Goal: Task Accomplishment & Management: Use online tool/utility

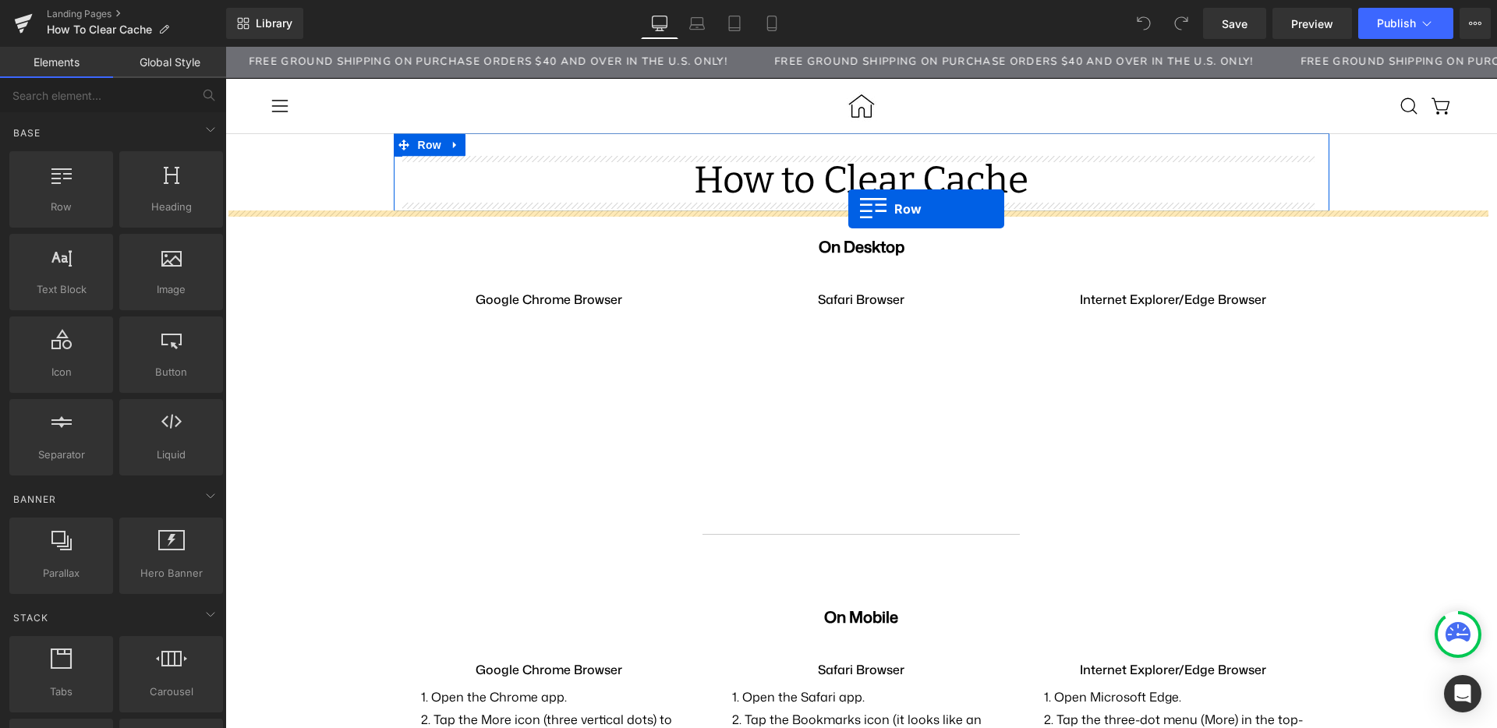
drag, startPoint x: 303, startPoint y: 242, endPoint x: 848, endPoint y: 209, distance: 546.8
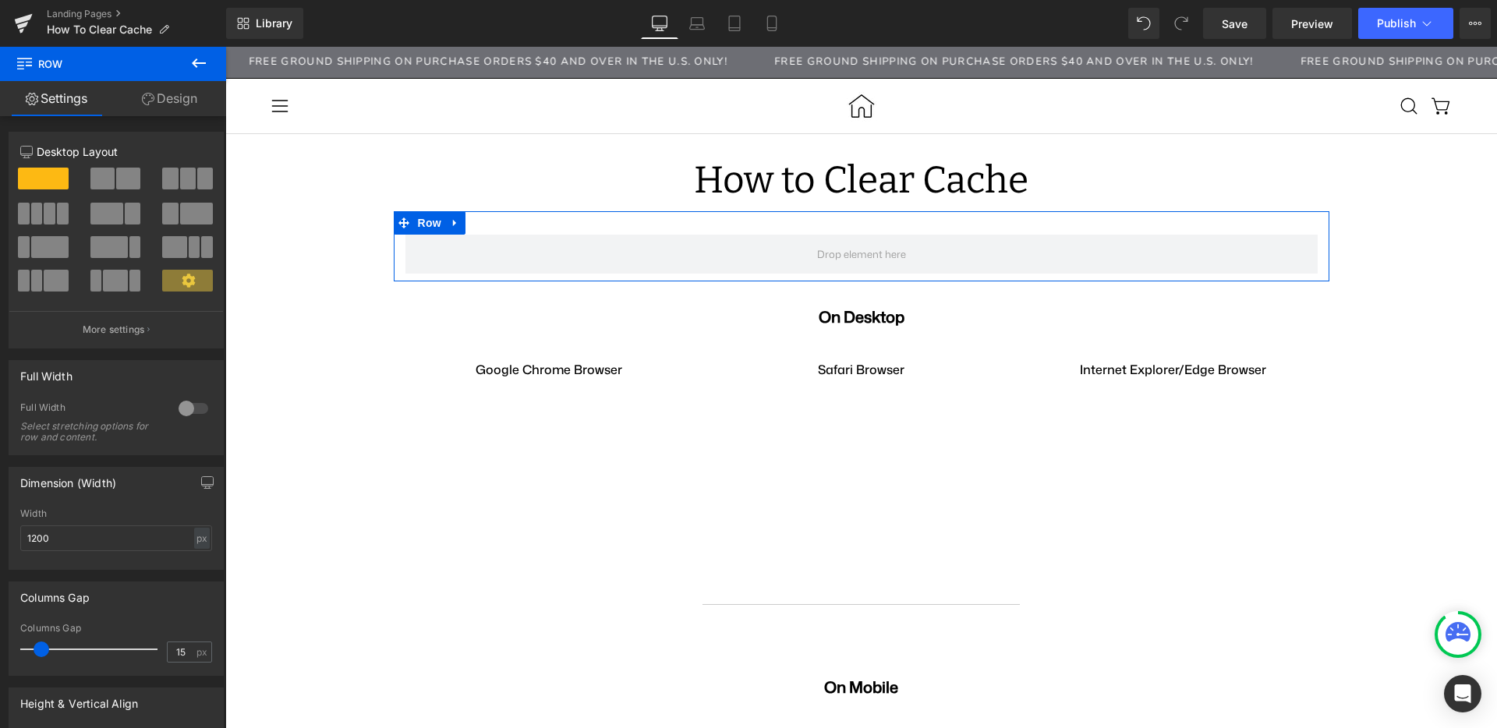
click at [152, 106] on link "Design" at bounding box center [169, 98] width 113 height 35
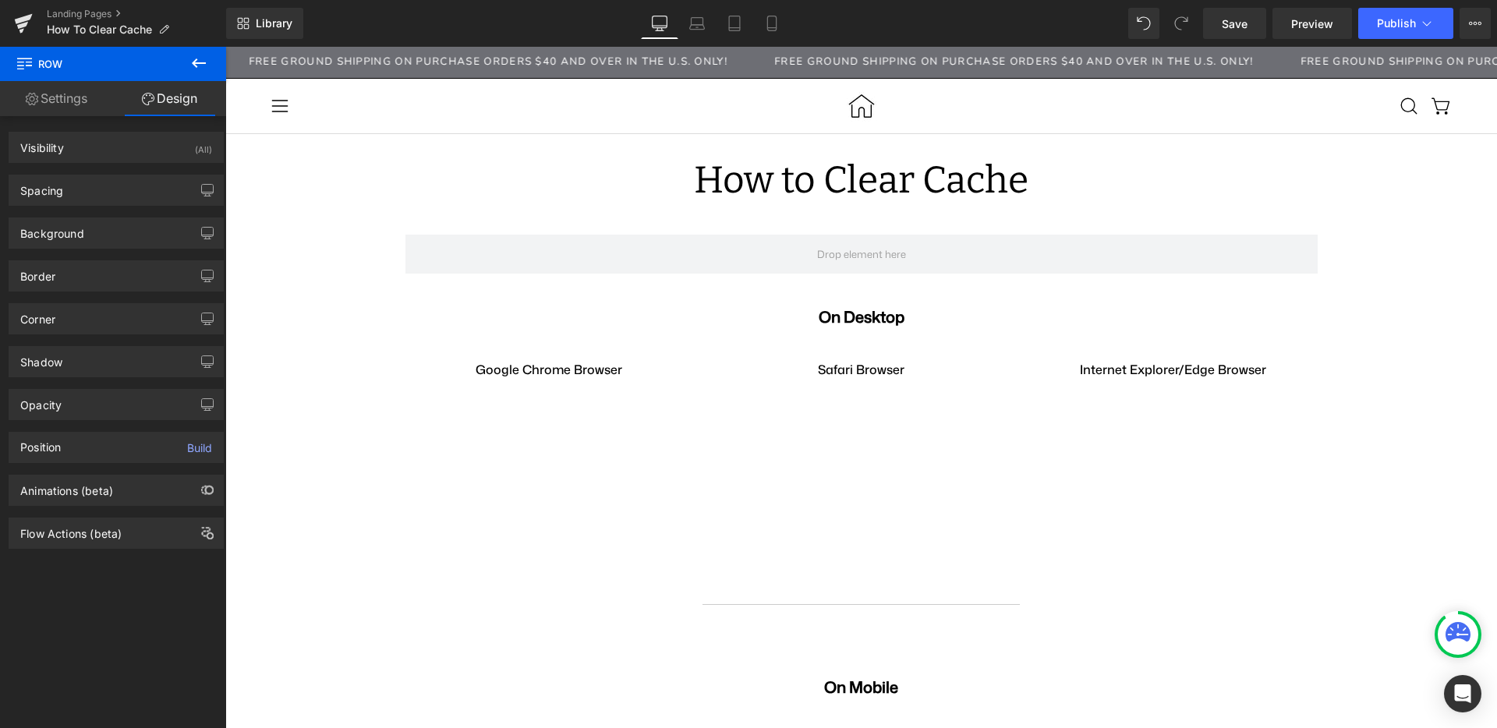
click at [204, 67] on icon at bounding box center [198, 63] width 19 height 19
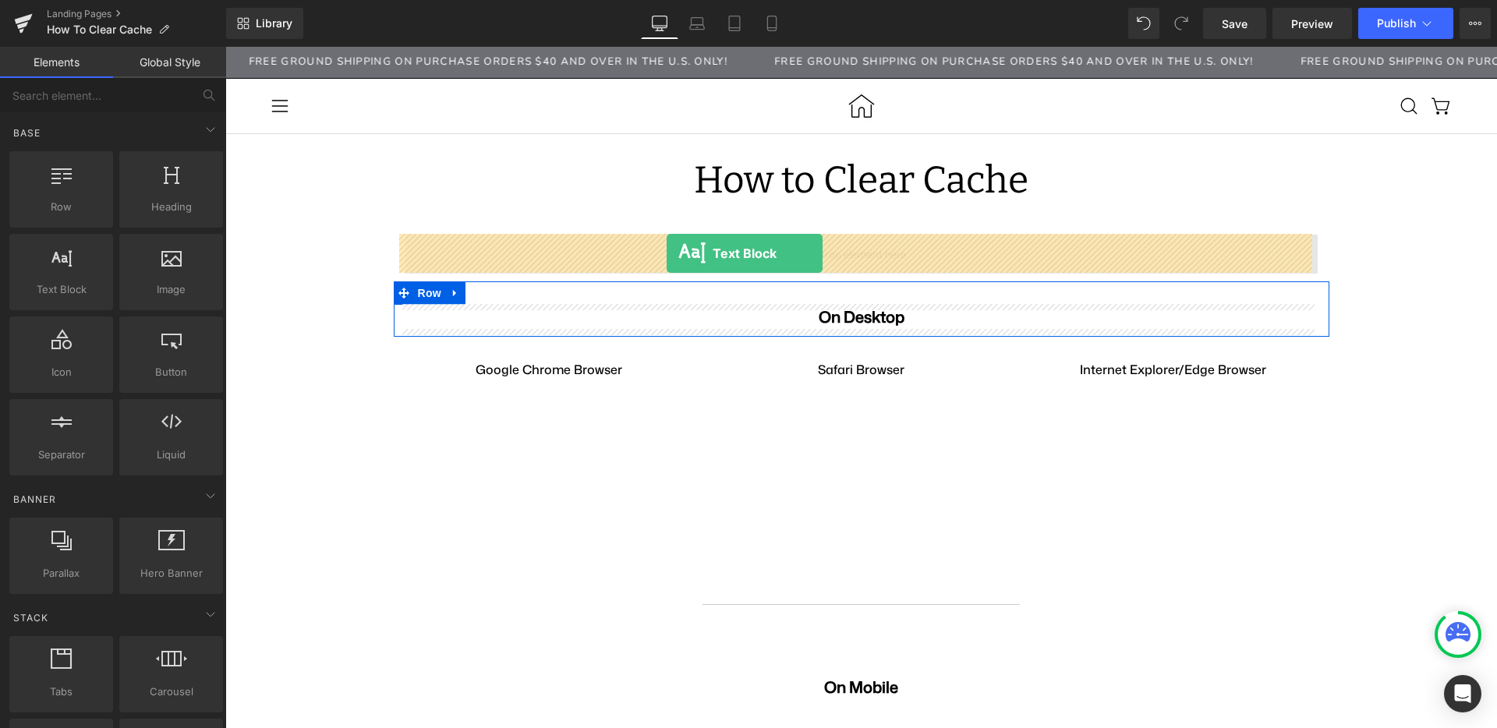
drag, startPoint x: 307, startPoint y: 313, endPoint x: 667, endPoint y: 253, distance: 364.3
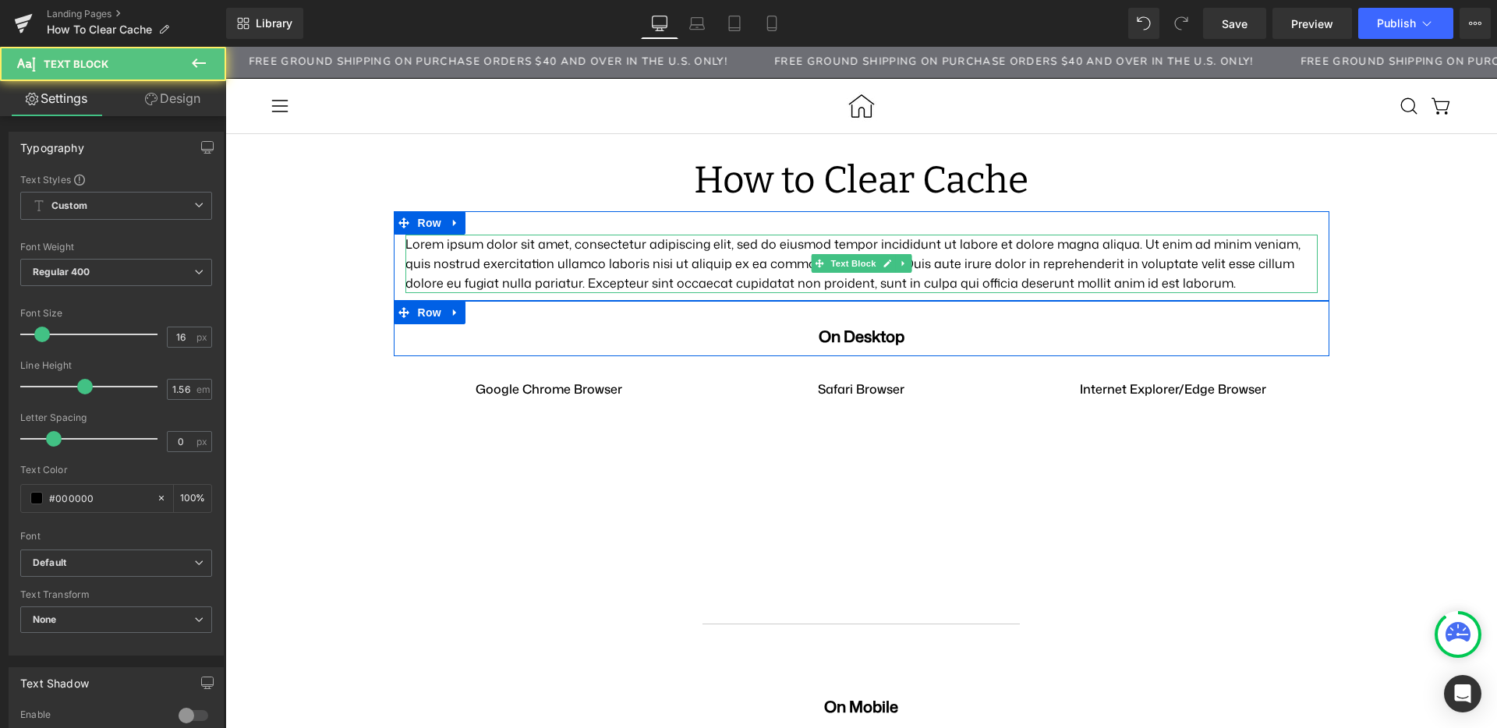
click at [596, 258] on p "Lorem ipsum dolor sit amet, consectetur adipiscing elit, sed do eiusmod tempor …" at bounding box center [861, 264] width 912 height 58
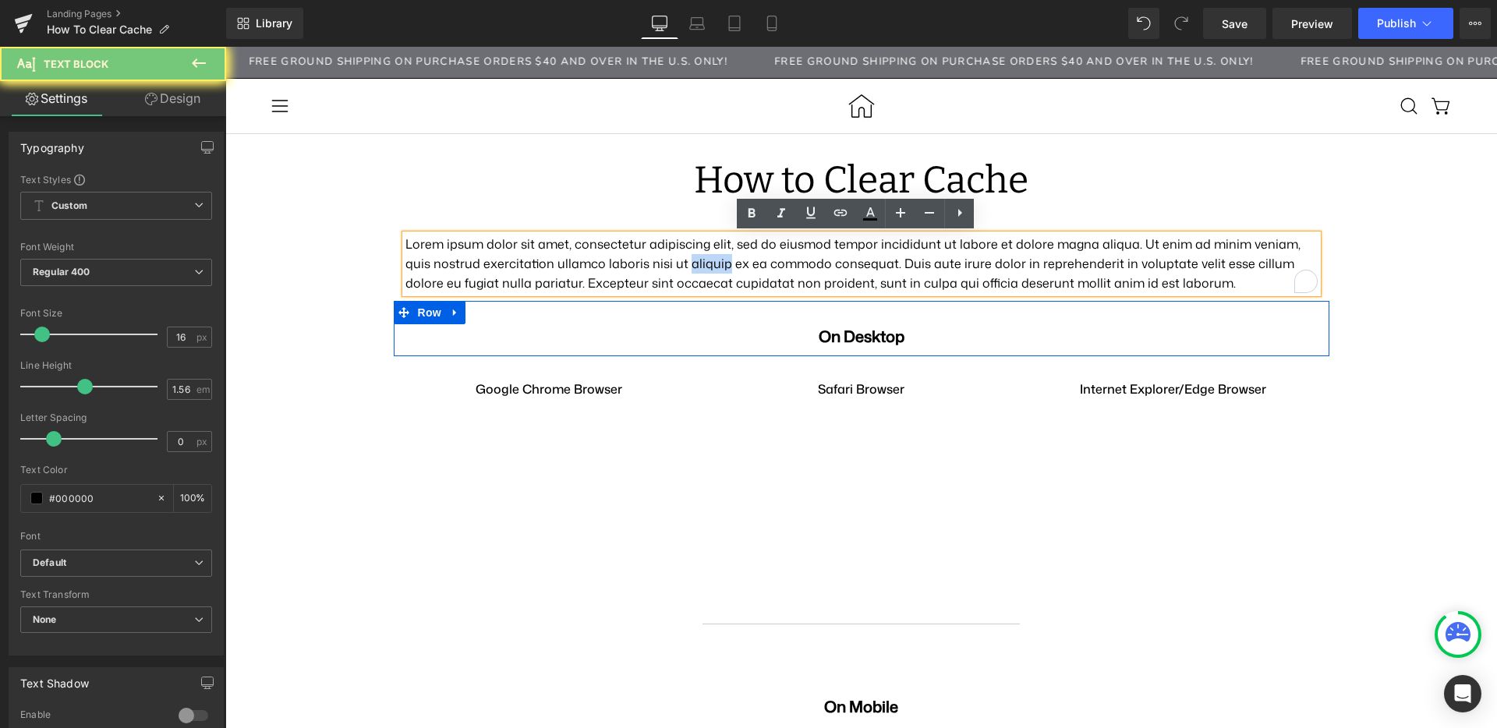
click at [596, 258] on p "Lorem ipsum dolor sit amet, consectetur adipiscing elit, sed do eiusmod tempor …" at bounding box center [861, 264] width 912 height 58
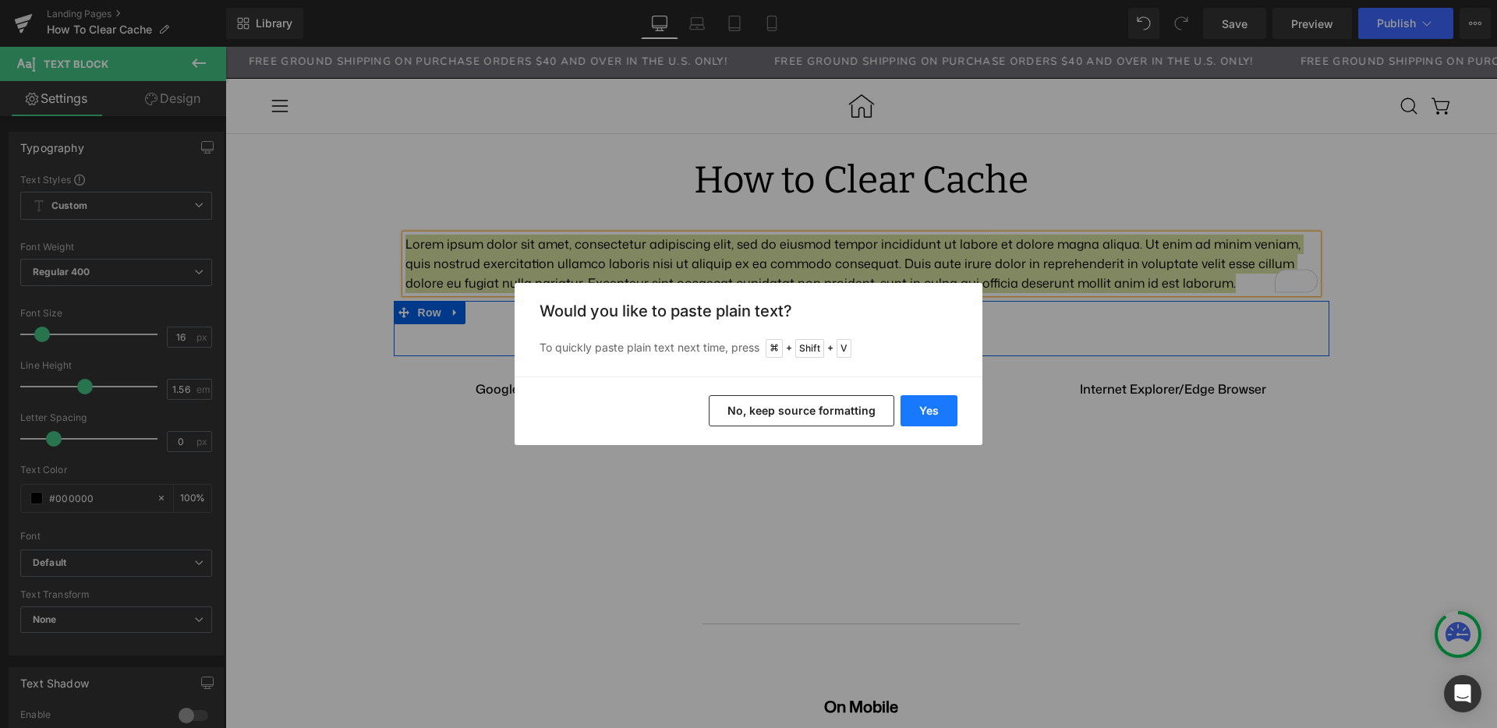
click at [933, 406] on button "Yes" at bounding box center [929, 410] width 57 height 31
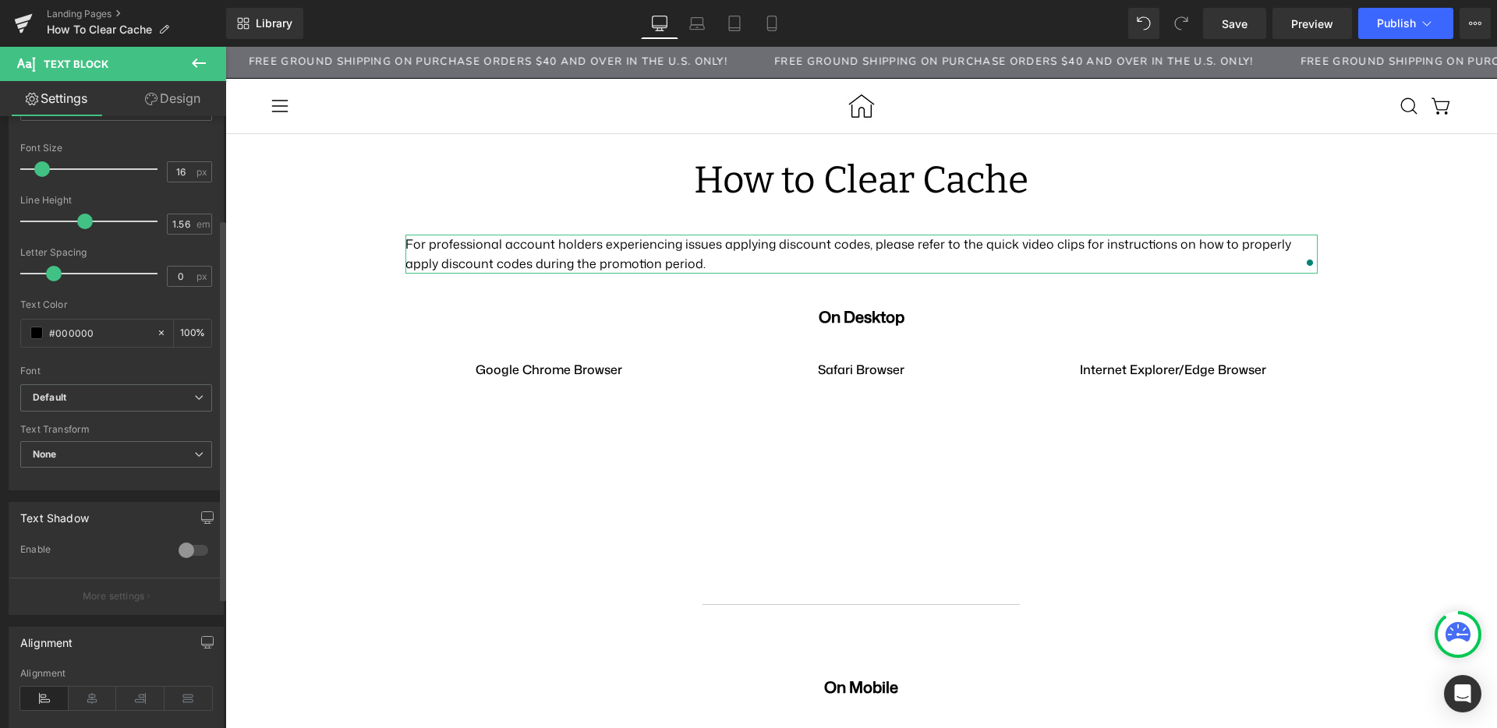
scroll to position [227, 0]
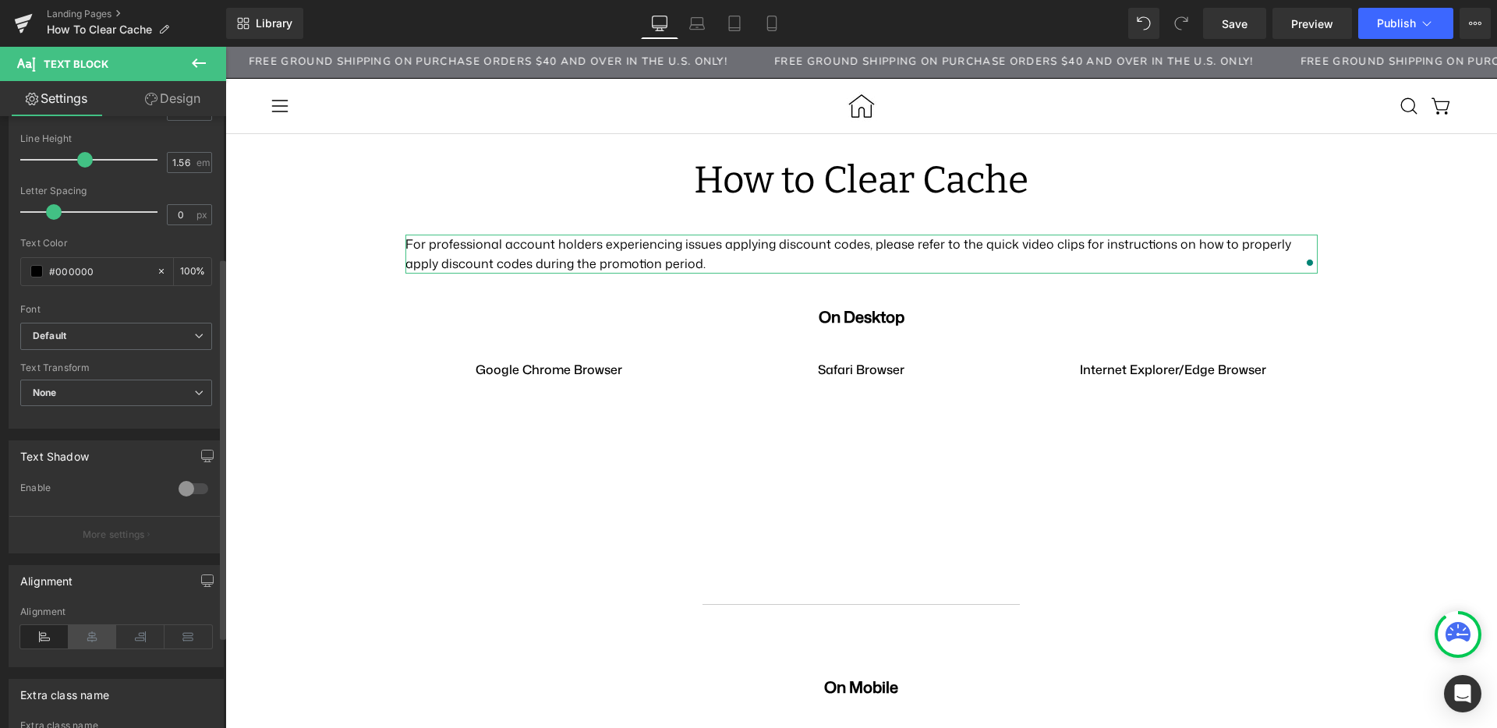
click at [80, 637] on icon at bounding box center [93, 636] width 48 height 23
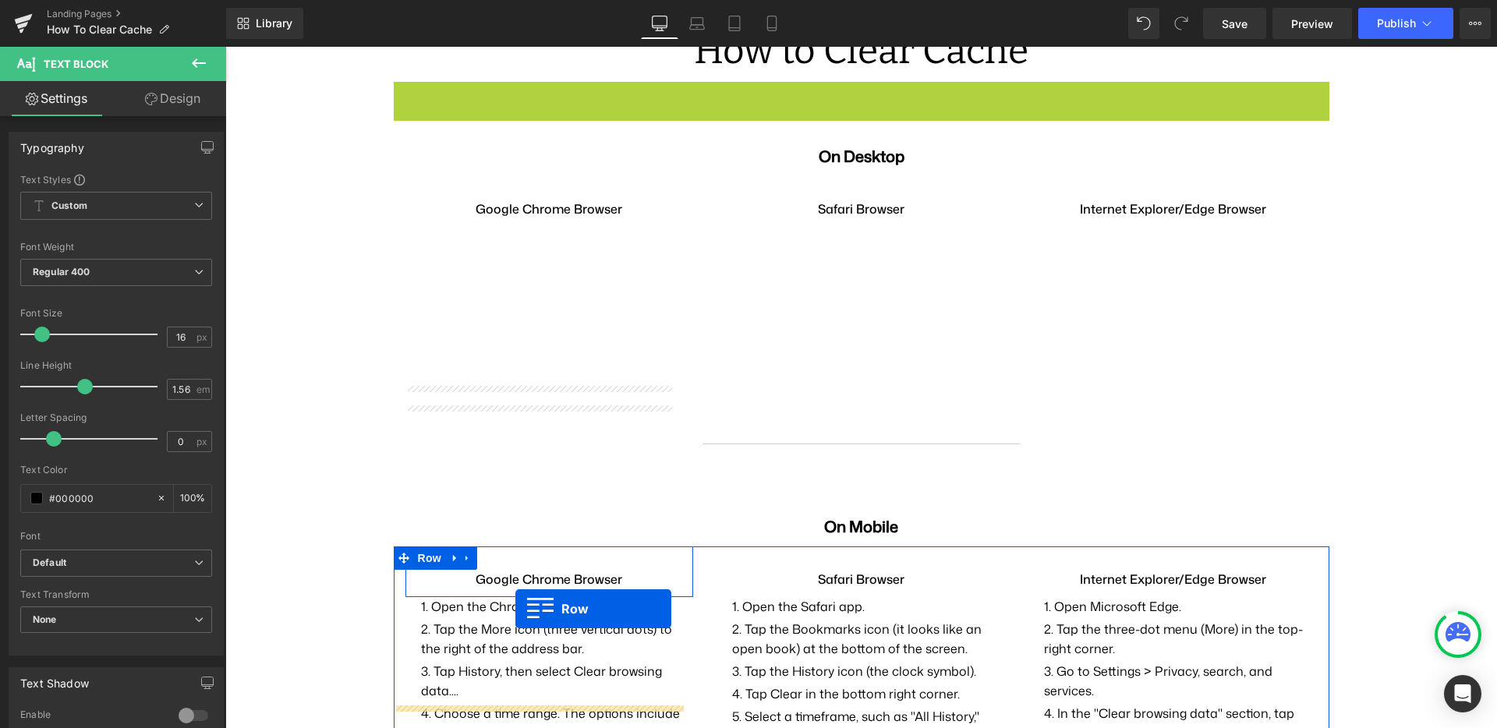
scroll to position [490, 0]
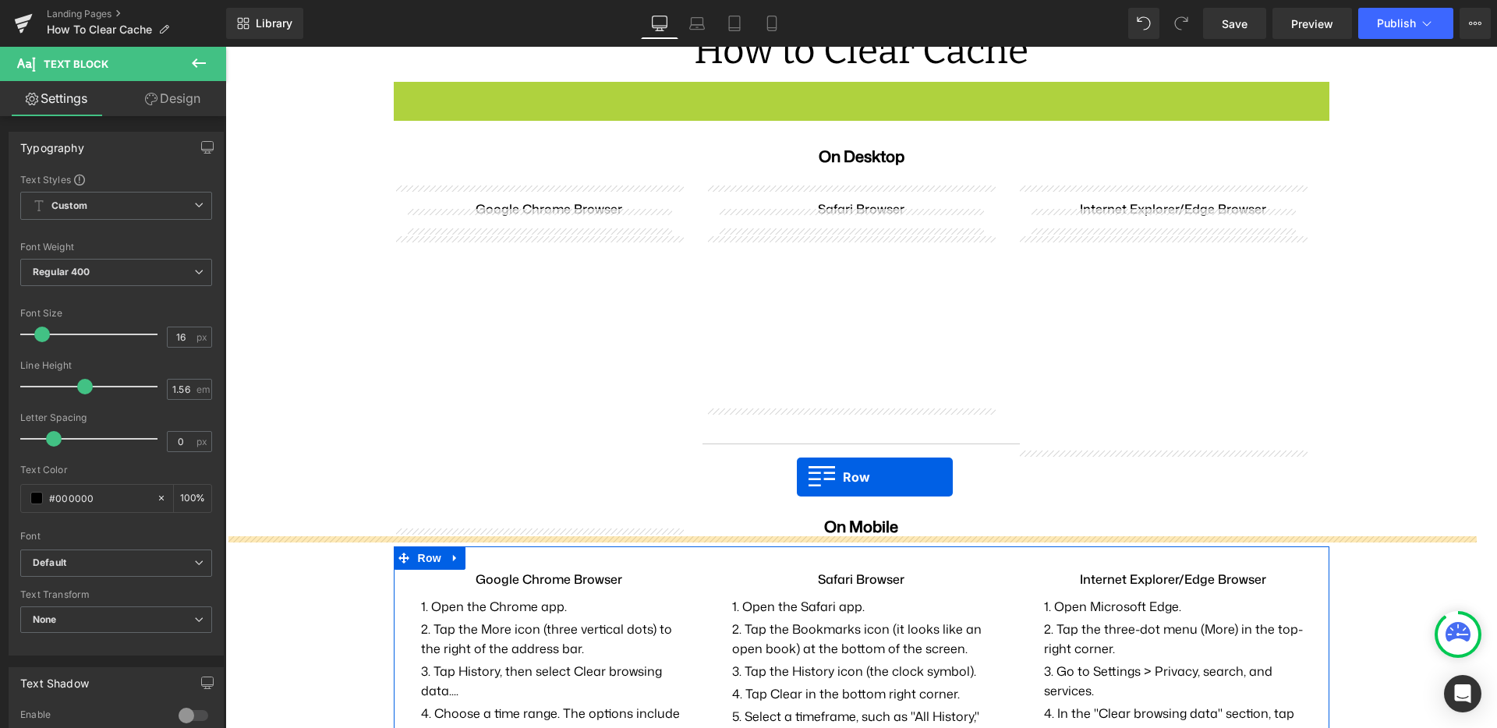
drag, startPoint x: 390, startPoint y: 133, endPoint x: 797, endPoint y: 477, distance: 533.3
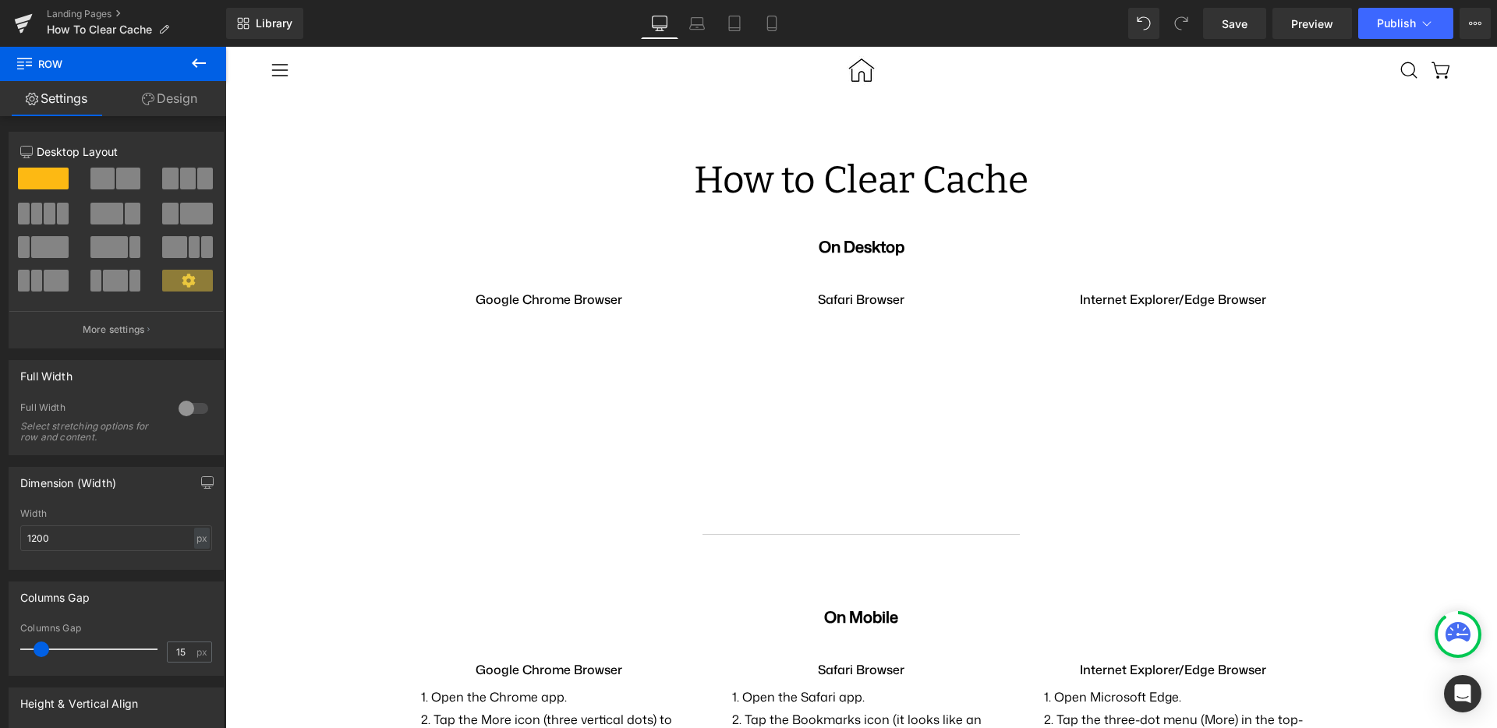
scroll to position [400, 0]
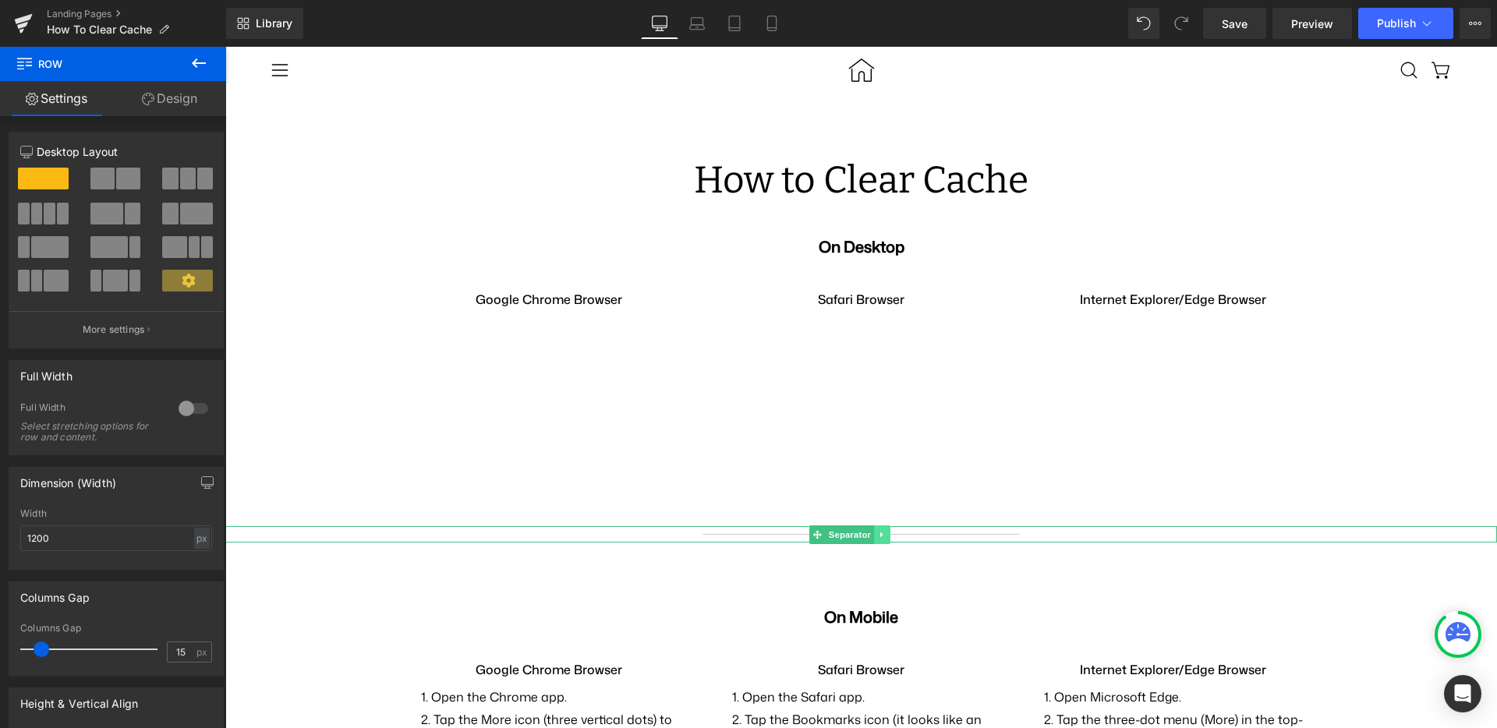
click at [887, 526] on link at bounding box center [882, 535] width 16 height 19
click at [876, 530] on icon at bounding box center [873, 534] width 9 height 9
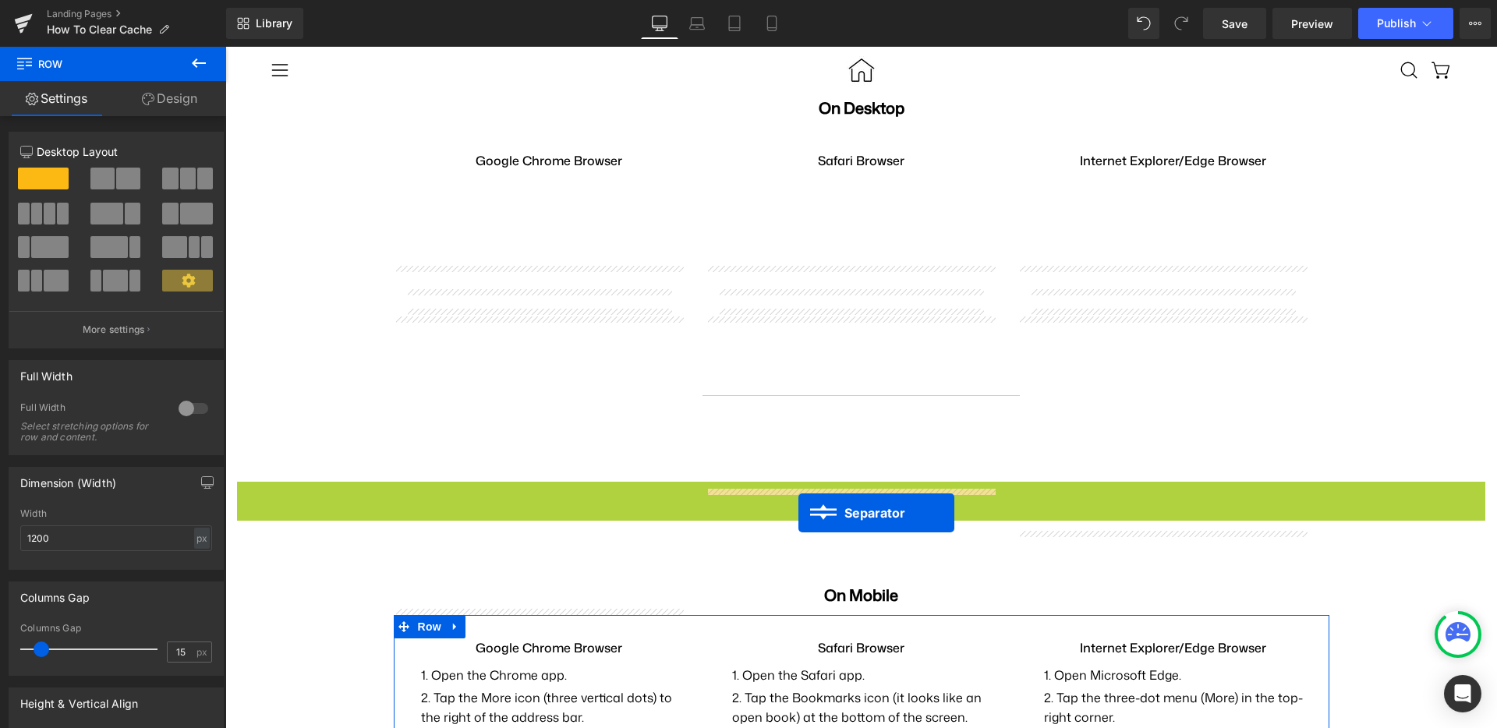
scroll to position [488, 0]
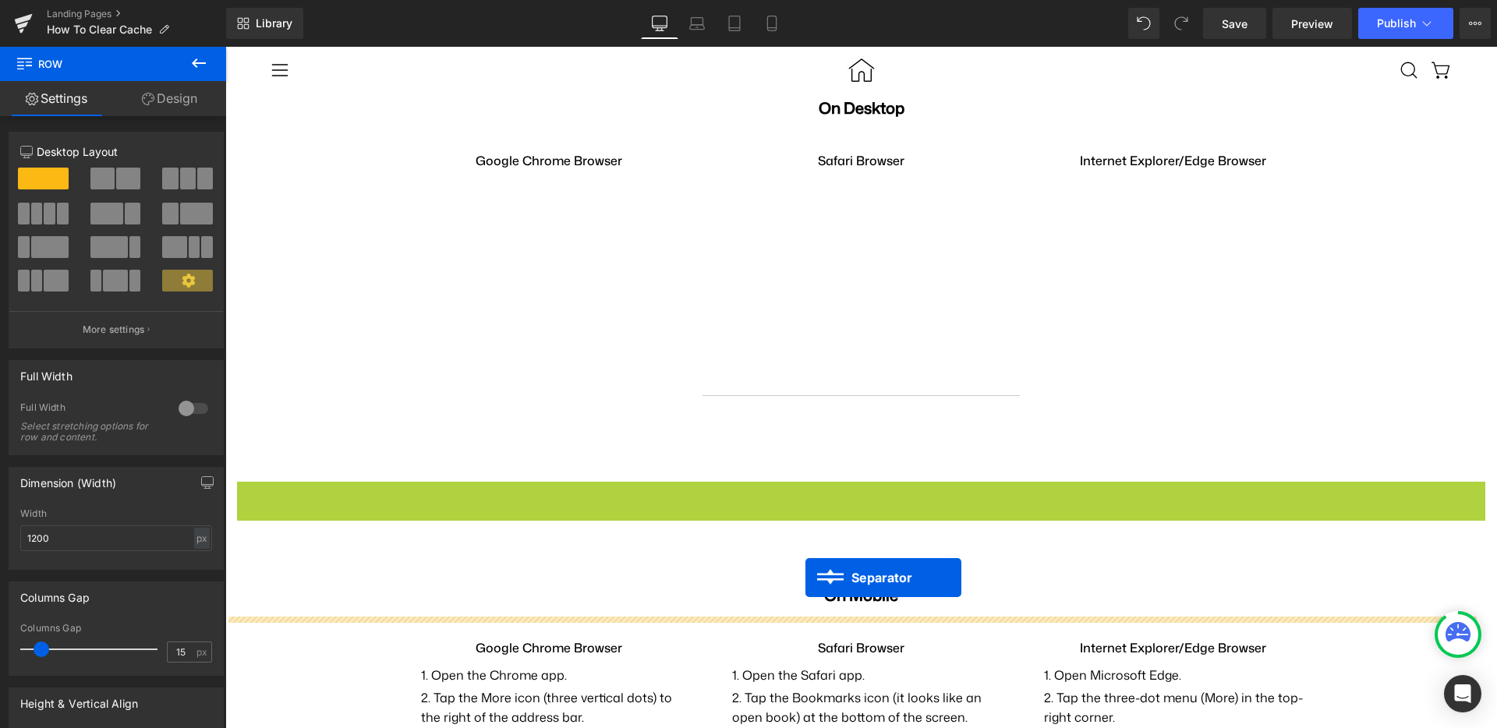
drag, startPoint x: 813, startPoint y: 228, endPoint x: 805, endPoint y: 578, distance: 349.4
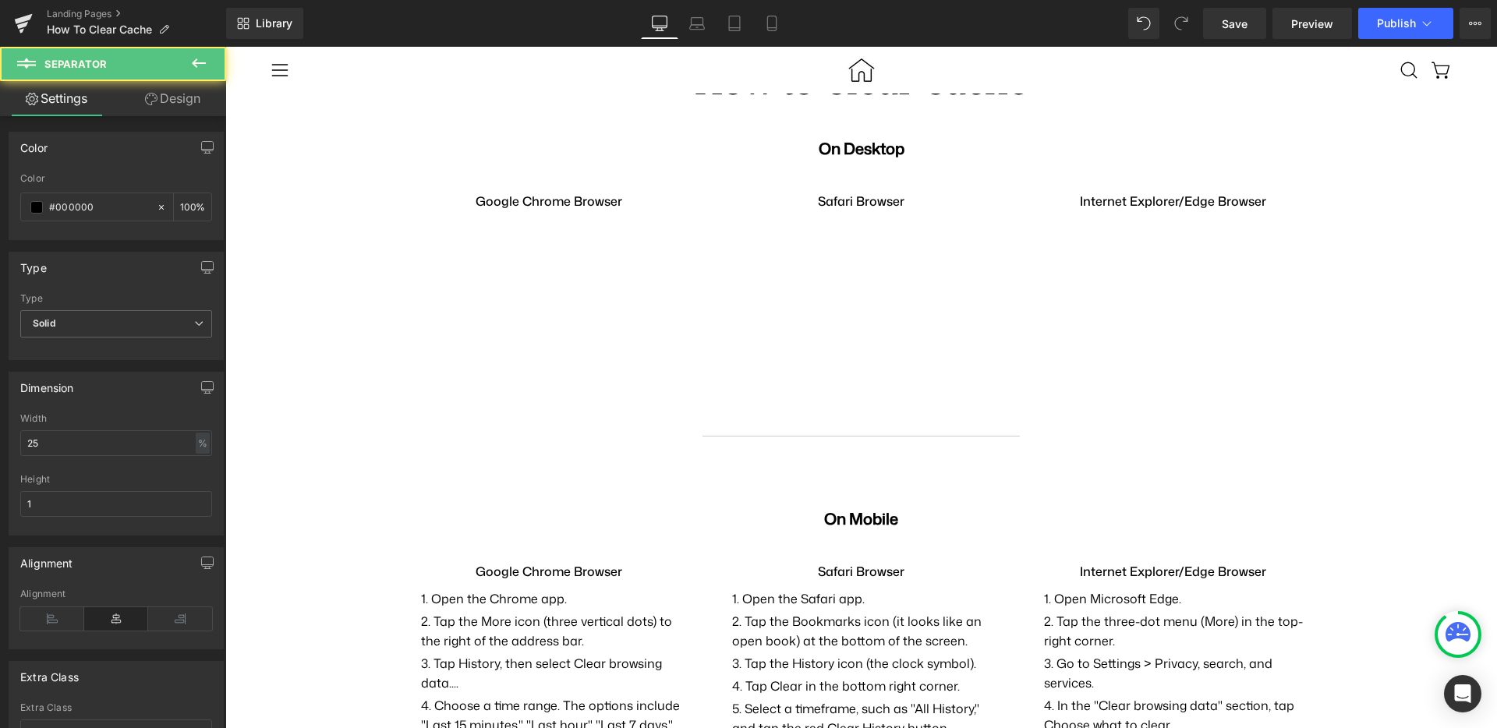
scroll to position [46, 0]
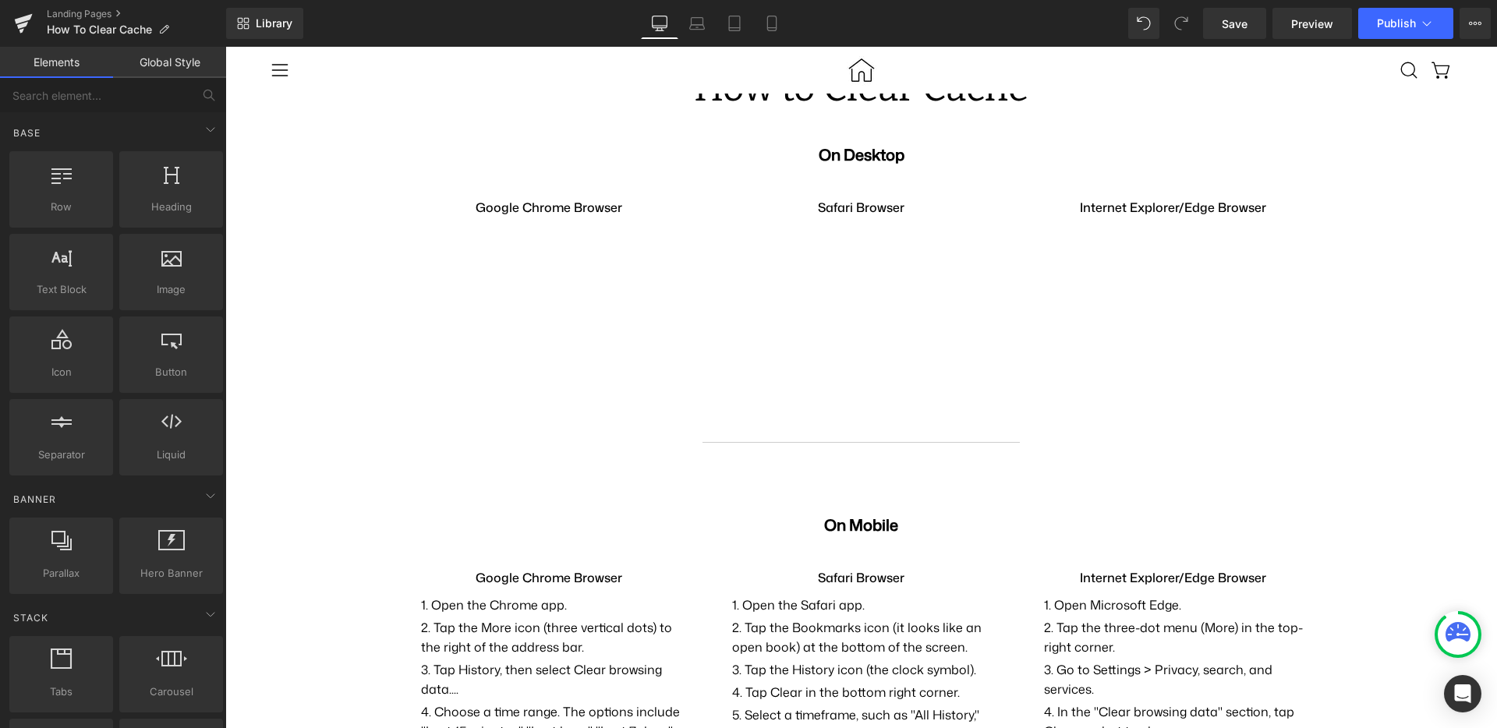
click at [649, 243] on div "How to Clear Cache Heading Row On Desktop Text Block Row Google Chrome Browser …" at bounding box center [861, 663] width 1272 height 1244
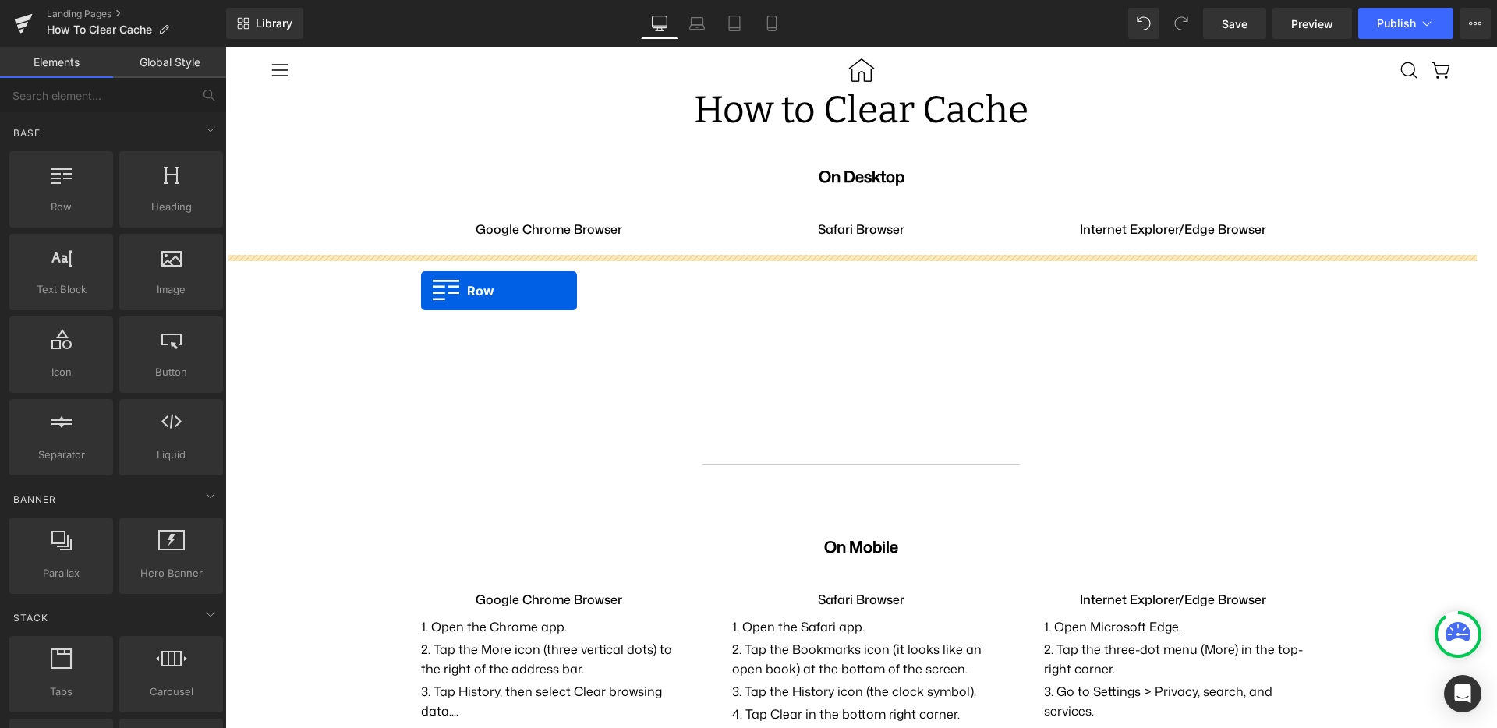
drag, startPoint x: 391, startPoint y: 264, endPoint x: 421, endPoint y: 291, distance: 40.9
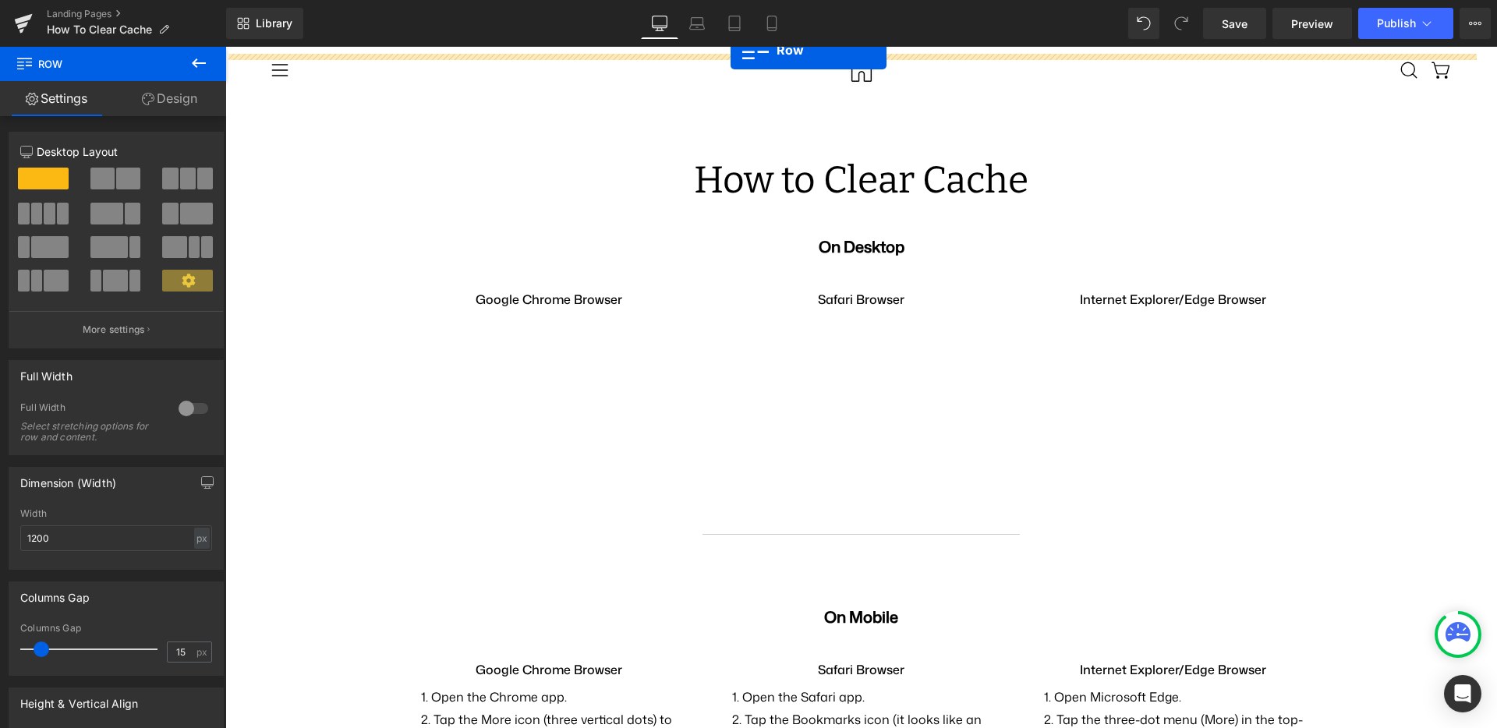
scroll to position [0, 0]
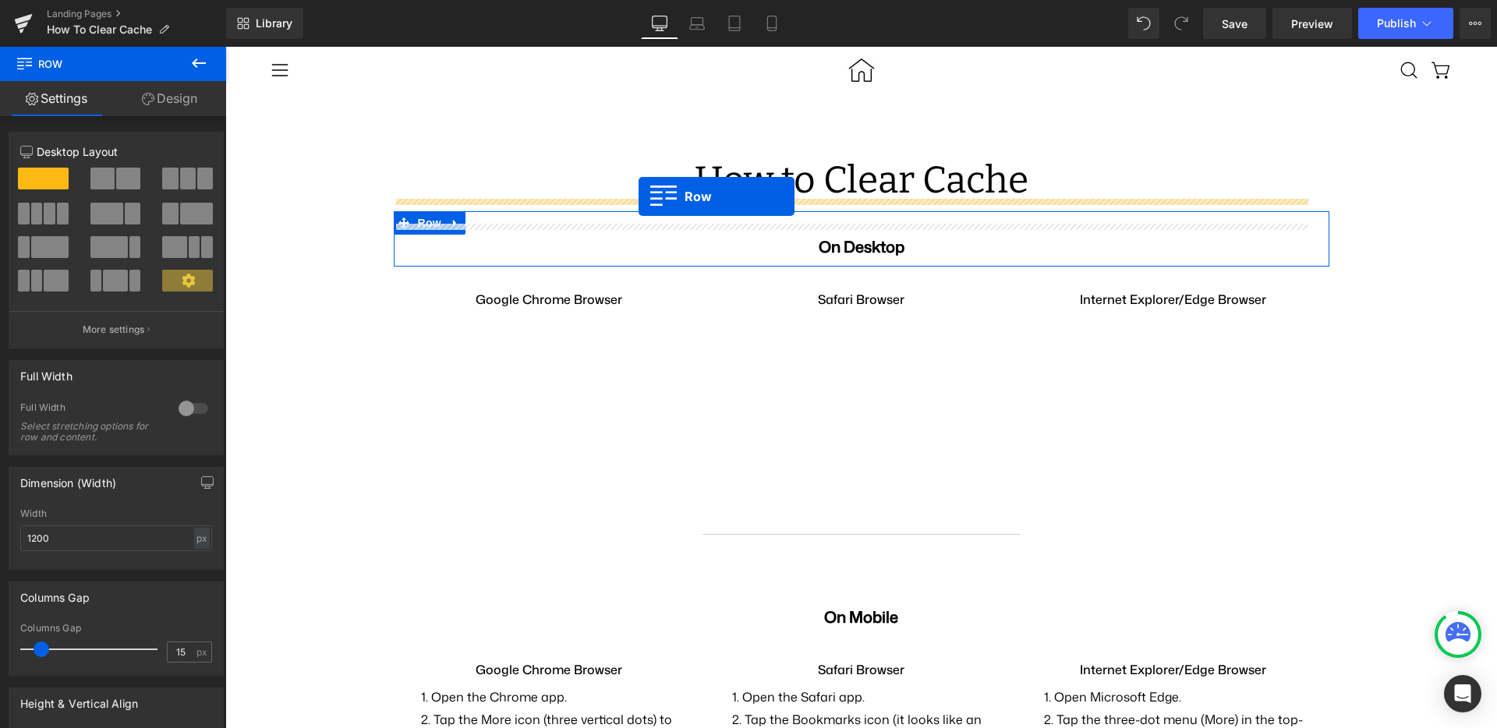
drag, startPoint x: 393, startPoint y: 264, endPoint x: 639, endPoint y: 196, distance: 254.6
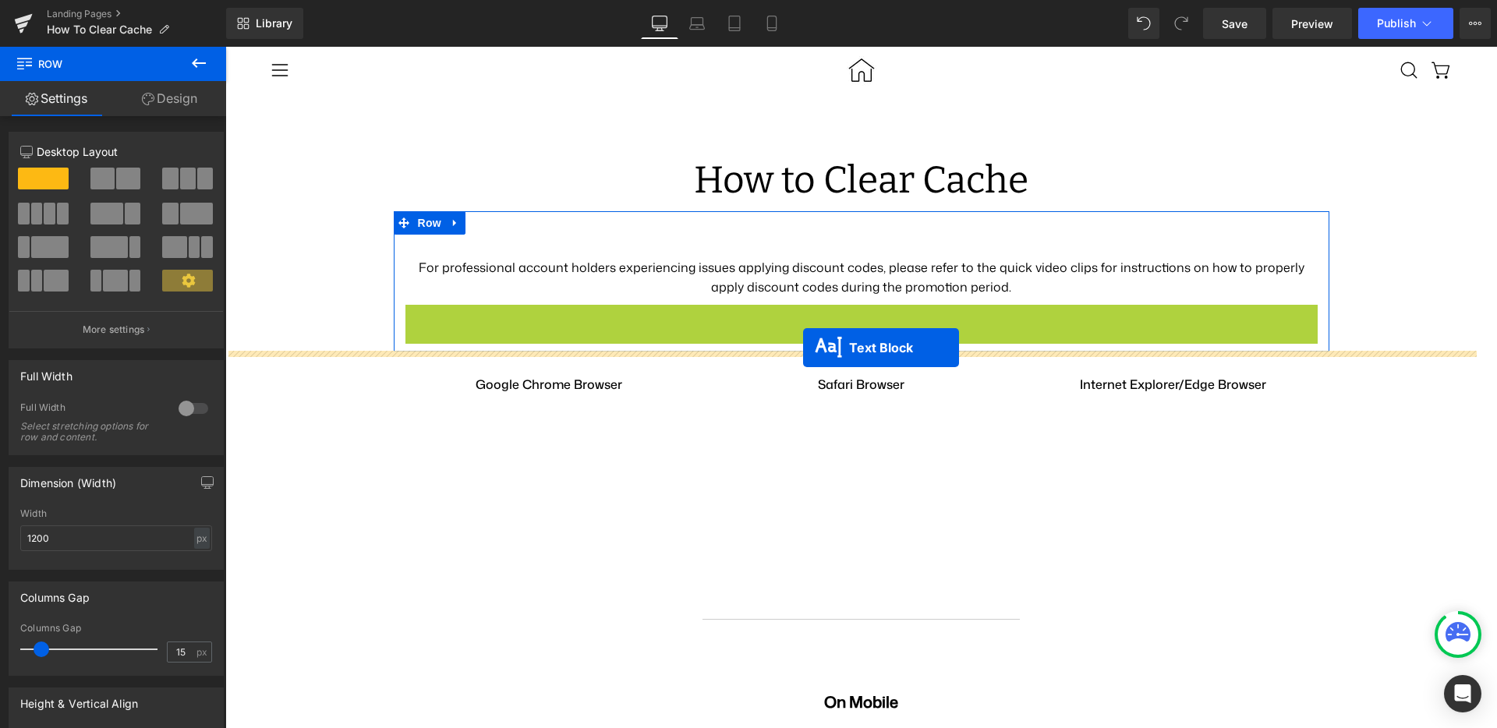
drag, startPoint x: 802, startPoint y: 316, endPoint x: 803, endPoint y: 348, distance: 32.0
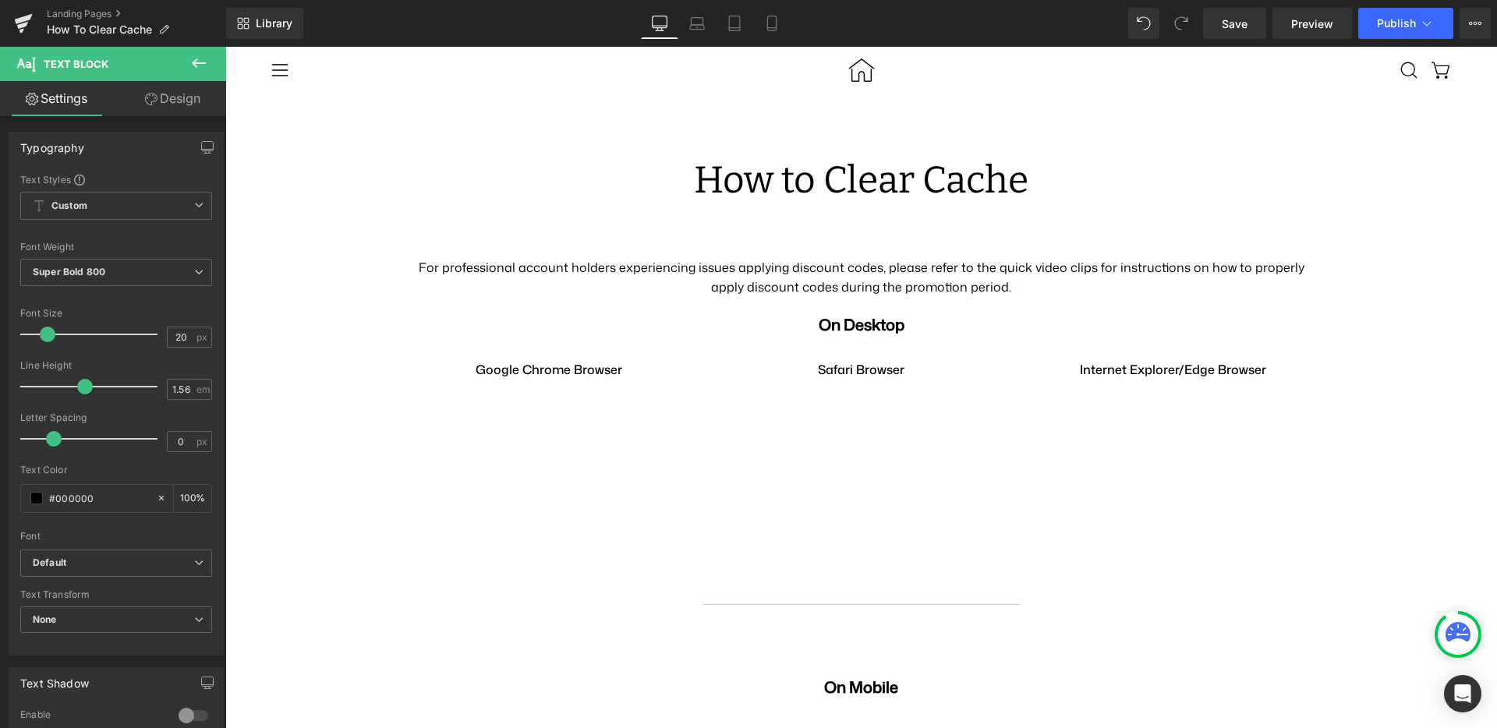
click at [193, 70] on icon at bounding box center [198, 63] width 19 height 19
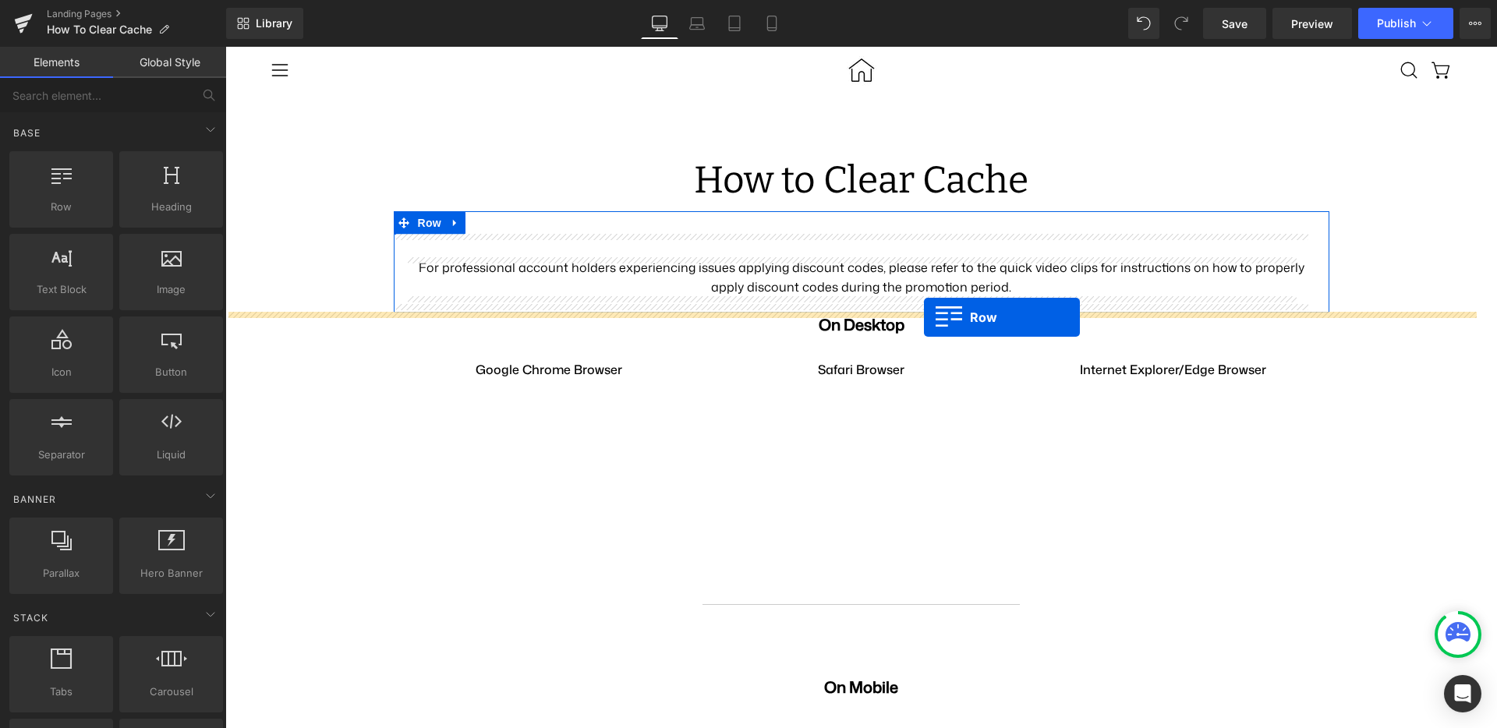
drag, startPoint x: 306, startPoint y: 234, endPoint x: 924, endPoint y: 317, distance: 623.9
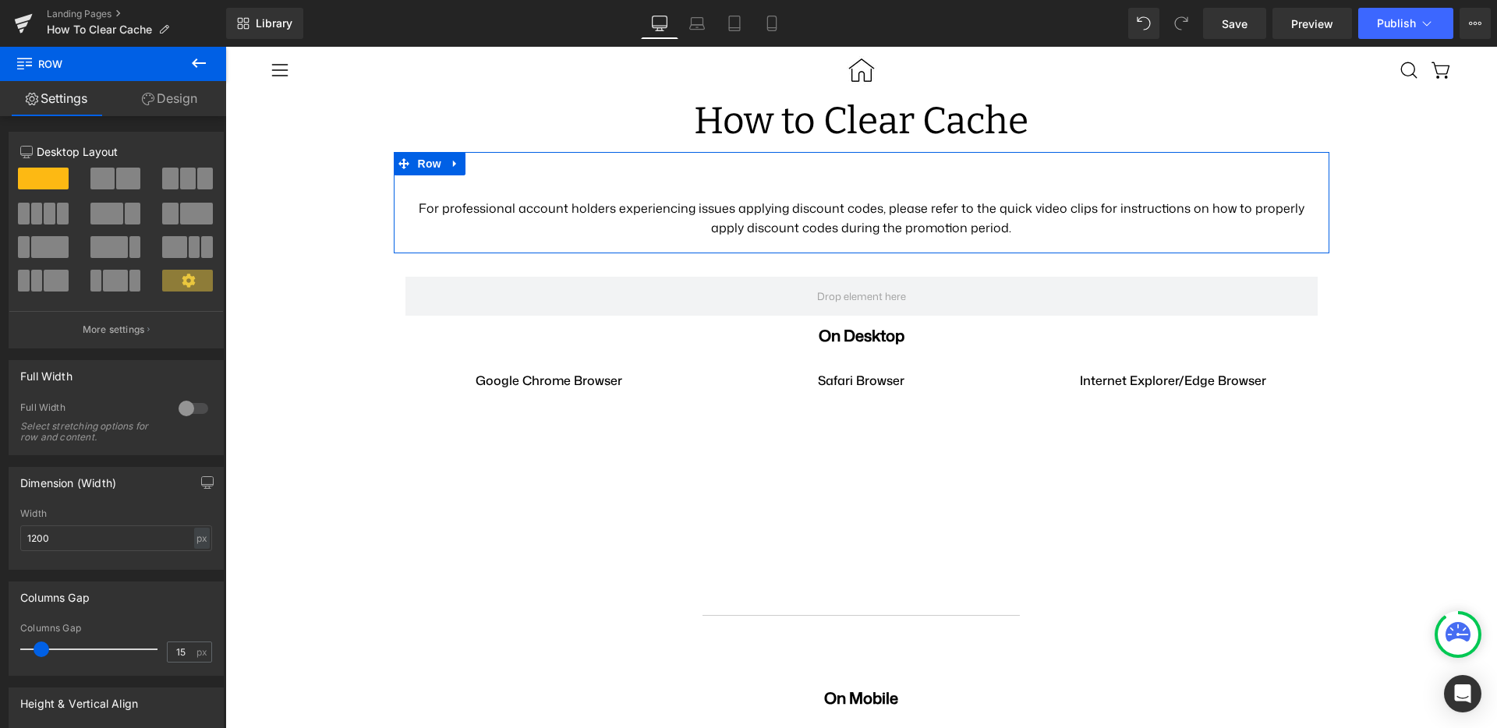
scroll to position [35, 0]
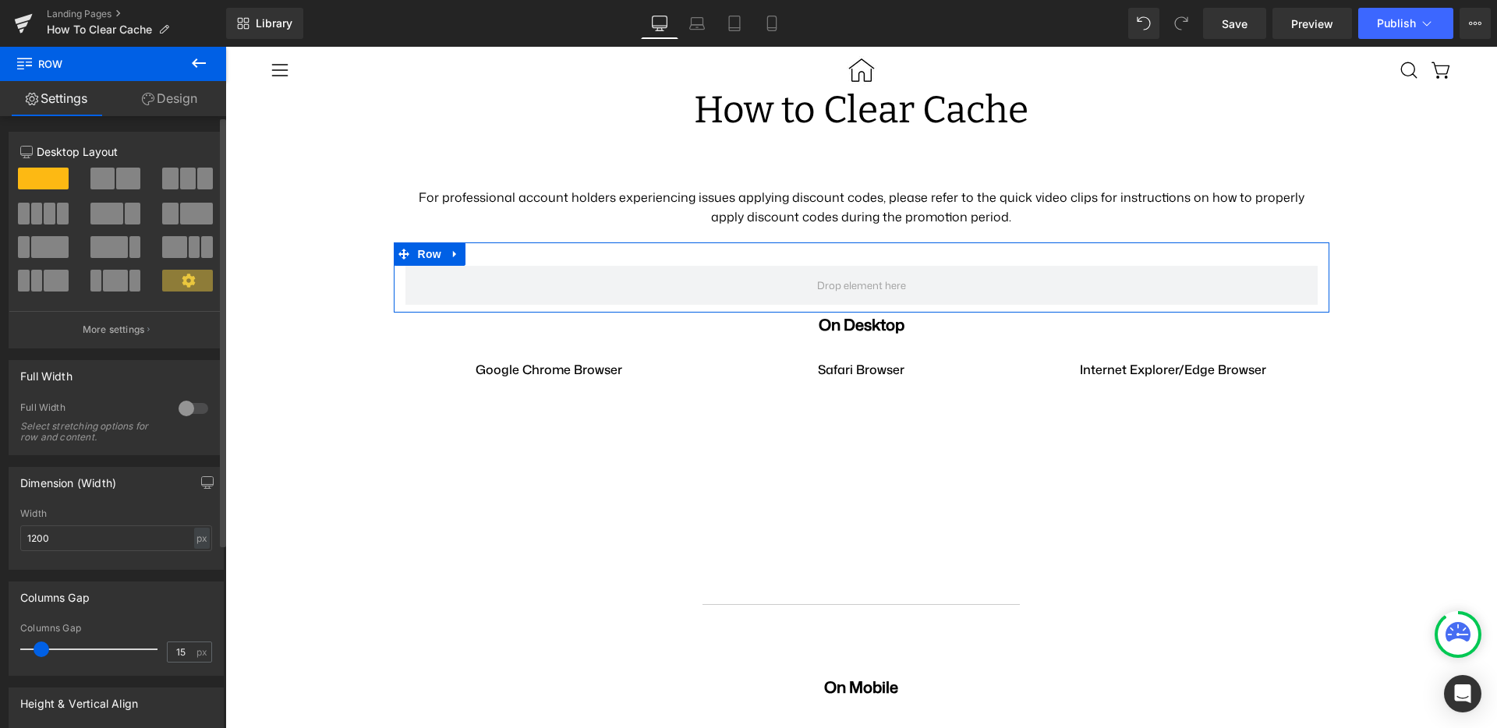
click at [106, 173] on span at bounding box center [102, 179] width 24 height 22
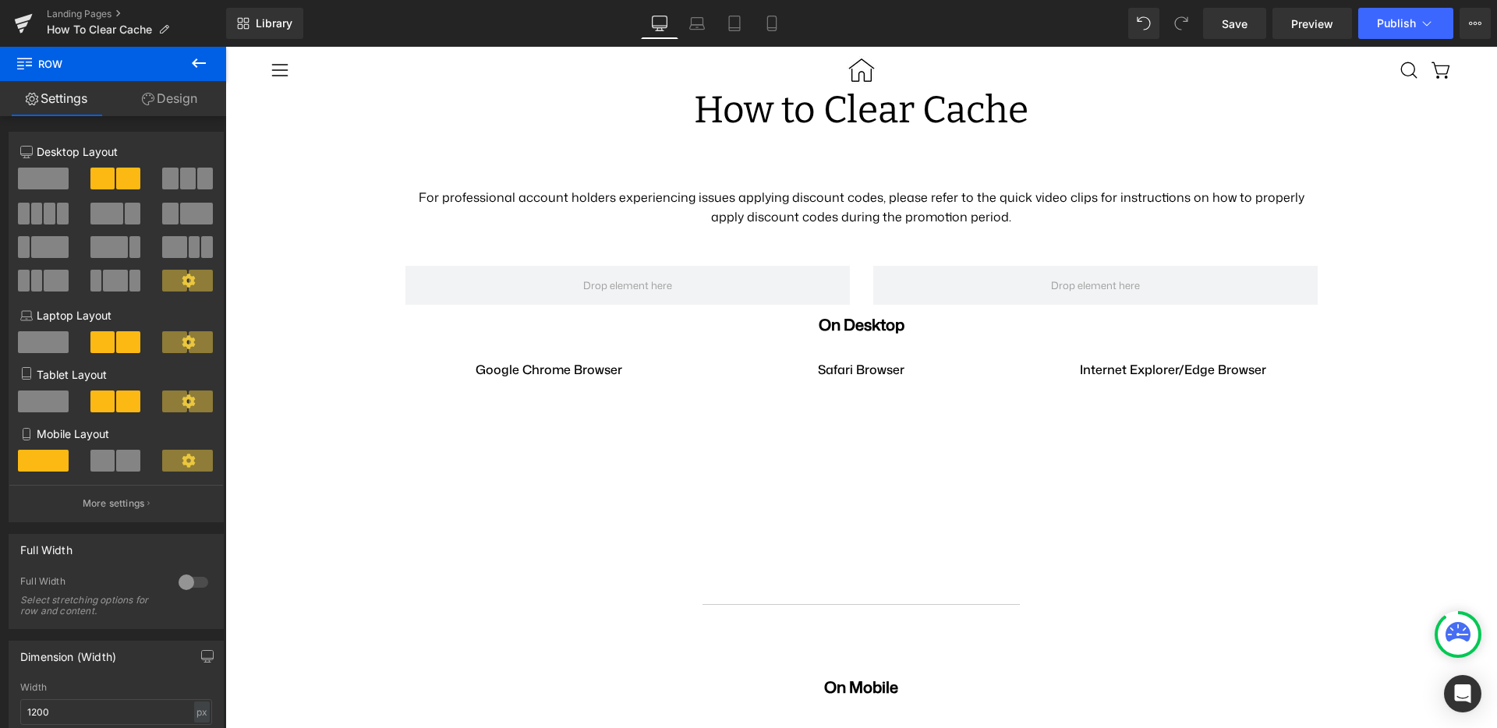
click at [194, 65] on icon at bounding box center [199, 62] width 14 height 9
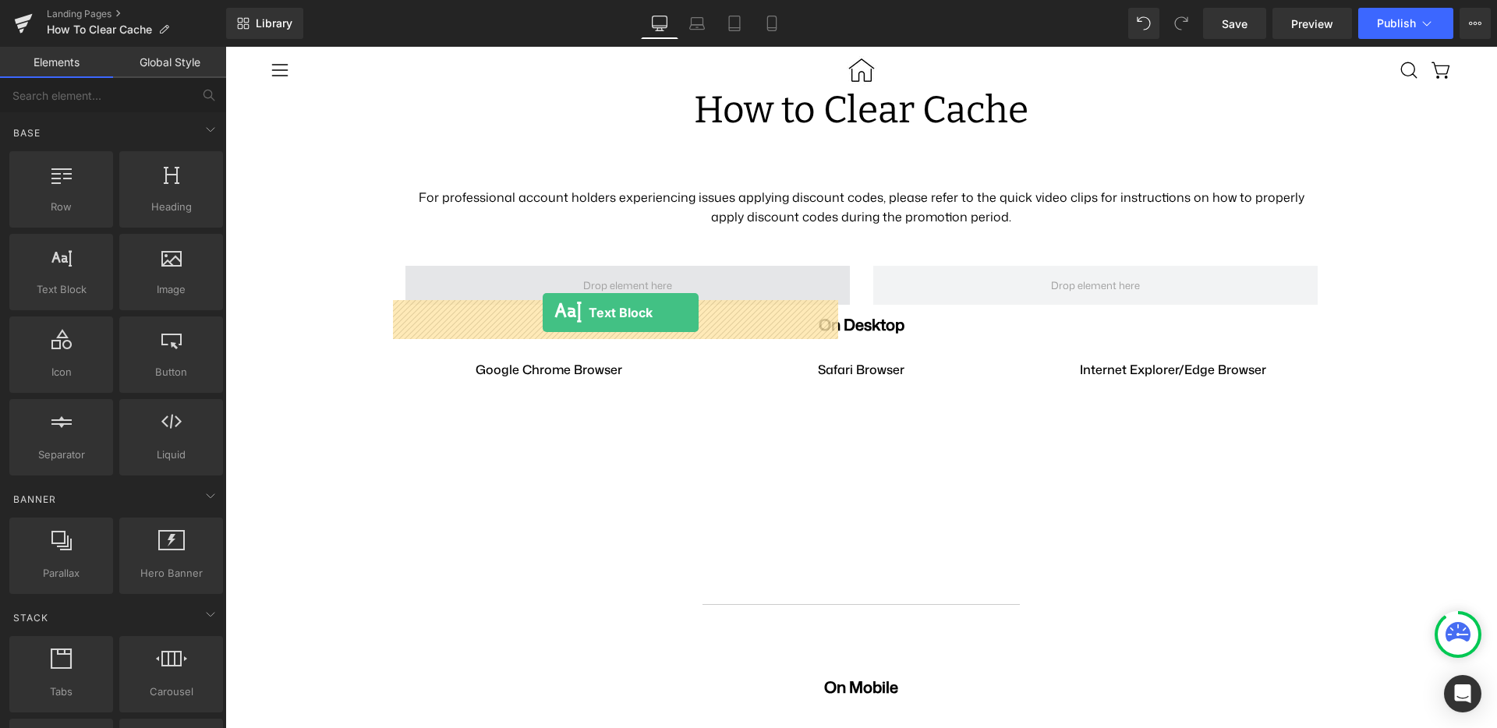
drag, startPoint x: 297, startPoint y: 322, endPoint x: 543, endPoint y: 313, distance: 245.8
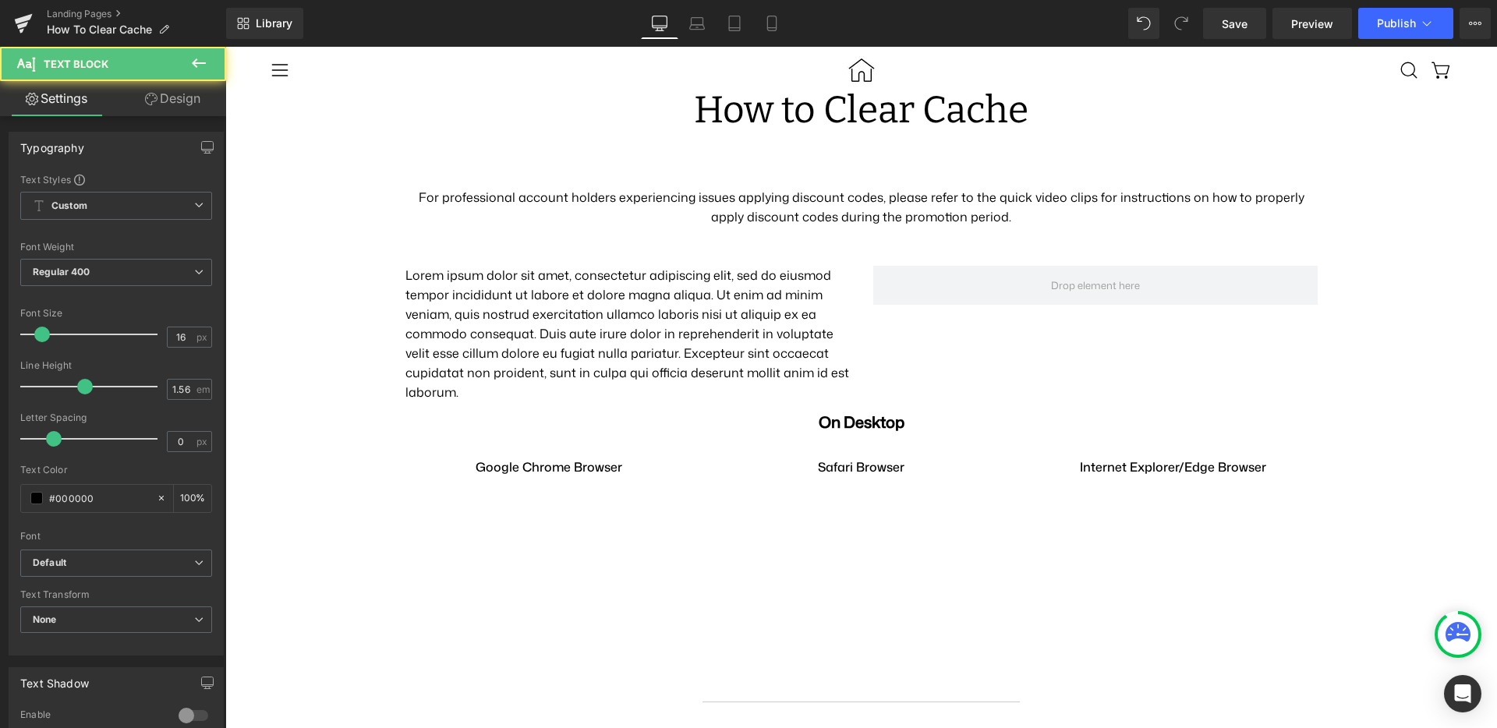
click at [191, 65] on icon at bounding box center [198, 63] width 19 height 19
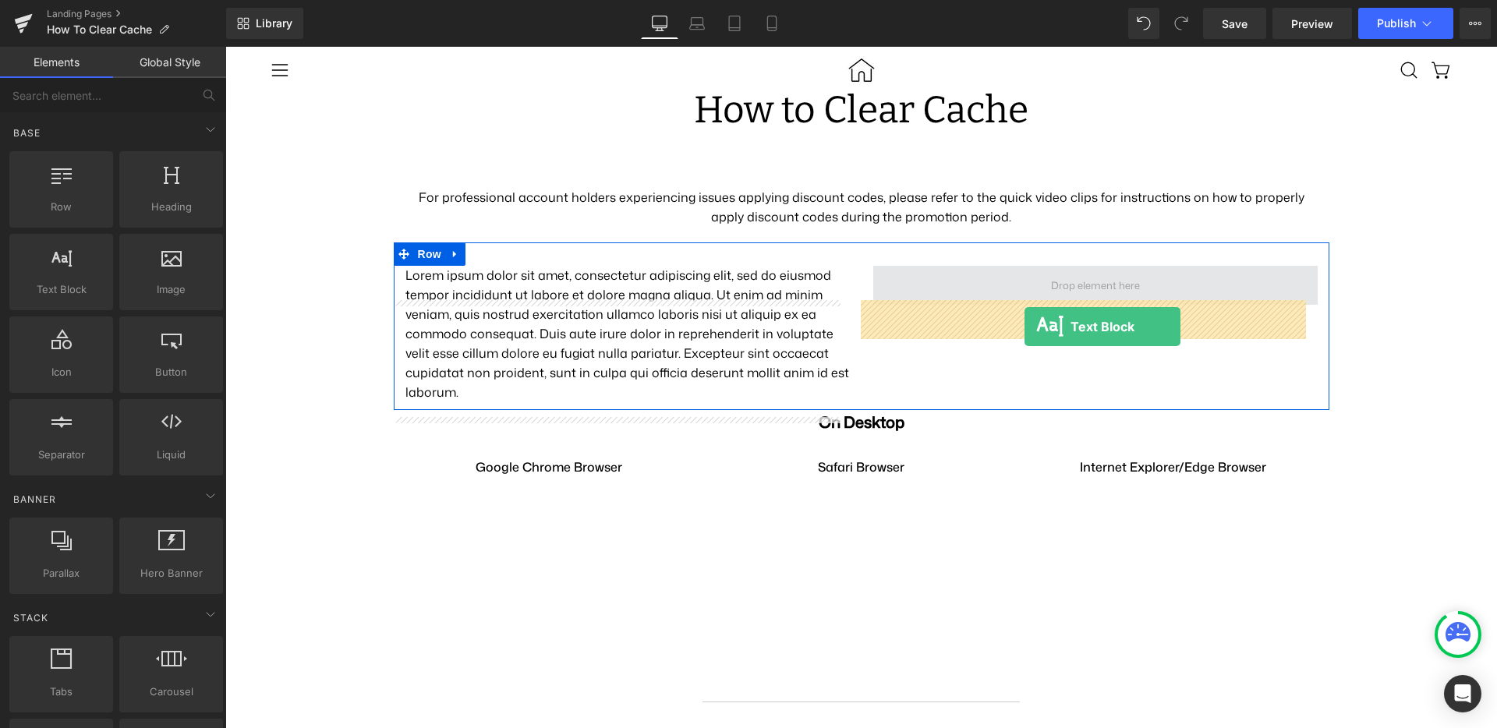
drag, startPoint x: 297, startPoint y: 319, endPoint x: 1025, endPoint y: 327, distance: 727.5
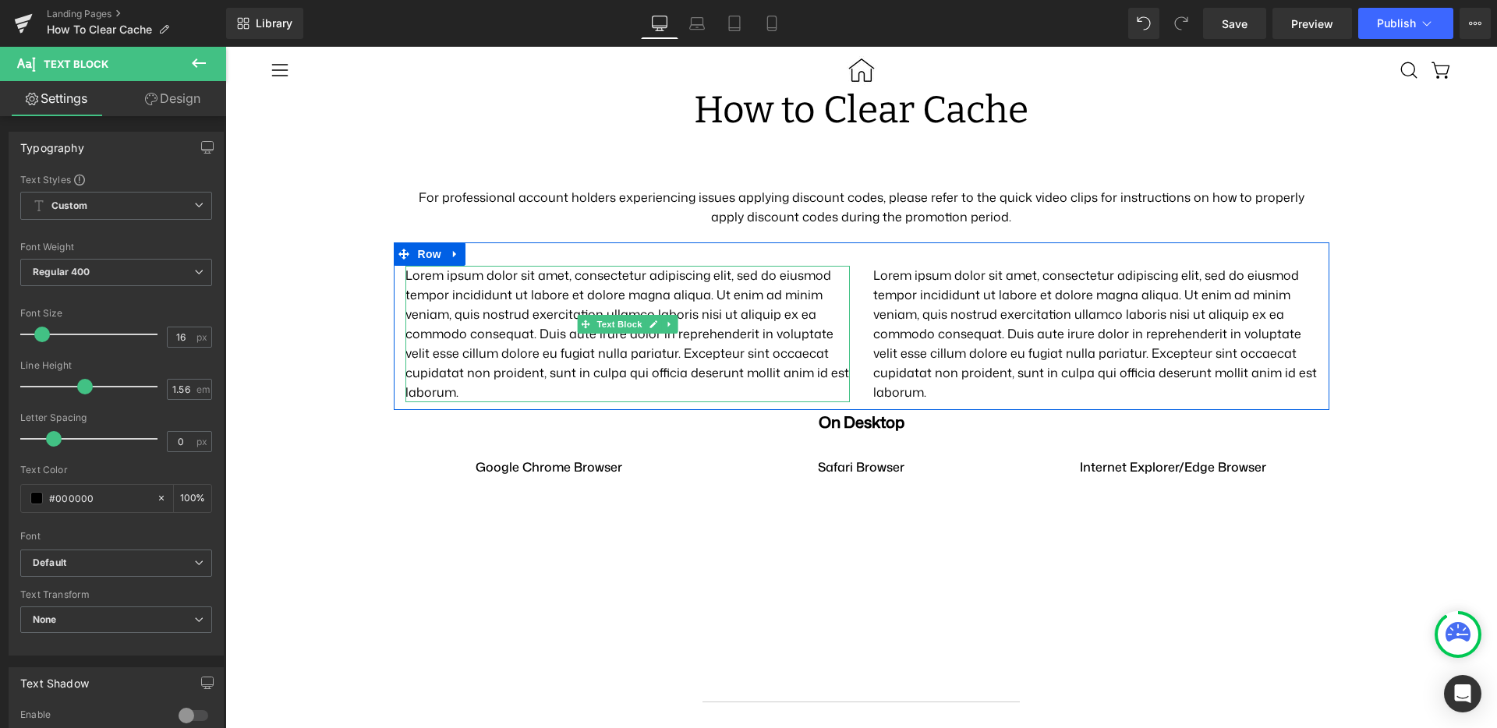
click at [590, 326] on p "Lorem ipsum dolor sit amet, consectetur adipiscing elit, sed do eiusmod tempor …" at bounding box center [627, 334] width 444 height 136
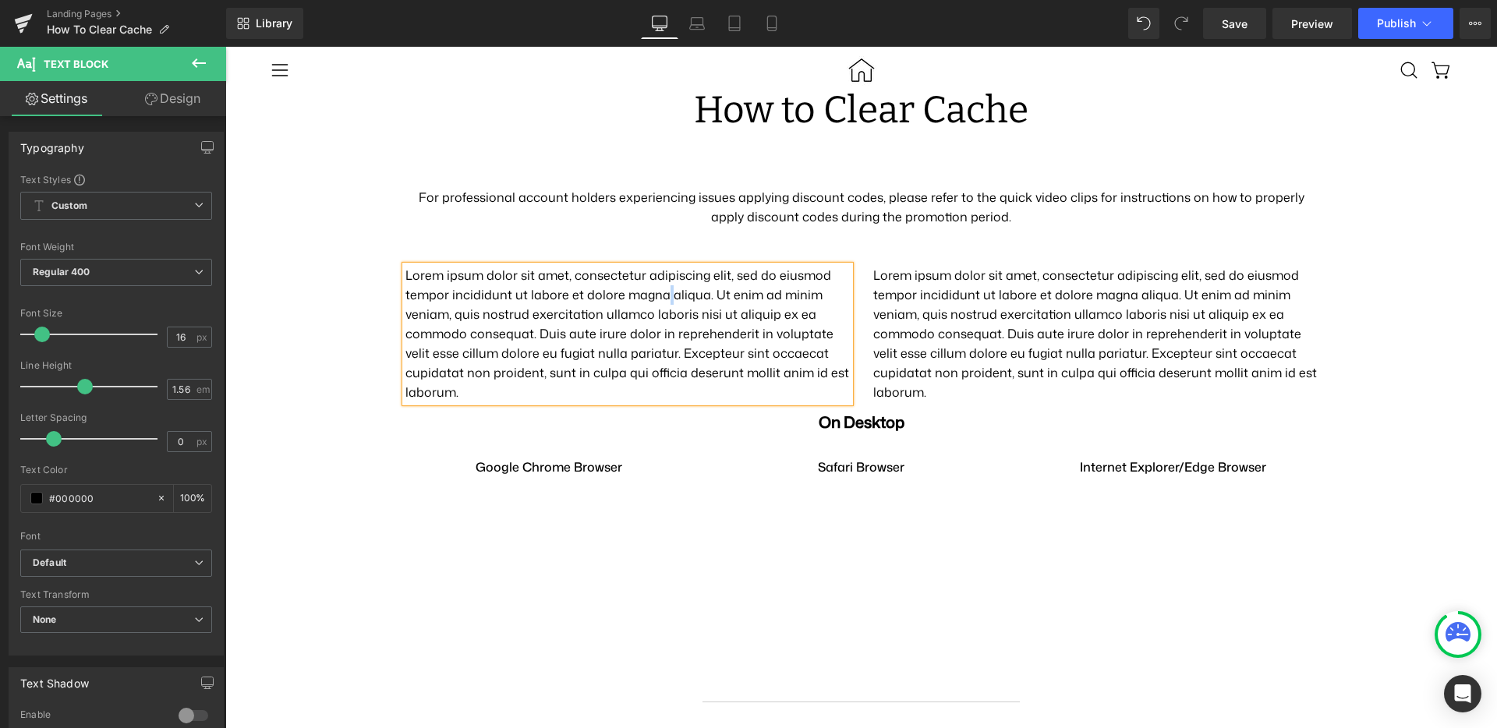
click at [590, 326] on p "Lorem ipsum dolor sit amet, consectetur adipiscing elit, sed do eiusmod tempor …" at bounding box center [627, 334] width 444 height 136
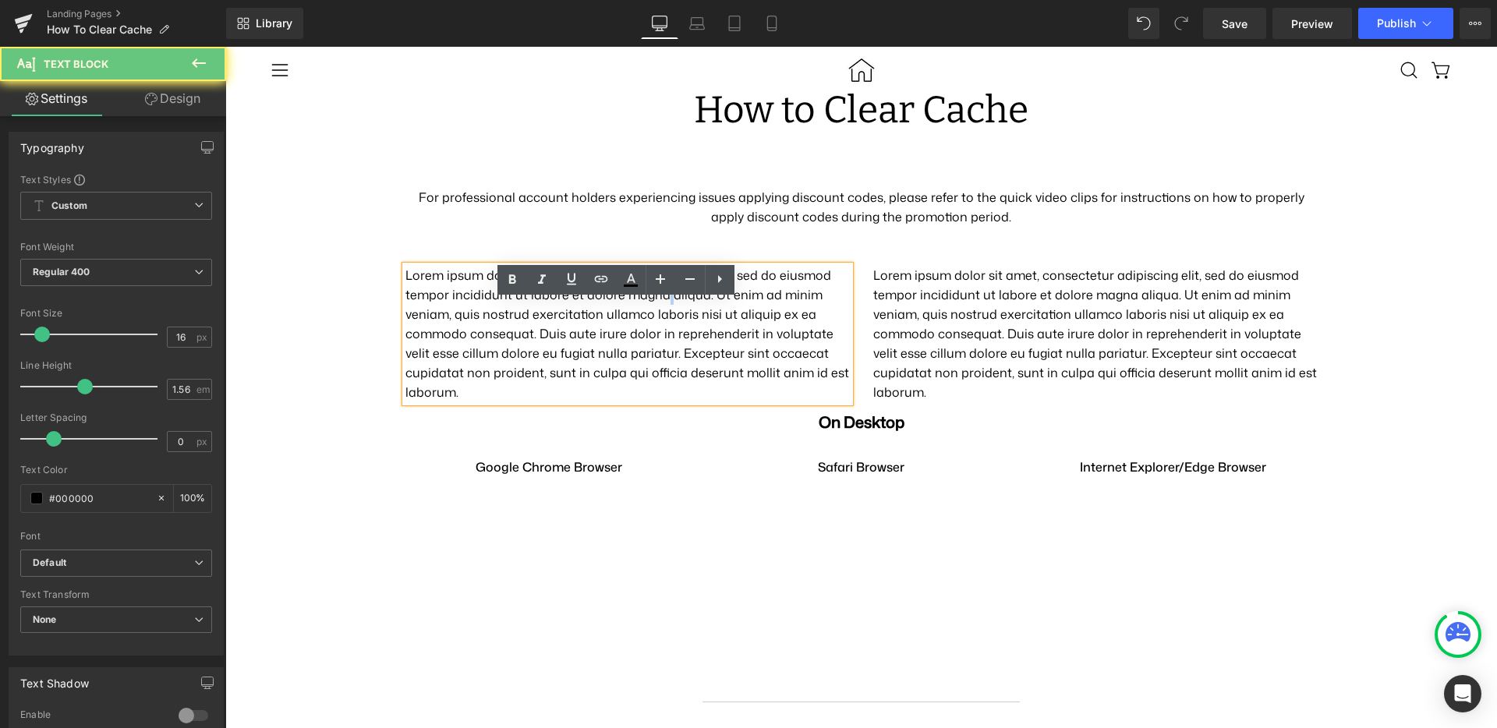
click at [590, 326] on p "Lorem ipsum dolor sit amet, consectetur adipiscing elit, sed do eiusmod tempor …" at bounding box center [627, 334] width 444 height 136
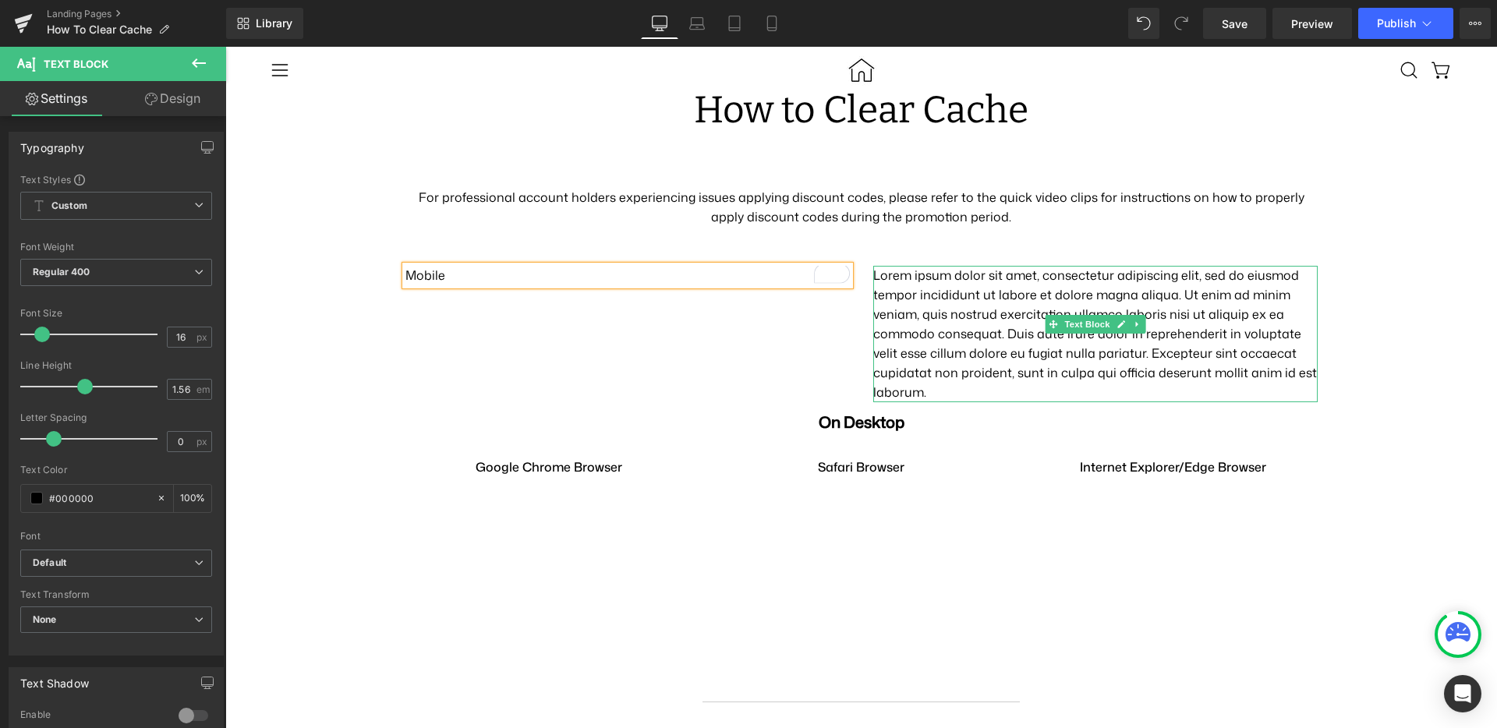
click at [1149, 349] on p "Lorem ipsum dolor sit amet, consectetur adipiscing elit, sed do eiusmod tempor …" at bounding box center [1095, 334] width 444 height 136
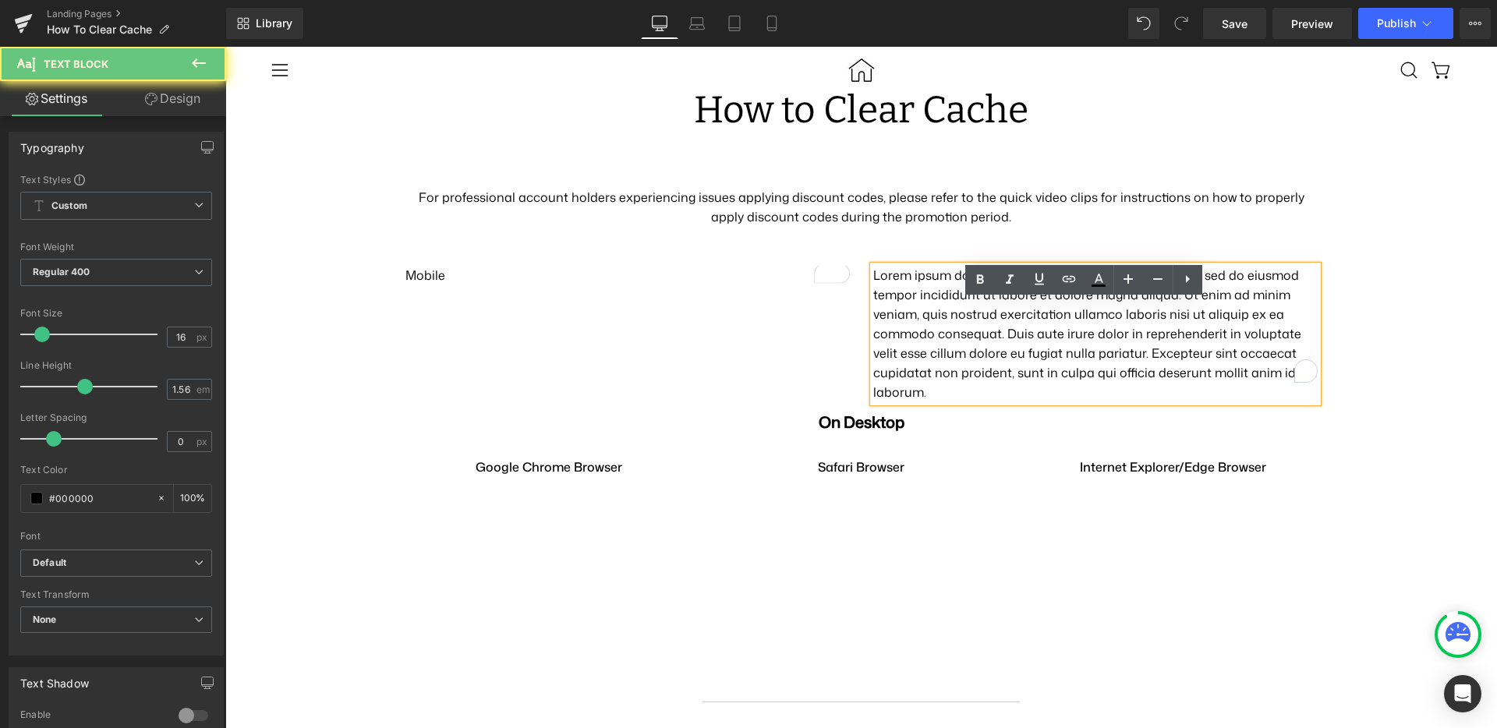
click at [1149, 349] on p "Lorem ipsum dolor sit amet, consectetur adipiscing elit, sed do eiusmod tempor …" at bounding box center [1095, 334] width 444 height 136
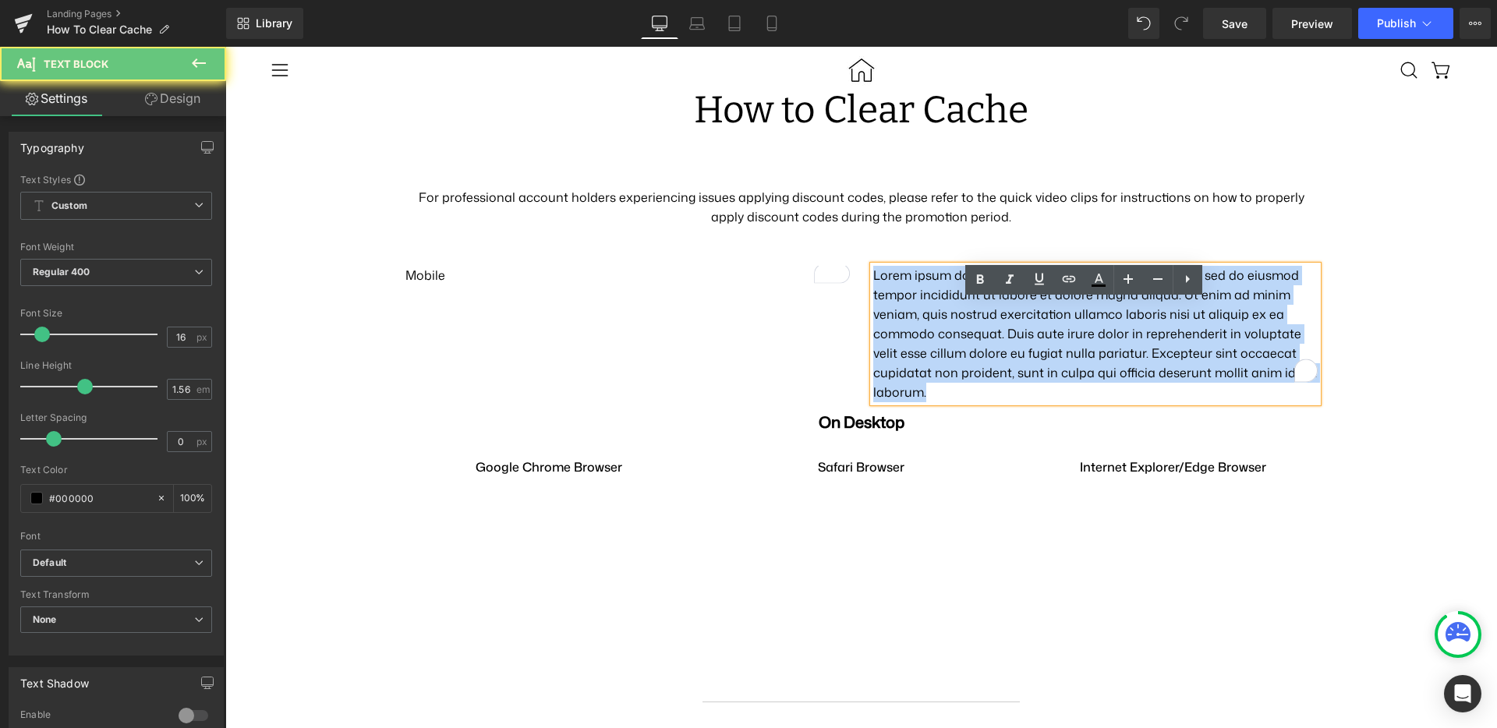
click at [1149, 349] on p "Lorem ipsum dolor sit amet, consectetur adipiscing elit, sed do eiusmod tempor …" at bounding box center [1095, 334] width 444 height 136
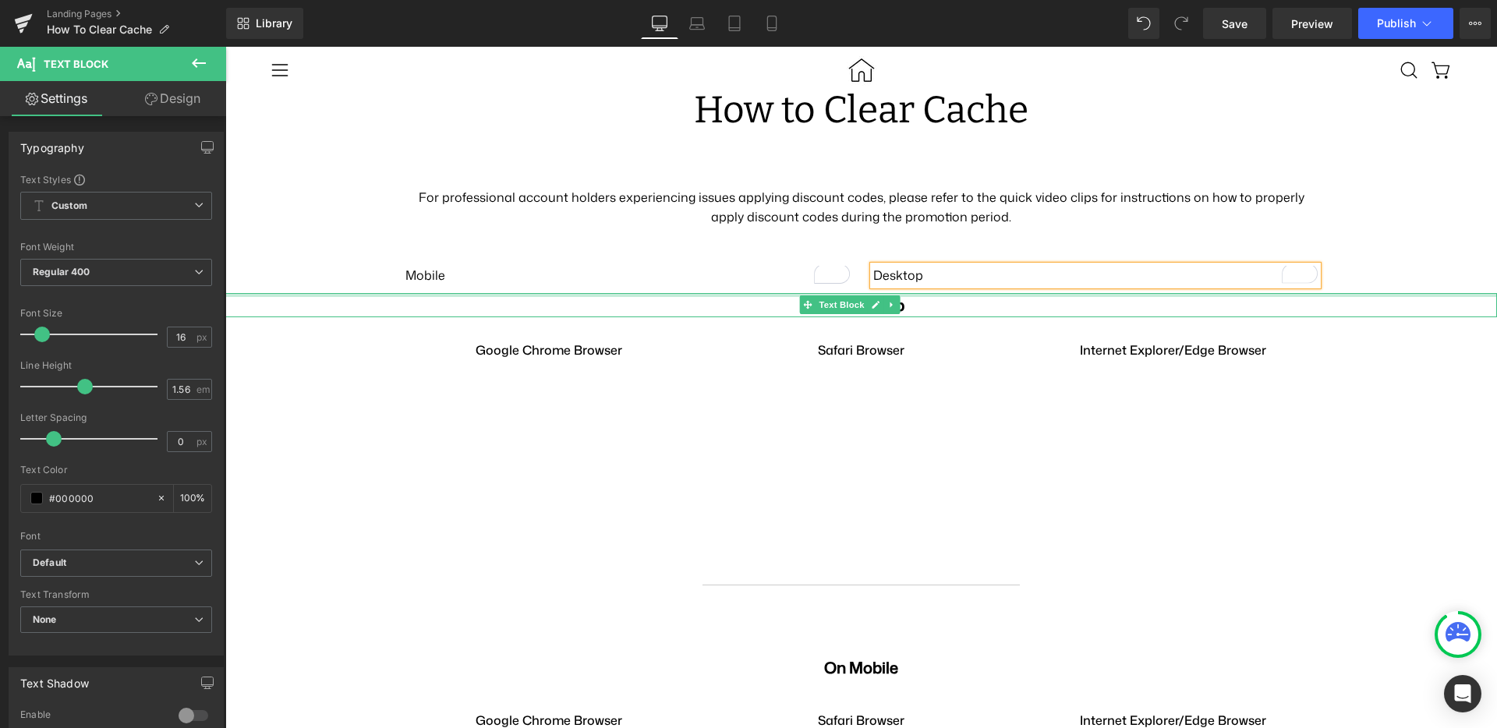
scroll to position [61, 0]
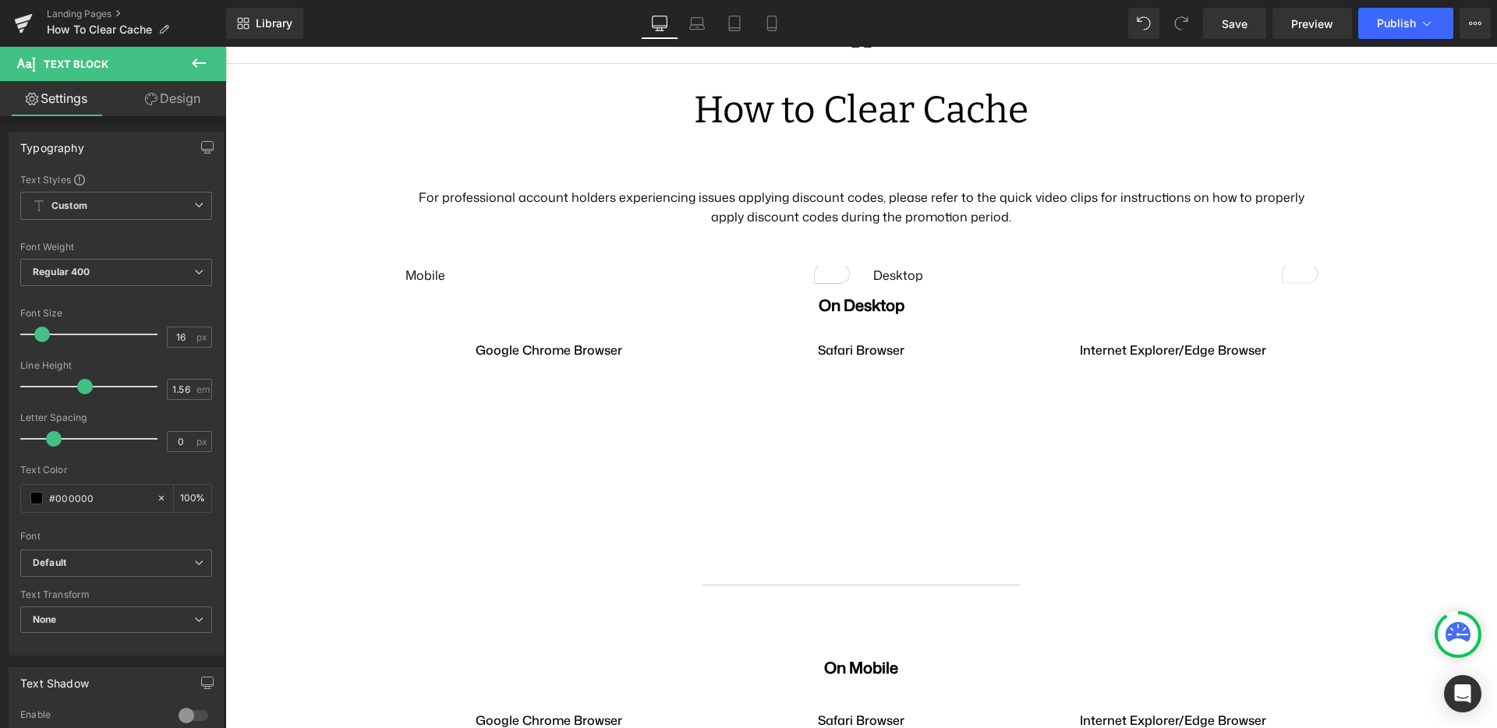
click at [199, 64] on icon at bounding box center [198, 63] width 19 height 19
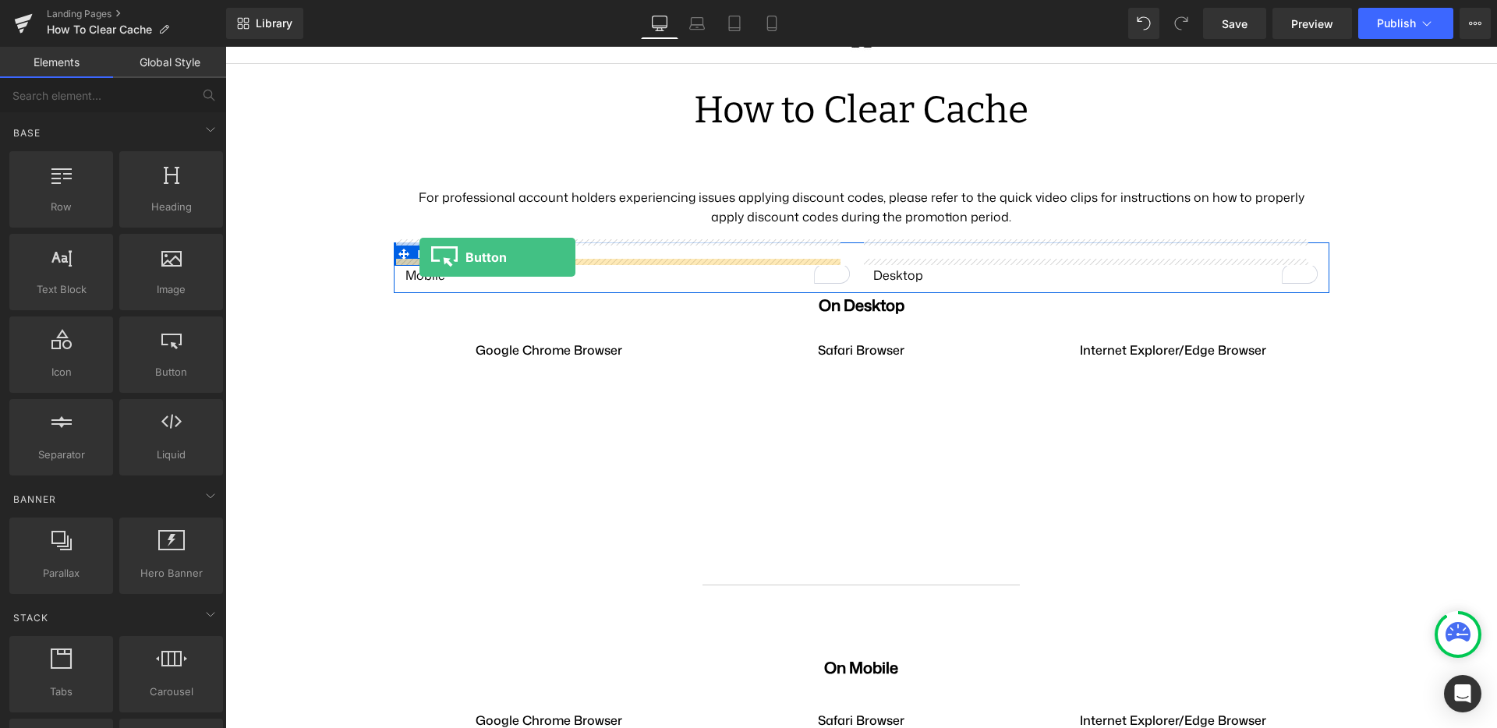
drag, startPoint x: 401, startPoint y: 409, endPoint x: 419, endPoint y: 257, distance: 153.2
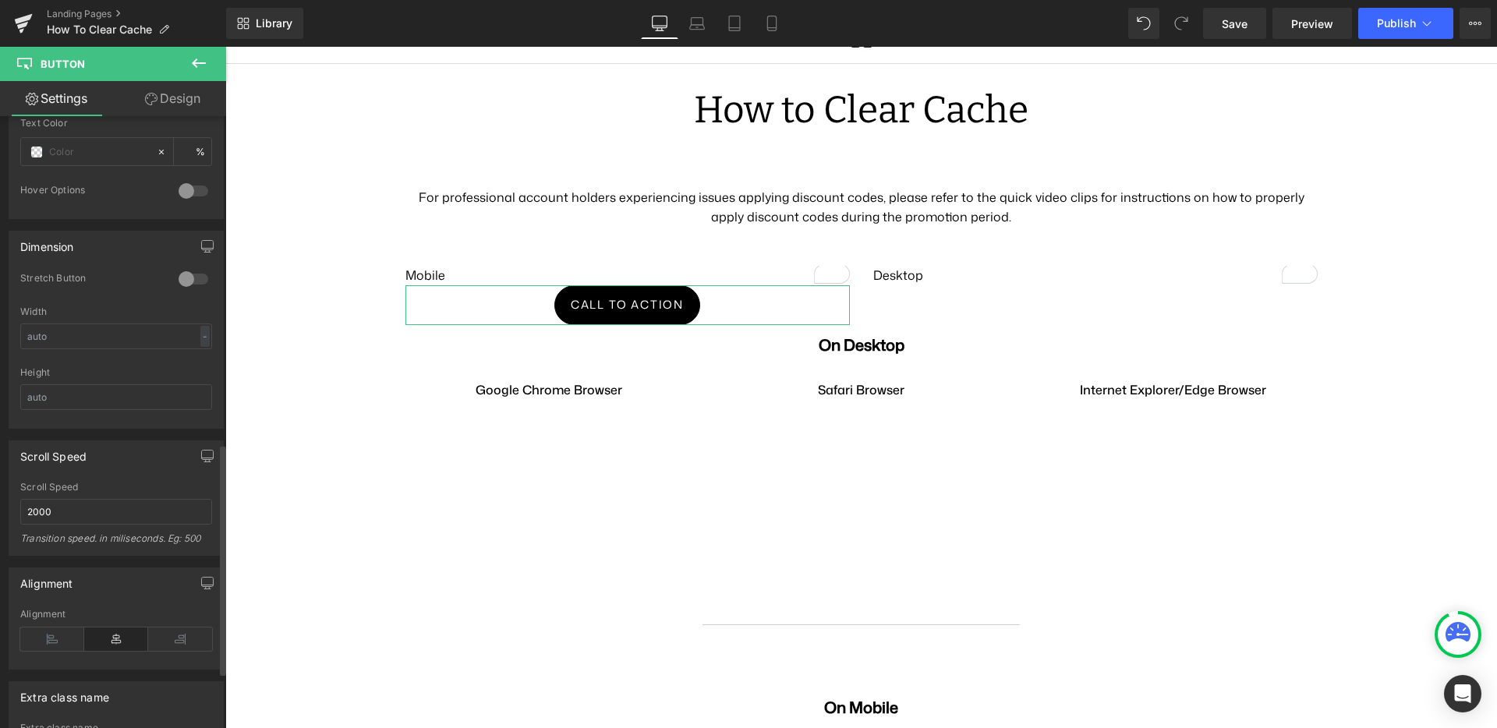
scroll to position [1018, 0]
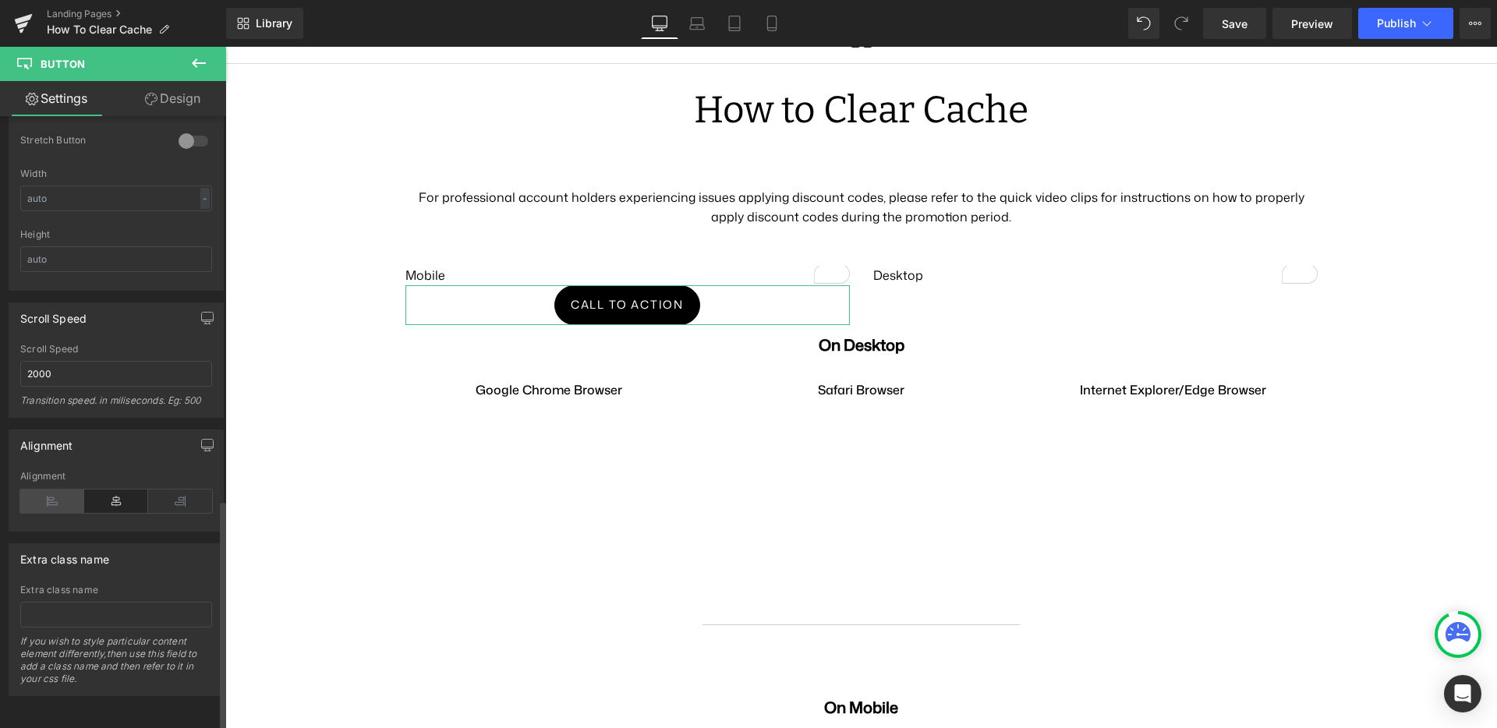
click at [51, 491] on icon at bounding box center [52, 501] width 64 height 23
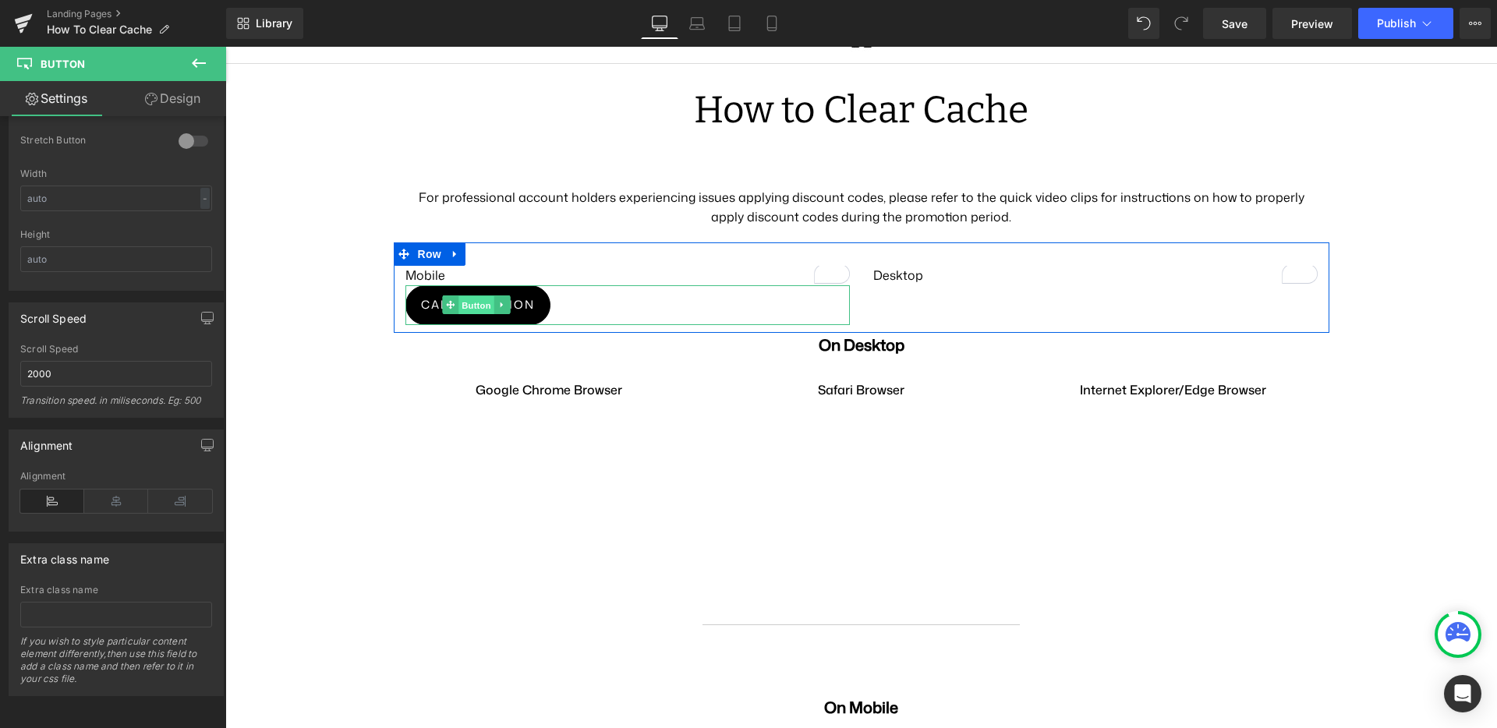
click at [458, 296] on span "Button" at bounding box center [476, 305] width 36 height 19
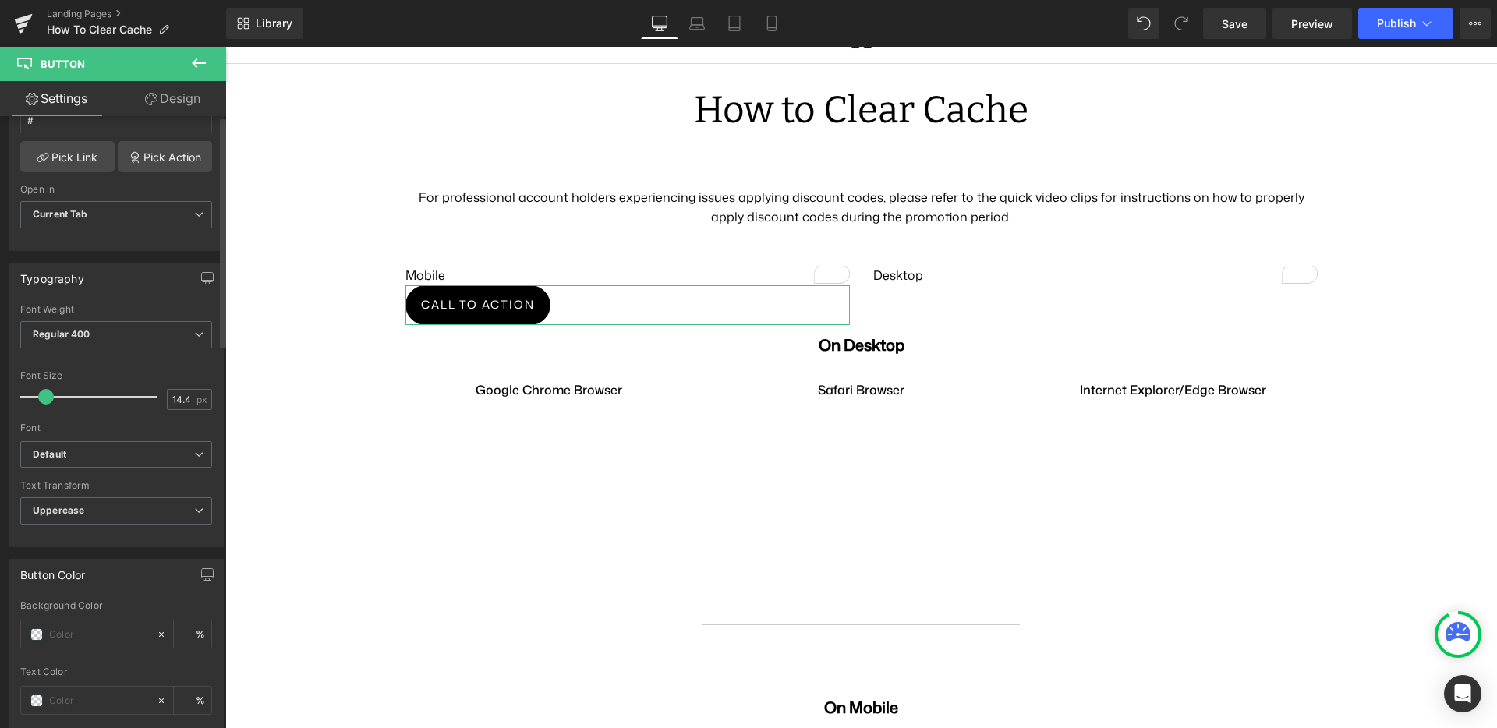
scroll to position [0, 0]
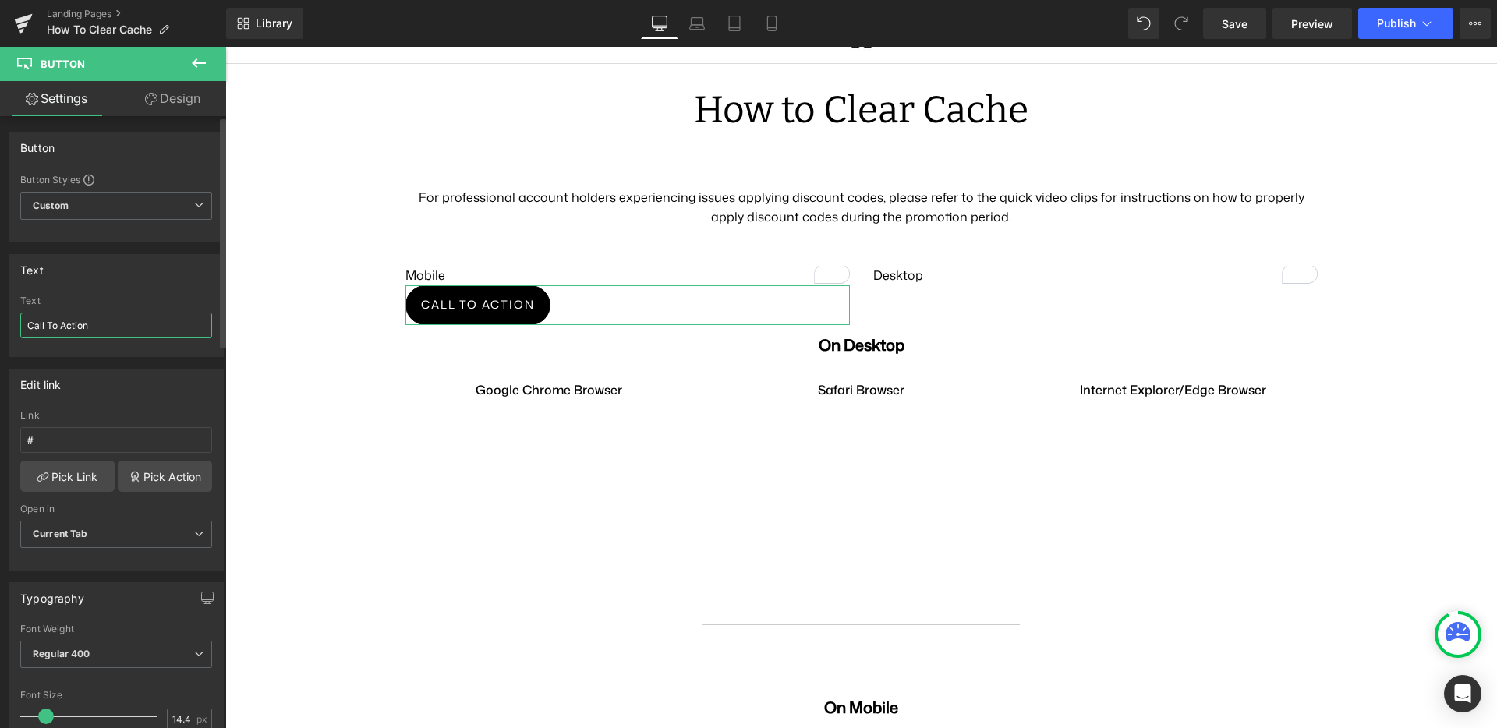
click at [93, 325] on input "Call To Action" at bounding box center [116, 326] width 192 height 26
click at [107, 442] on input "#" at bounding box center [116, 440] width 192 height 26
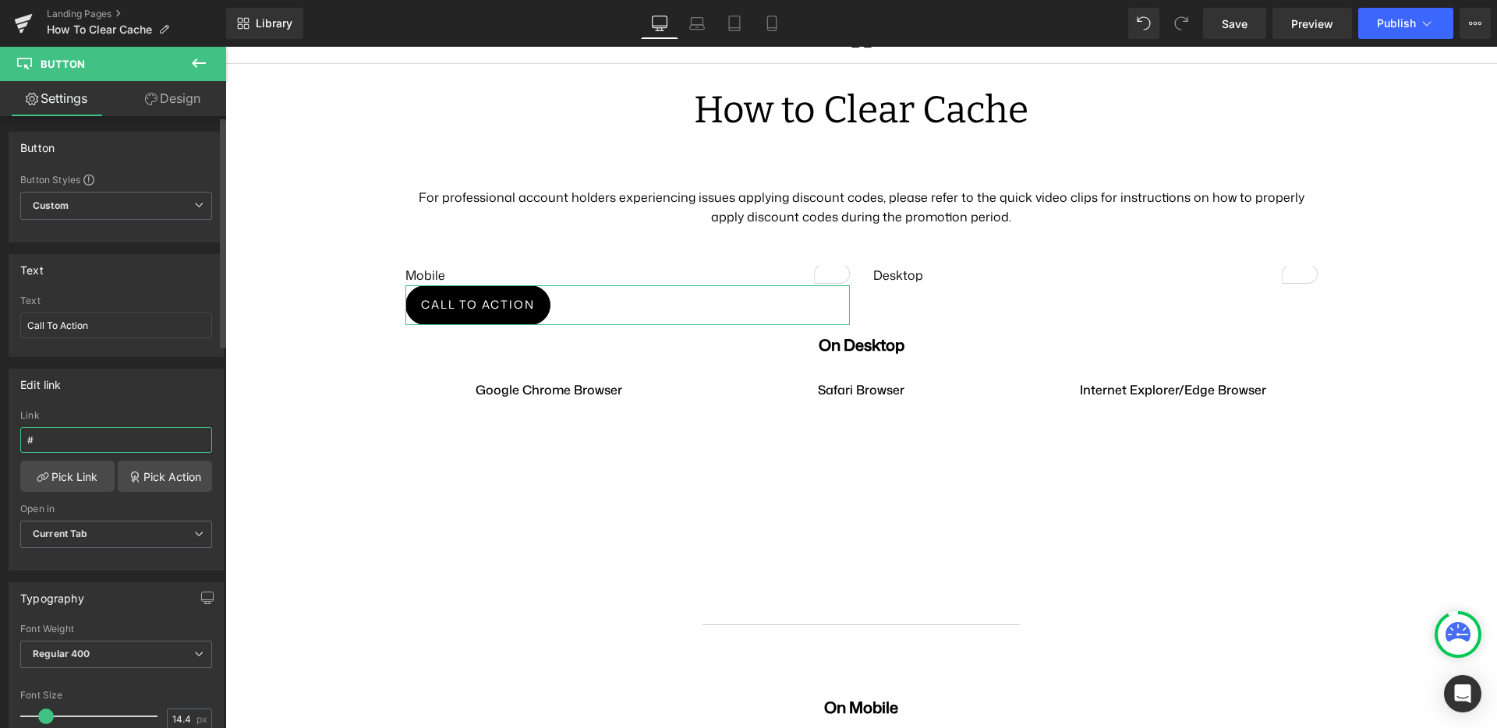
click at [107, 442] on input "#" at bounding box center [116, 440] width 192 height 26
paste input "https://photos.app.goo.gl/W9sH1amKgZUBhPjx7"
type input "https://photos.app.goo.gl/W9sH1amKgZUBhPjx7"
click at [75, 323] on input "Call To Action" at bounding box center [116, 326] width 192 height 26
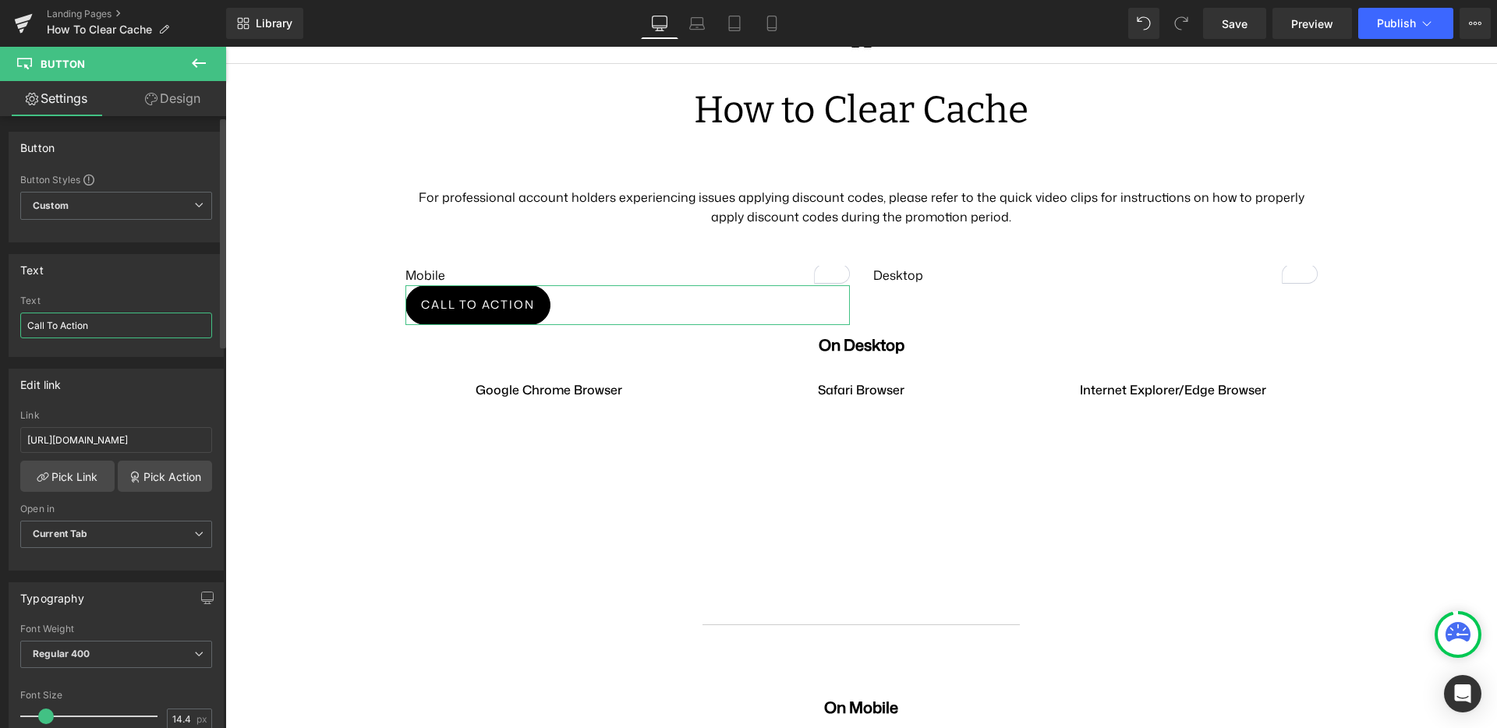
scroll to position [0, 0]
click at [75, 323] on input "Call To Action" at bounding box center [116, 326] width 192 height 26
type input "Watch video"
click at [179, 83] on link "Design" at bounding box center [172, 98] width 113 height 35
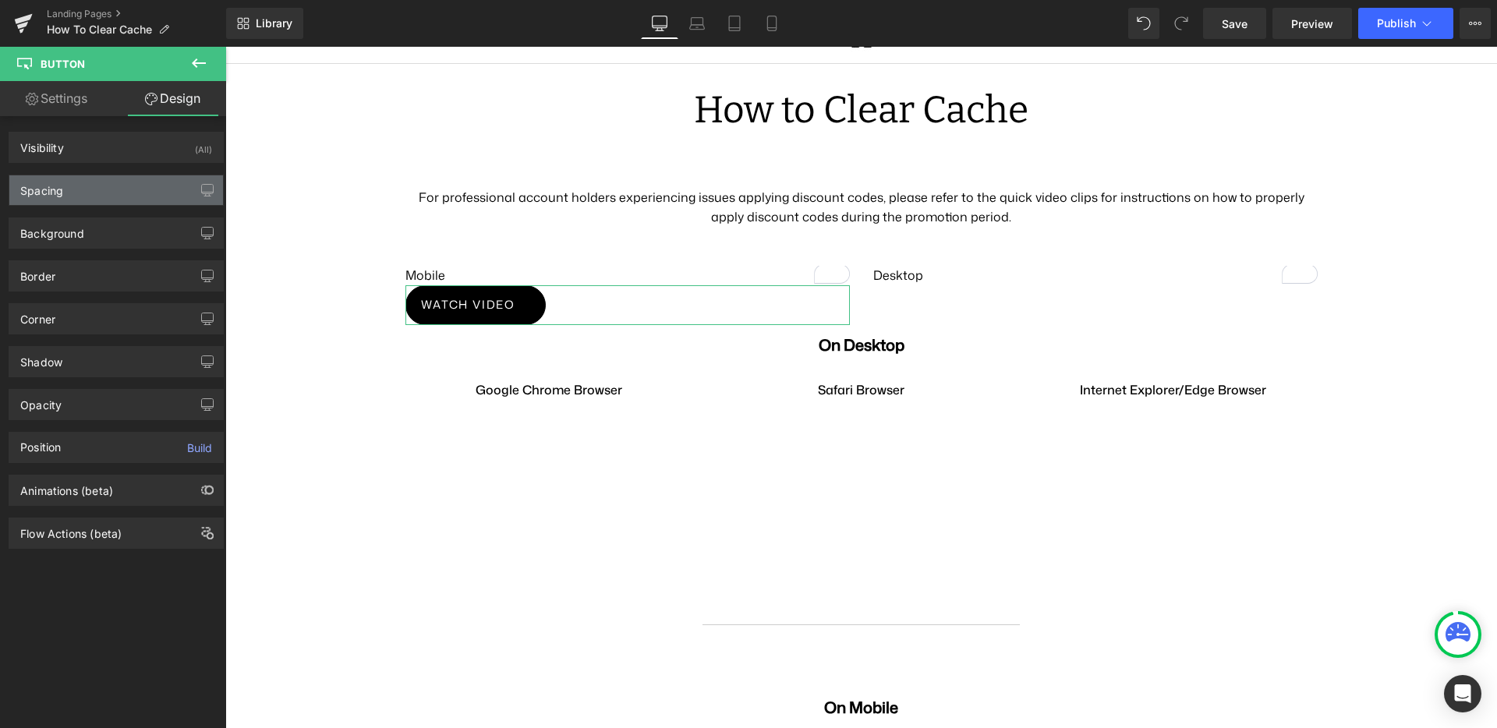
click at [87, 184] on div "Spacing" at bounding box center [116, 190] width 214 height 30
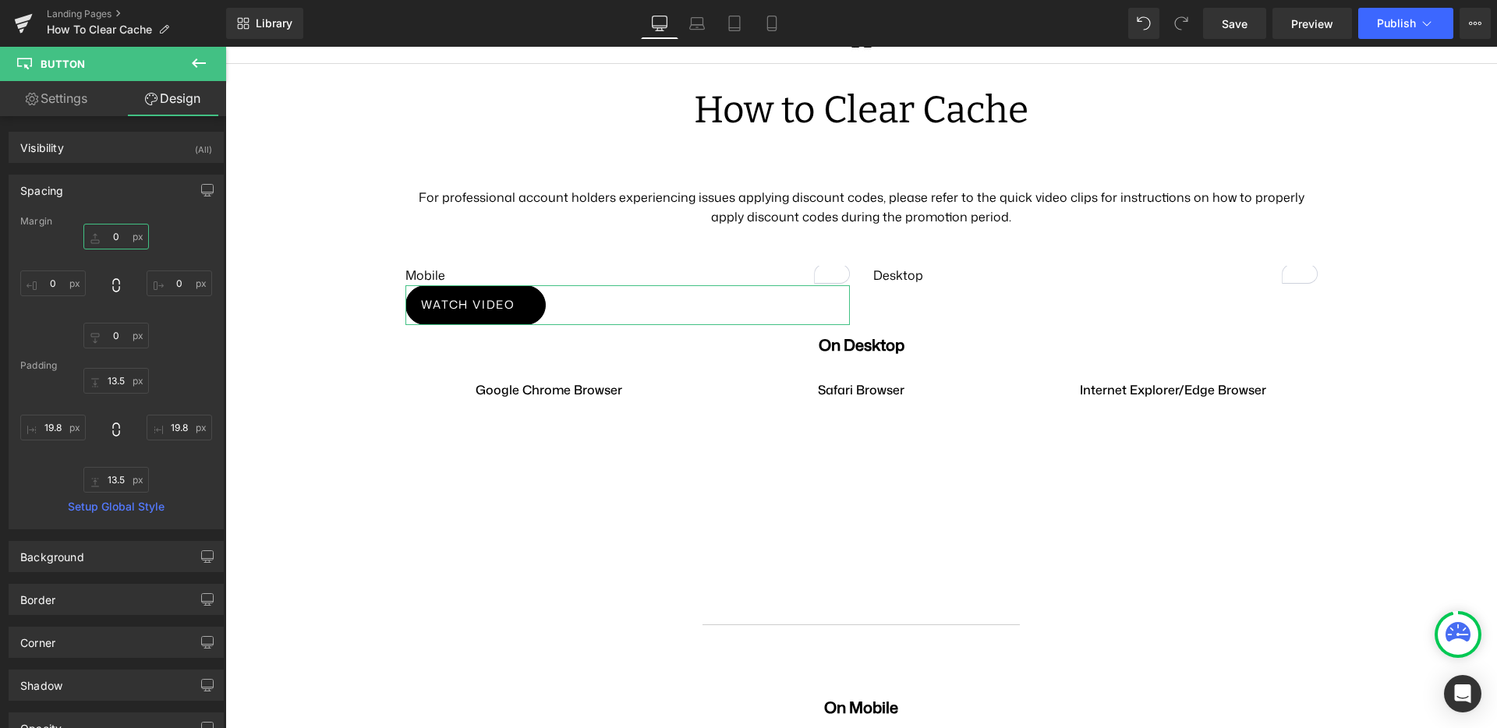
click at [111, 229] on input "0" at bounding box center [115, 237] width 65 height 26
type input "20"
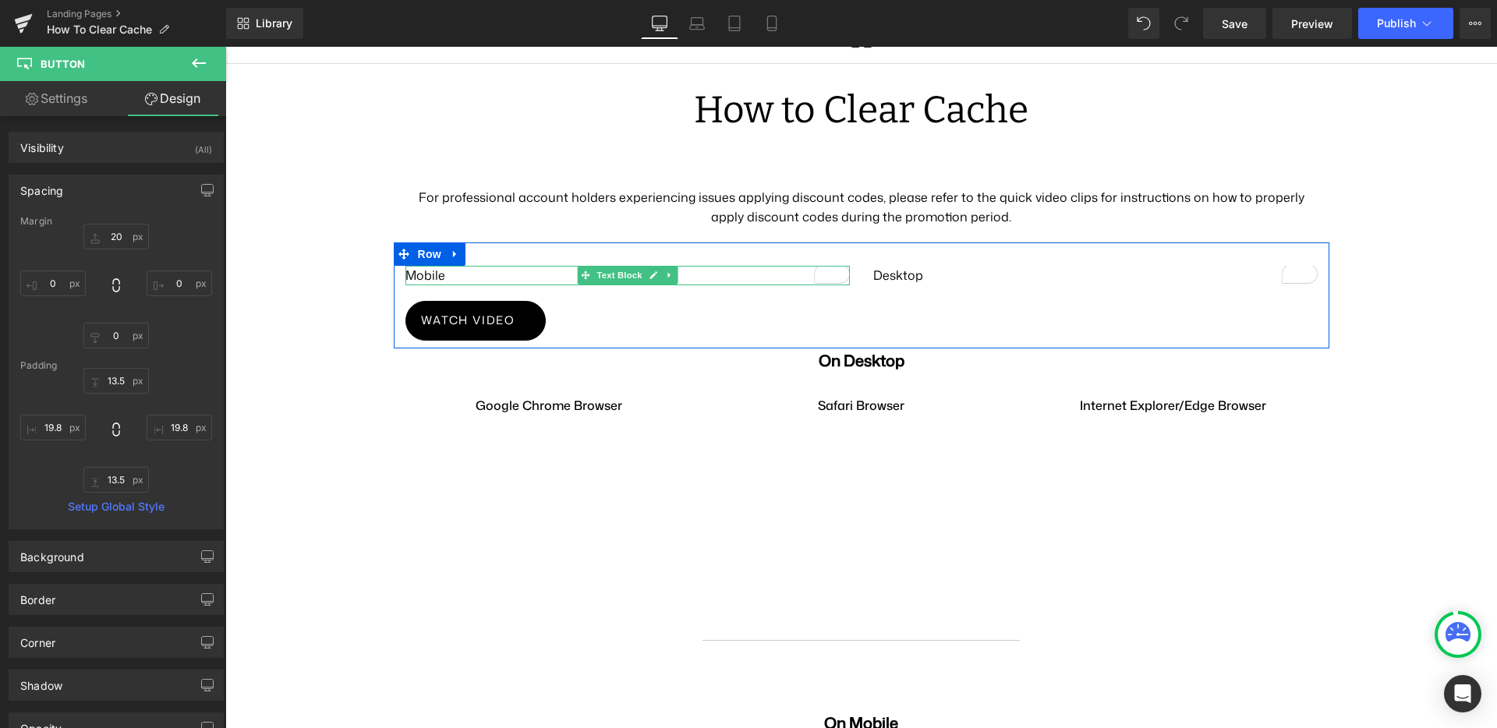
click at [417, 266] on p "Mobile" at bounding box center [627, 275] width 444 height 19
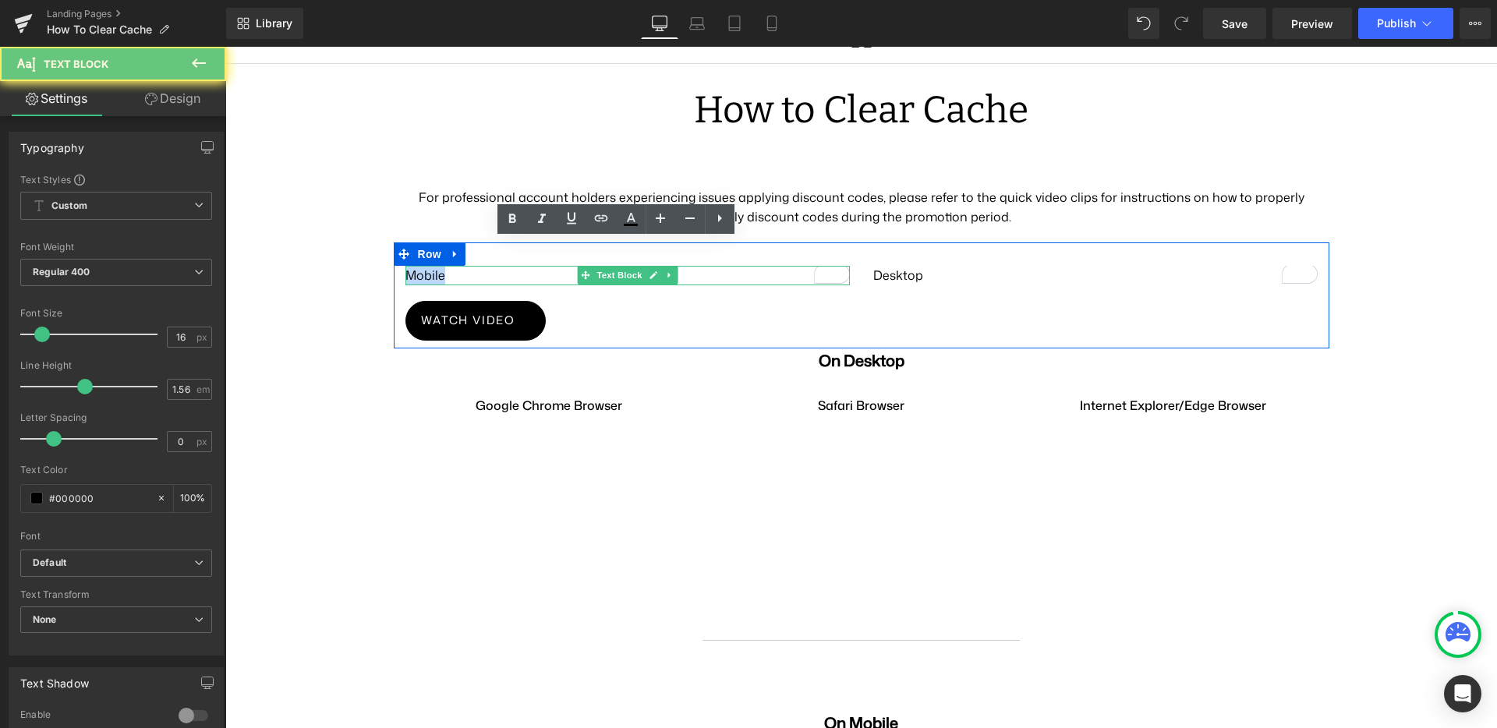
click at [417, 266] on p "Mobile" at bounding box center [627, 275] width 444 height 19
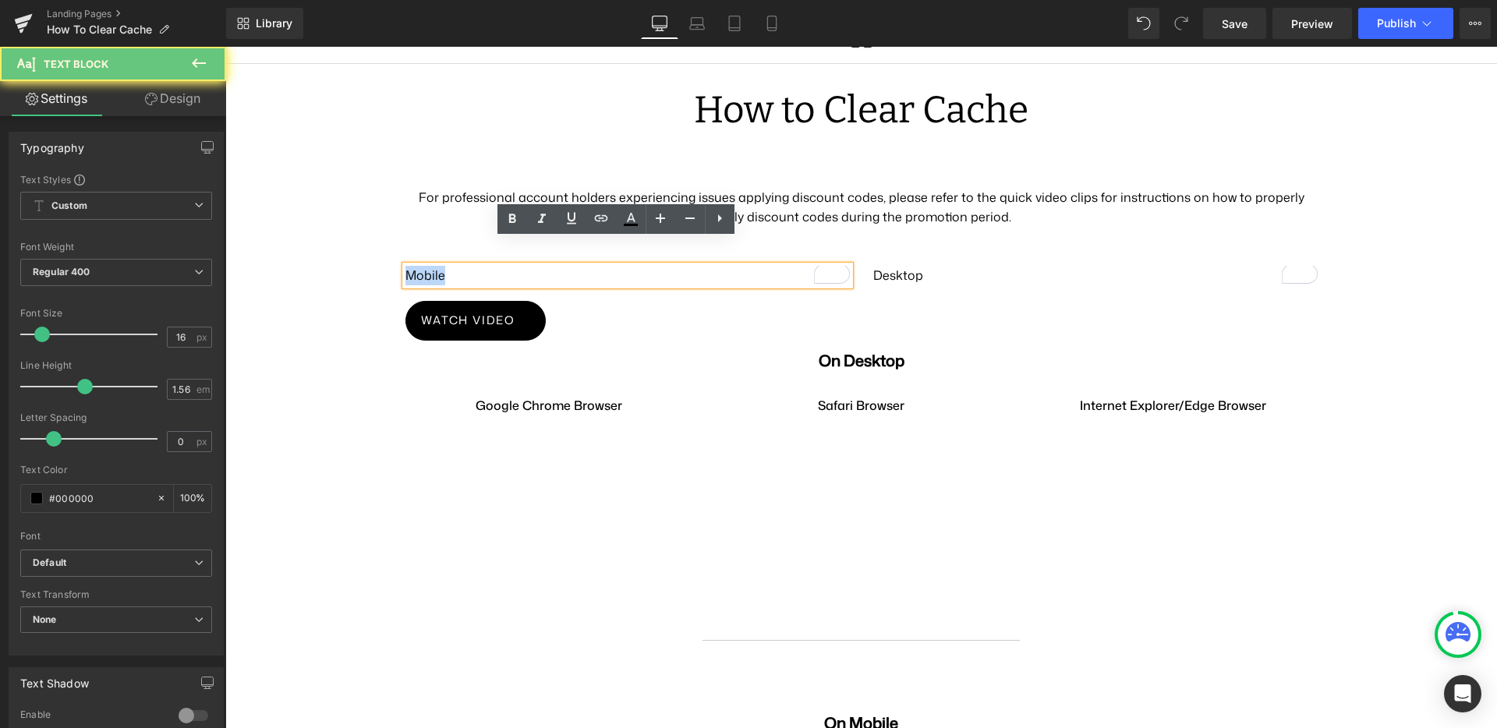
click at [417, 266] on p "Mobile" at bounding box center [627, 275] width 444 height 19
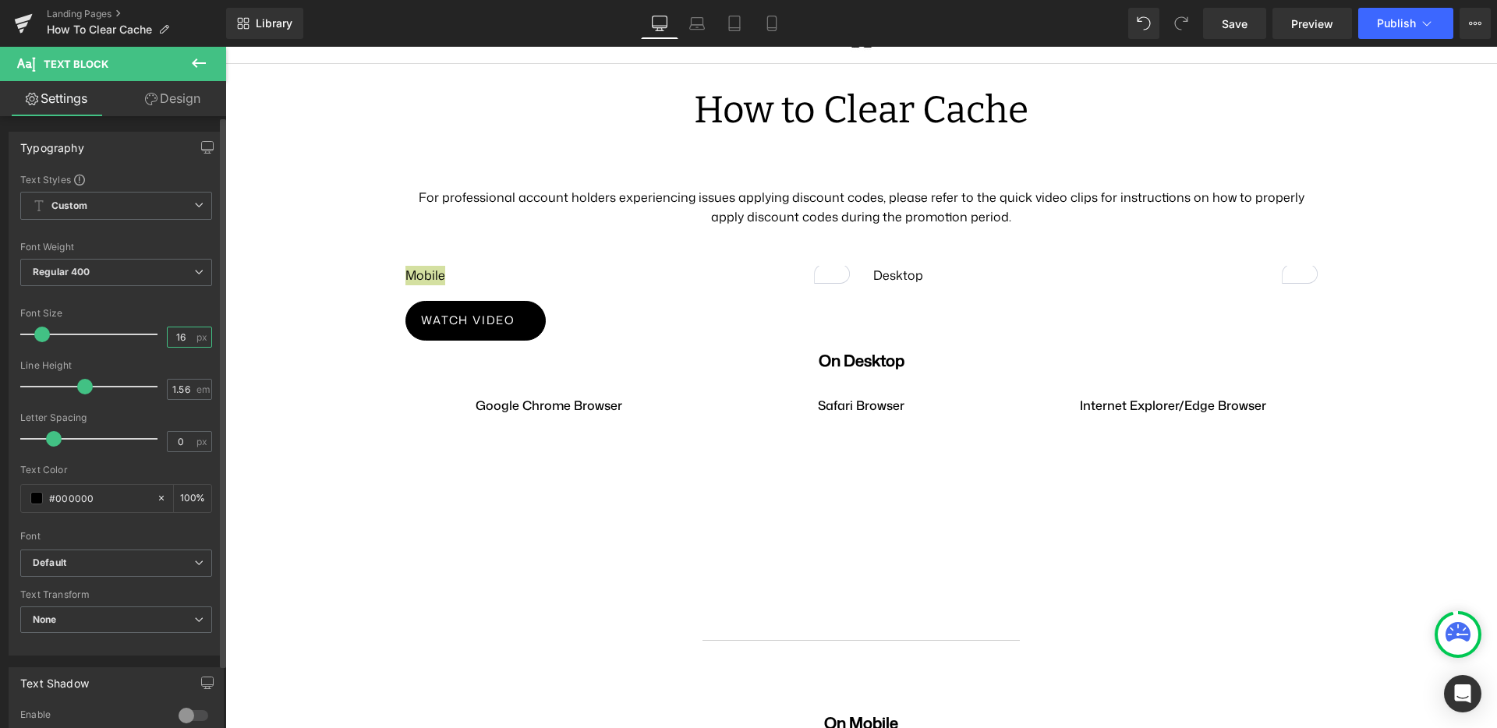
click at [172, 334] on input "16" at bounding box center [181, 336] width 27 height 19
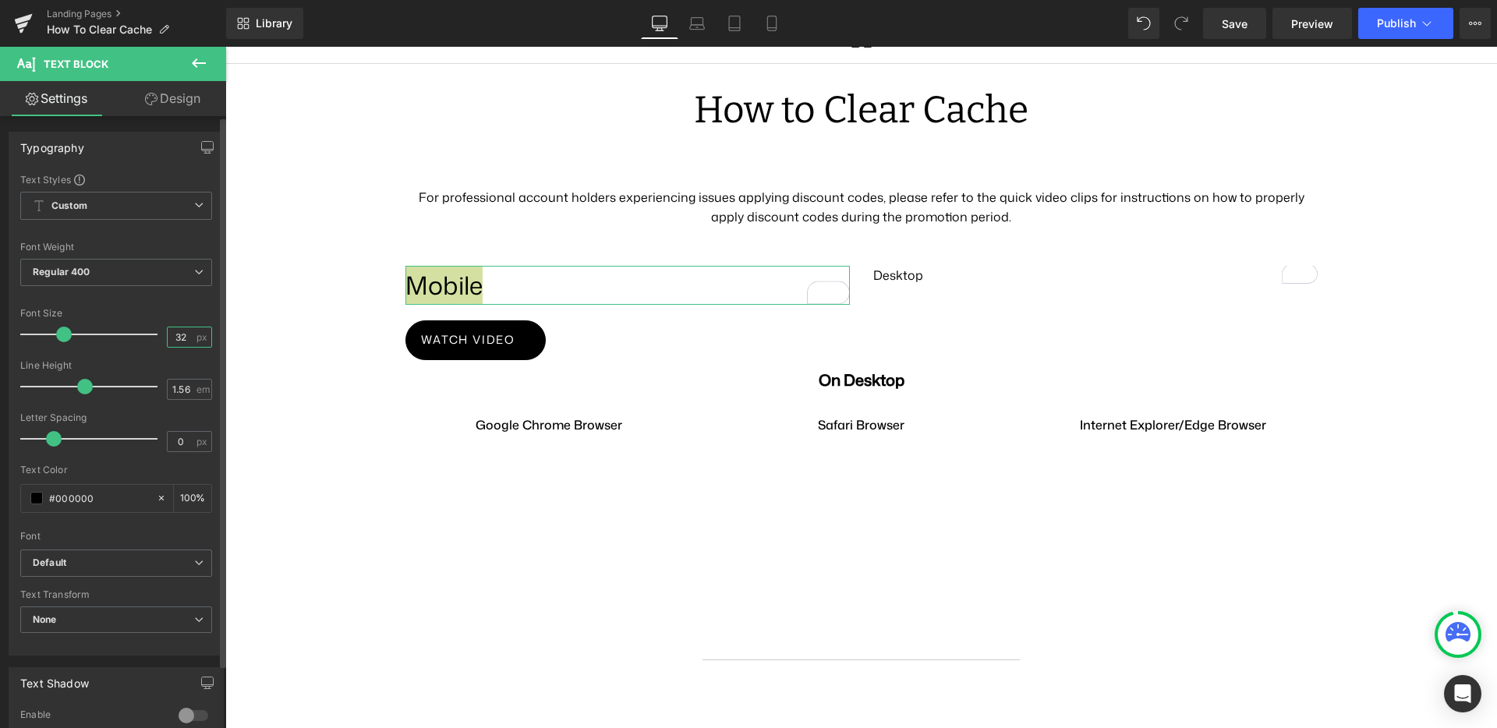
click at [168, 338] on input "32" at bounding box center [181, 336] width 27 height 19
type input "20"
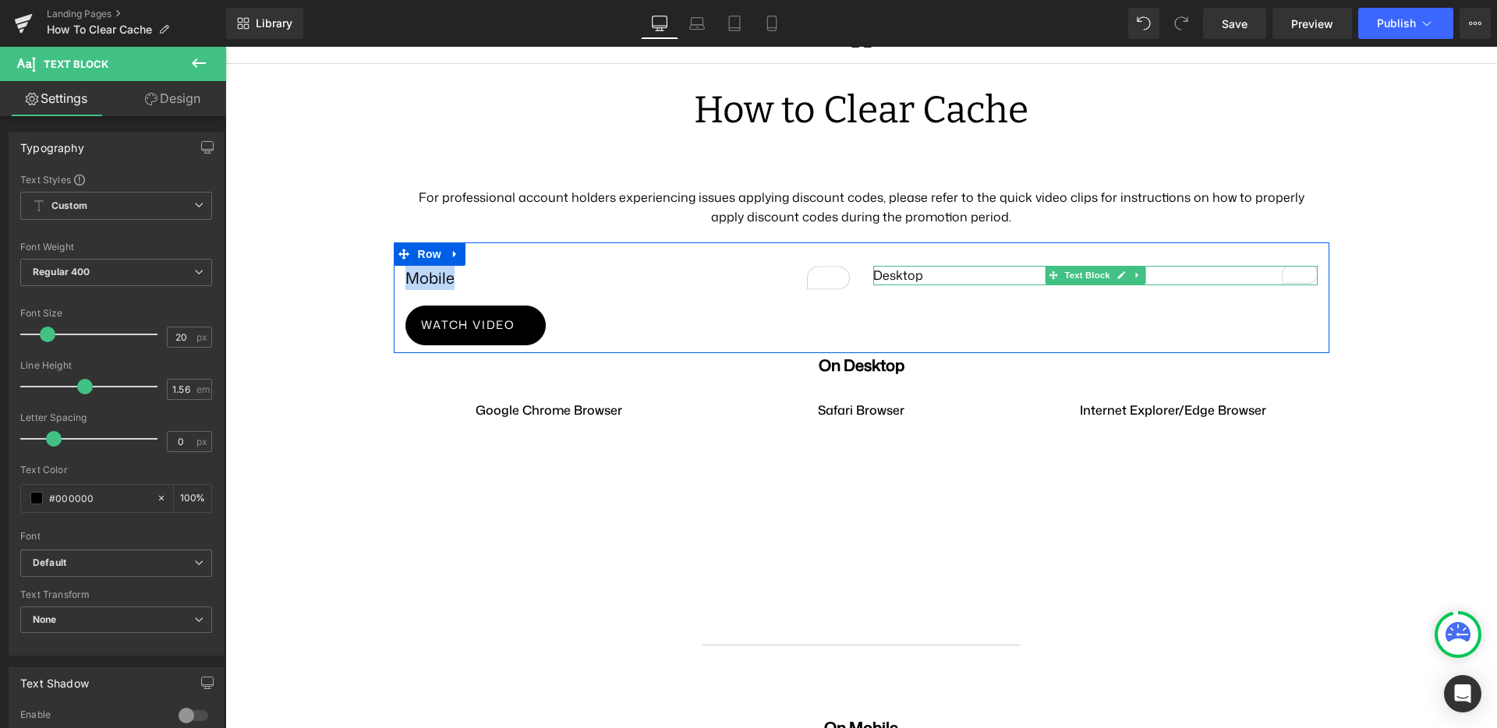
click at [879, 266] on p "Desktop" at bounding box center [1095, 275] width 444 height 19
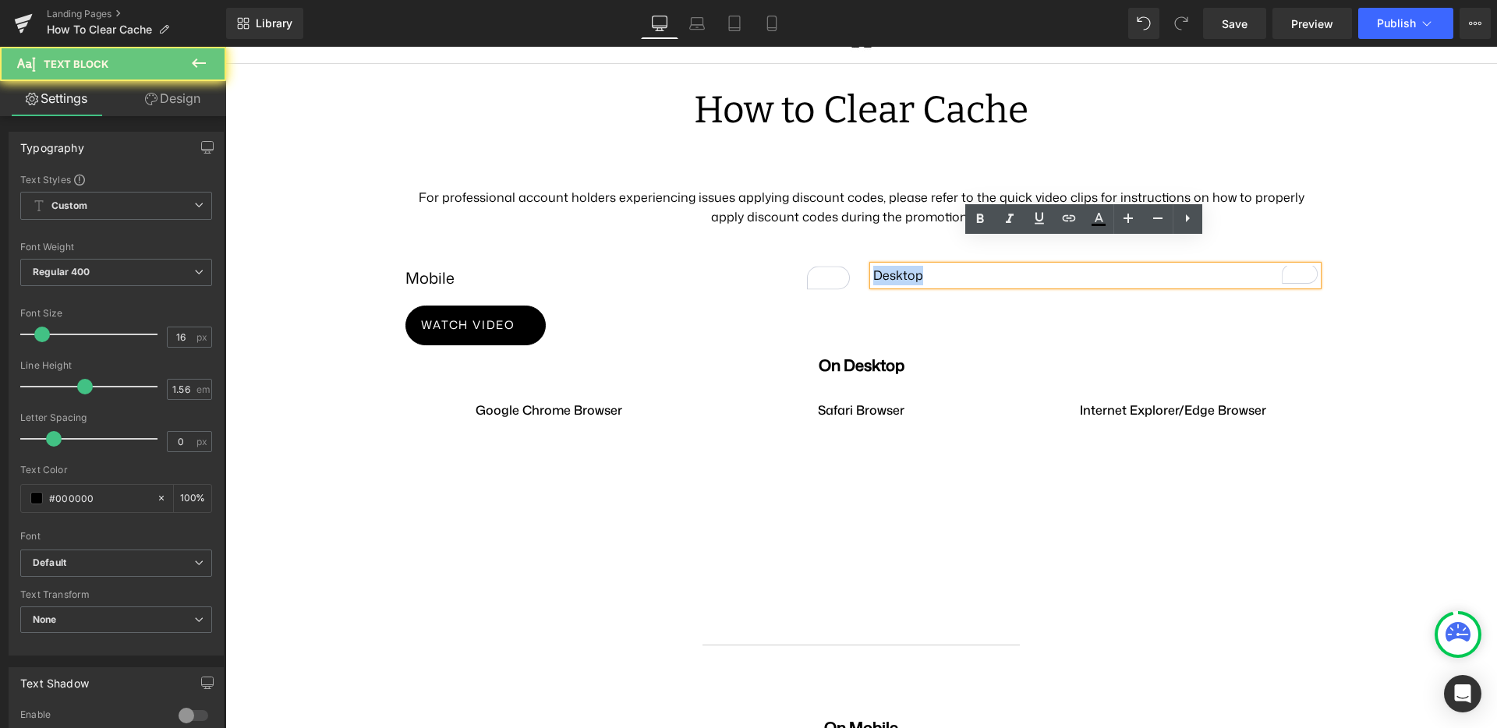
click at [879, 266] on p "Desktop" at bounding box center [1095, 275] width 444 height 19
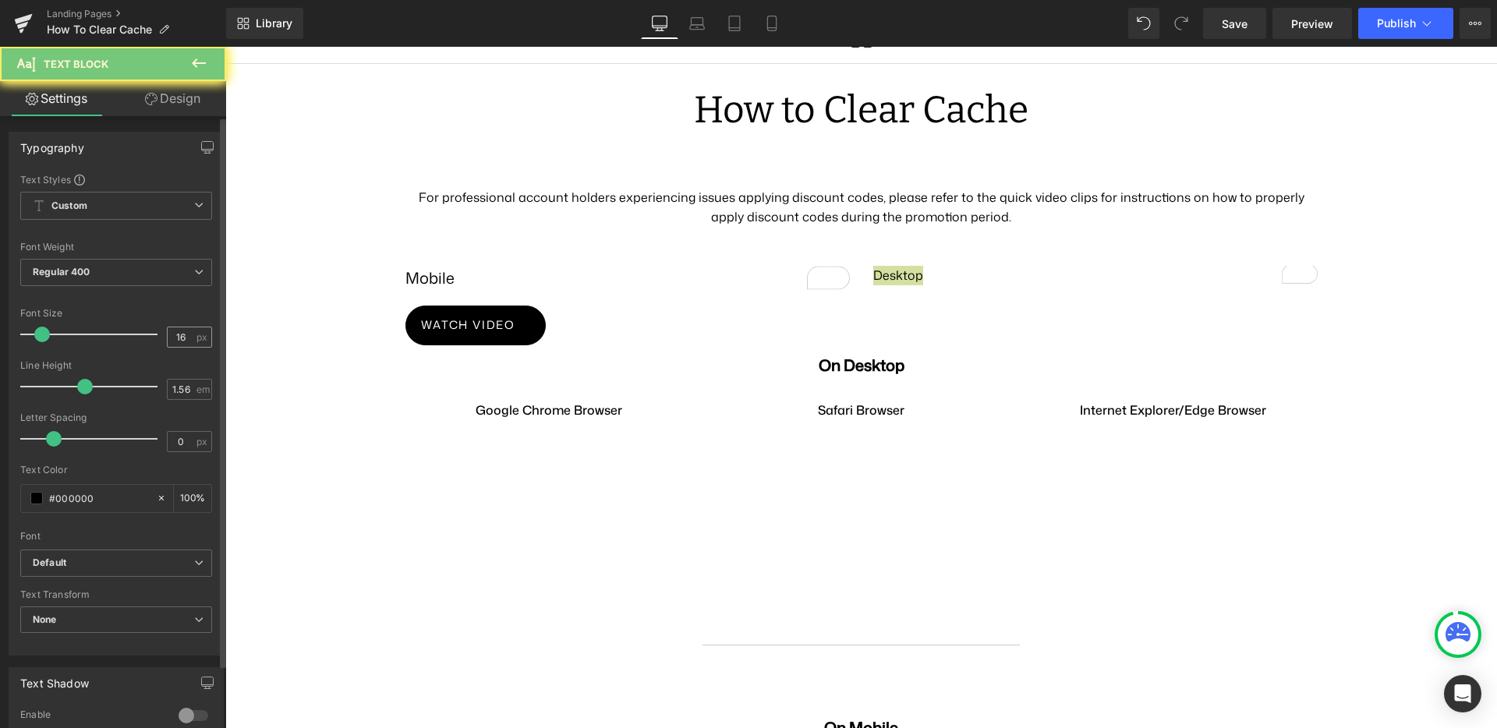
click at [179, 343] on input "16" at bounding box center [181, 336] width 27 height 19
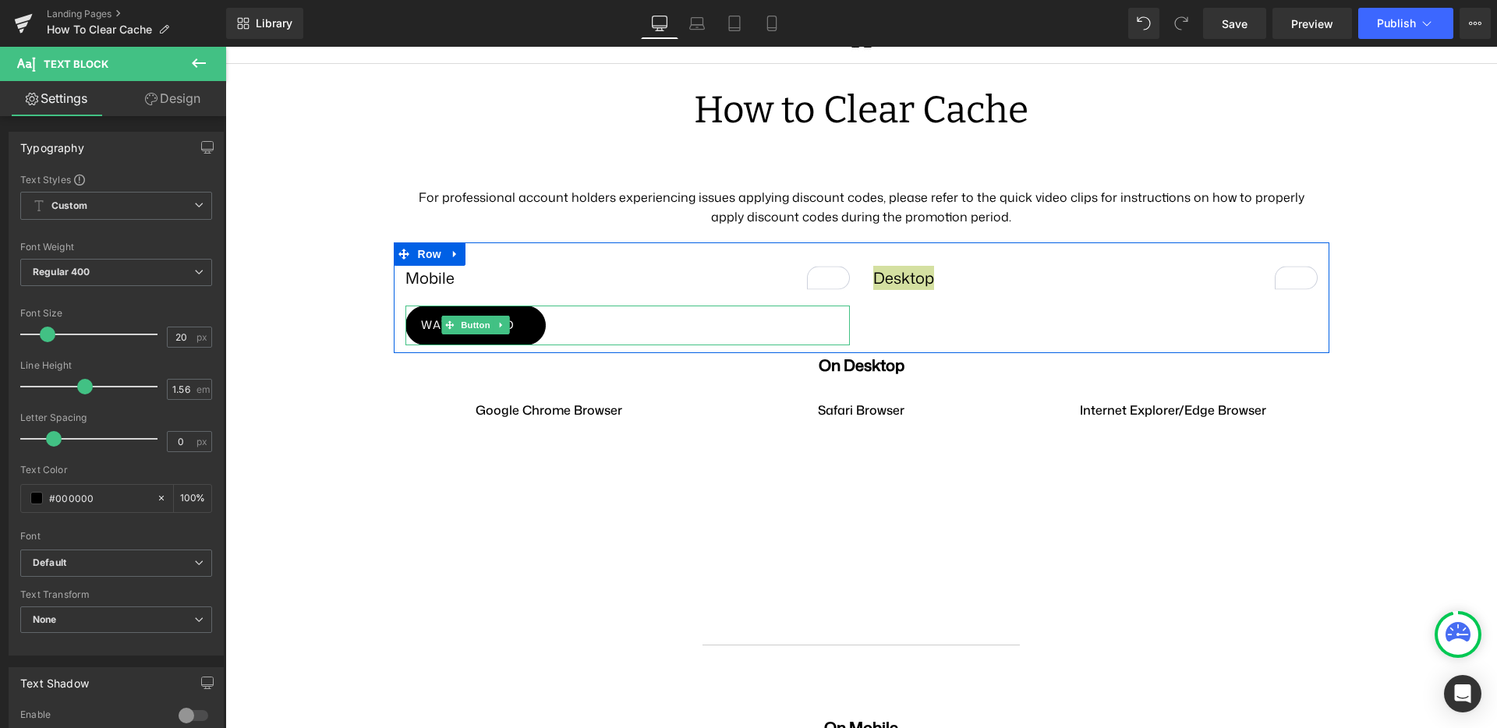
type input "20"
click at [499, 323] on icon at bounding box center [500, 325] width 2 height 5
click at [489, 321] on icon at bounding box center [493, 325] width 9 height 9
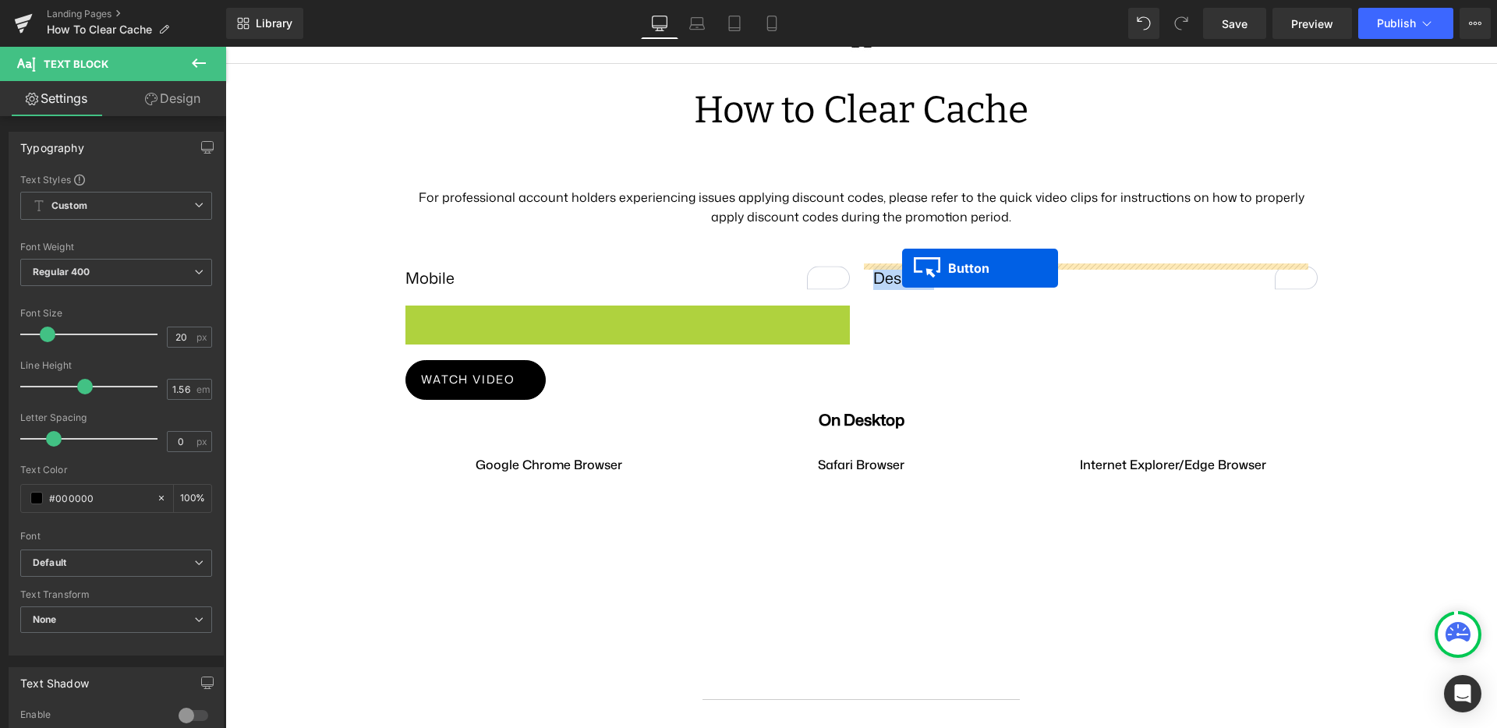
drag, startPoint x: 412, startPoint y: 297, endPoint x: 902, endPoint y: 268, distance: 490.5
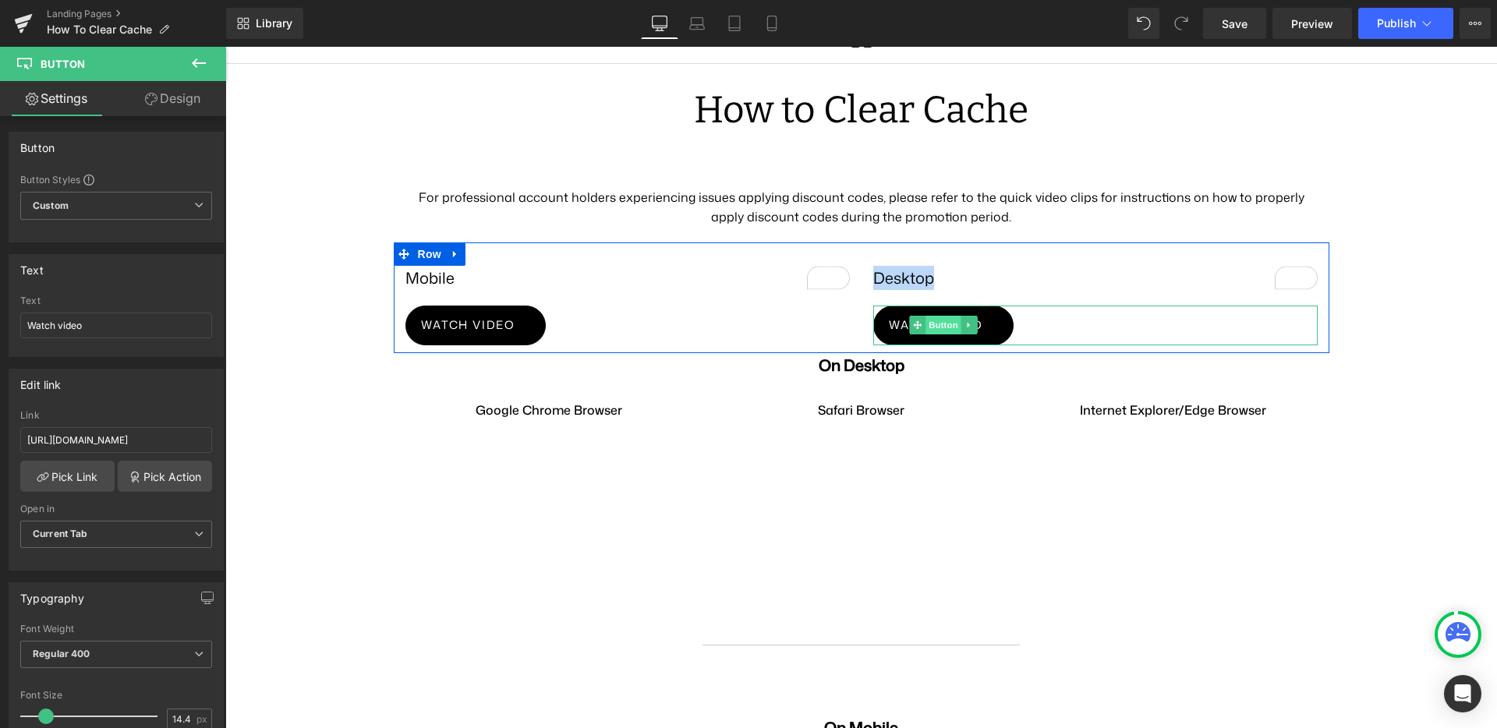
click at [926, 316] on span "Button" at bounding box center [944, 325] width 36 height 19
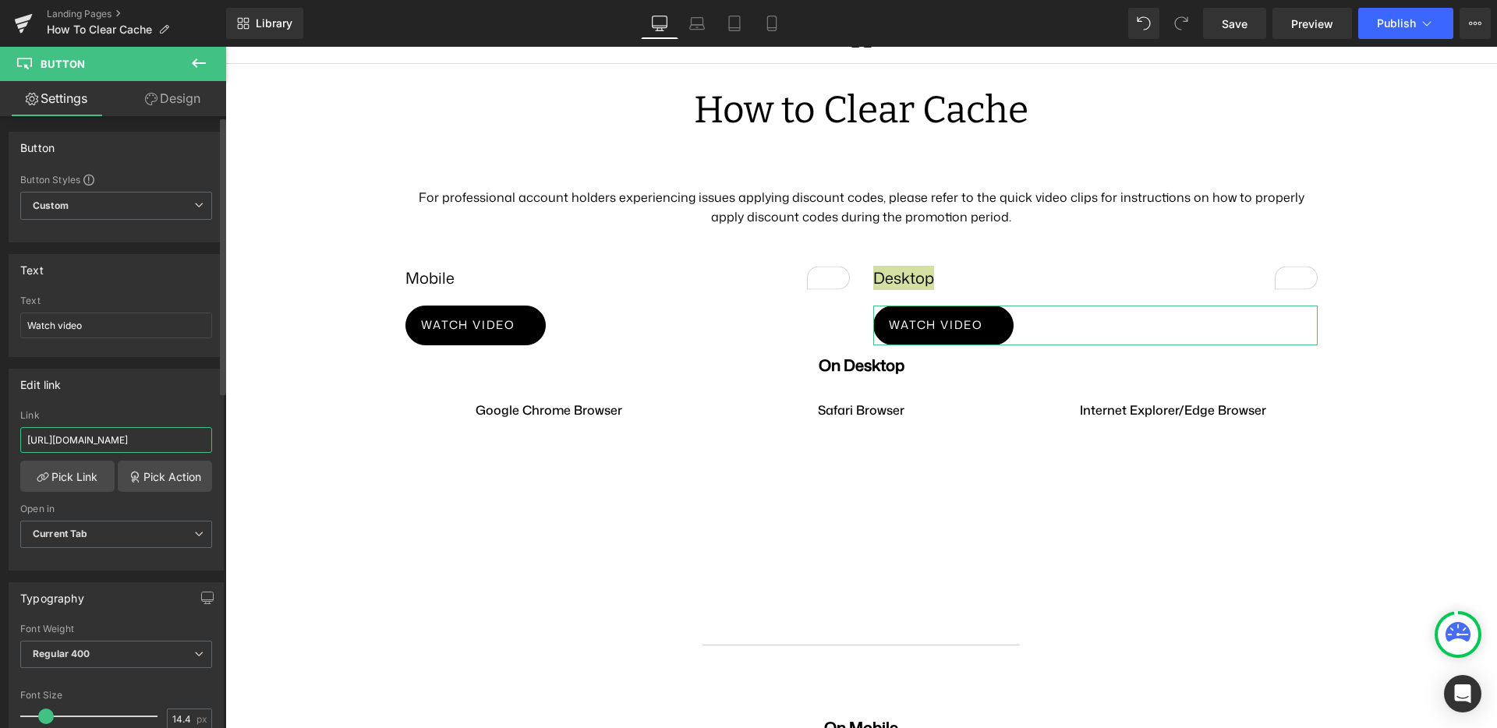
click at [80, 443] on input "https://photos.app.goo.gl/W9sH1amKgZUBhPjx7" at bounding box center [116, 440] width 192 height 26
paste input "www.loom.com/share/93b76872f1cf4079a1178e184b8800ea?sid=86fd19cd-cad2-45cb-90d6…"
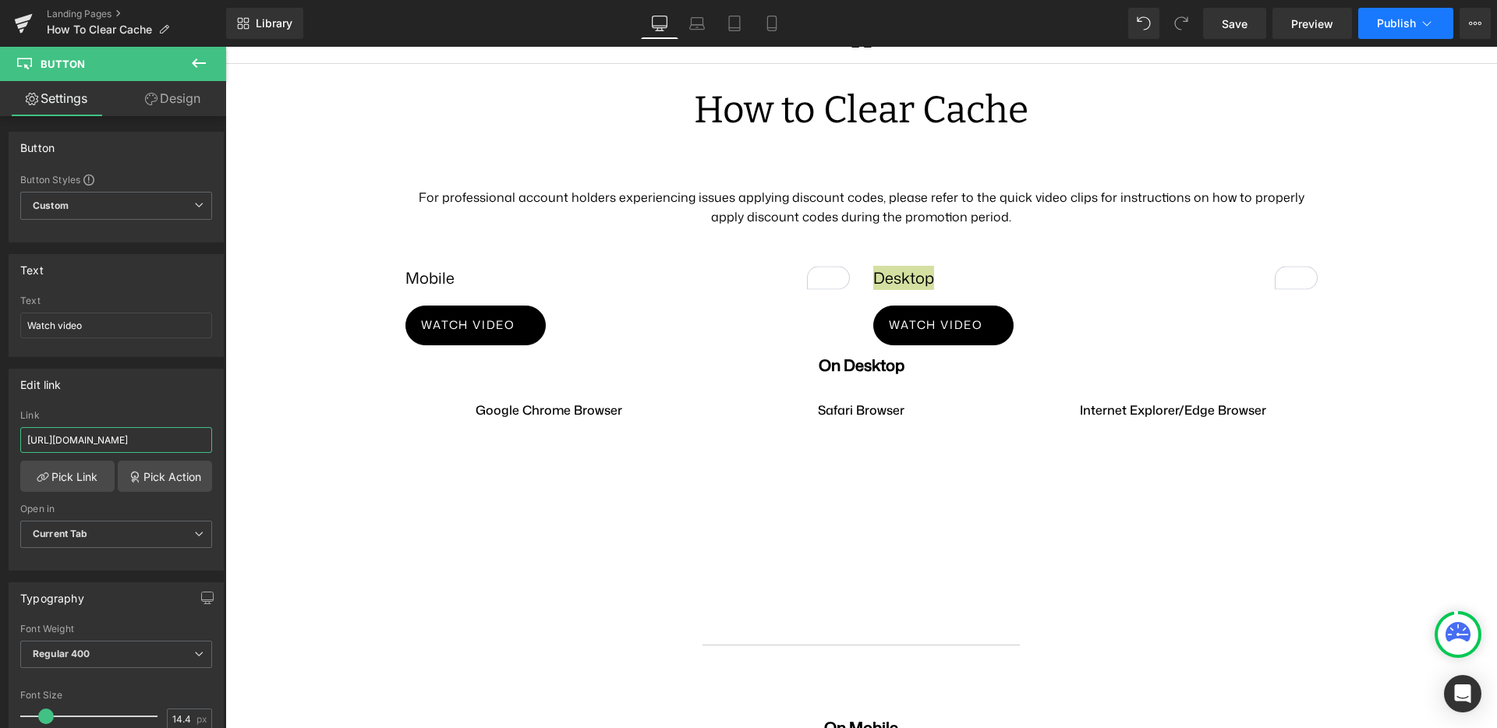
type input "https://www.loom.com/share/93b76872f1cf4079a1178e184b8800ea?sid=86fd19cd-cad2-4…"
click at [1408, 20] on span "Publish" at bounding box center [1396, 23] width 39 height 12
click at [730, 353] on p "On Desktop" at bounding box center [861, 365] width 1272 height 24
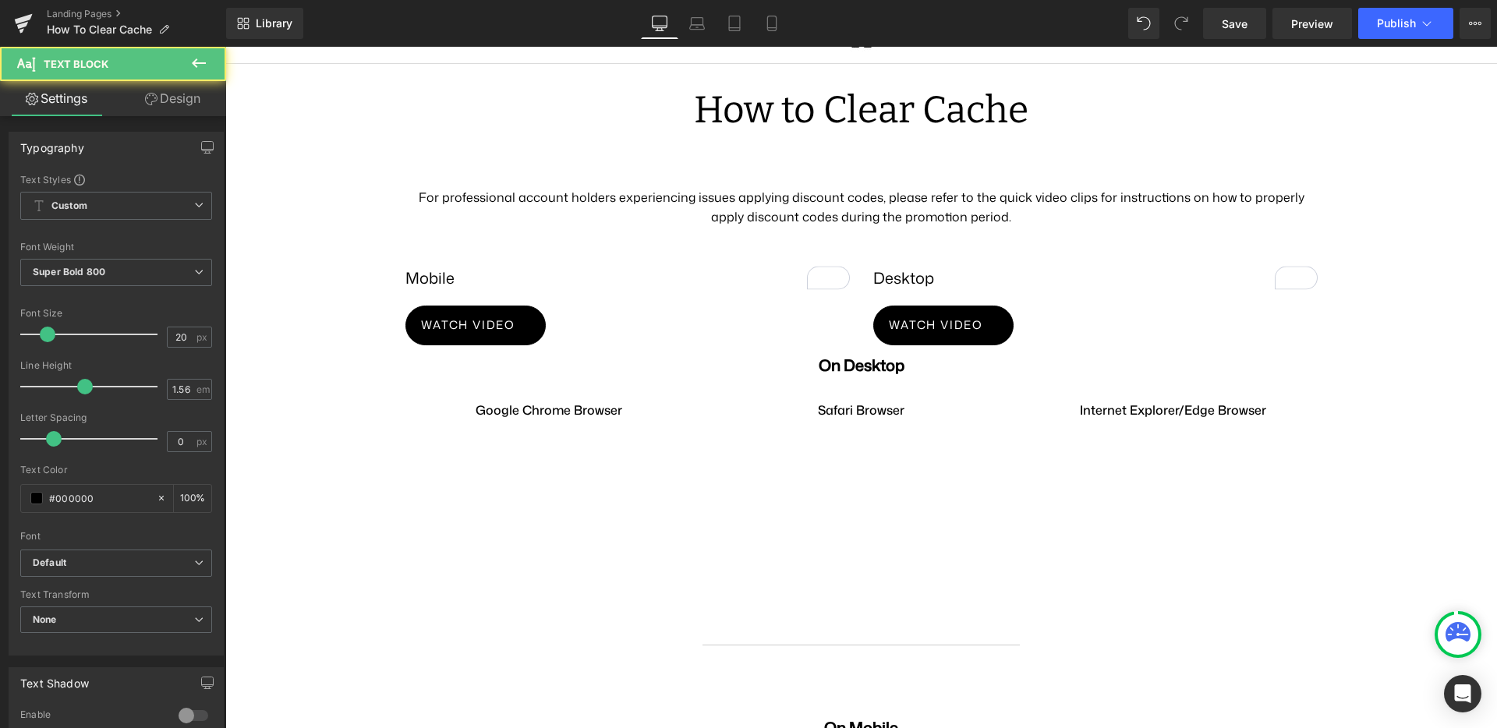
click at [199, 112] on link "Design" at bounding box center [172, 98] width 113 height 35
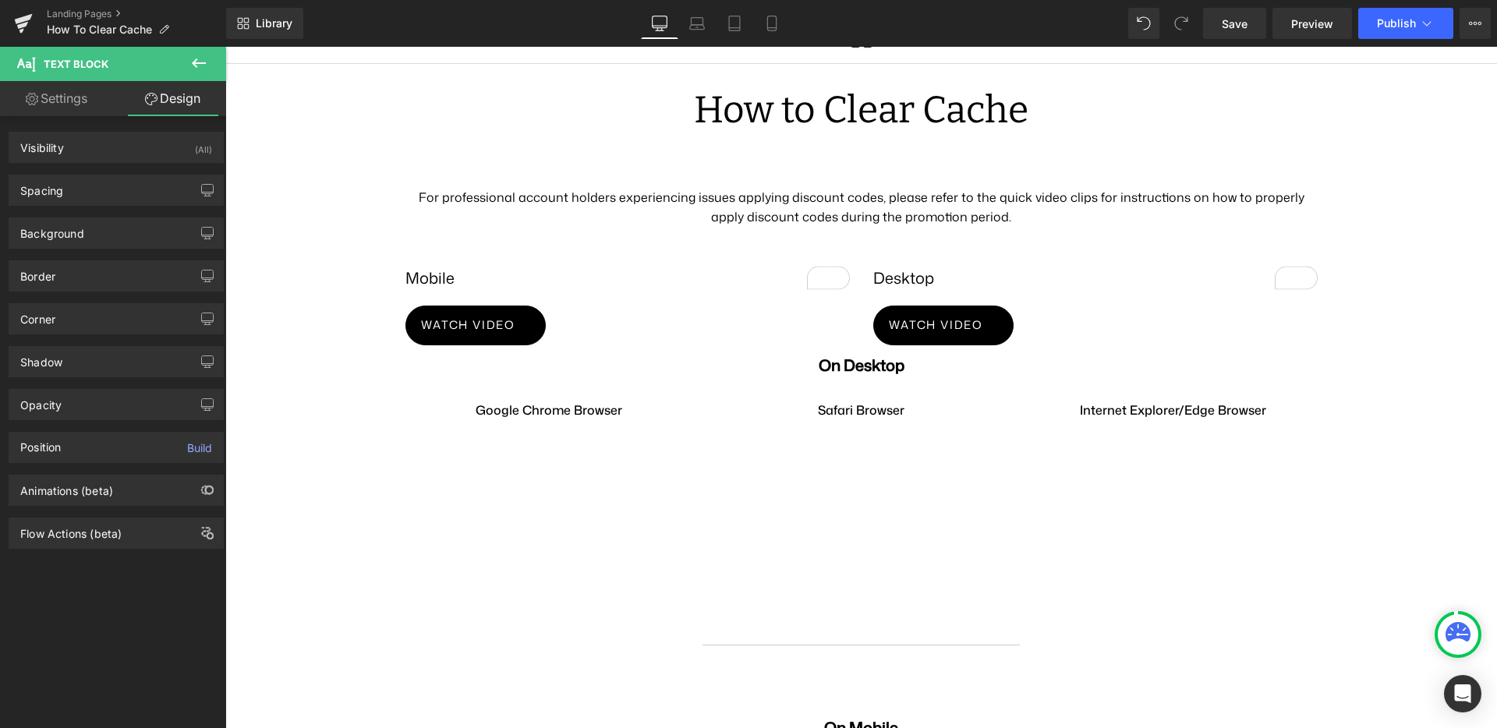
type input "0"
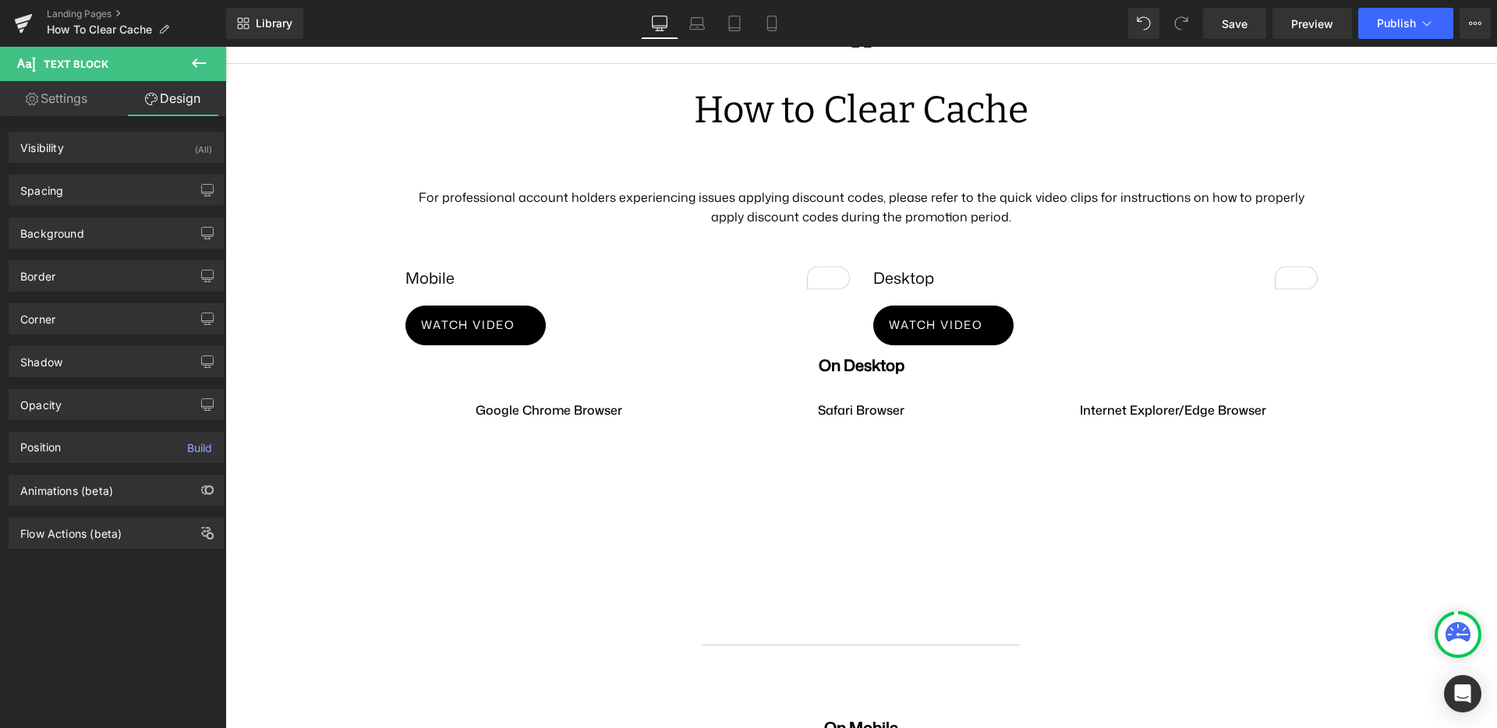
type input "0"
click at [127, 193] on div "Spacing" at bounding box center [116, 190] width 214 height 30
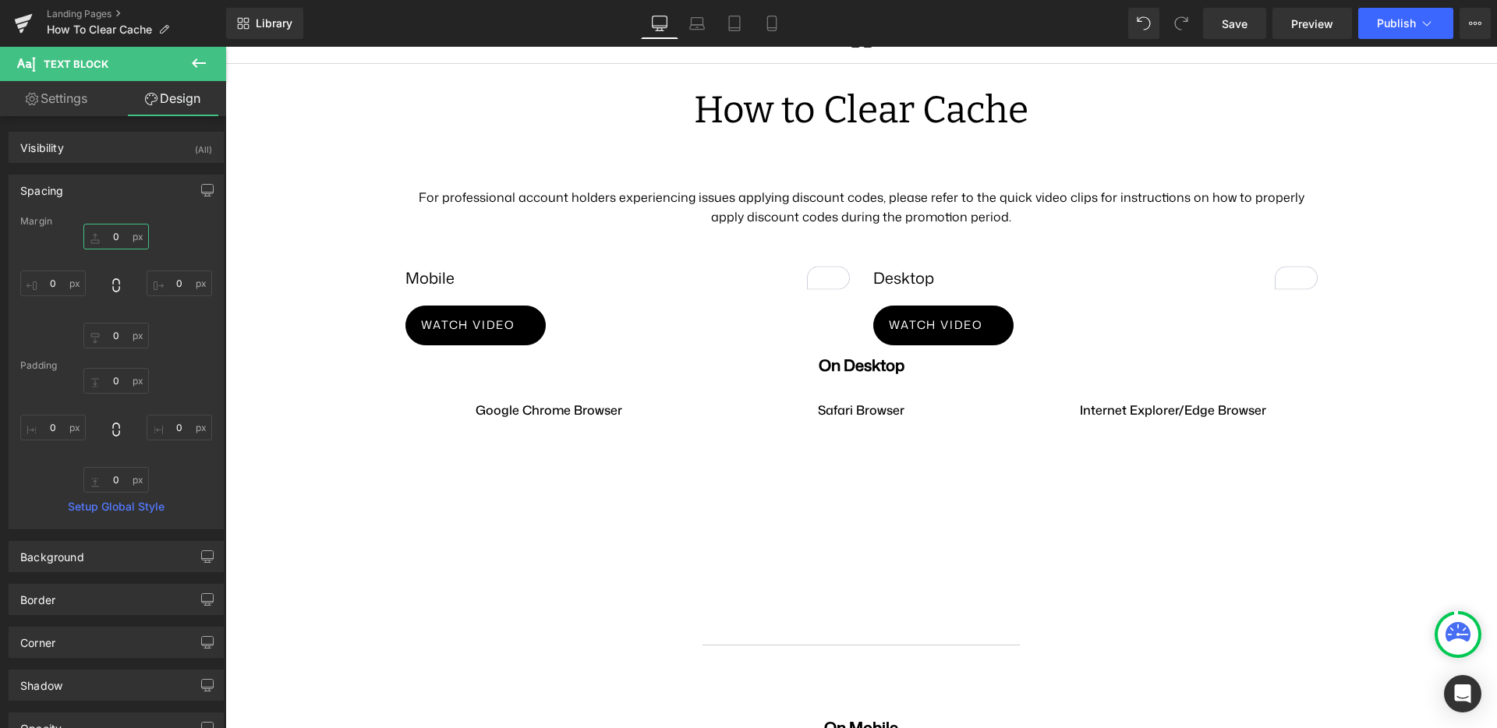
click at [119, 236] on input "0" at bounding box center [115, 237] width 65 height 26
click at [119, 237] on input "0" at bounding box center [115, 237] width 65 height 26
type input "50"
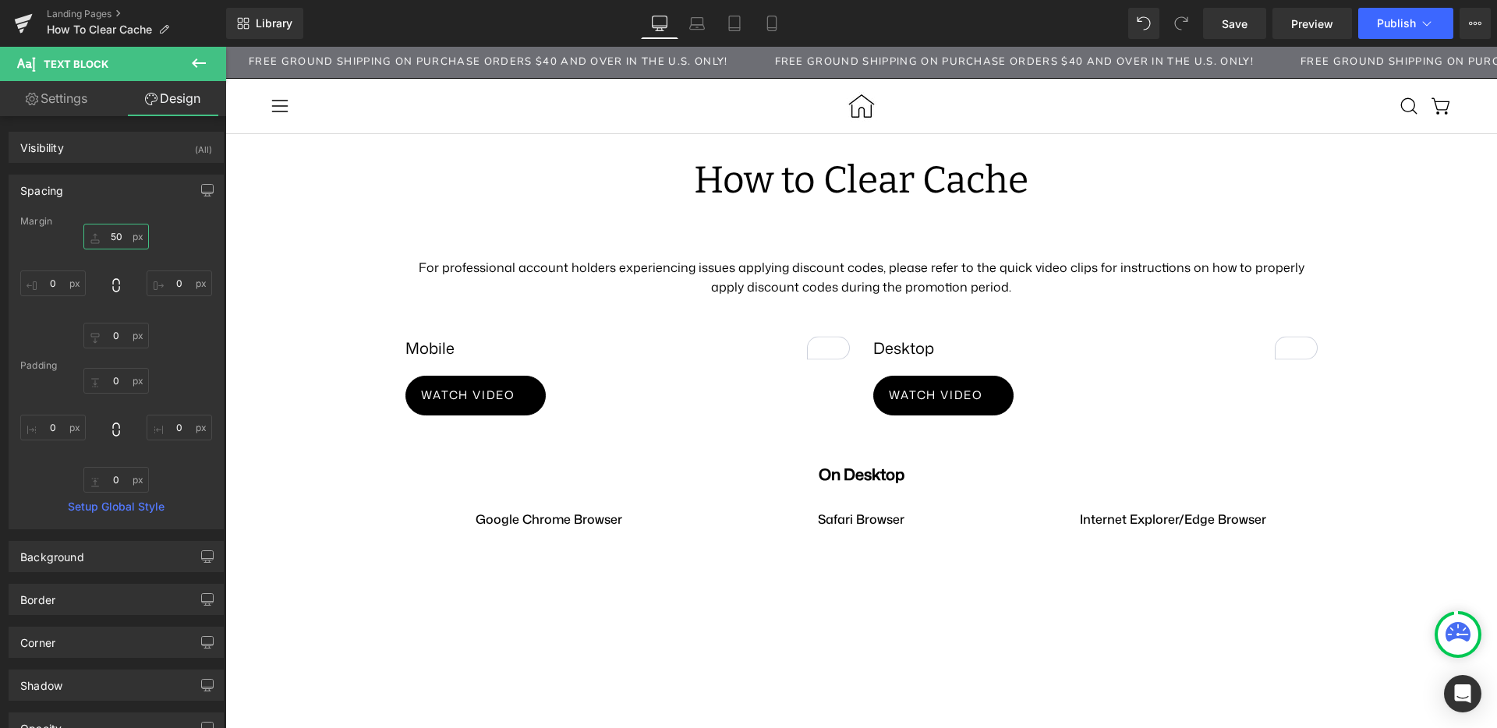
scroll to position [35, 0]
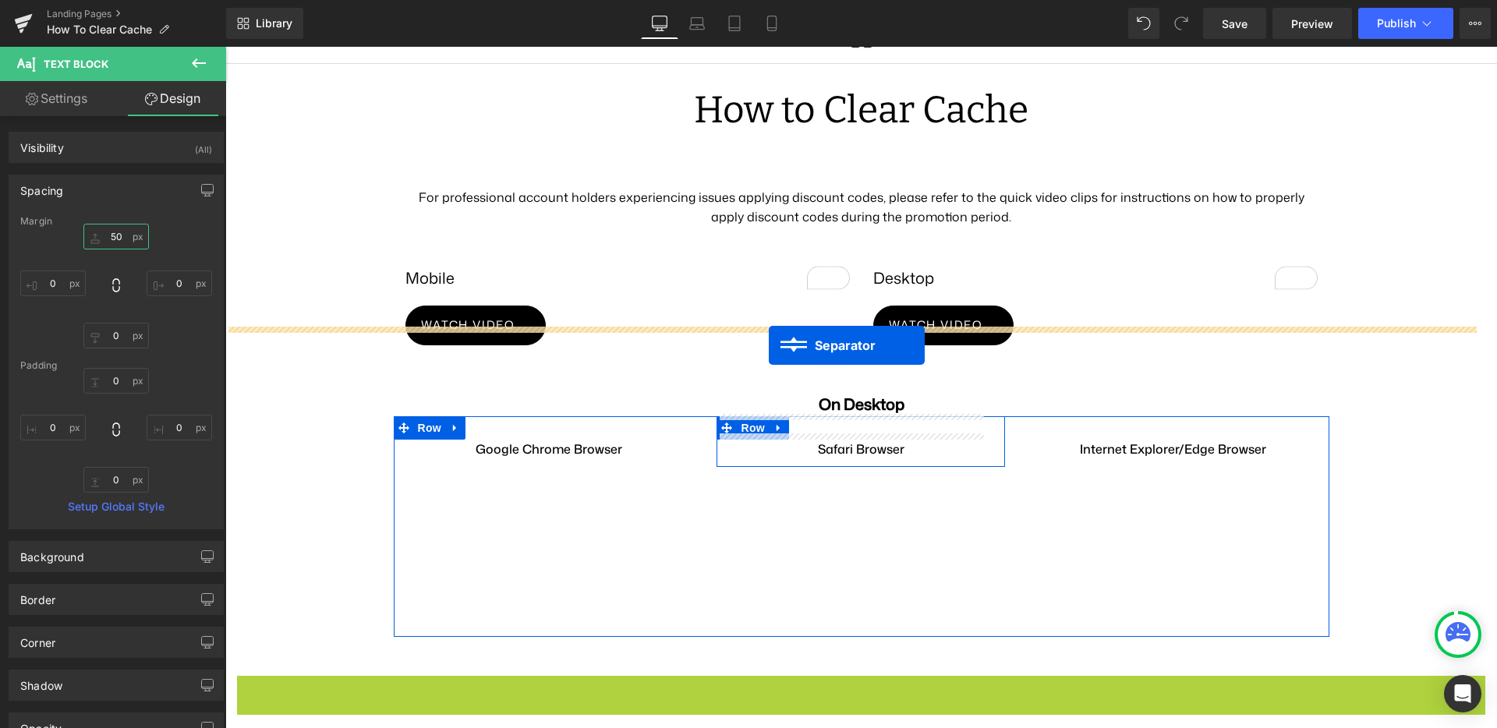
drag, startPoint x: 791, startPoint y: 655, endPoint x: 769, endPoint y: 345, distance: 310.3
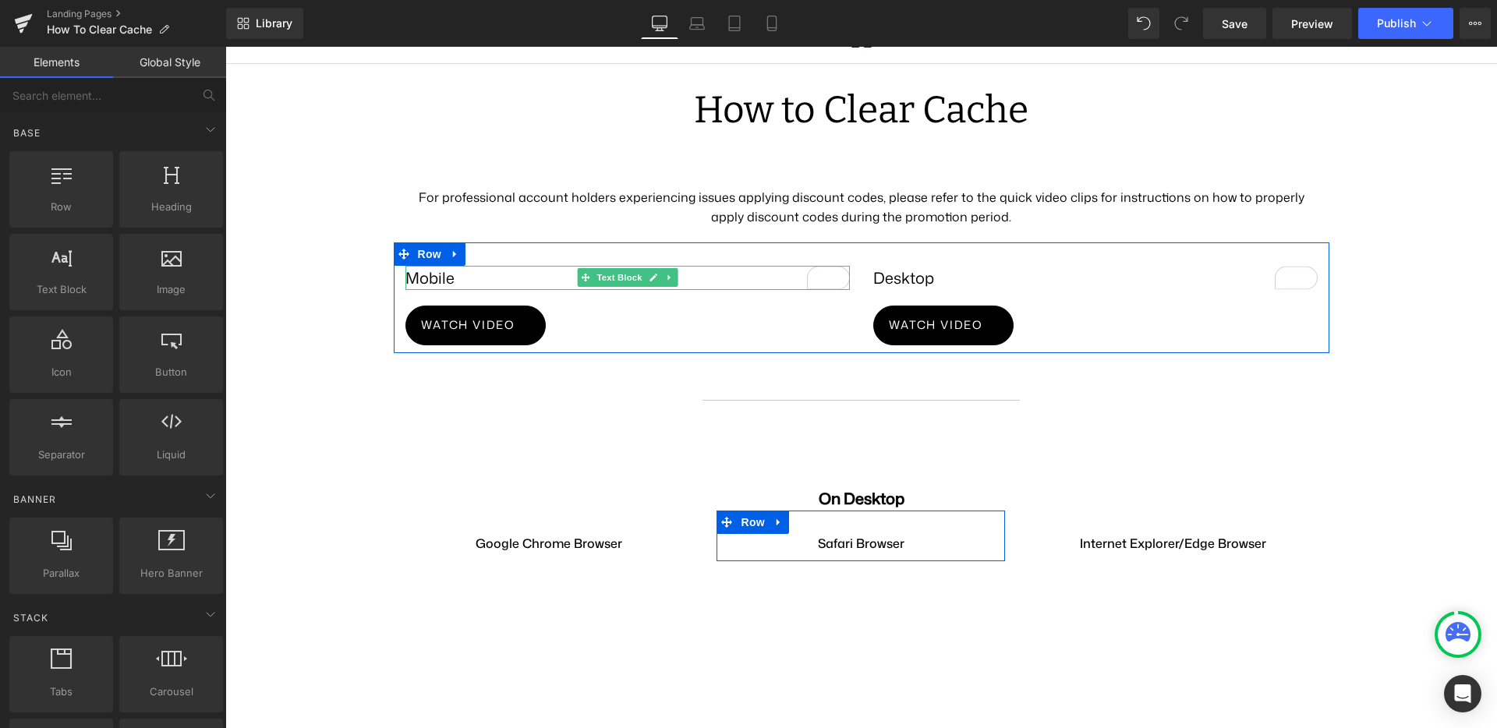
click at [486, 266] on p "Mobile" at bounding box center [627, 278] width 444 height 24
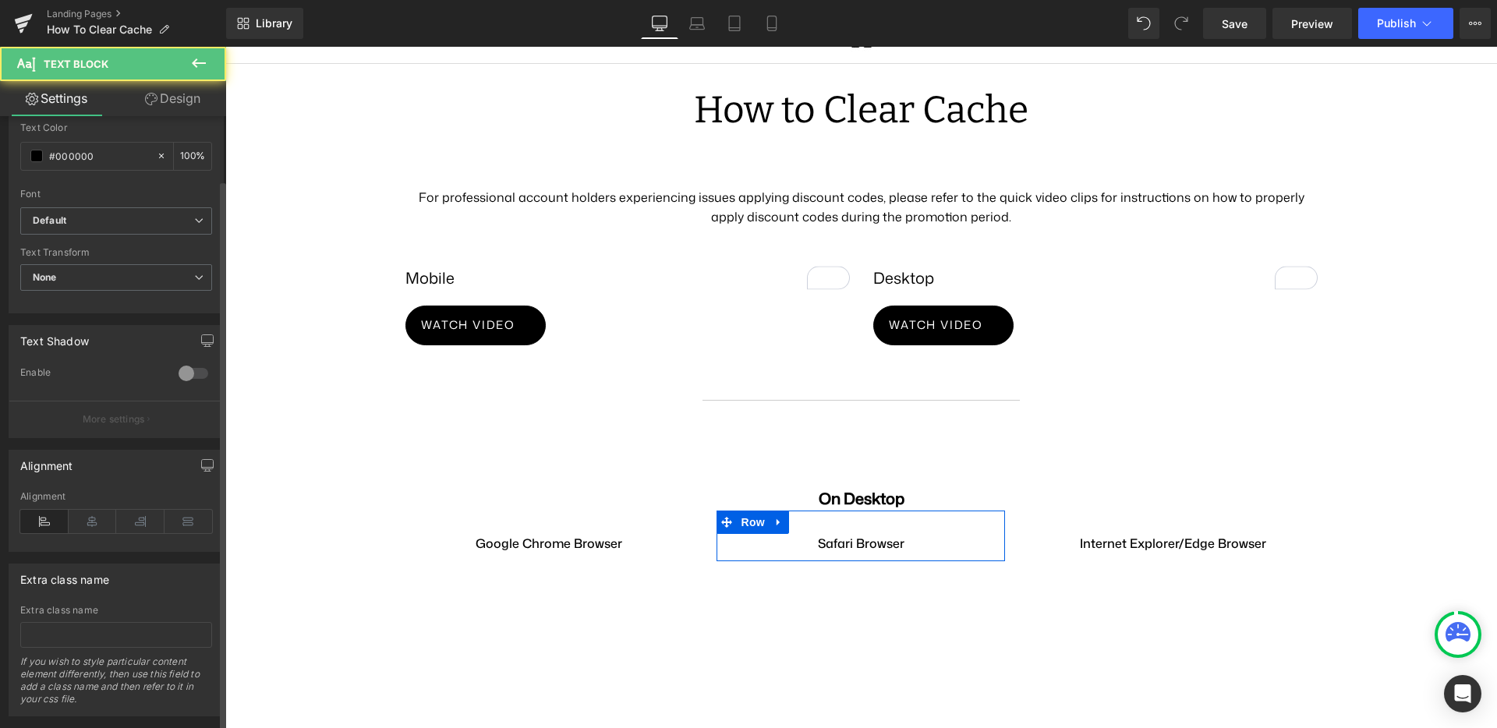
scroll to position [374, 0]
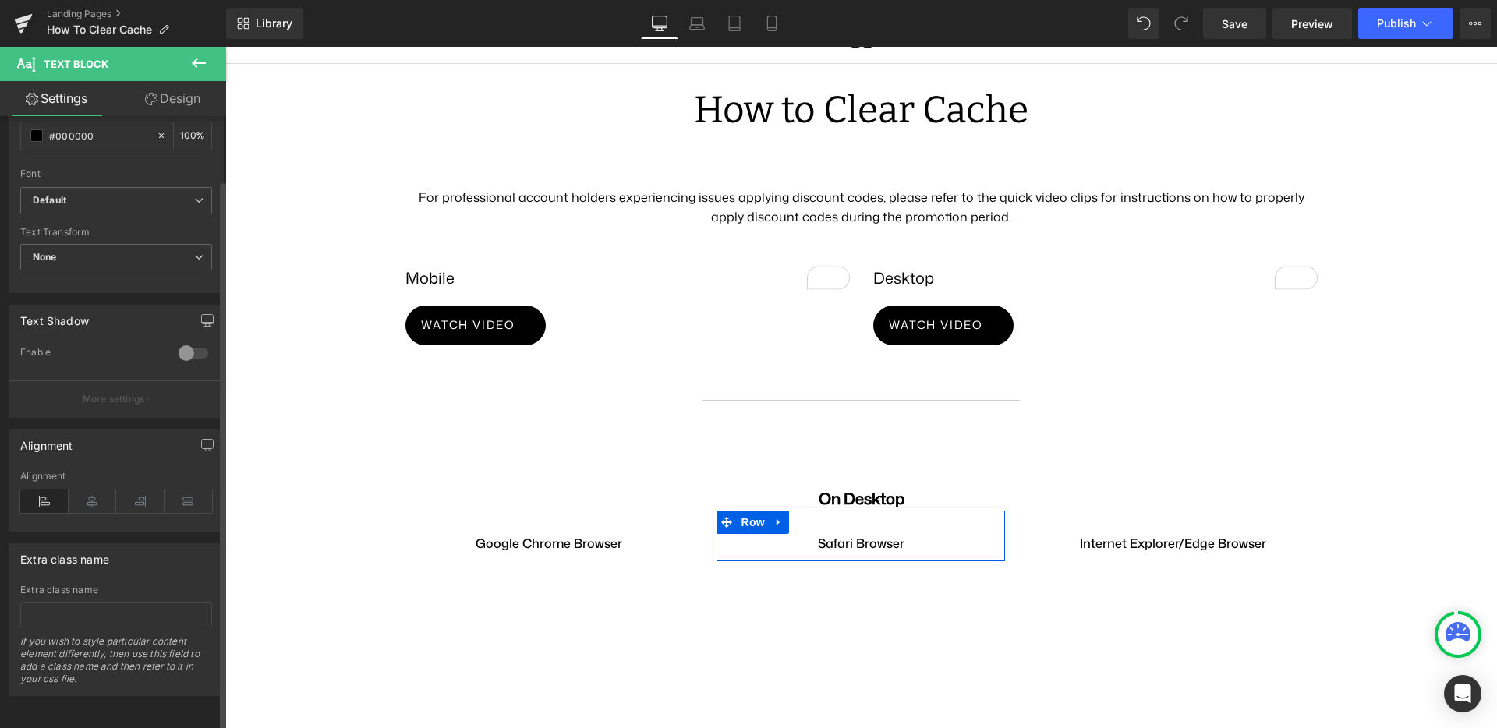
click at [92, 493] on icon at bounding box center [93, 501] width 48 height 23
click at [580, 306] on div "Watch video" at bounding box center [627, 326] width 444 height 40
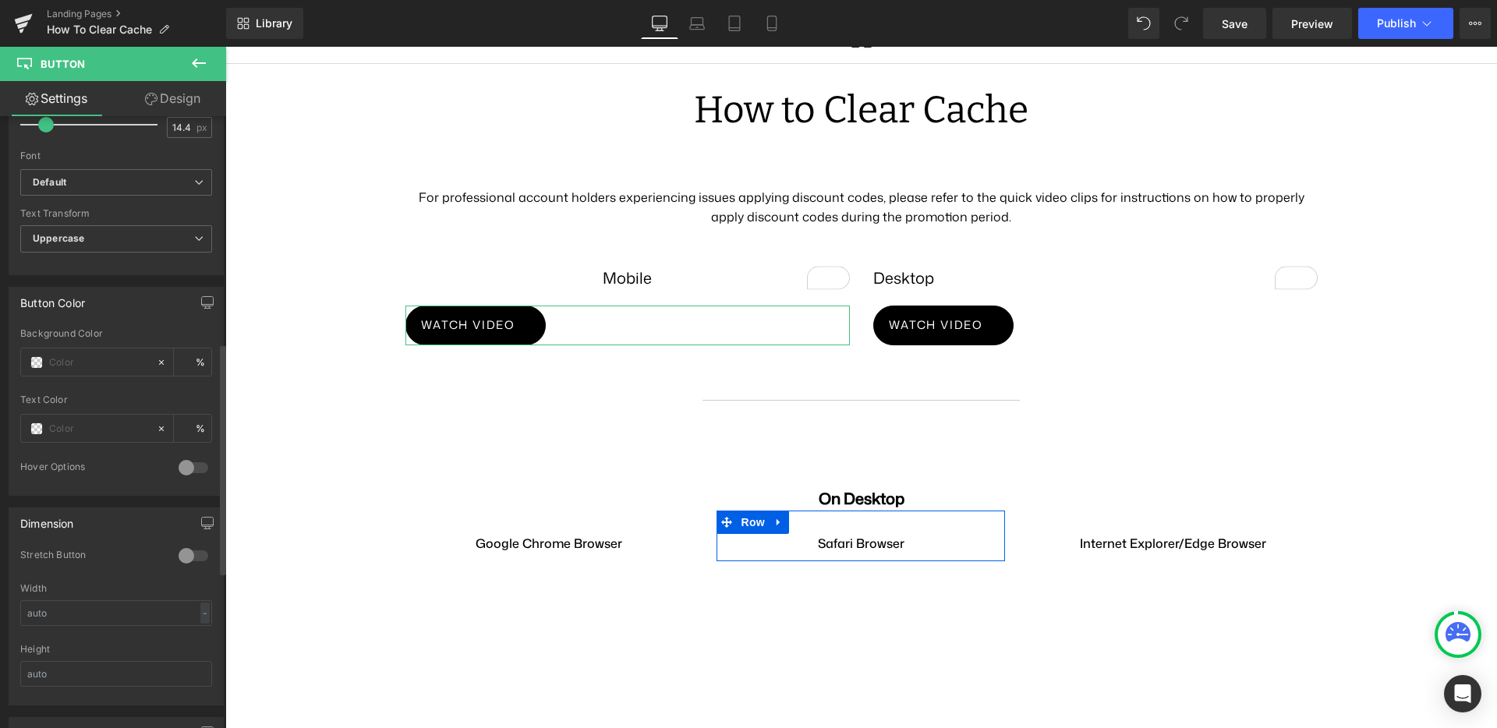
scroll to position [1012, 0]
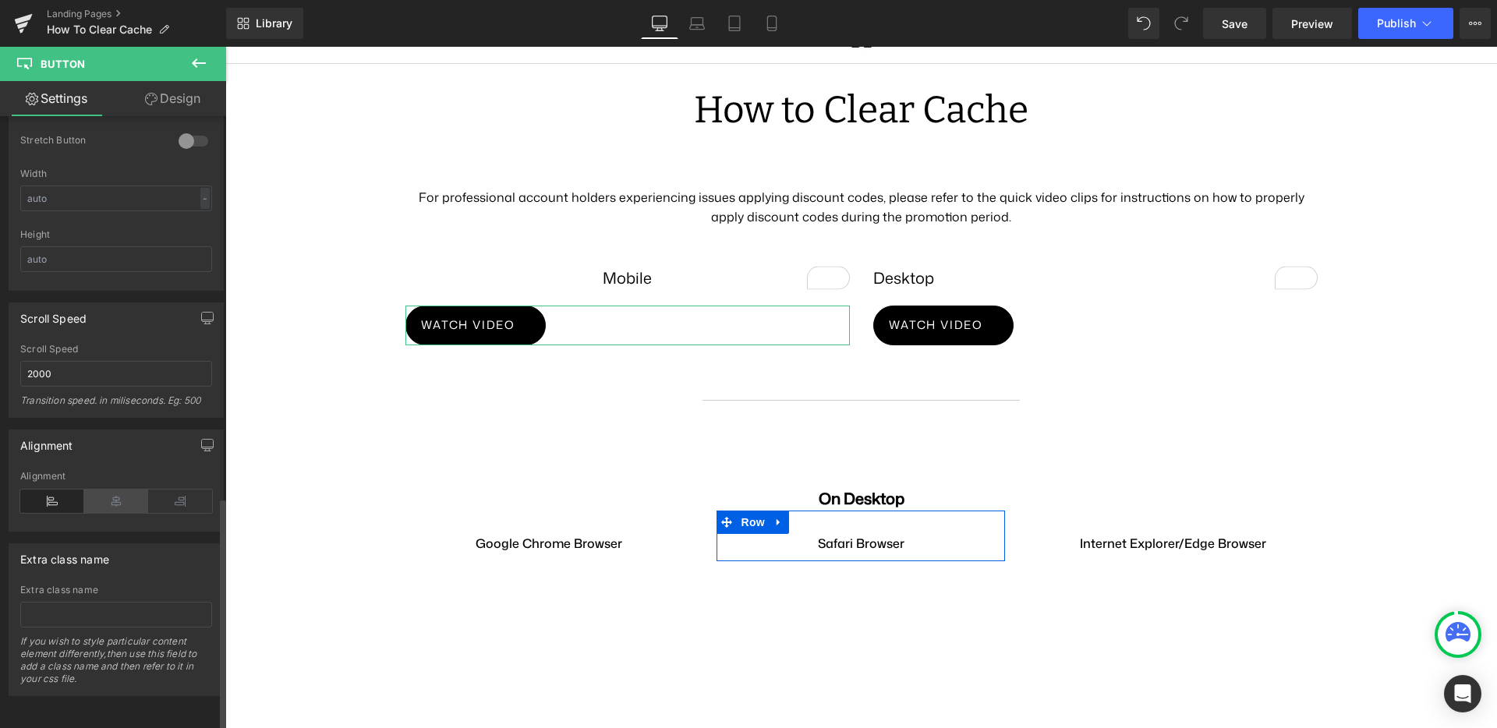
click at [114, 504] on icon at bounding box center [116, 501] width 64 height 23
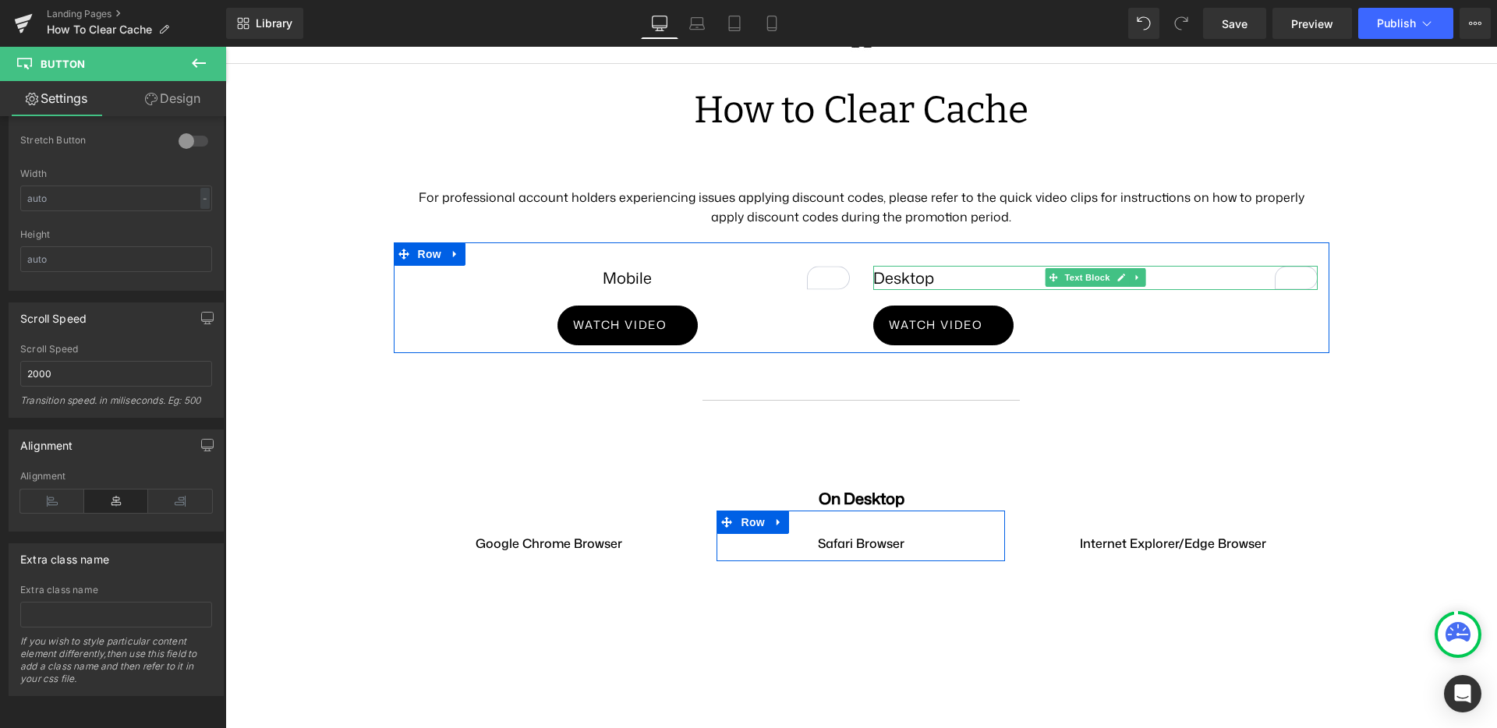
click at [986, 266] on p "Desktop" at bounding box center [1095, 278] width 444 height 24
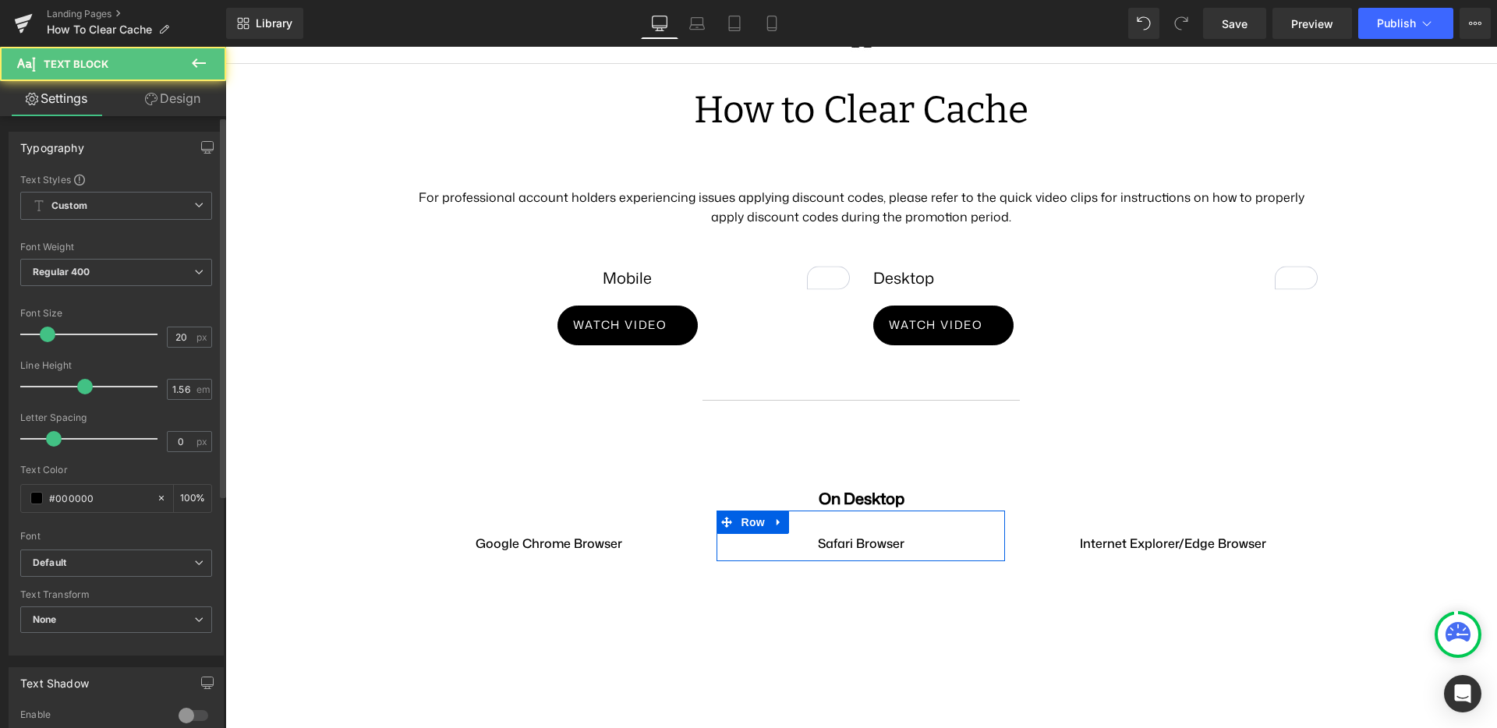
scroll to position [374, 0]
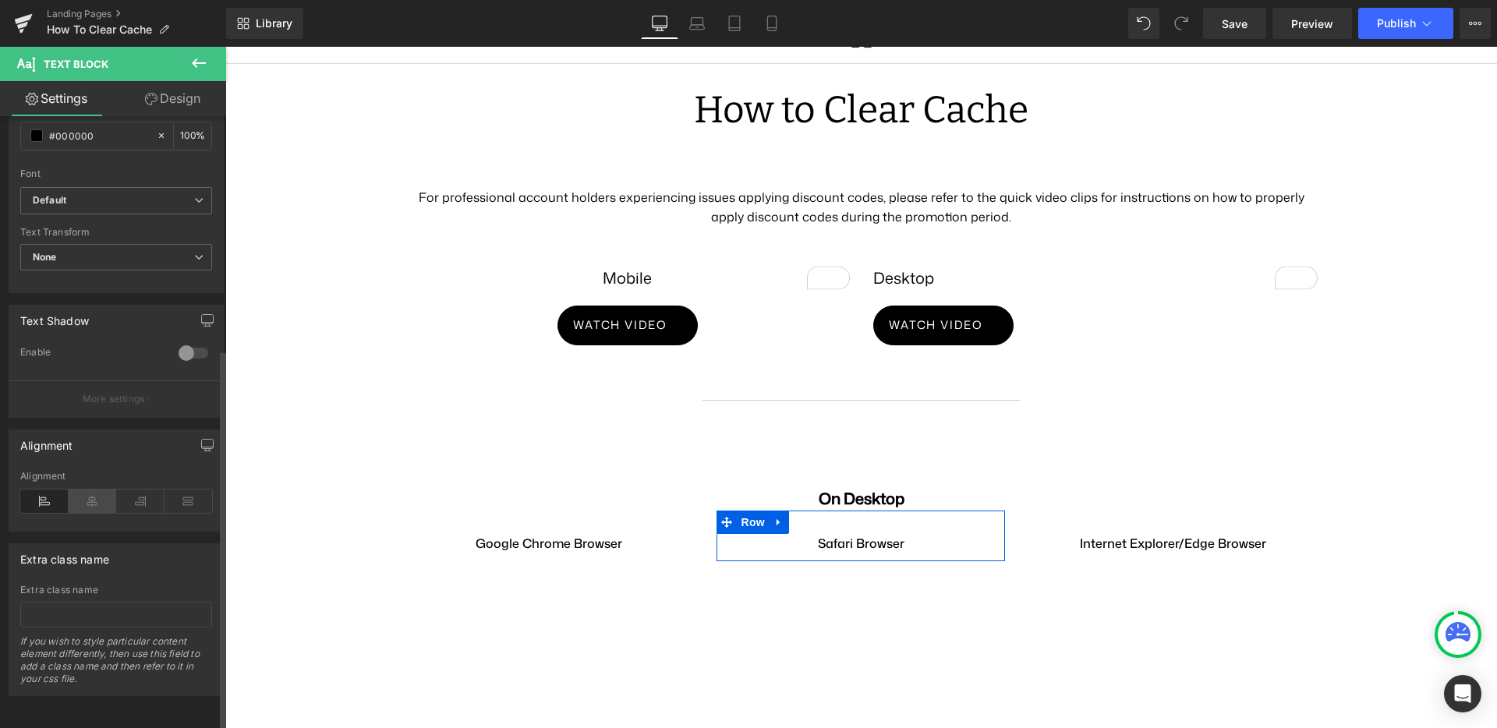
click at [95, 493] on icon at bounding box center [93, 501] width 48 height 23
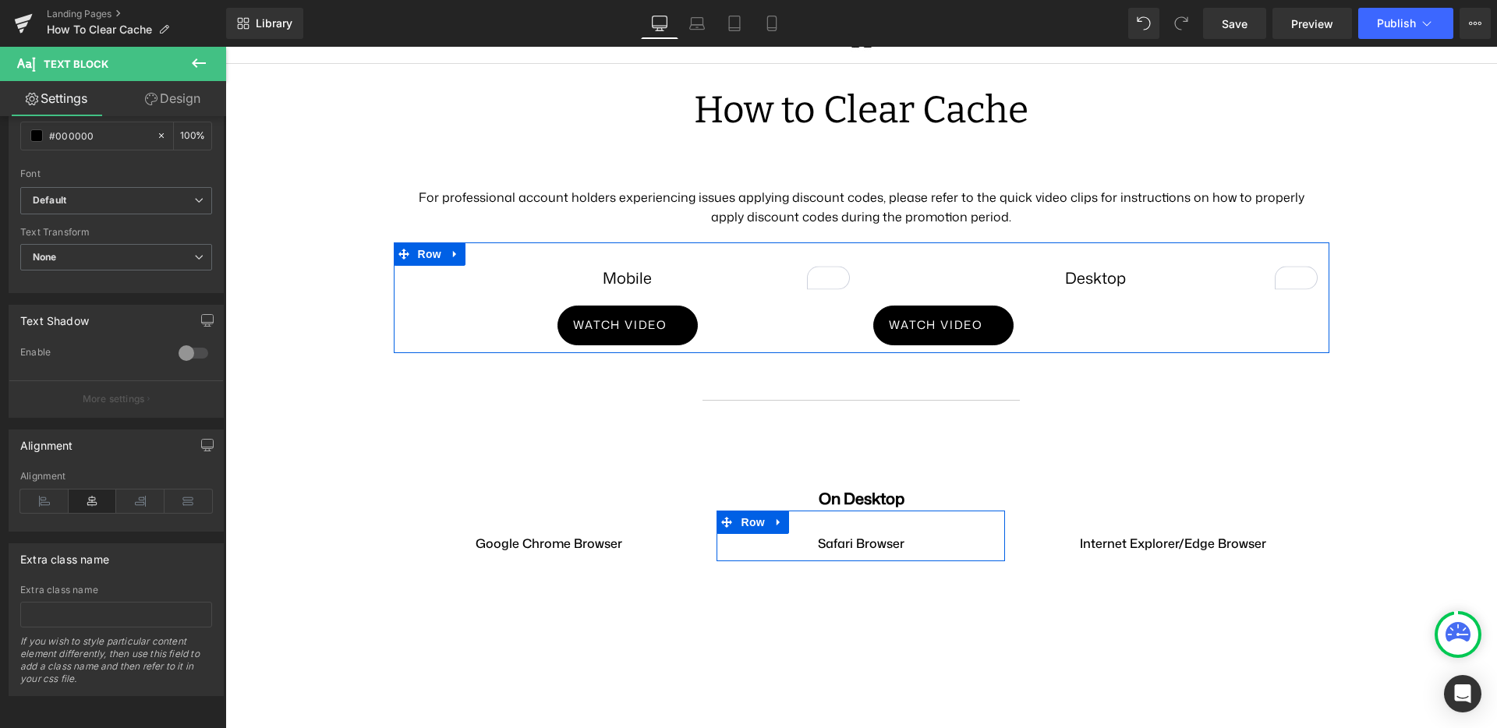
click at [1058, 306] on div "Watch video" at bounding box center [1095, 326] width 444 height 40
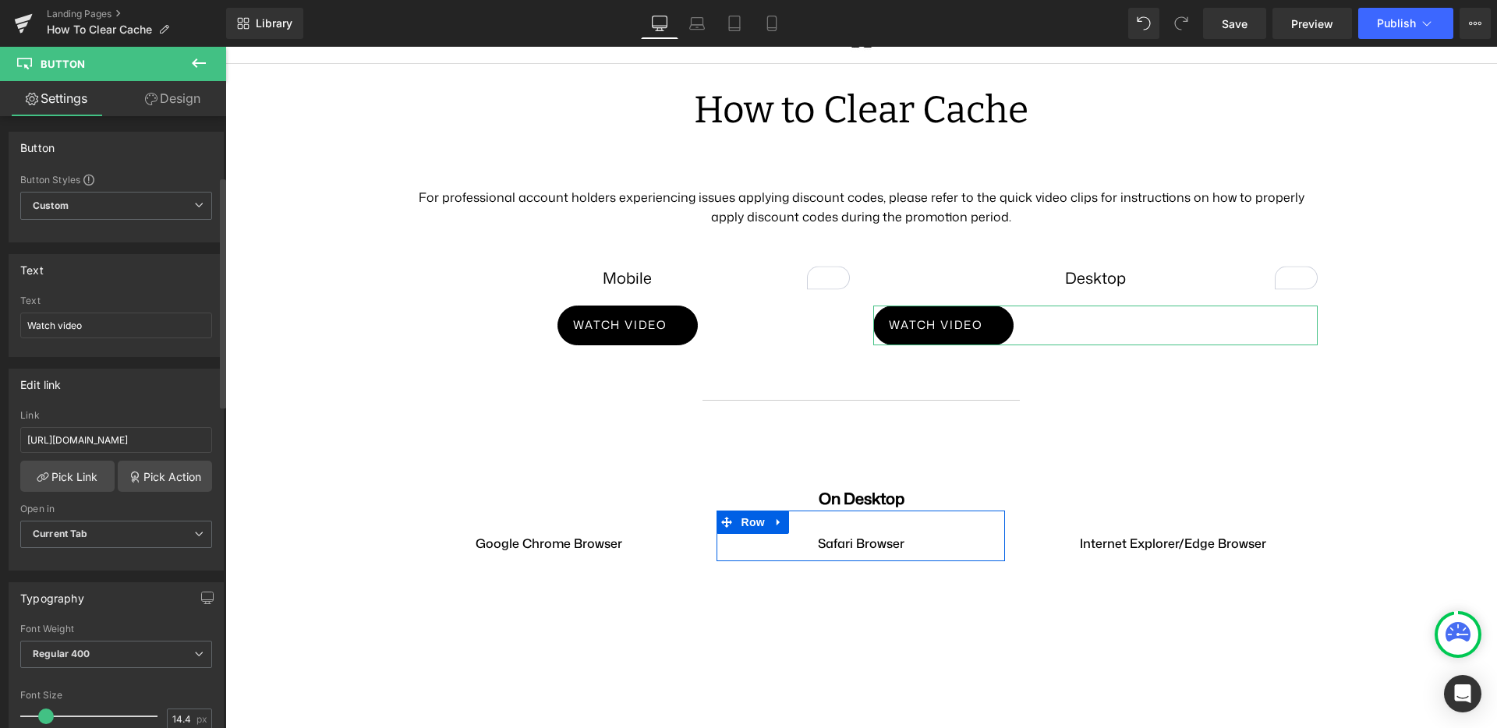
scroll to position [1018, 0]
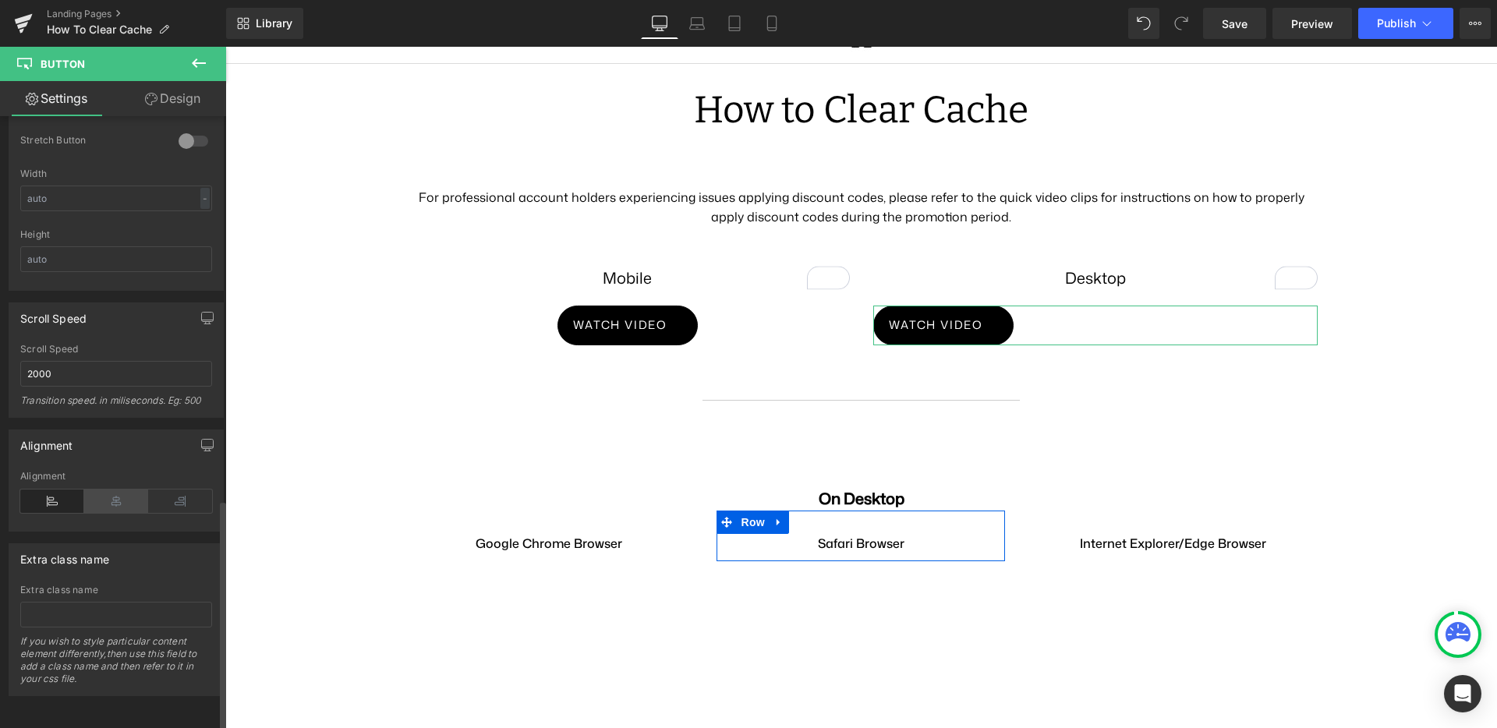
click at [97, 490] on icon at bounding box center [116, 501] width 64 height 23
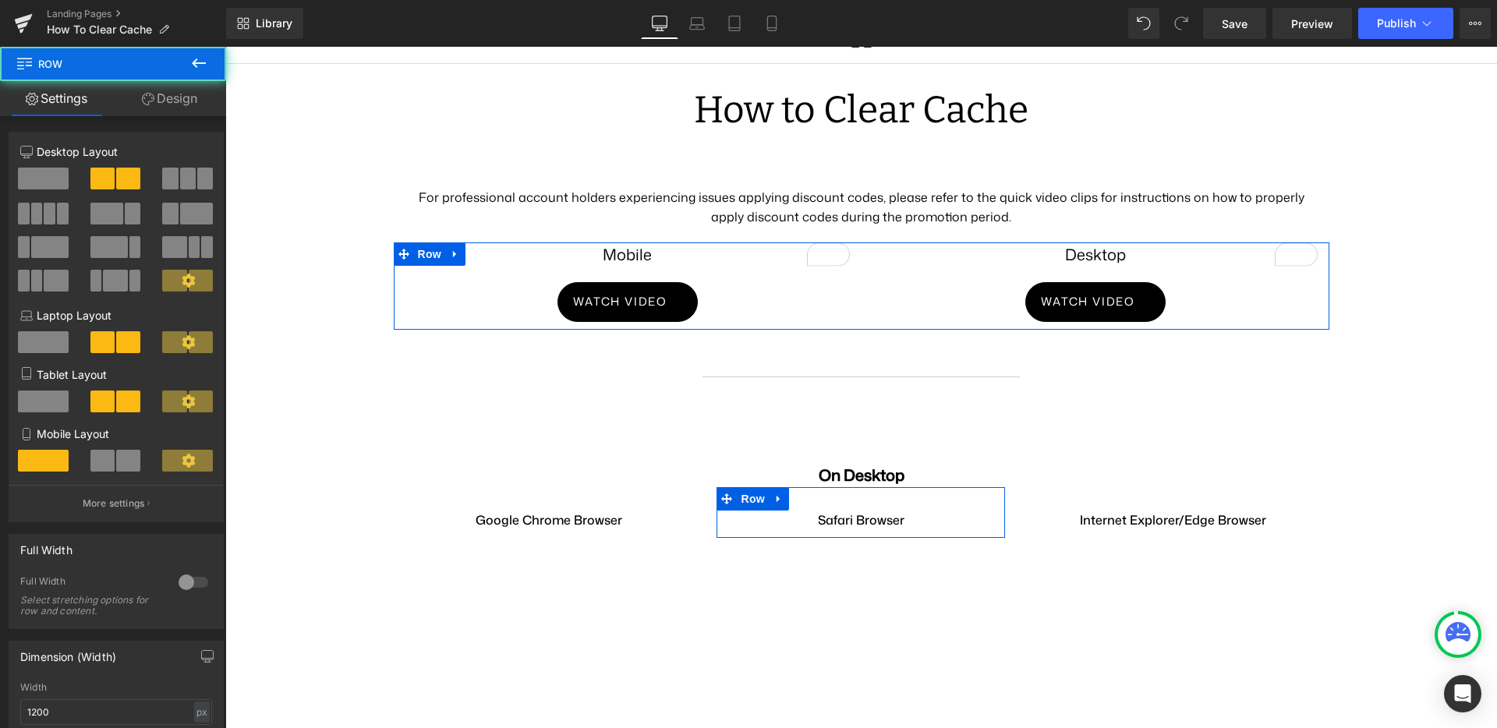
drag, startPoint x: 969, startPoint y: 218, endPoint x: 968, endPoint y: 195, distance: 23.4
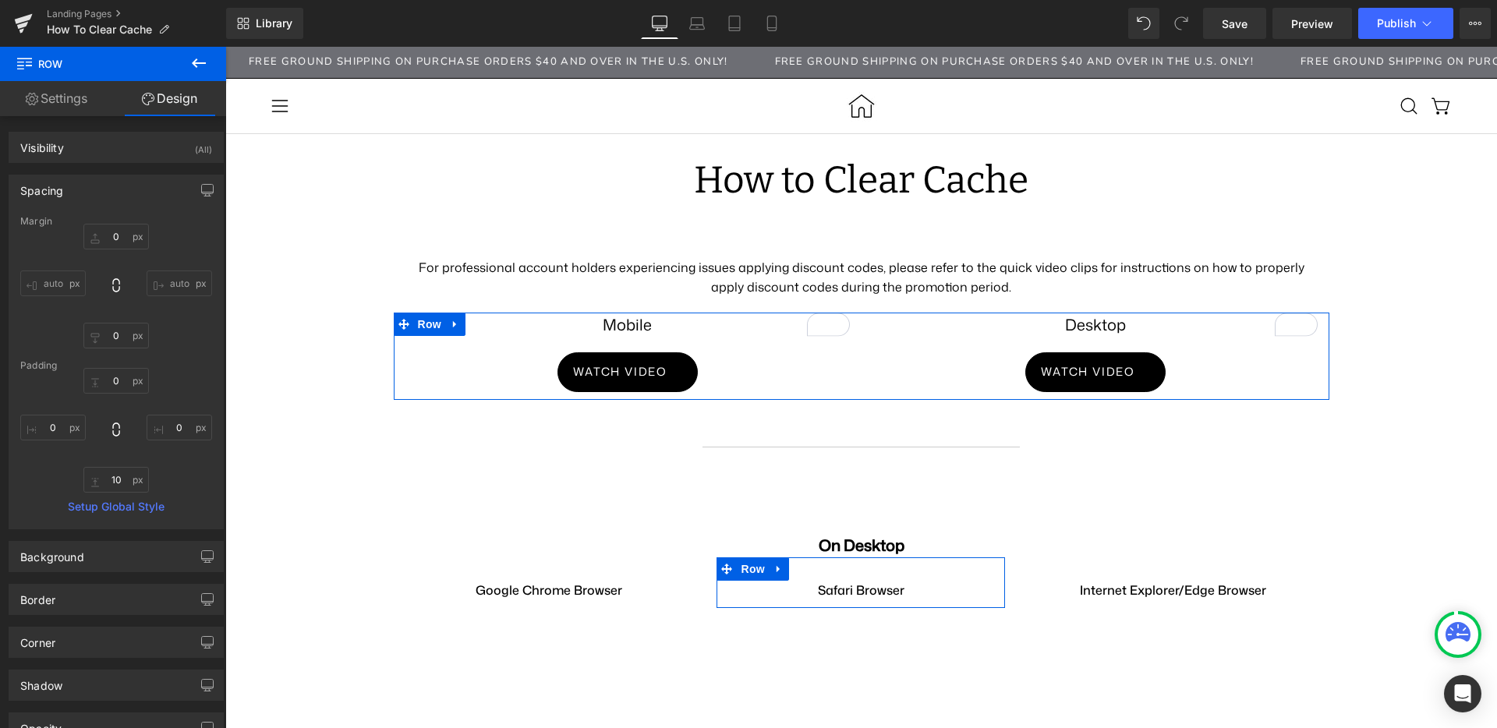
scroll to position [0, 0]
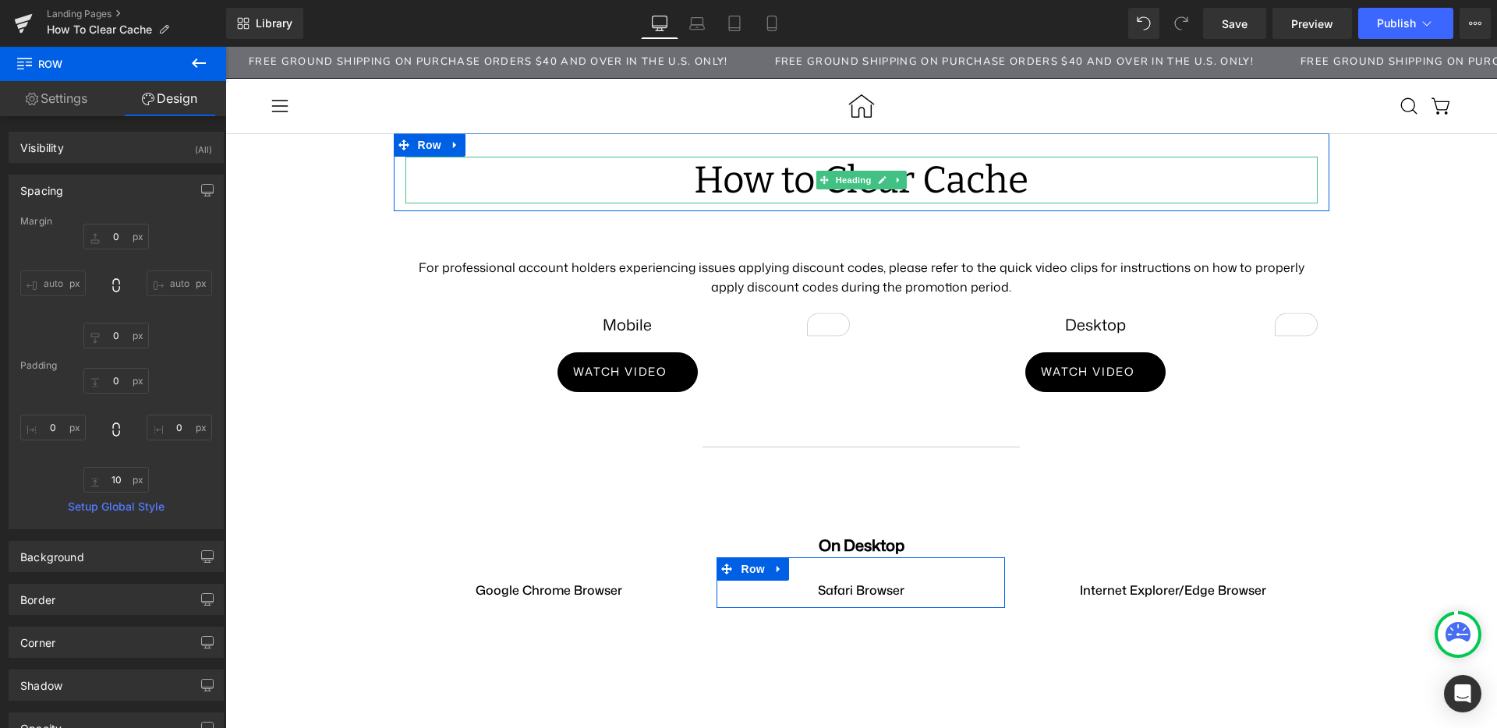
click at [764, 189] on h1 "How to Clear Cache" at bounding box center [861, 180] width 912 height 47
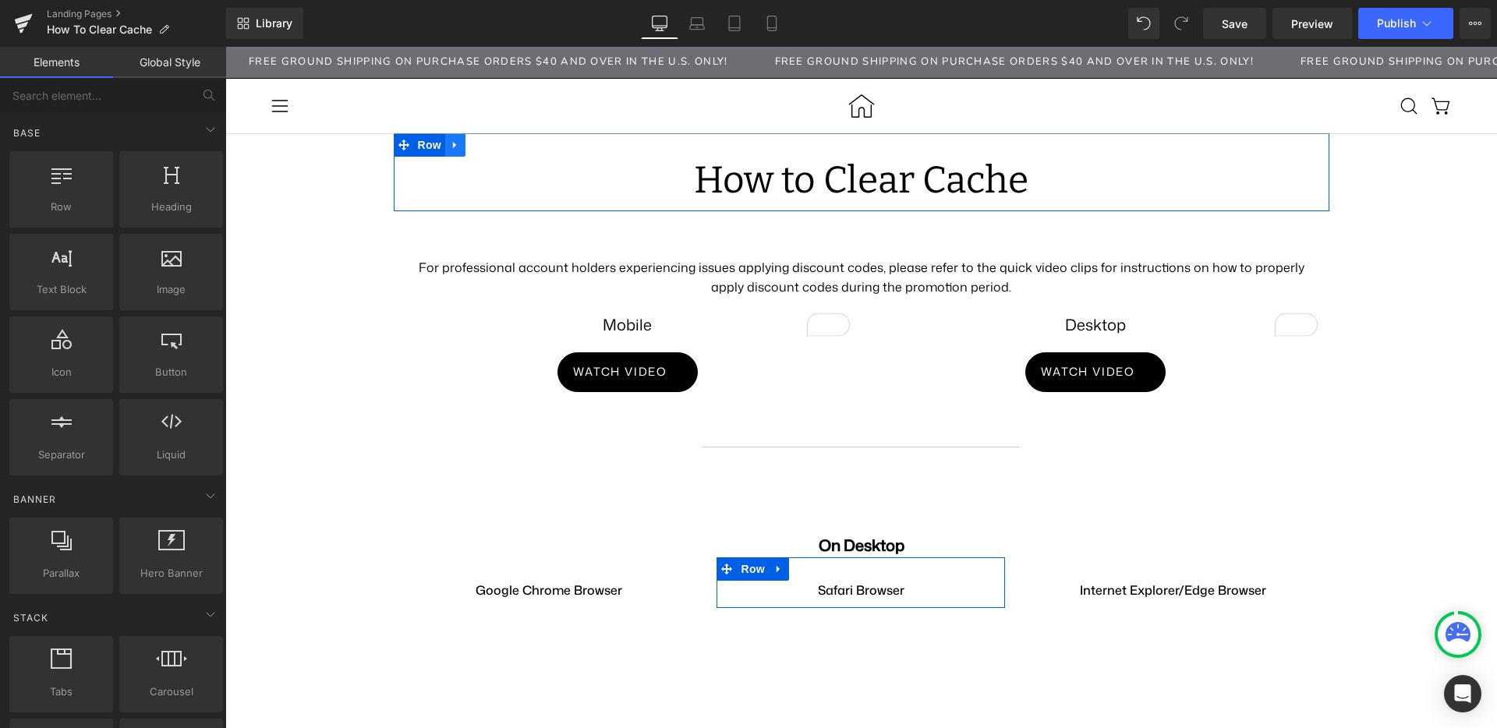
click at [449, 143] on link at bounding box center [455, 144] width 20 height 23
click at [470, 150] on icon at bounding box center [475, 145] width 11 height 11
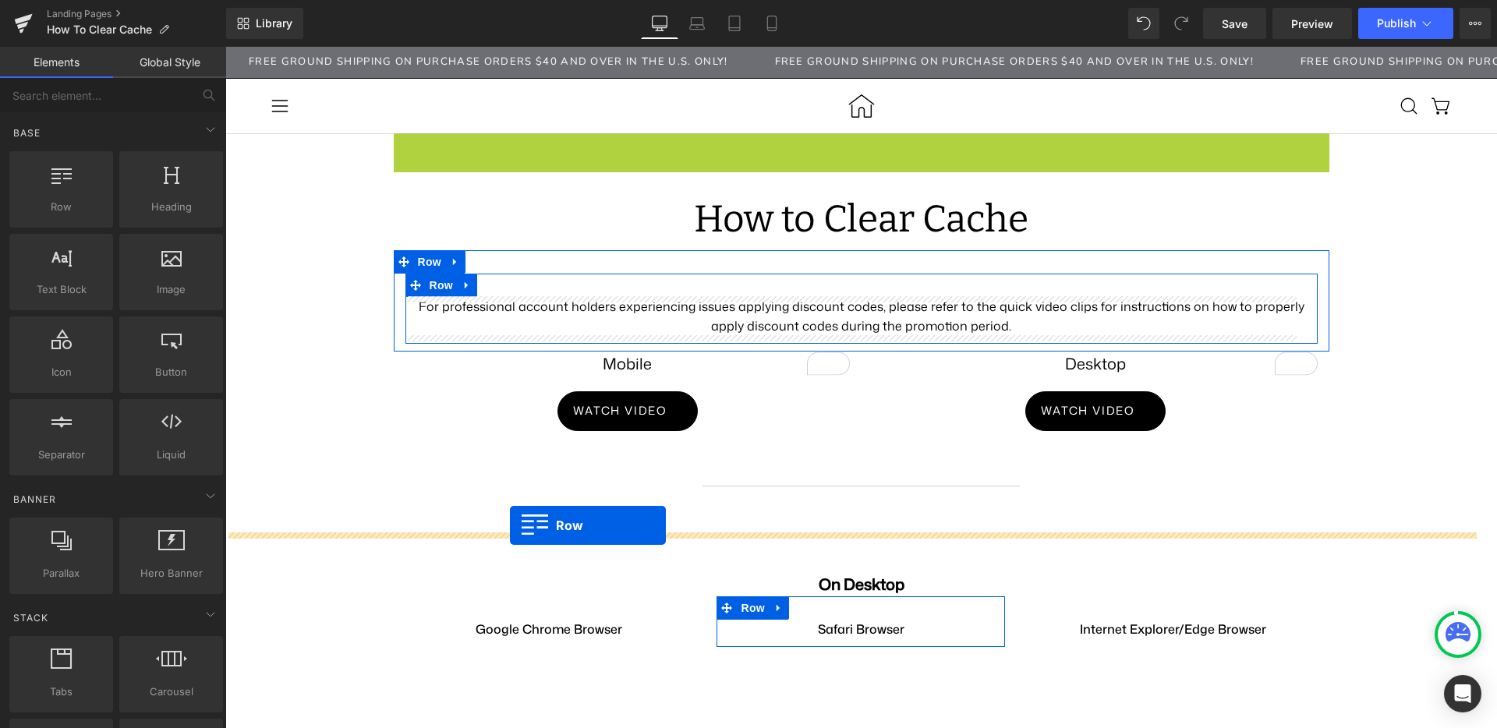
drag, startPoint x: 397, startPoint y: 148, endPoint x: 510, endPoint y: 526, distance: 394.0
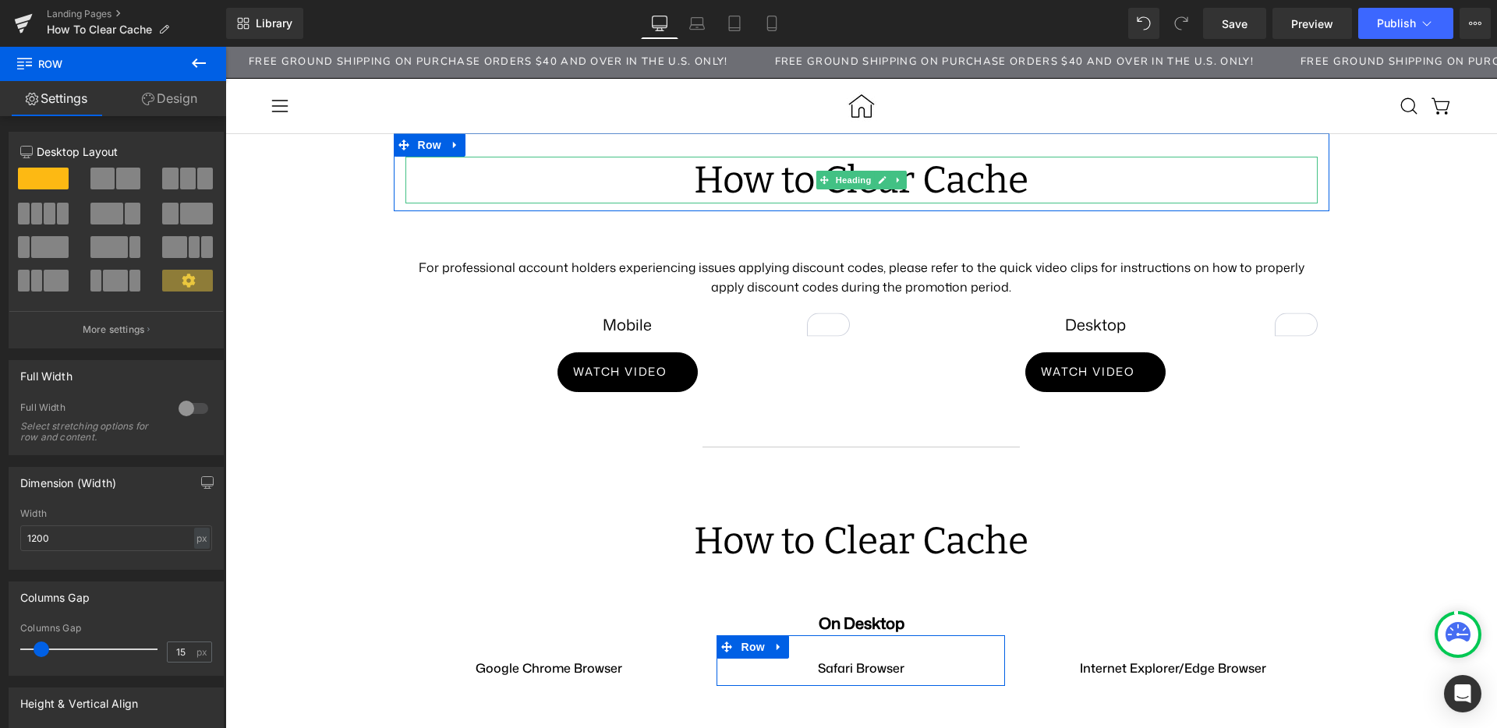
click at [736, 182] on h1 "How to Clear Cache" at bounding box center [861, 180] width 912 height 47
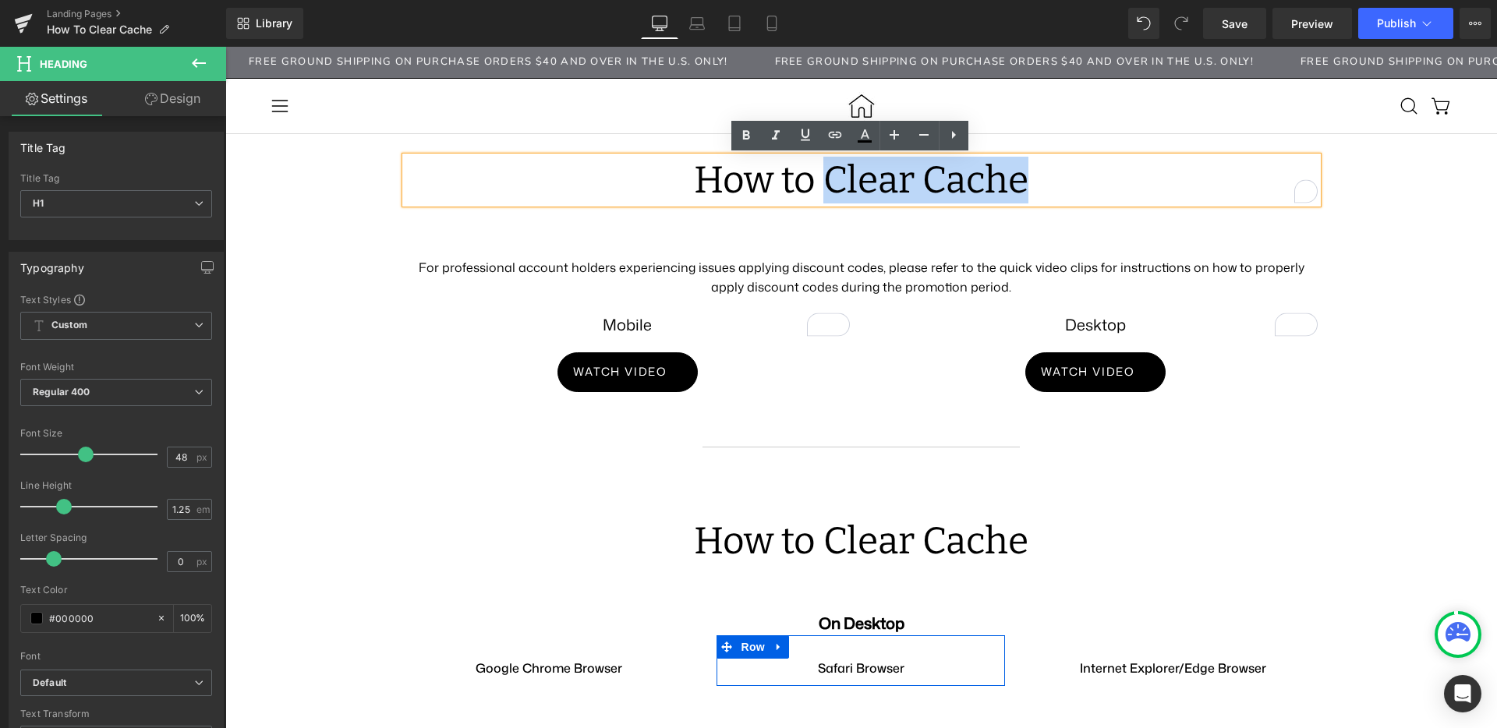
drag, startPoint x: 808, startPoint y: 180, endPoint x: 1028, endPoint y: 179, distance: 220.7
click at [1028, 179] on h1 "How to Clear Cache" at bounding box center [861, 180] width 912 height 47
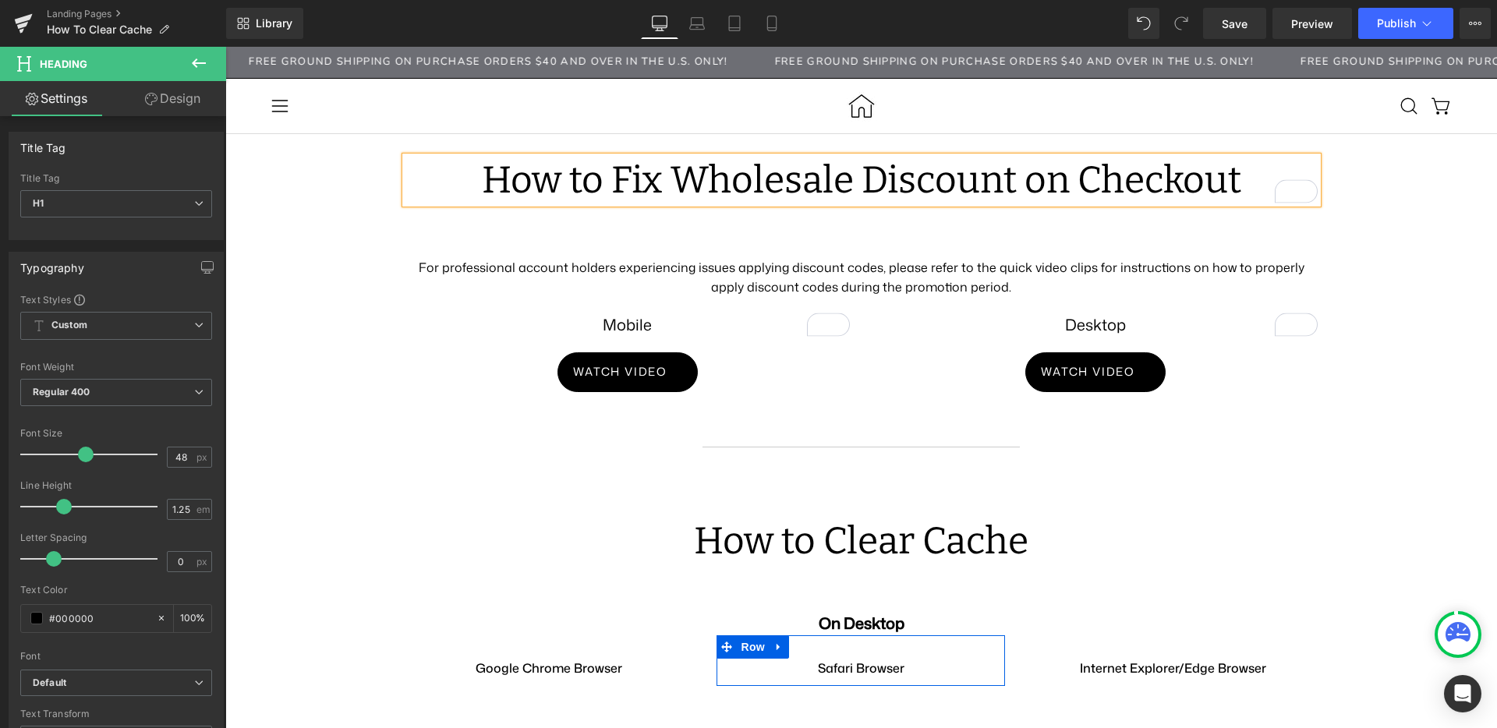
click at [770, 182] on h1 "How to Fix Wholesale Discount on Checkout" at bounding box center [861, 180] width 912 height 47
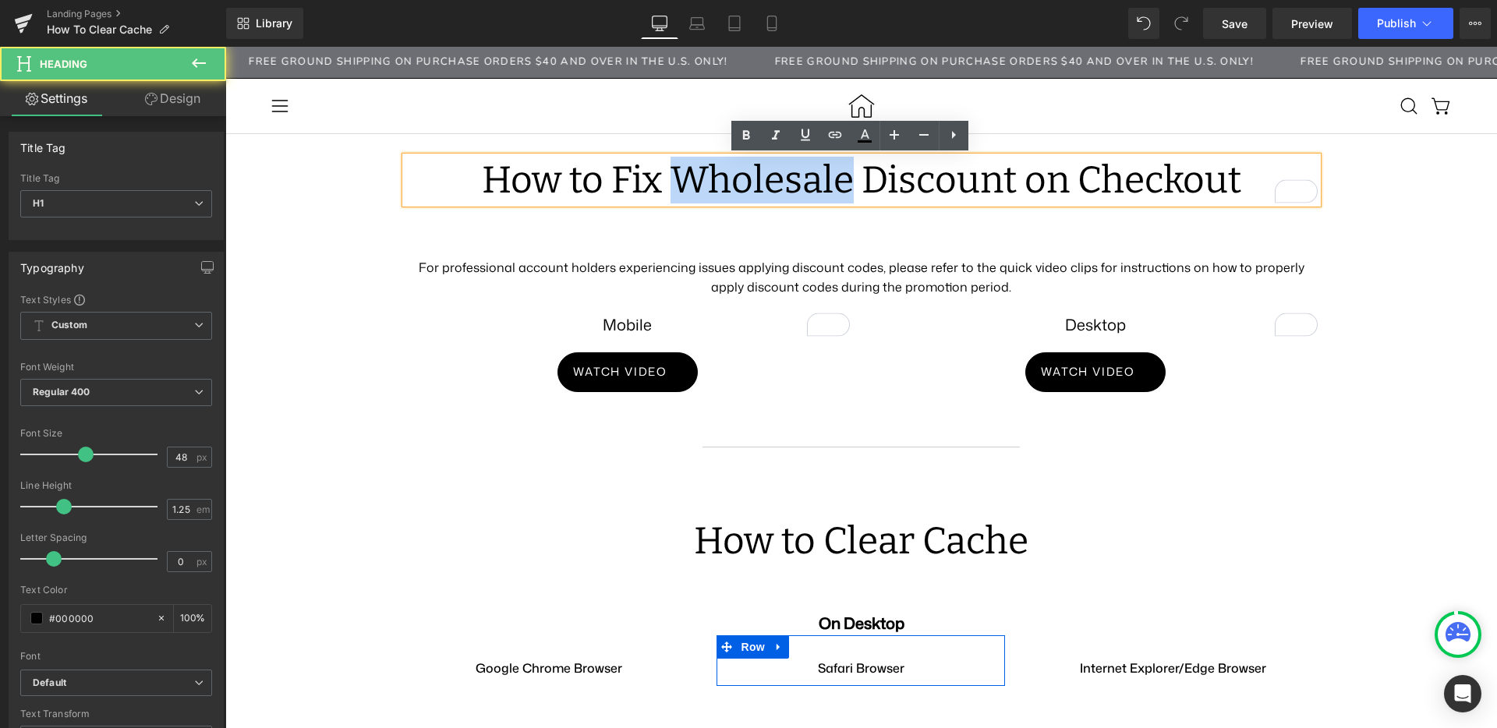
click at [770, 182] on h1 "How to Fix Wholesale Discount on Checkout" at bounding box center [861, 180] width 912 height 47
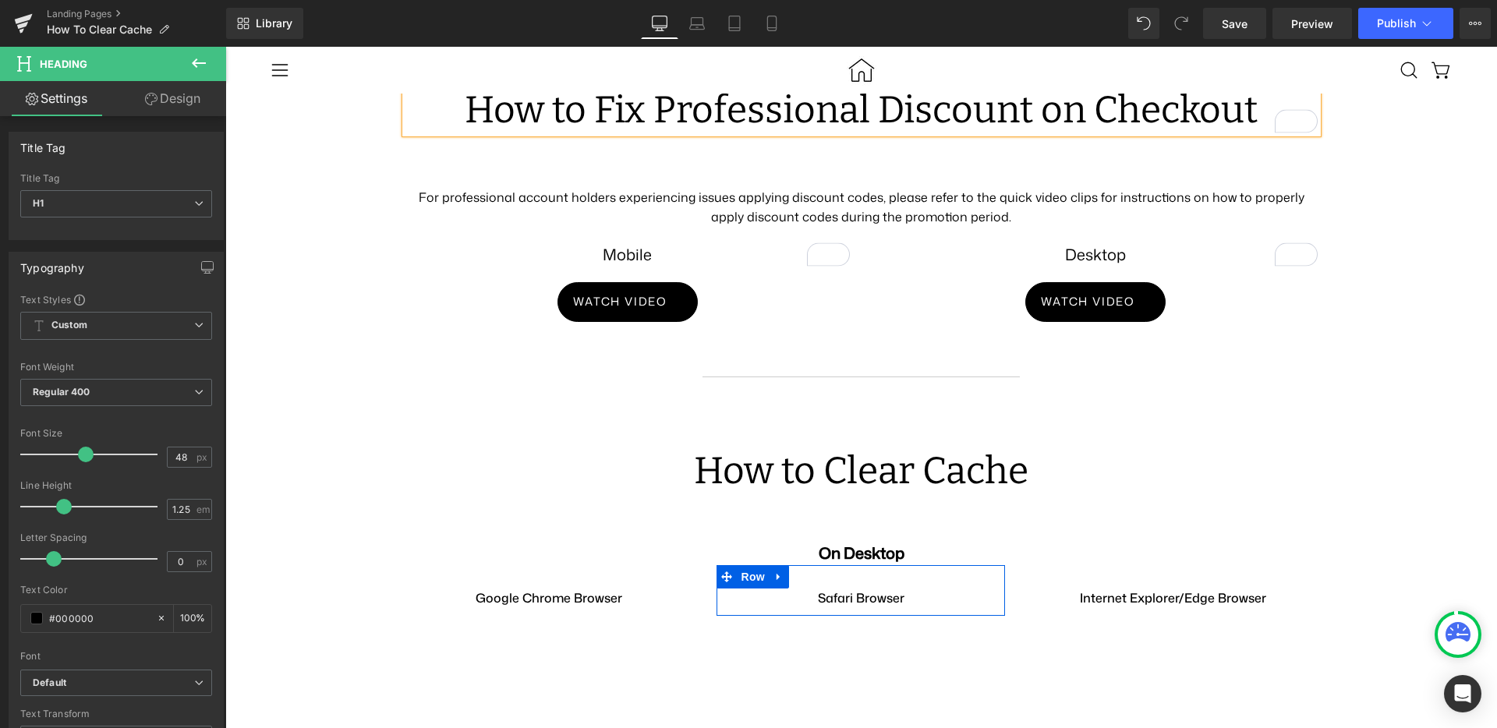
scroll to position [177, 0]
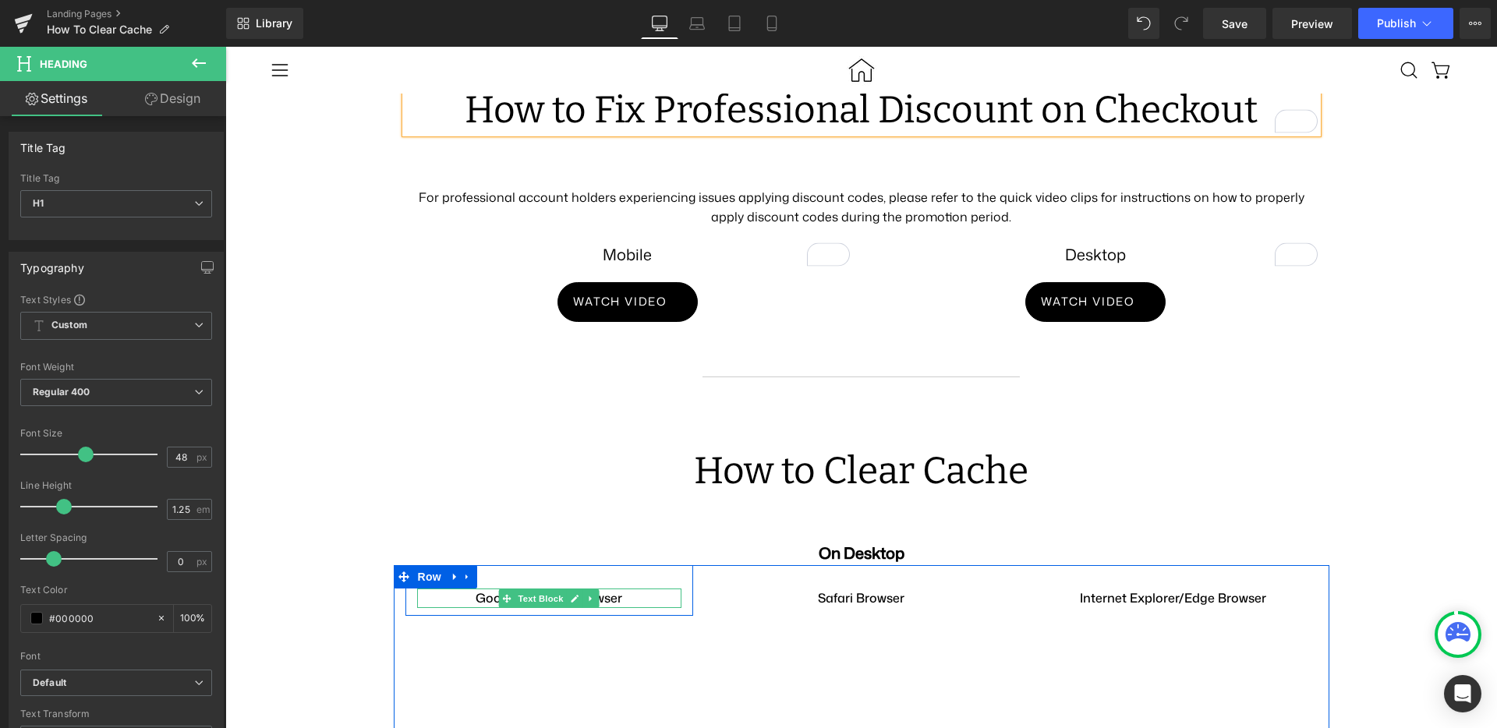
click at [476, 589] on strong "Google Chrome Browser" at bounding box center [549, 597] width 147 height 17
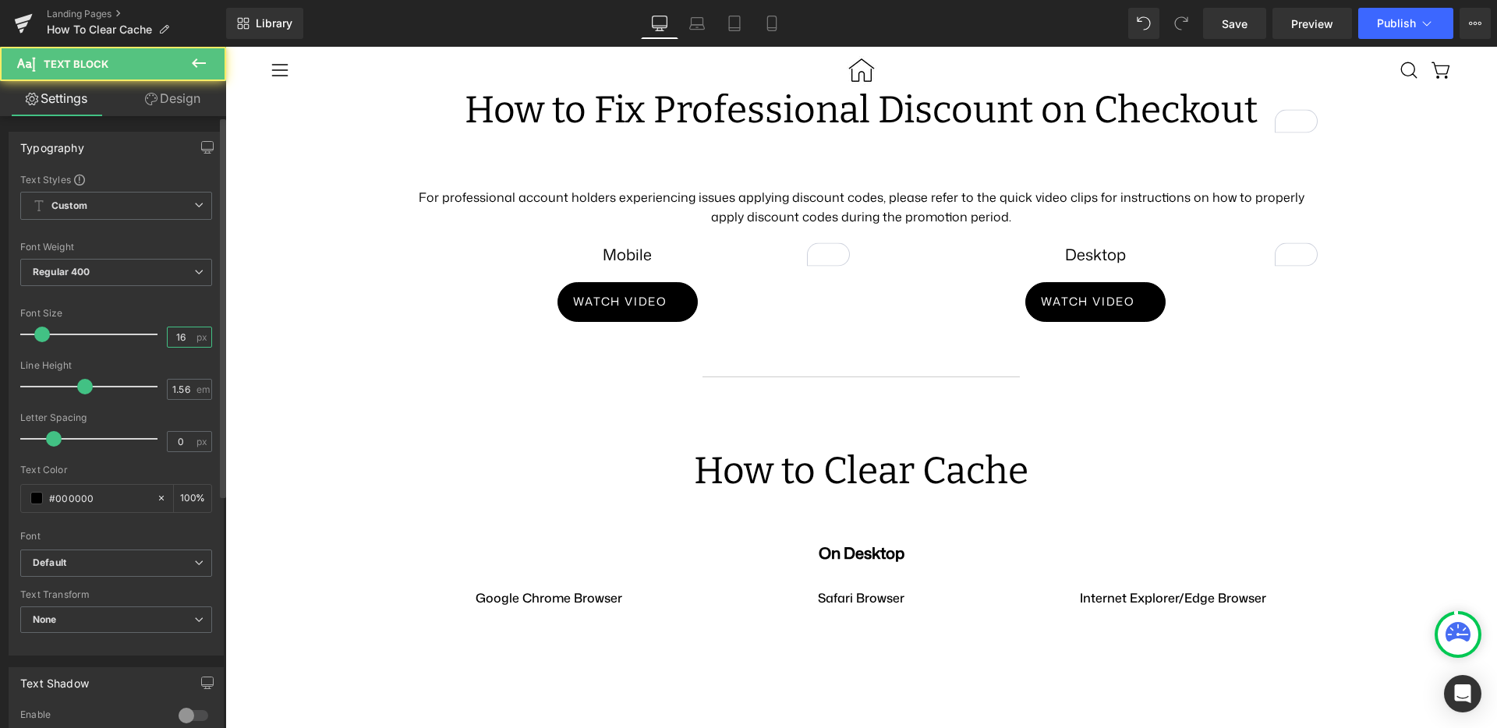
click at [168, 342] on input "16" at bounding box center [181, 336] width 27 height 19
type input "1"
type input "20"
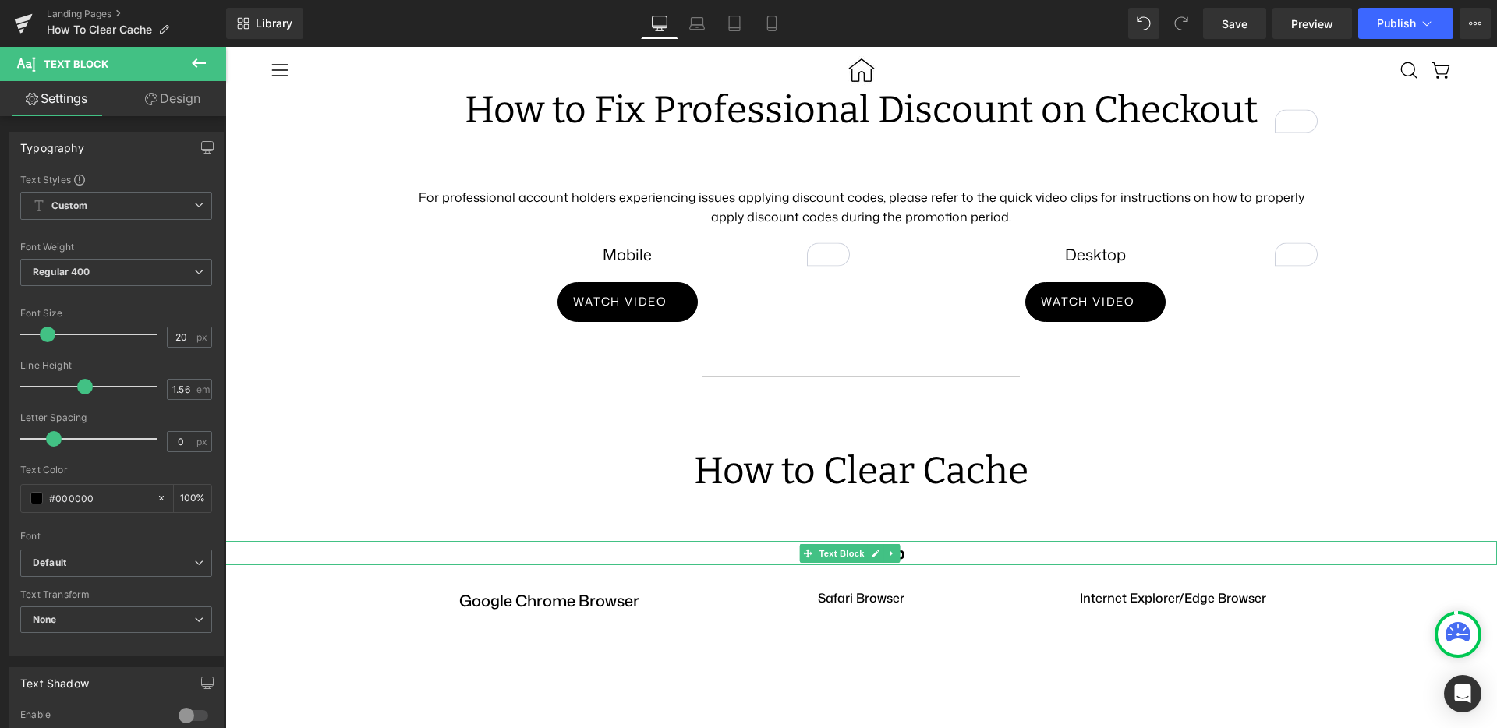
click at [780, 541] on p "On Desktop" at bounding box center [861, 553] width 1272 height 24
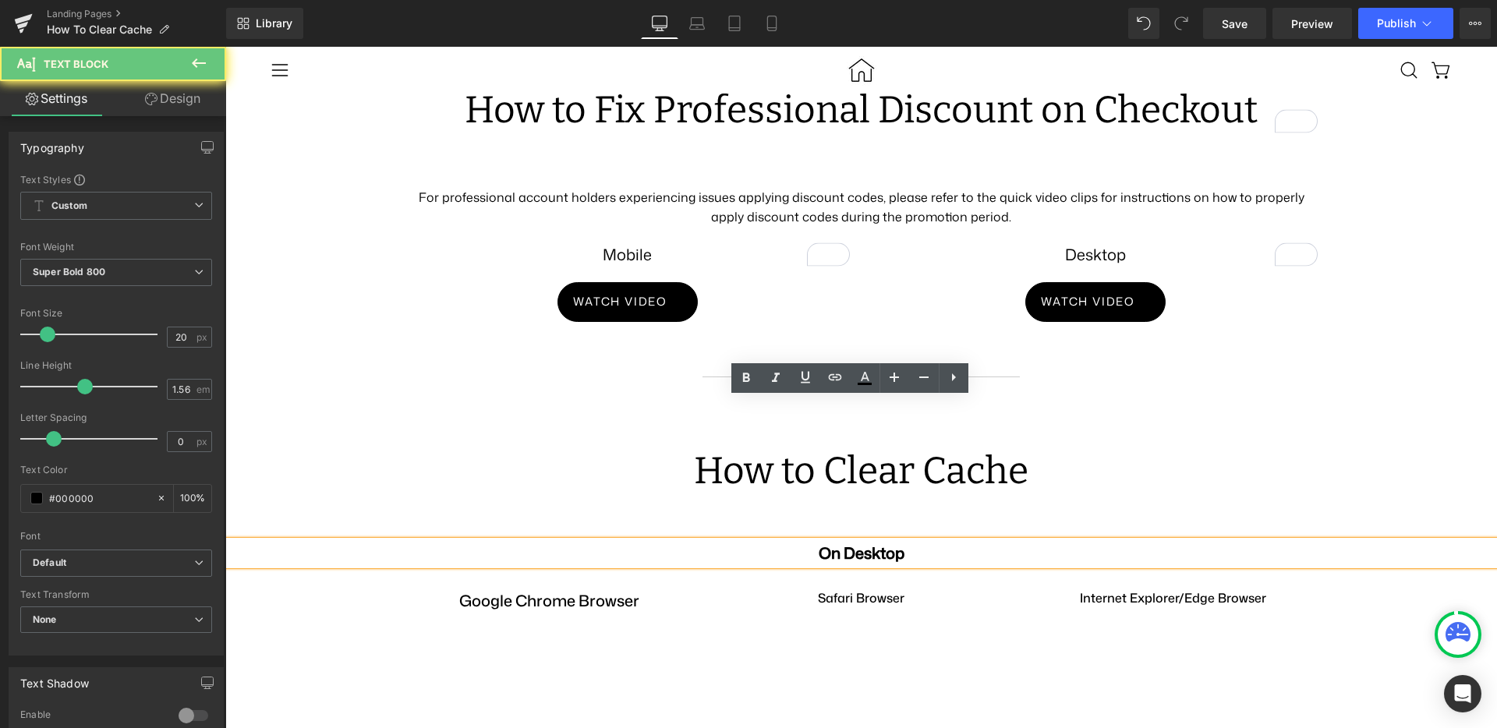
click at [780, 541] on p "On Desktop" at bounding box center [861, 553] width 1272 height 24
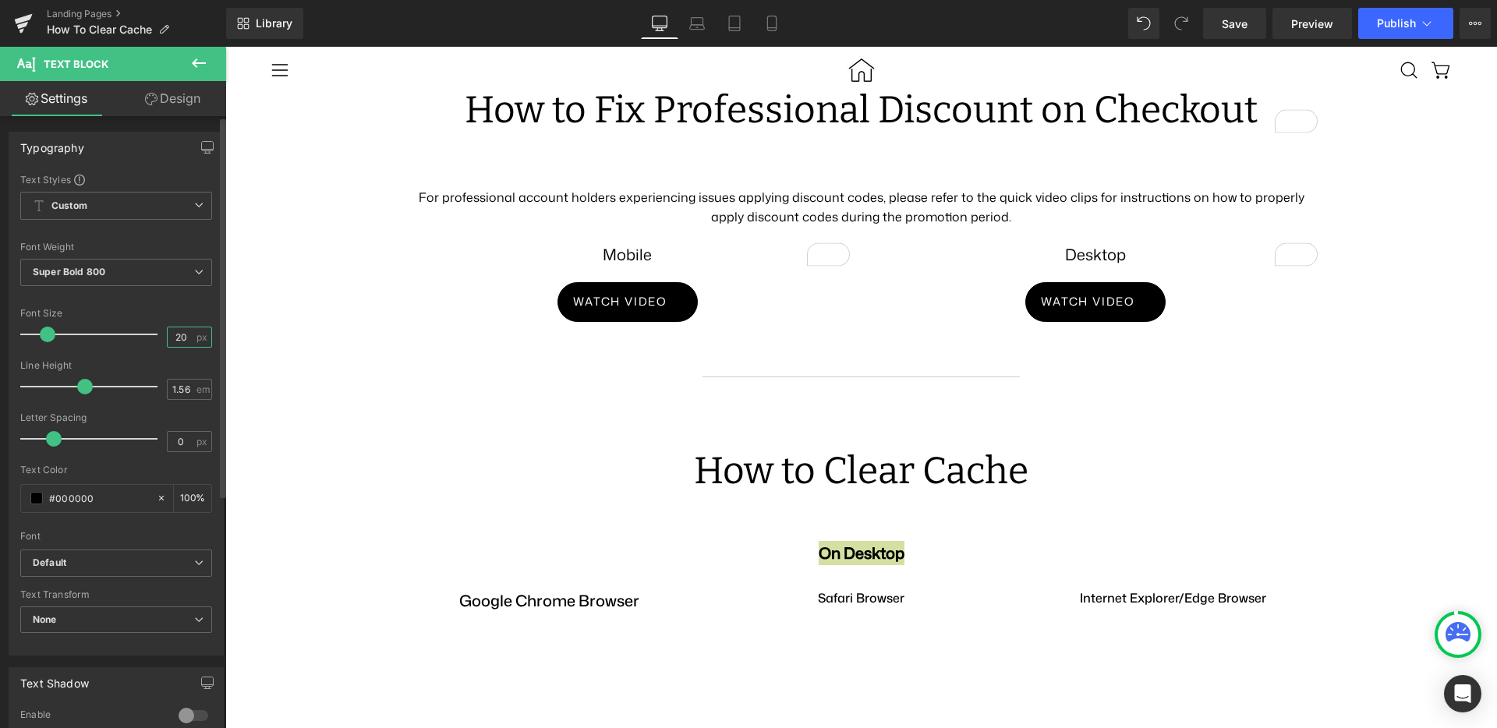
click at [178, 334] on input "20" at bounding box center [181, 336] width 27 height 19
type input "2"
type input "32"
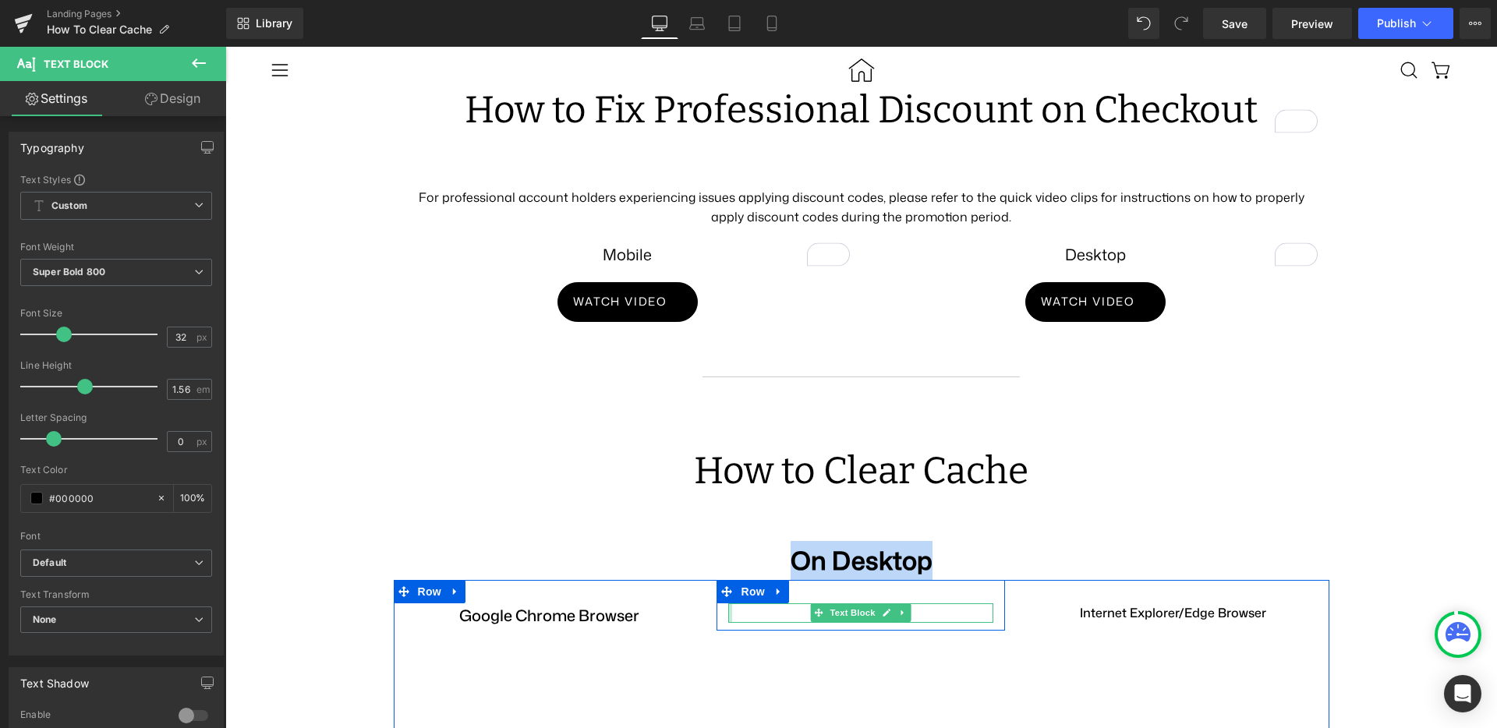
click at [741, 604] on p "Safari Browser" at bounding box center [860, 613] width 265 height 19
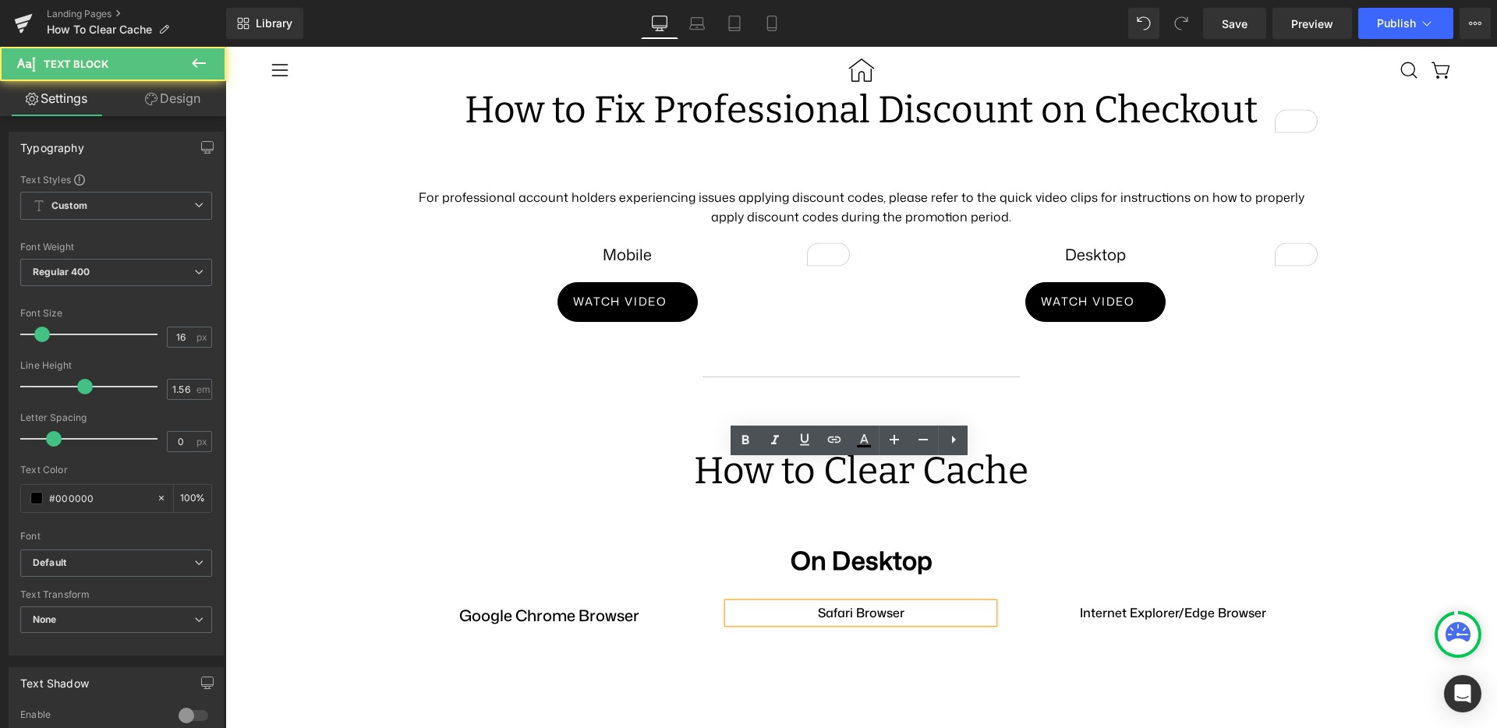
click at [740, 604] on p "Safari Browser" at bounding box center [860, 613] width 265 height 19
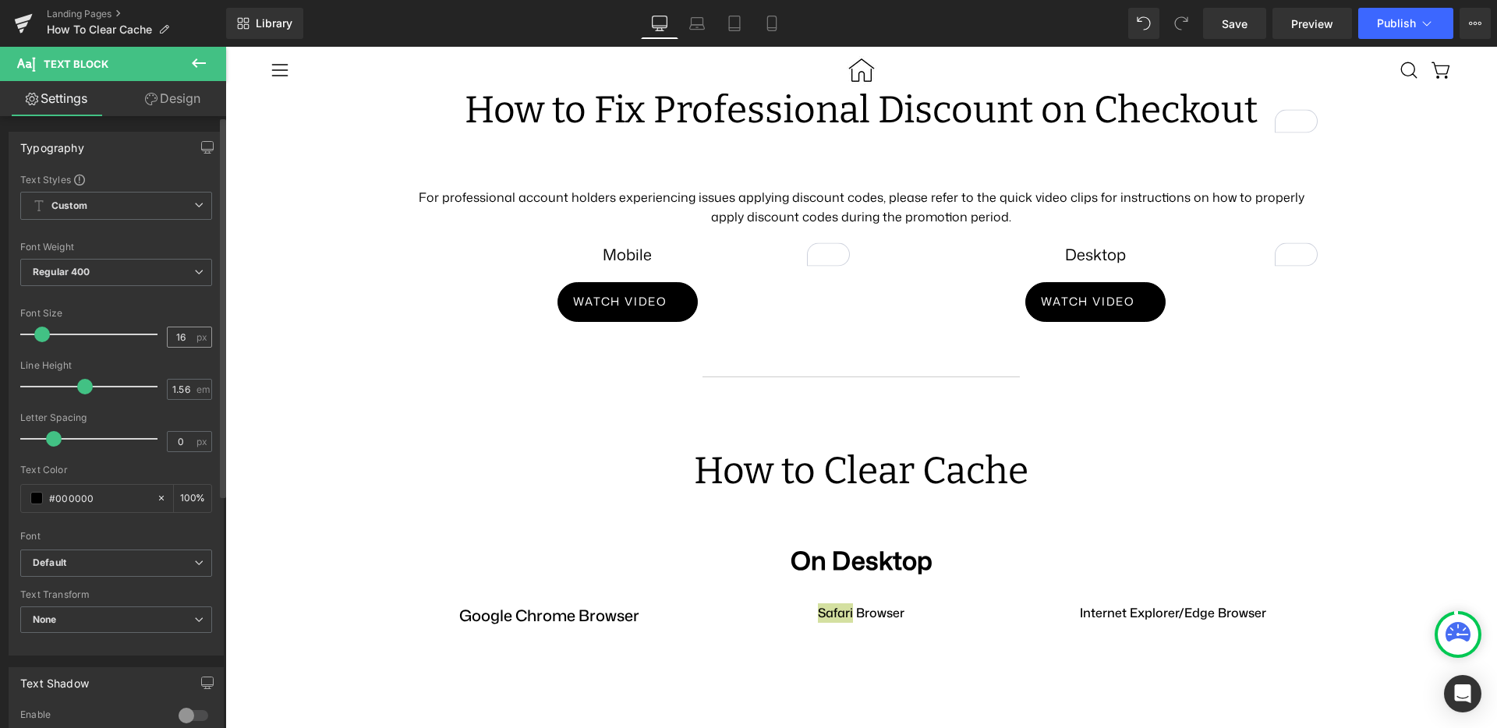
click at [170, 332] on input "16" at bounding box center [181, 336] width 27 height 19
type input "20"
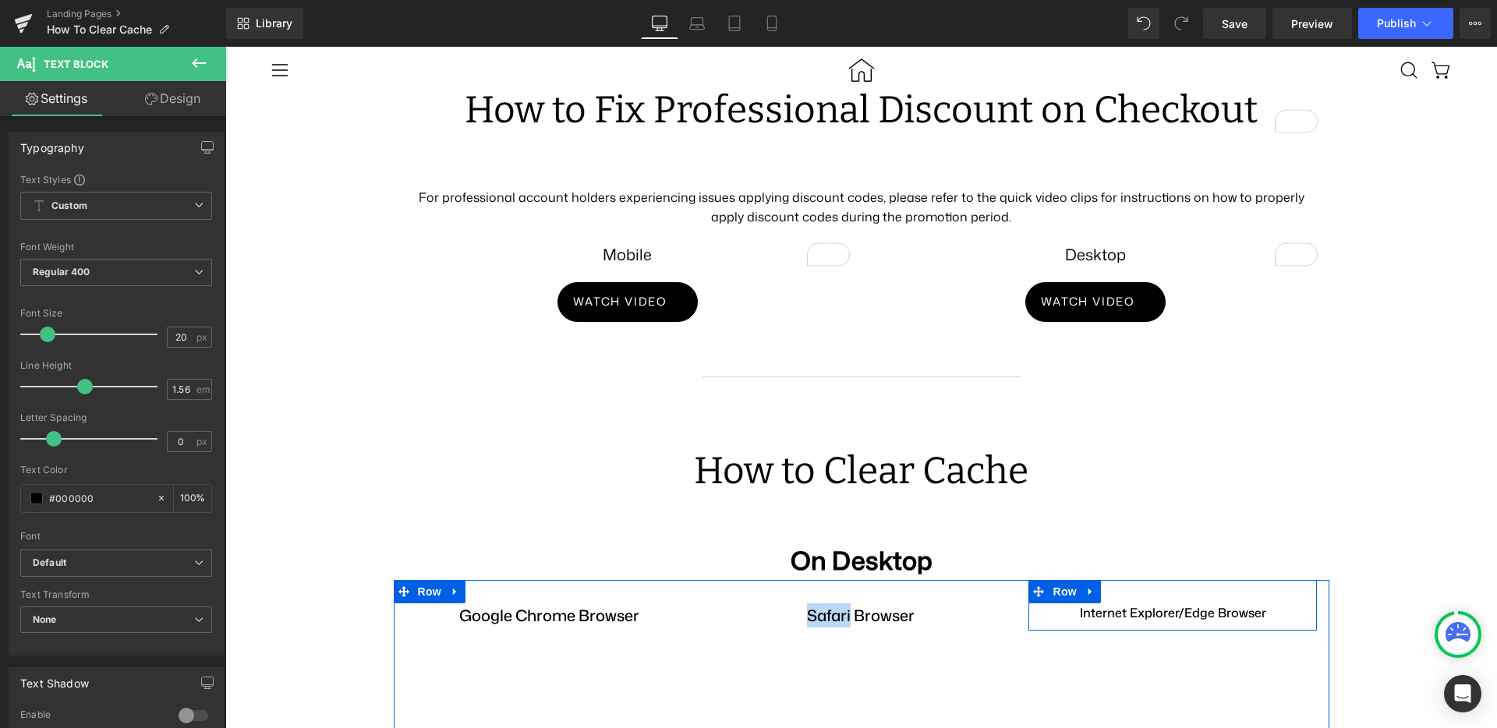
click at [1121, 580] on div "Internet Explorer/Edge Browser Text Block Row" at bounding box center [1172, 605] width 288 height 51
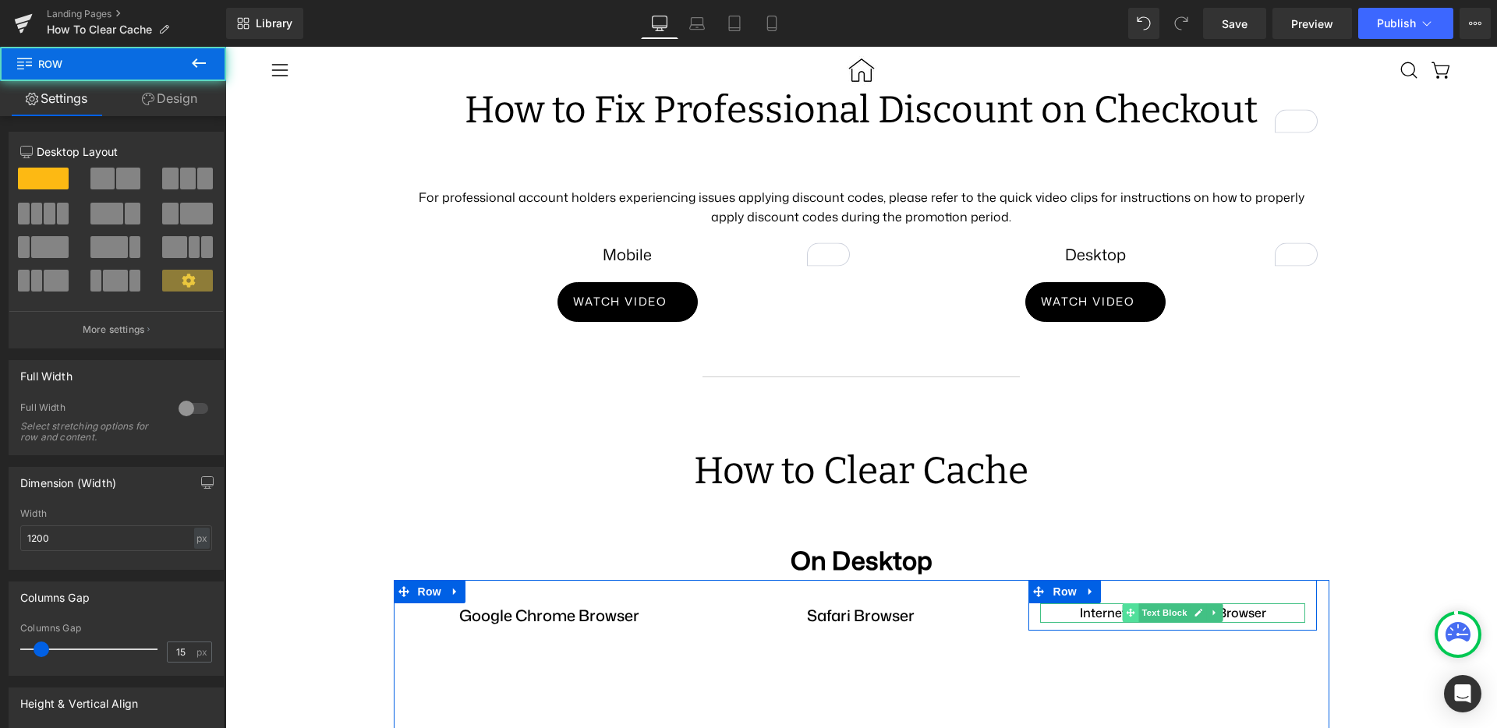
click at [1127, 608] on icon at bounding box center [1131, 612] width 9 height 9
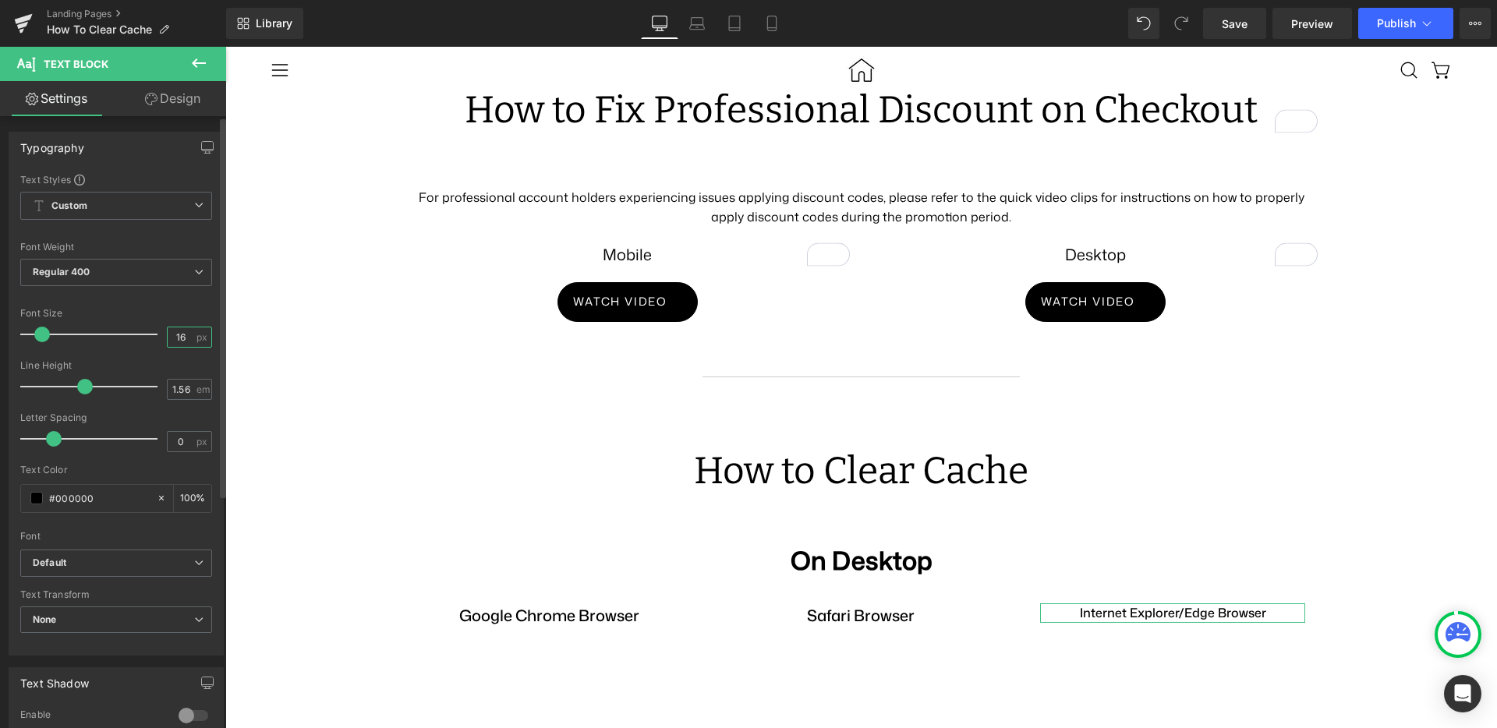
click at [168, 336] on input "16" at bounding box center [181, 336] width 27 height 19
click at [168, 337] on input "16" at bounding box center [181, 336] width 27 height 19
type input "20"
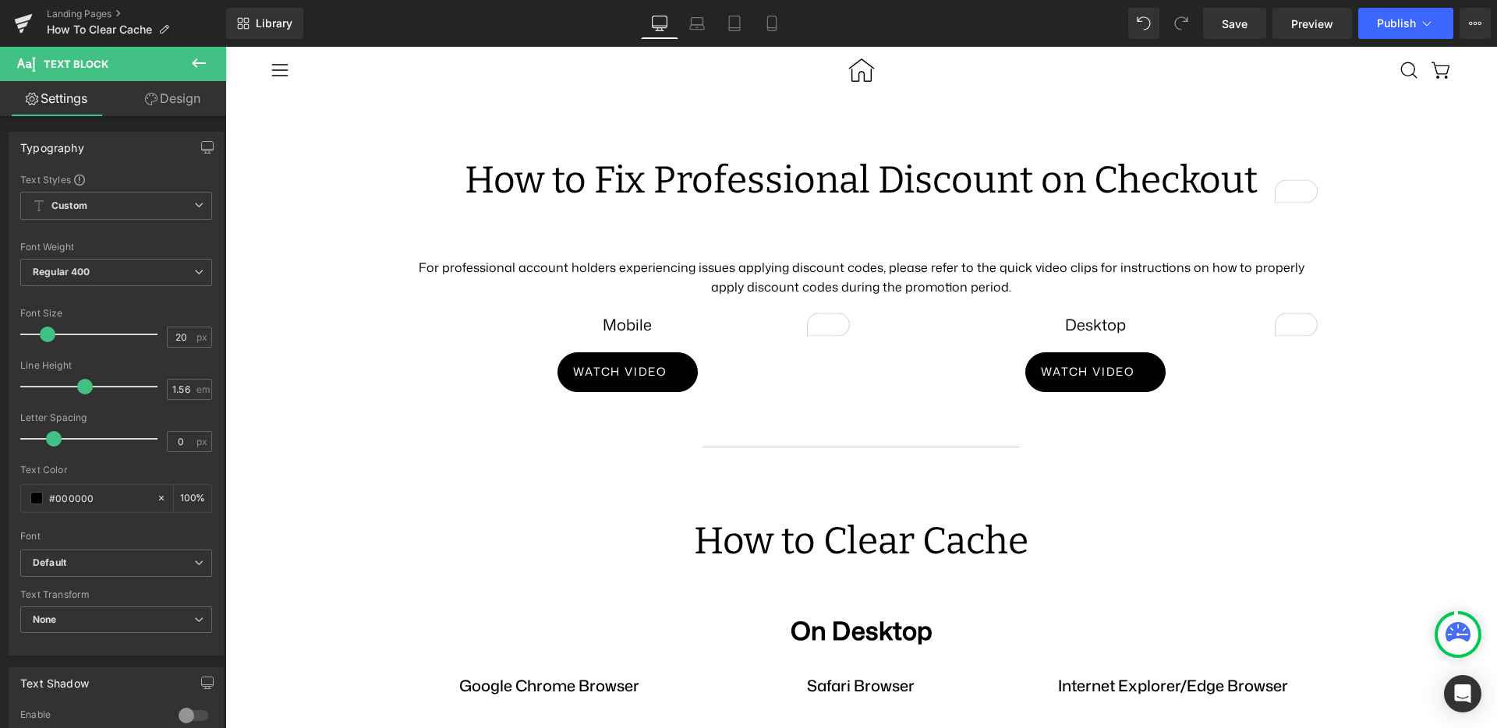
click at [176, 335] on input "20" at bounding box center [181, 336] width 27 height 19
type input "32"
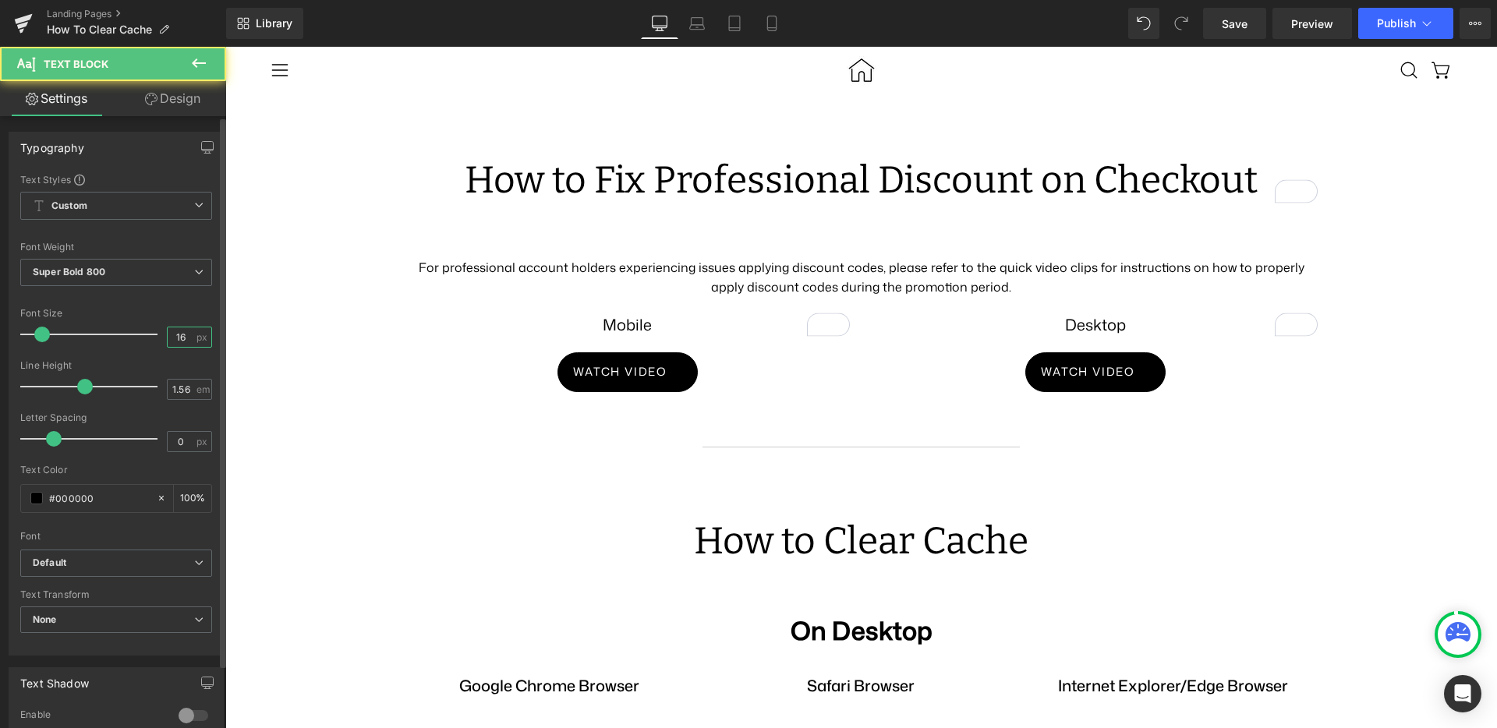
click at [178, 338] on input "16" at bounding box center [181, 336] width 27 height 19
type input "20"
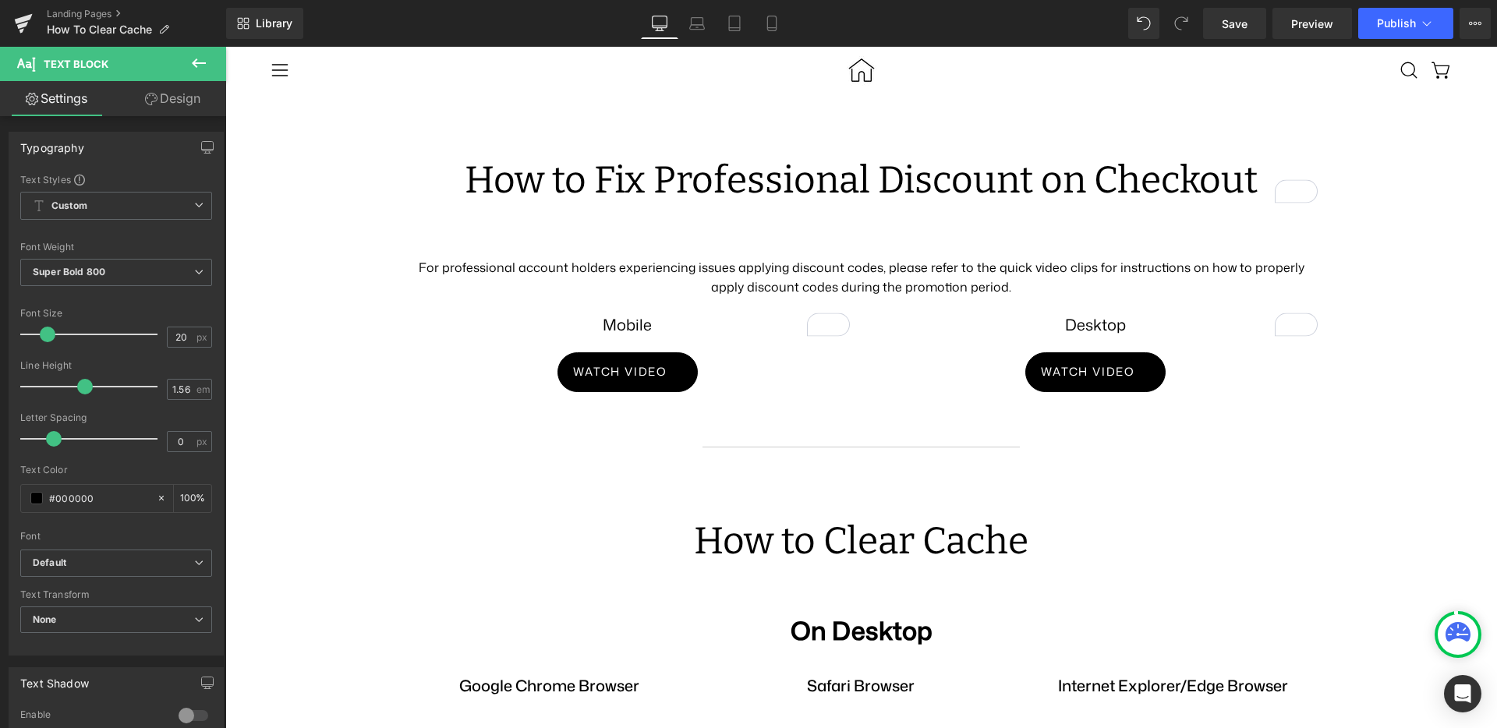
click at [168, 340] on input "16" at bounding box center [181, 336] width 27 height 19
type input "20"
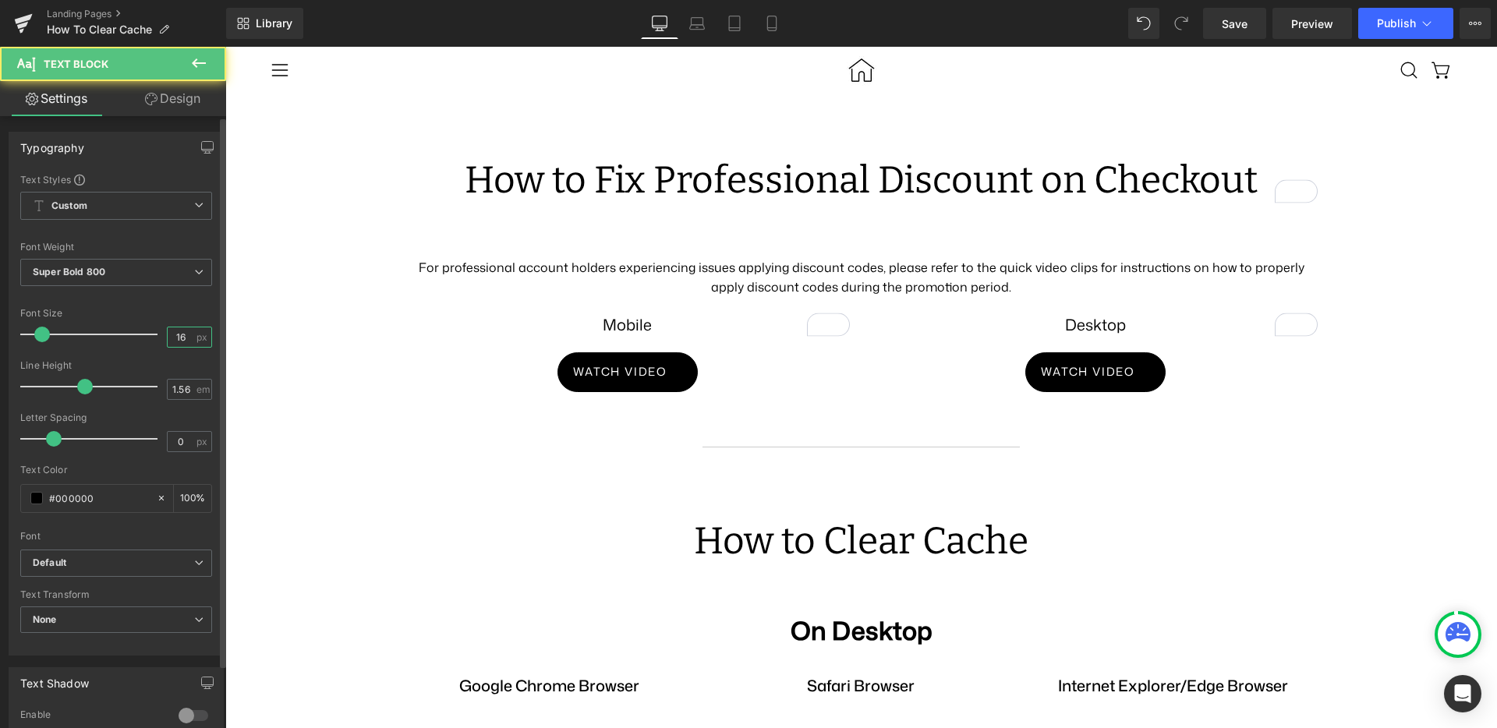
click at [170, 337] on input "16" at bounding box center [181, 336] width 27 height 19
type input "20"
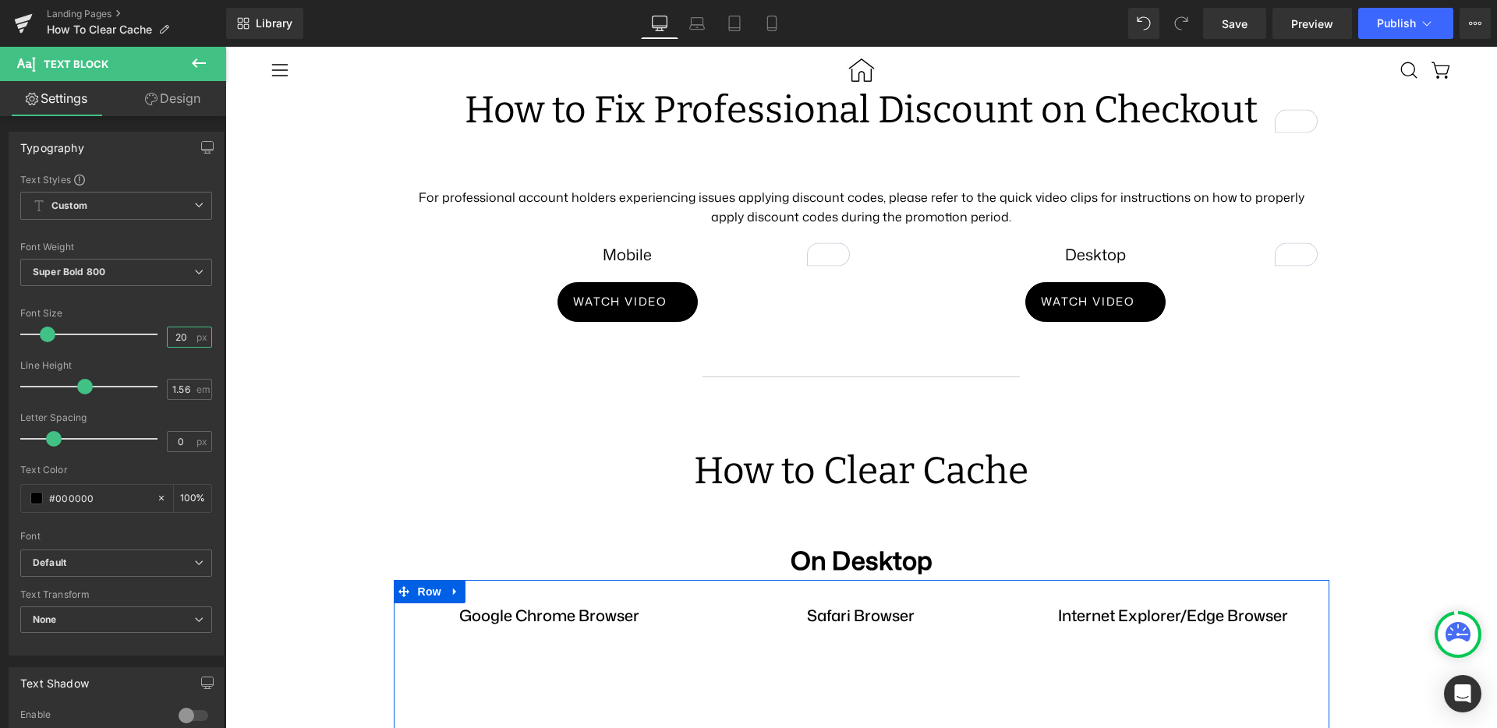
scroll to position [950, 0]
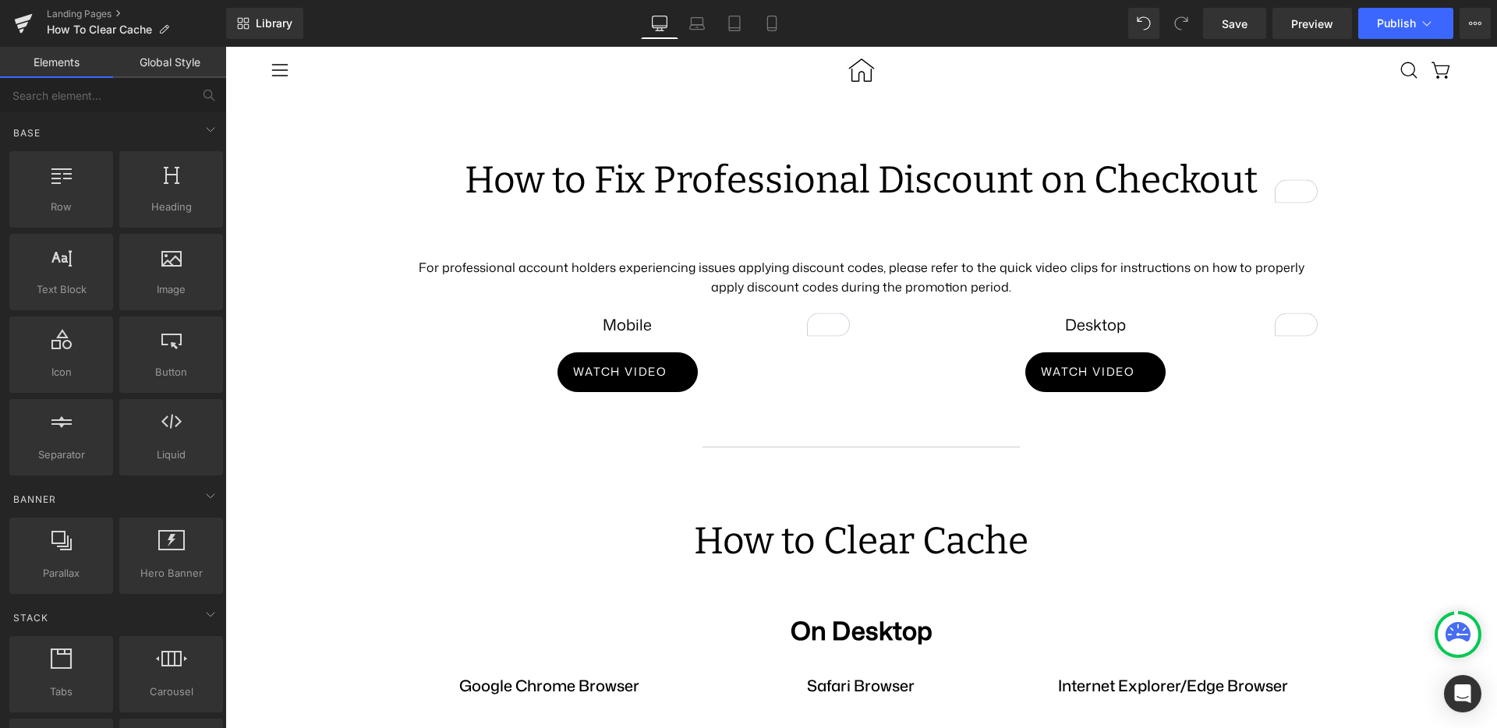
scroll to position [0, 0]
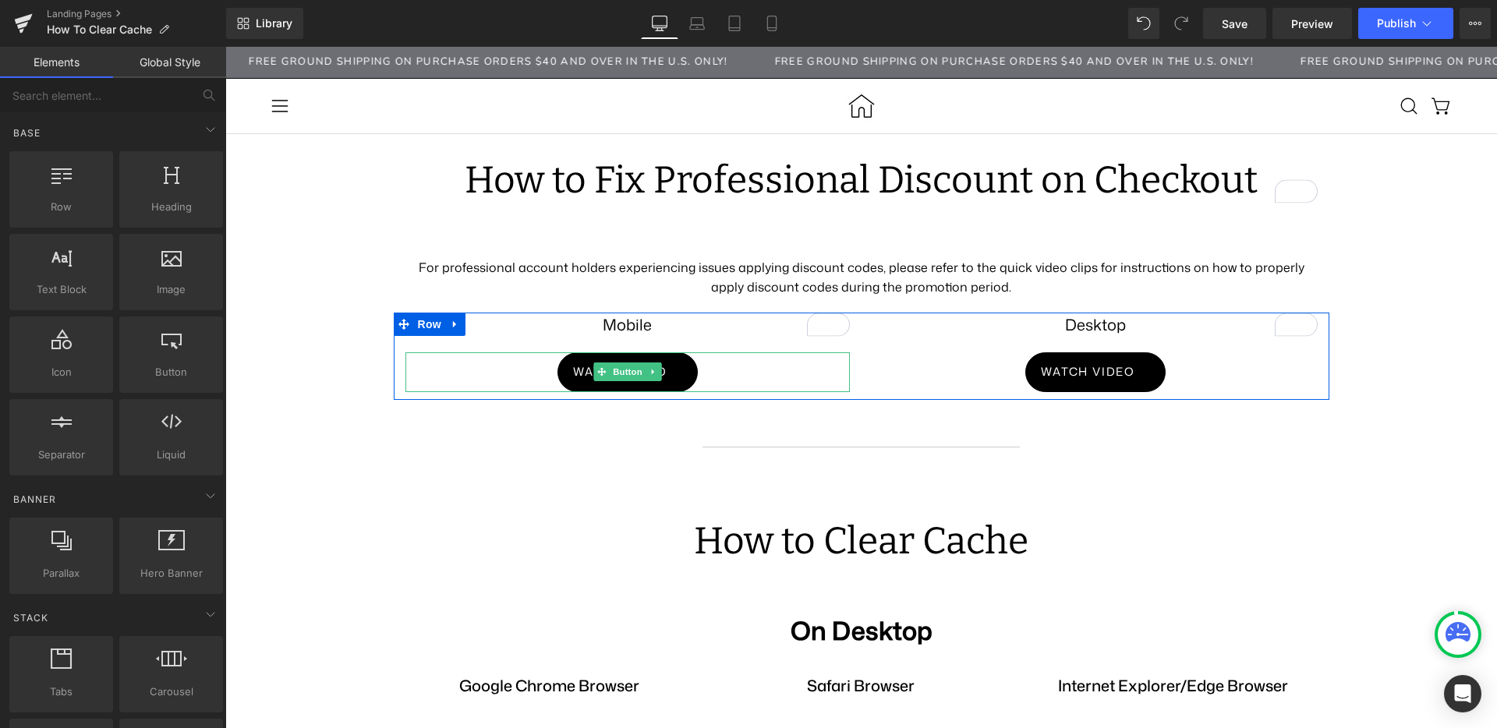
click at [573, 370] on span "Watch video" at bounding box center [620, 371] width 94 height 17
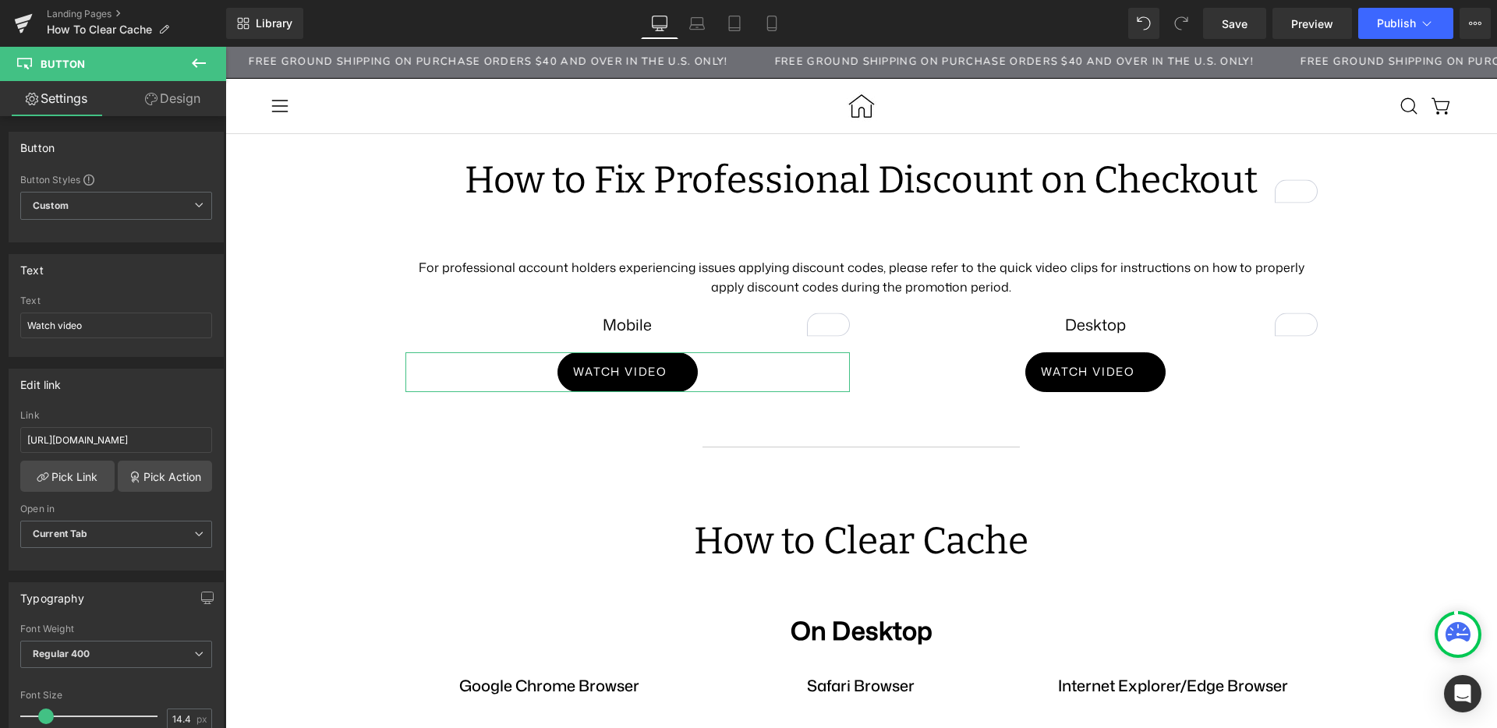
click at [170, 104] on link "Design" at bounding box center [172, 98] width 113 height 35
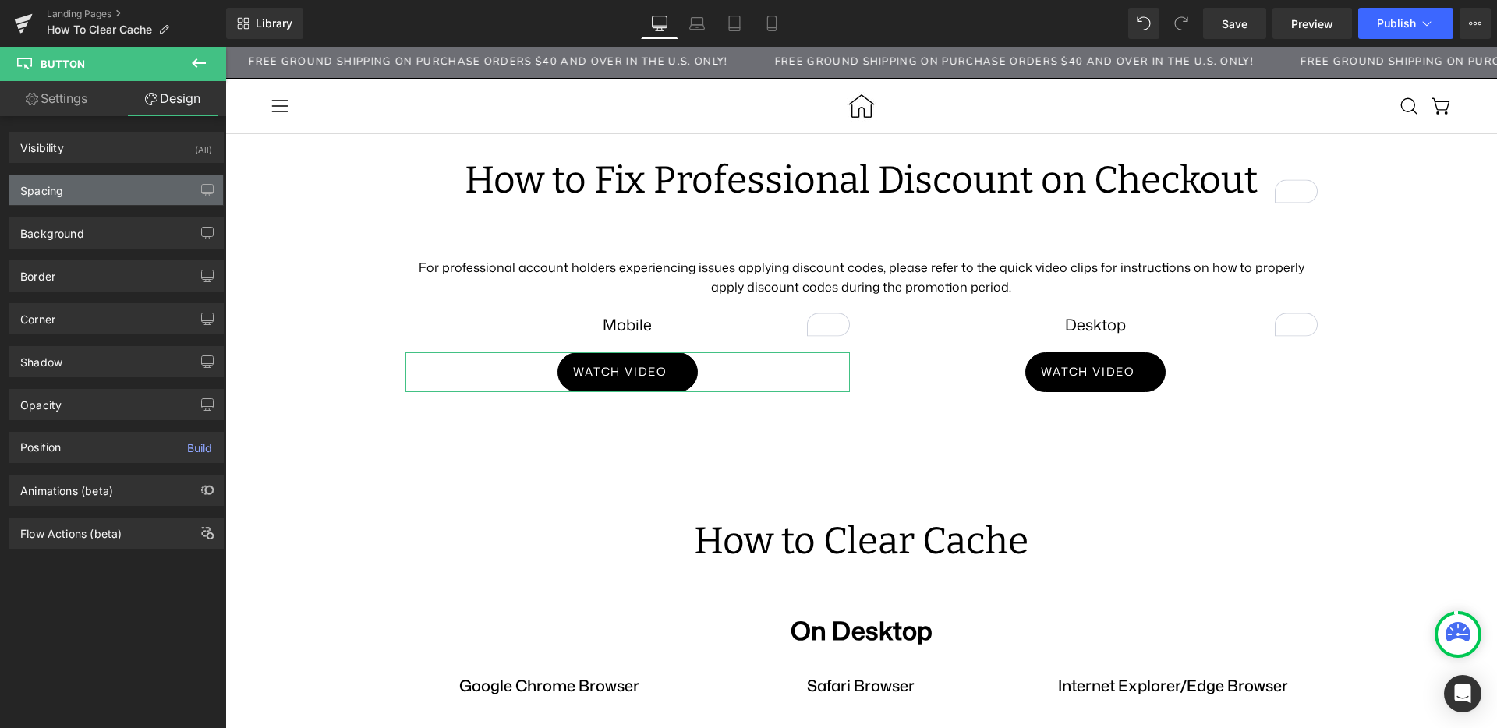
click at [103, 186] on div "Spacing" at bounding box center [116, 190] width 214 height 30
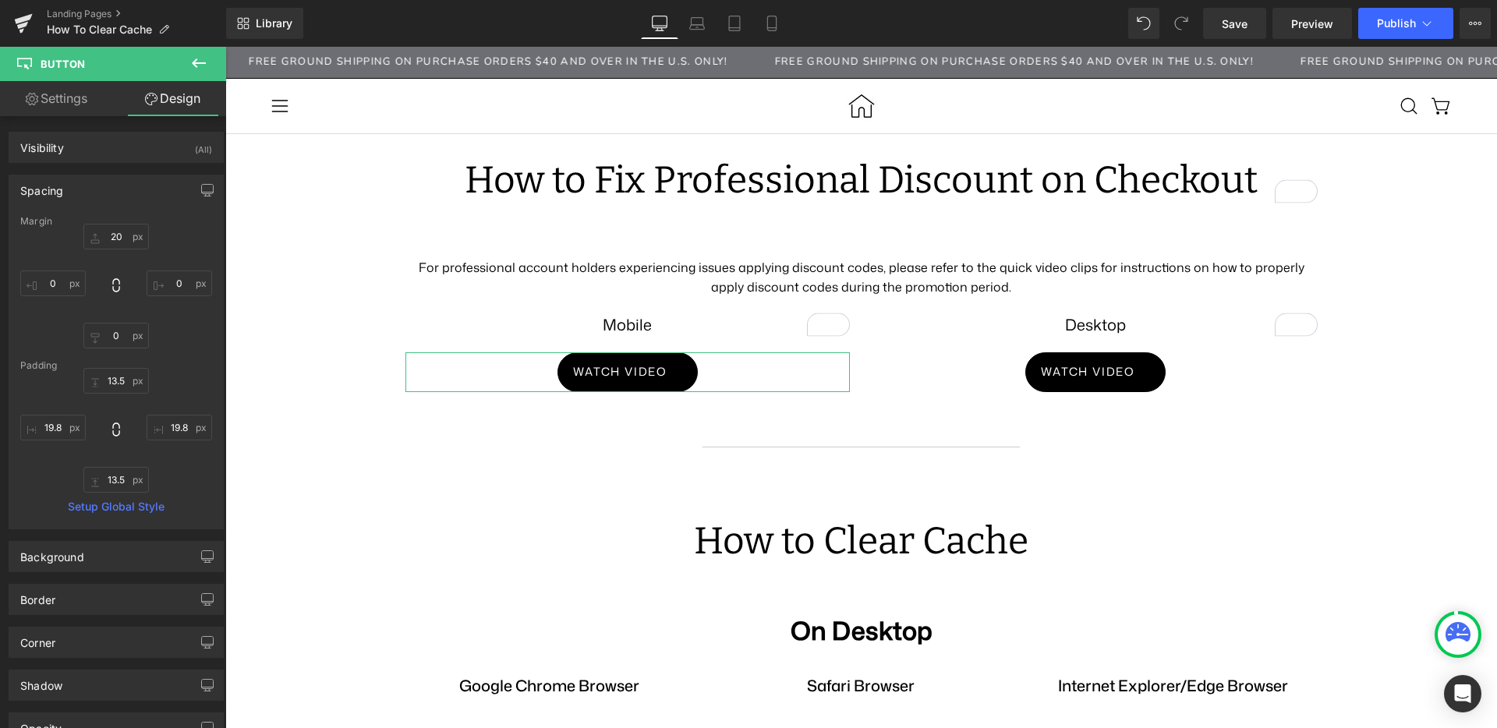
scroll to position [188, 0]
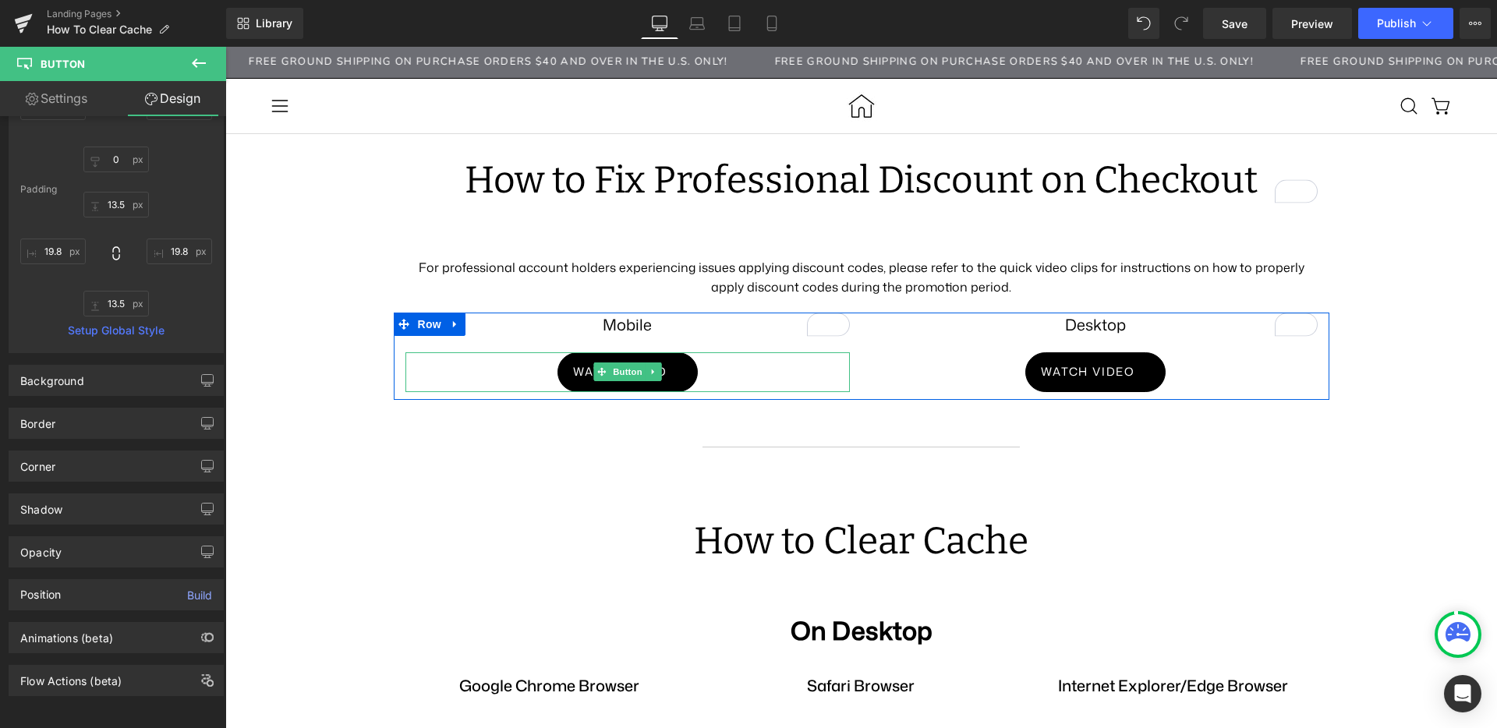
click at [573, 368] on span "Watch video" at bounding box center [620, 371] width 94 height 17
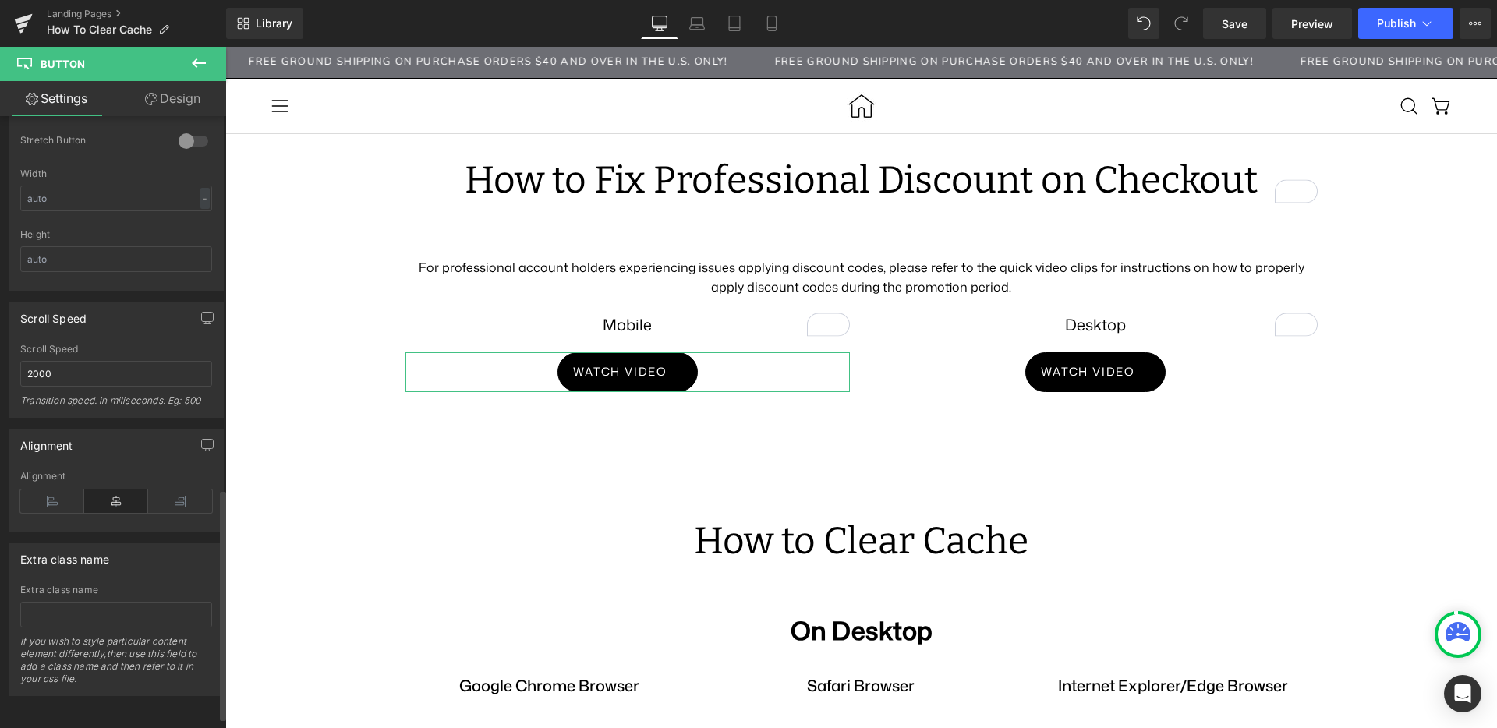
scroll to position [0, 0]
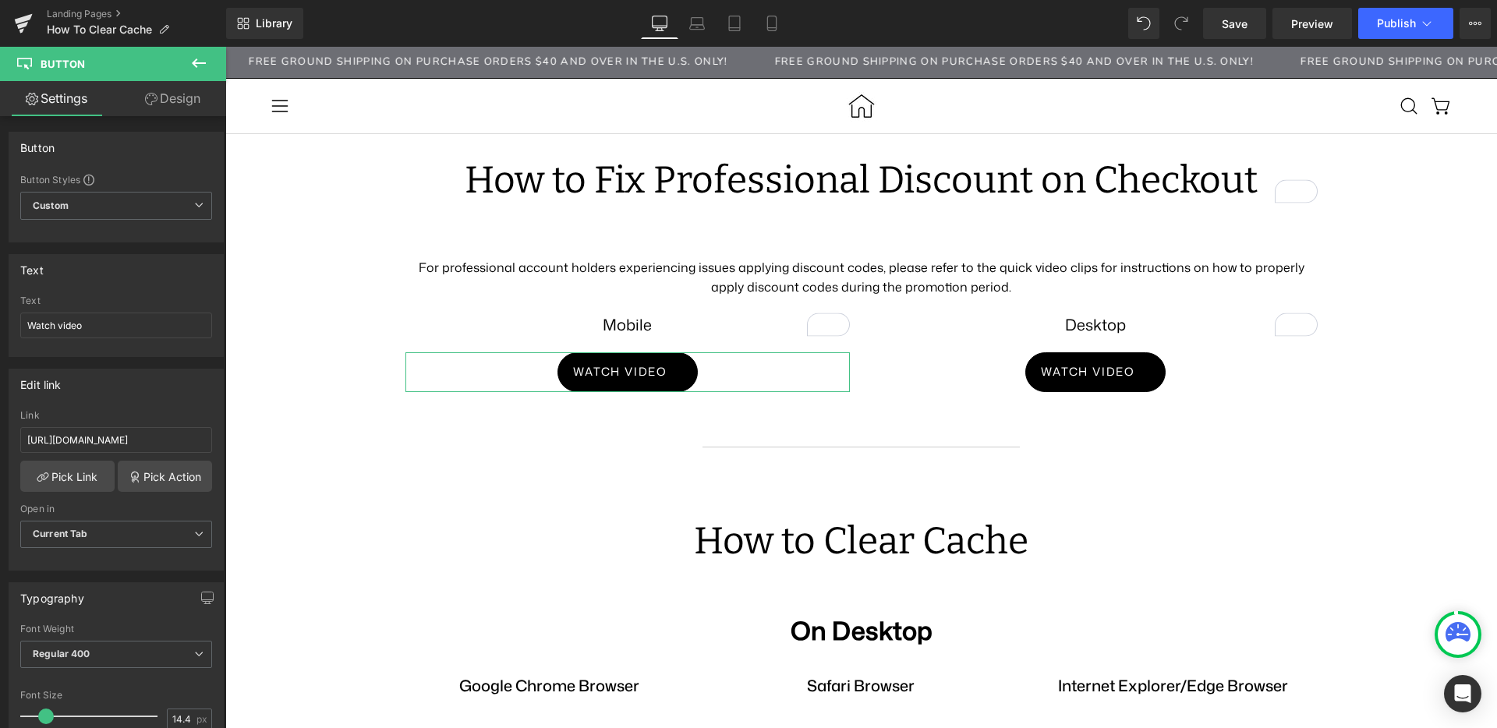
click at [186, 98] on link "Design" at bounding box center [172, 98] width 113 height 35
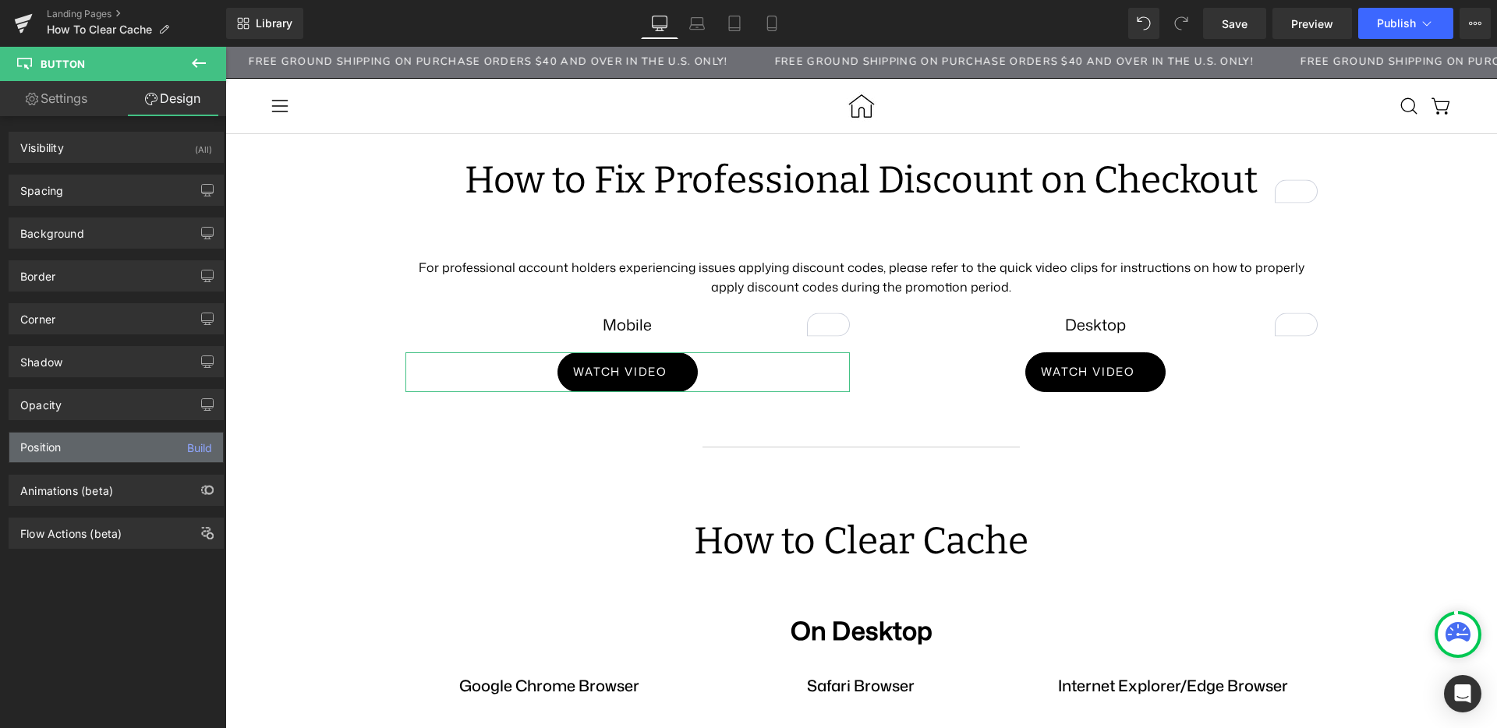
click at [126, 442] on div "Position Build" at bounding box center [116, 448] width 214 height 30
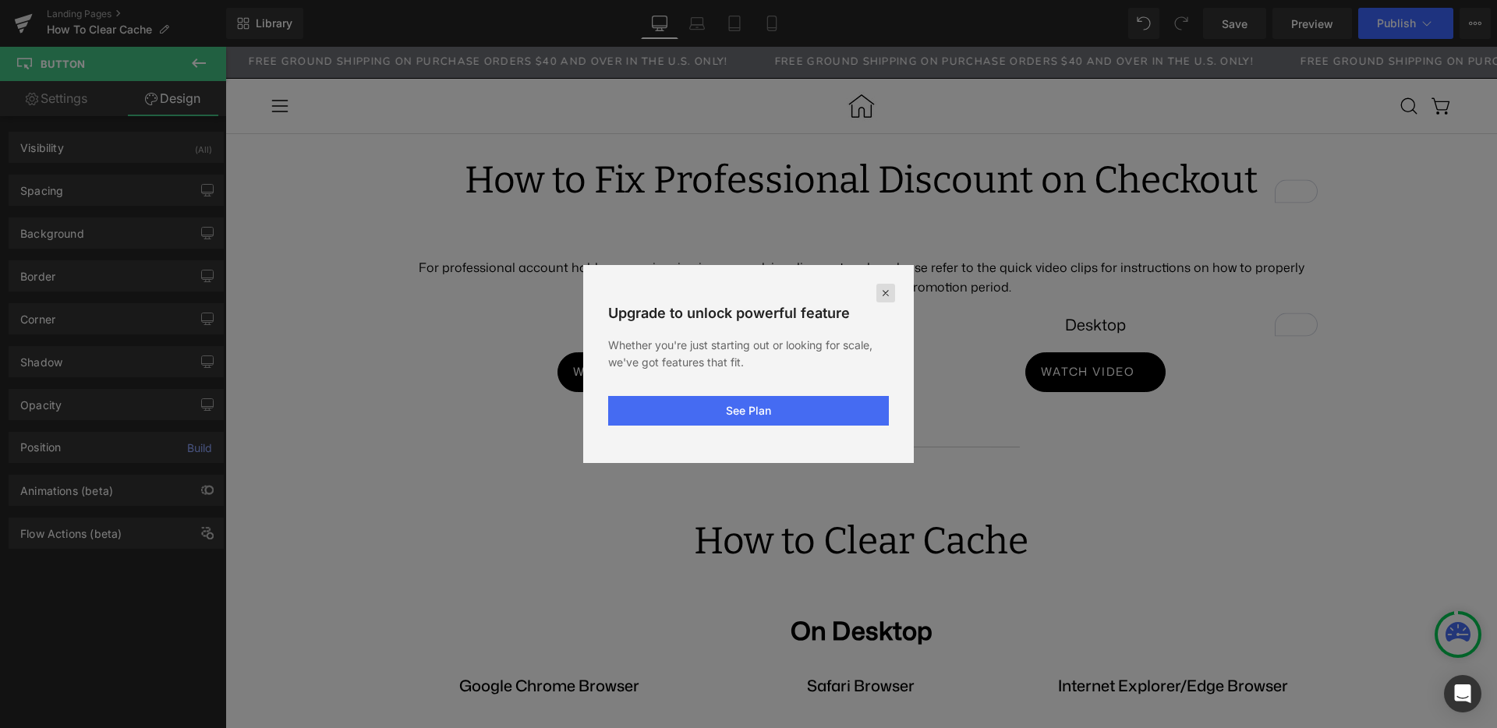
click at [886, 292] on icon at bounding box center [886, 293] width 12 height 12
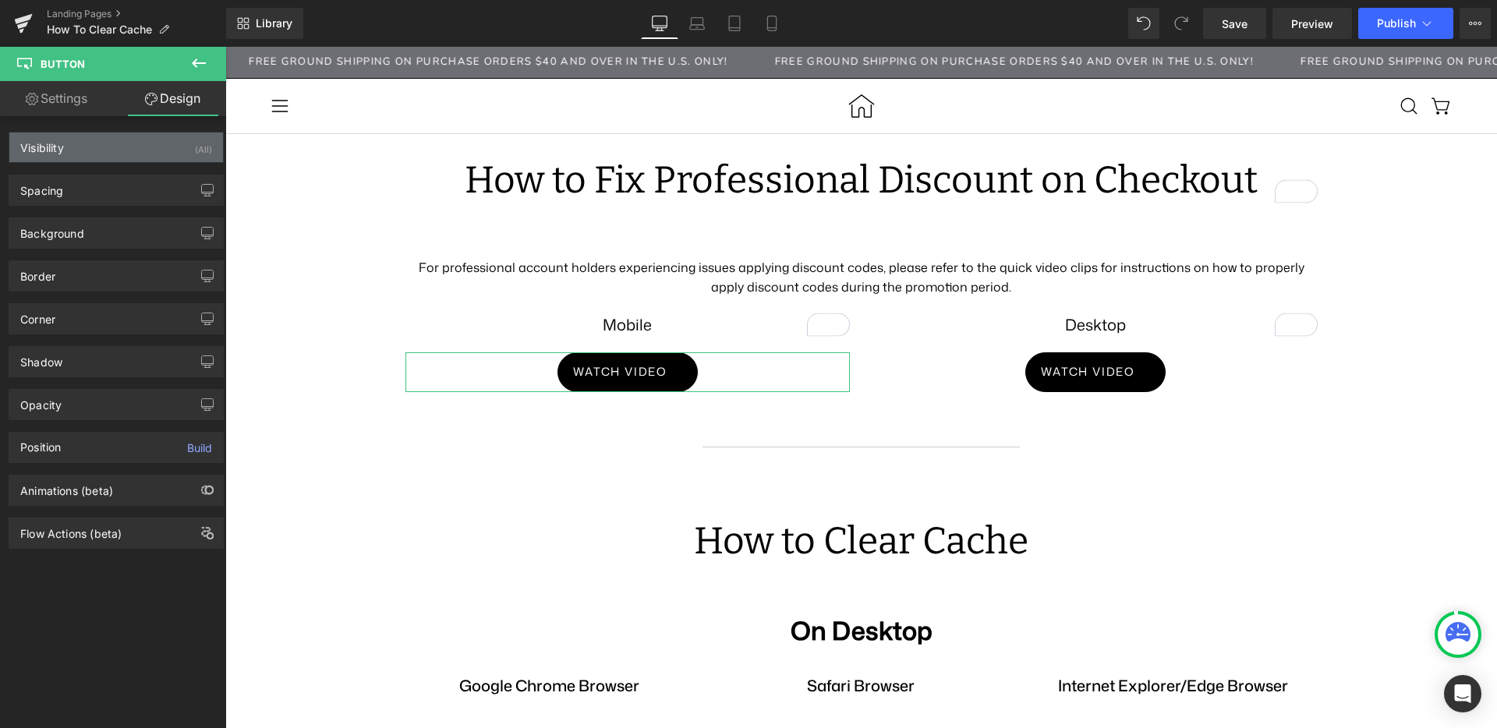
click at [101, 140] on div "Visibility (All)" at bounding box center [116, 148] width 214 height 30
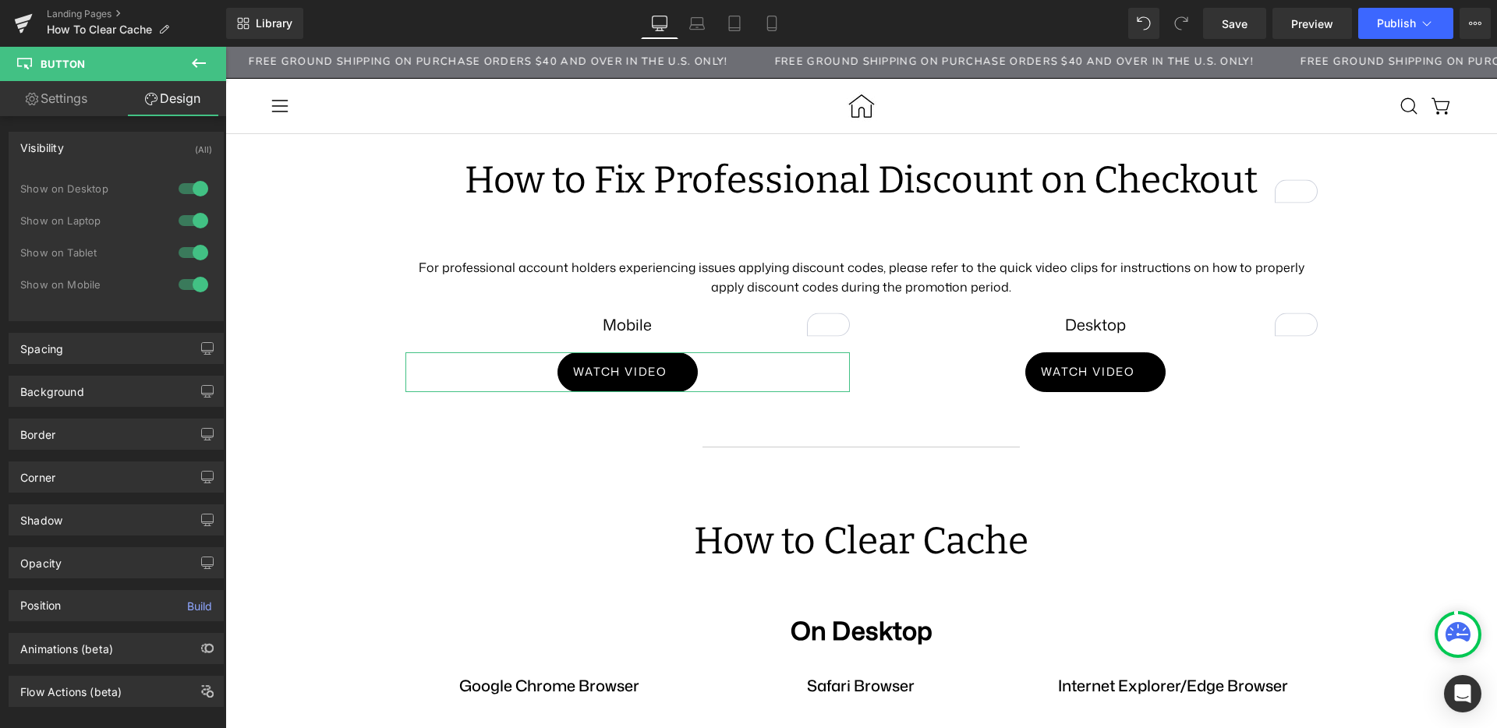
click at [96, 154] on div "Visibility (All)" at bounding box center [116, 148] width 214 height 30
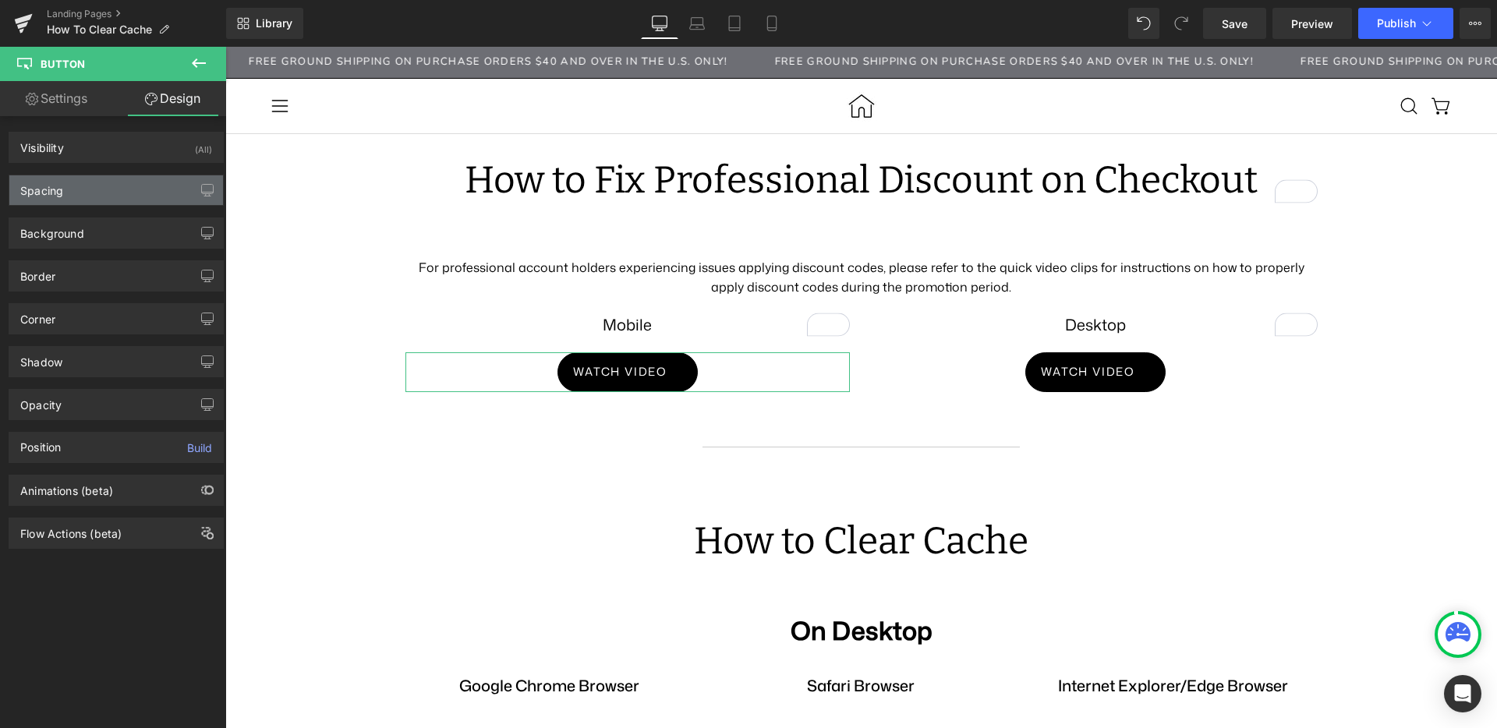
click at [100, 195] on div "Spacing" at bounding box center [116, 190] width 214 height 30
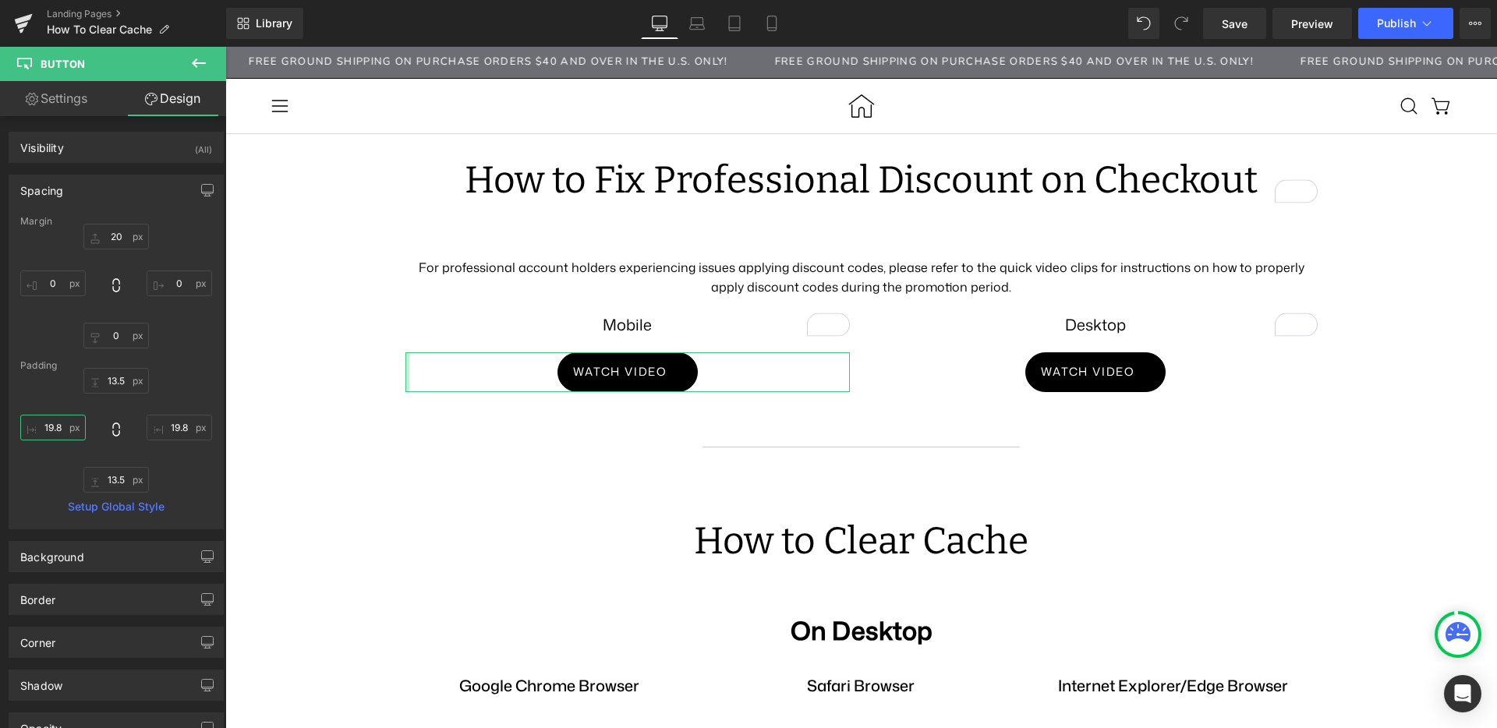
click at [54, 426] on input "19.8" at bounding box center [52, 428] width 65 height 26
type input "0"
click at [55, 426] on input "0" at bounding box center [52, 428] width 65 height 26
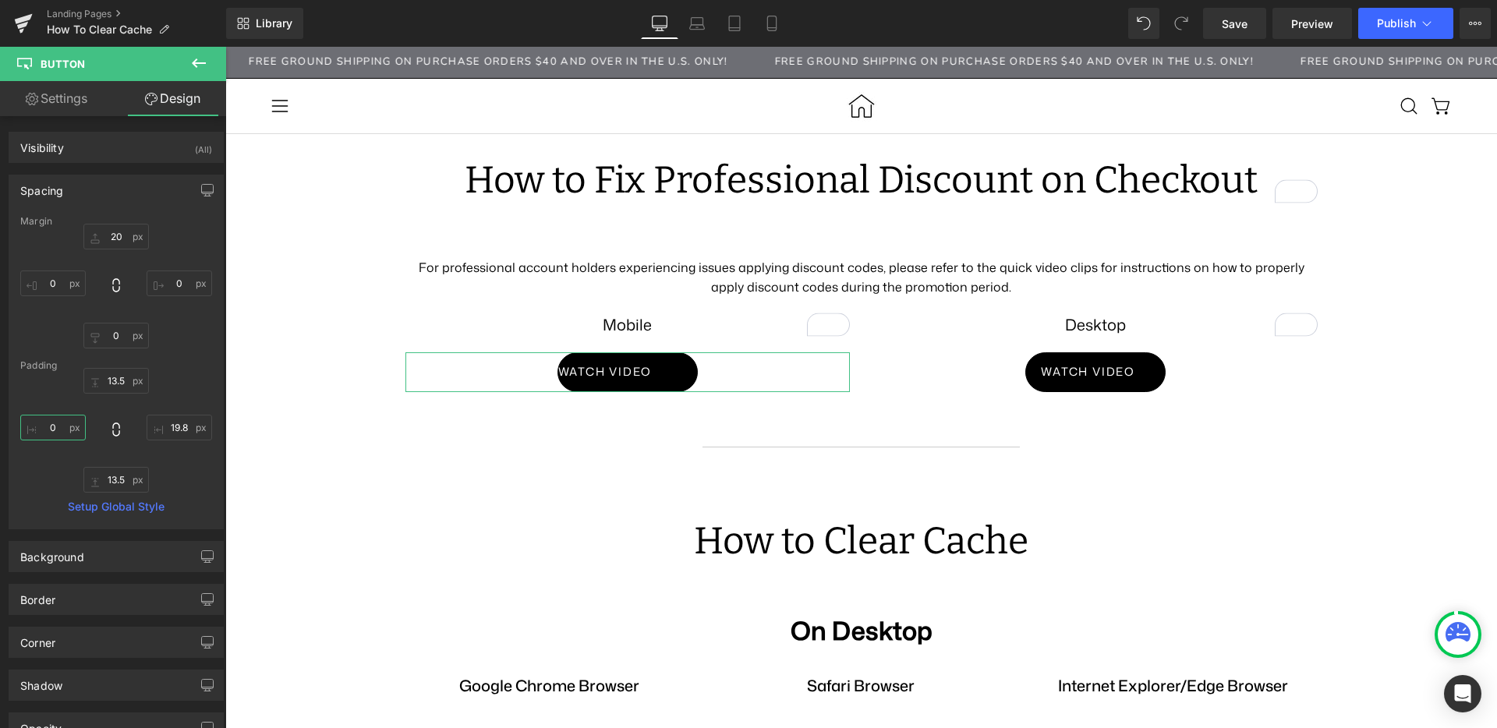
click at [55, 426] on input "0" at bounding box center [52, 428] width 65 height 26
type input "20"
click at [166, 425] on input "19.8" at bounding box center [179, 428] width 65 height 26
click at [168, 426] on input "19.8" at bounding box center [179, 428] width 65 height 26
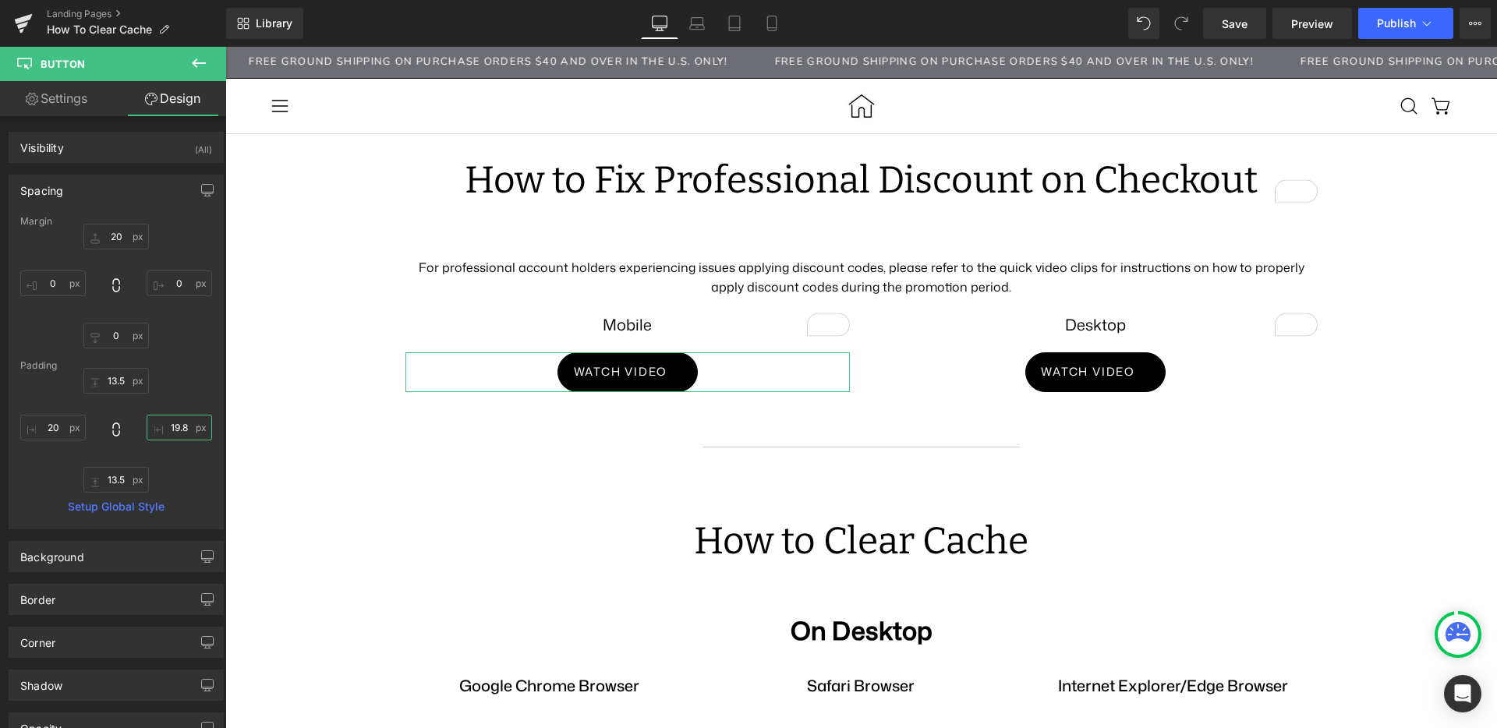
drag, startPoint x: 168, startPoint y: 426, endPoint x: 190, endPoint y: 426, distance: 22.6
click at [168, 426] on input "19.8" at bounding box center [179, 428] width 65 height 26
type input "20"
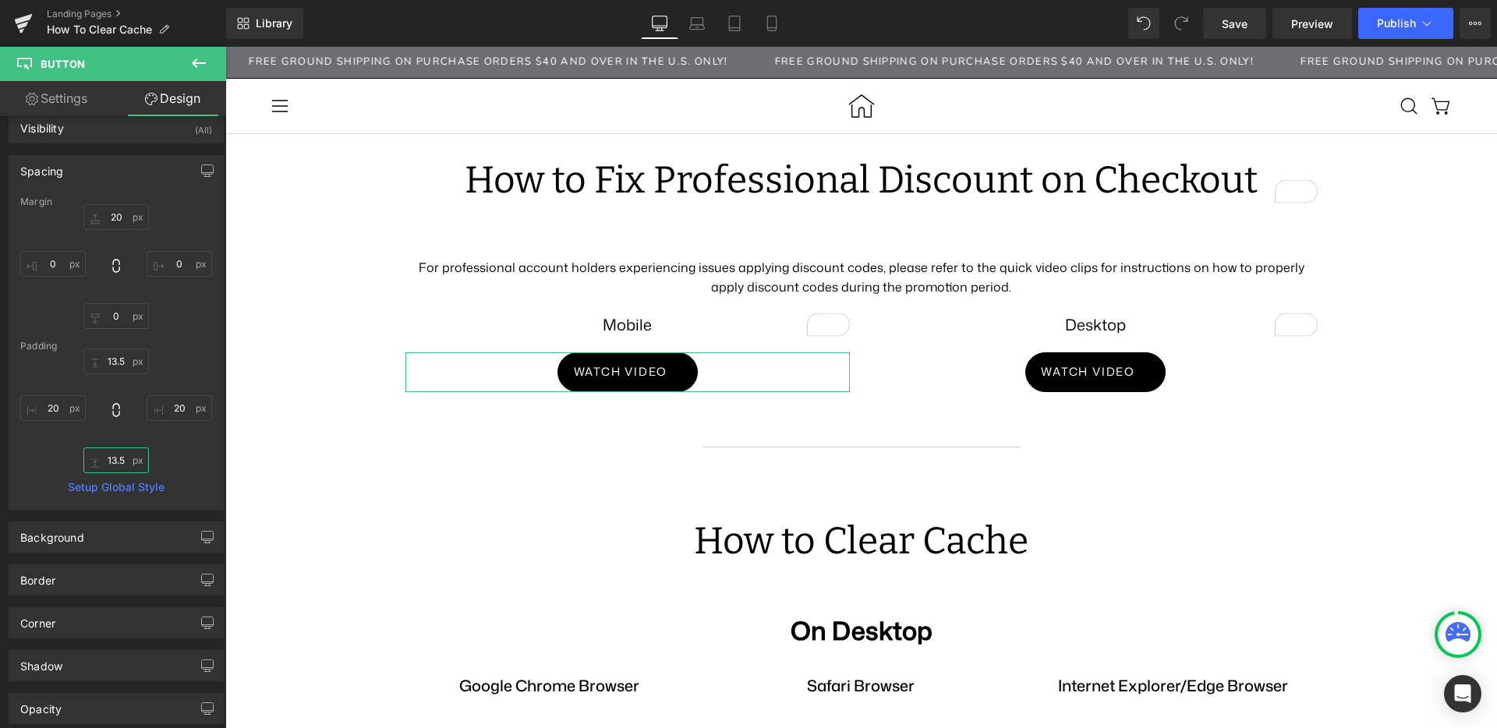
scroll to position [30, 0]
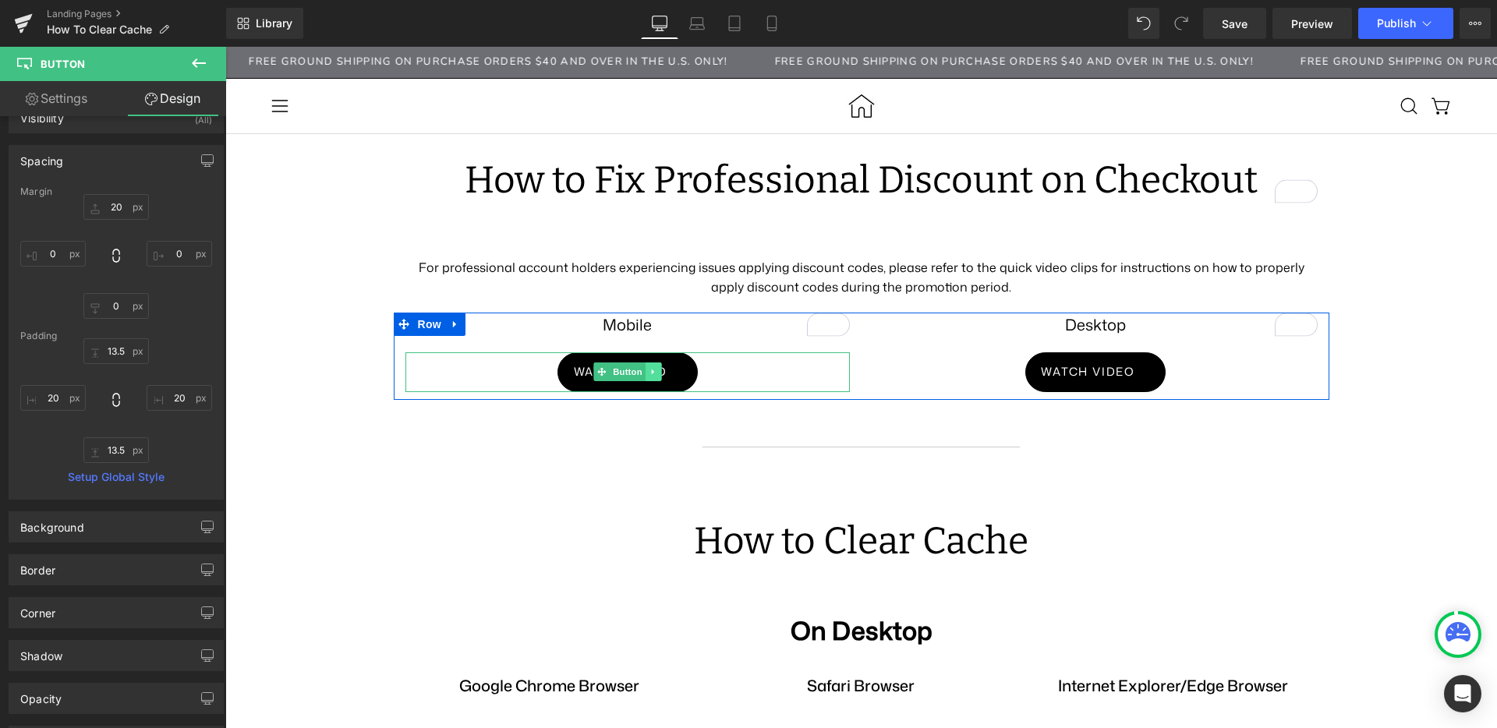
click at [648, 372] on link at bounding box center [653, 372] width 16 height 19
click at [671, 371] on link at bounding box center [677, 372] width 16 height 19
click at [560, 377] on link "Watch video" at bounding box center [627, 372] width 140 height 40
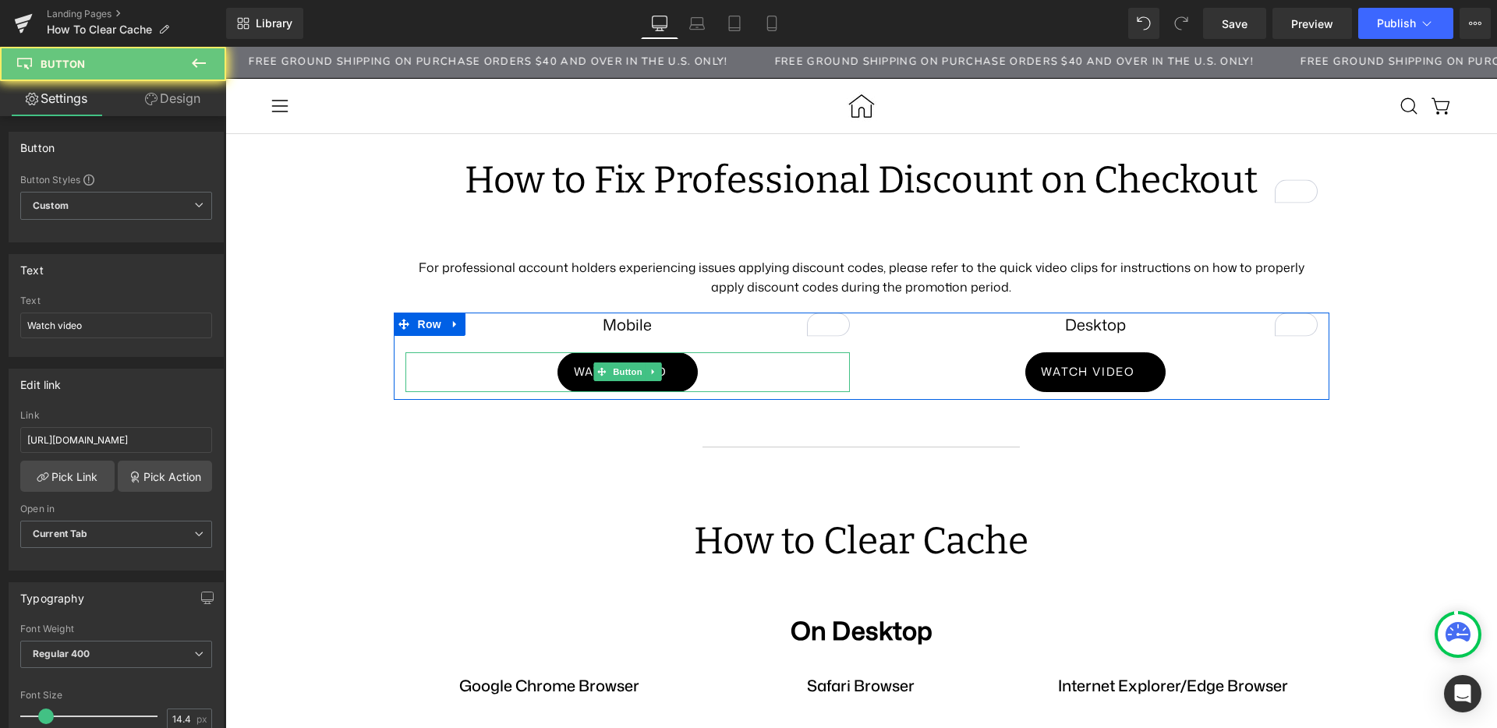
click at [471, 376] on div "Watch video" at bounding box center [627, 372] width 444 height 40
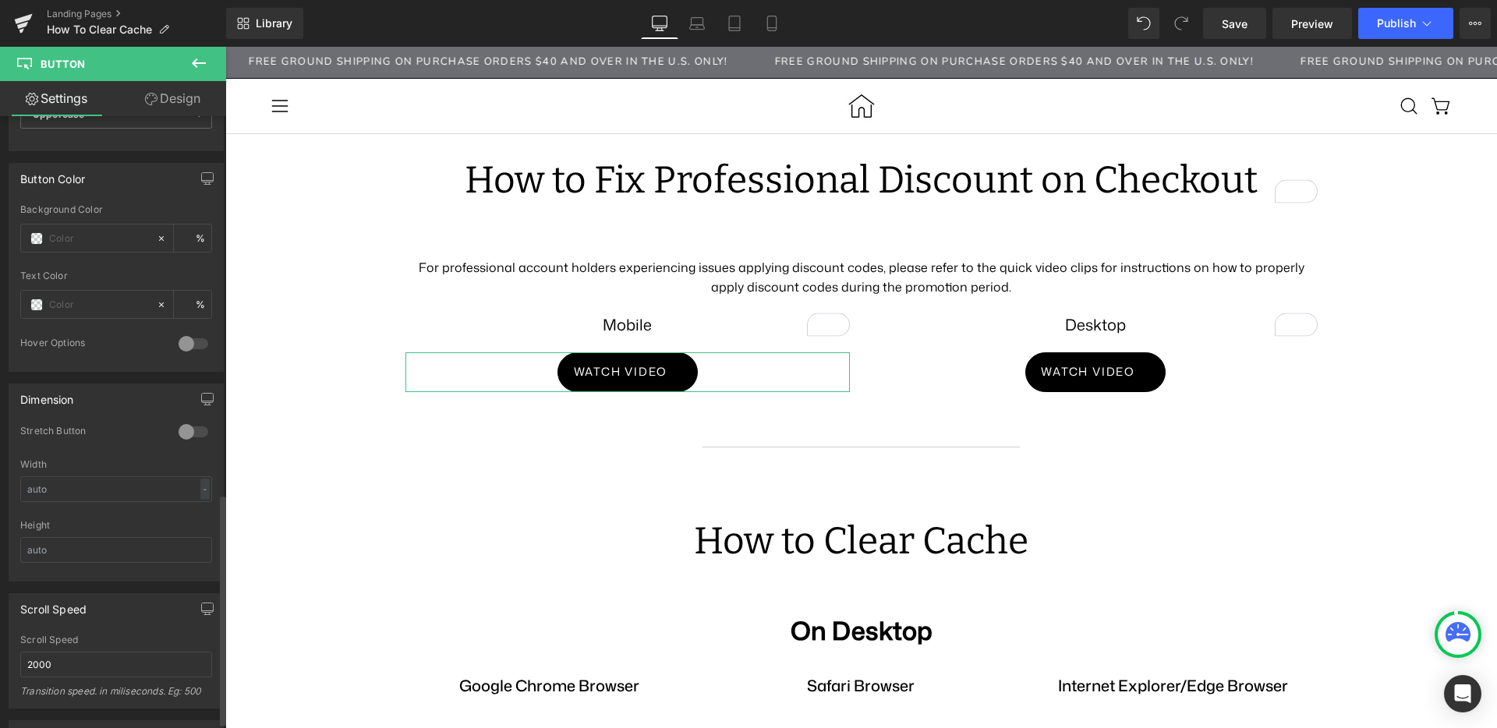
scroll to position [1018, 0]
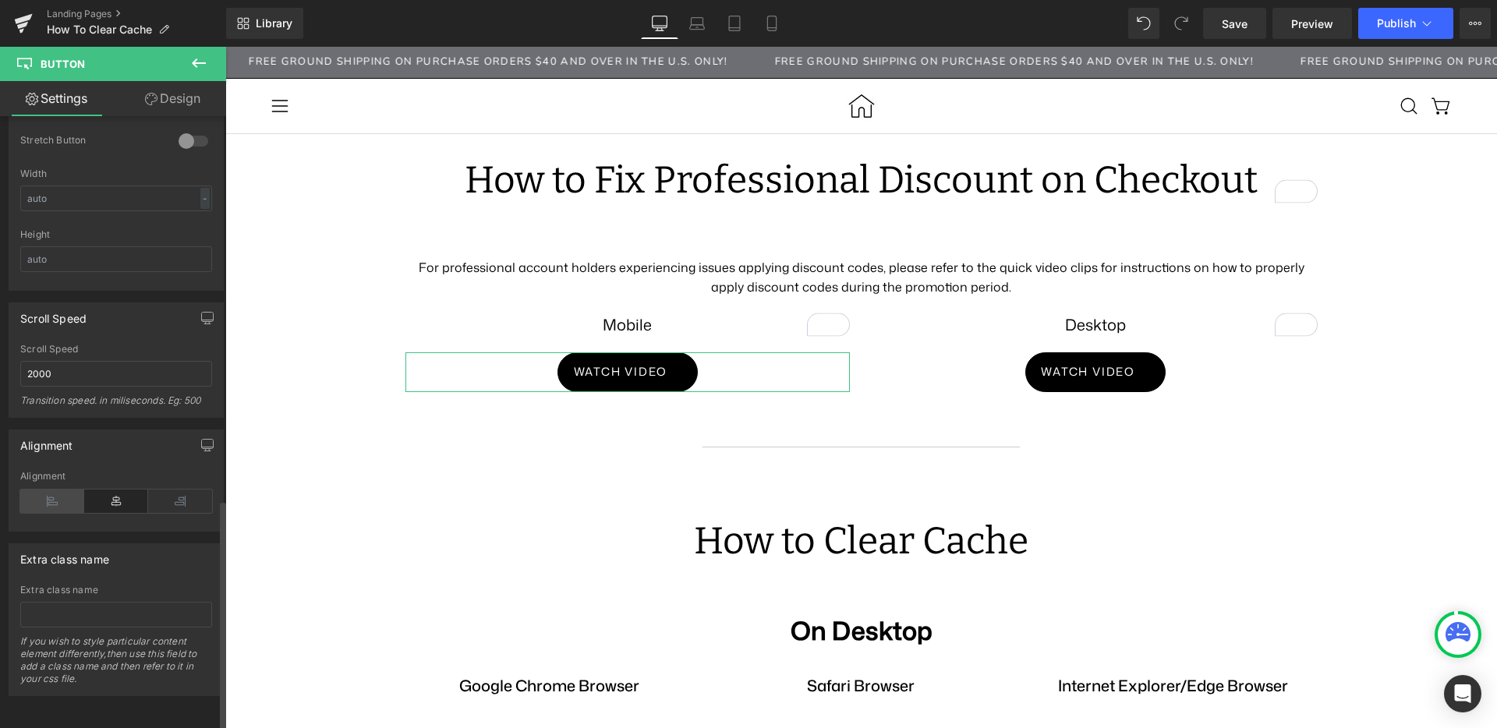
click at [53, 490] on icon at bounding box center [52, 501] width 64 height 23
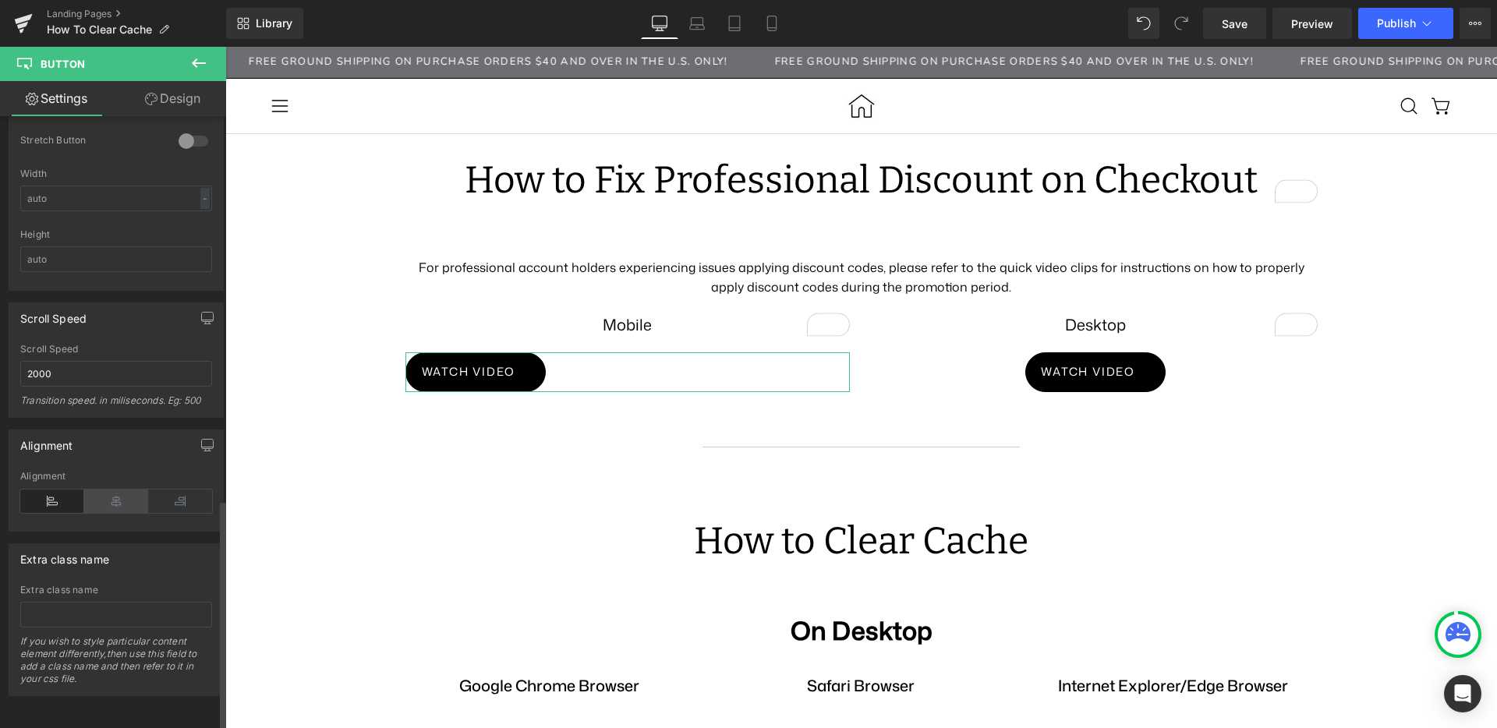
click at [116, 490] on icon at bounding box center [116, 501] width 64 height 23
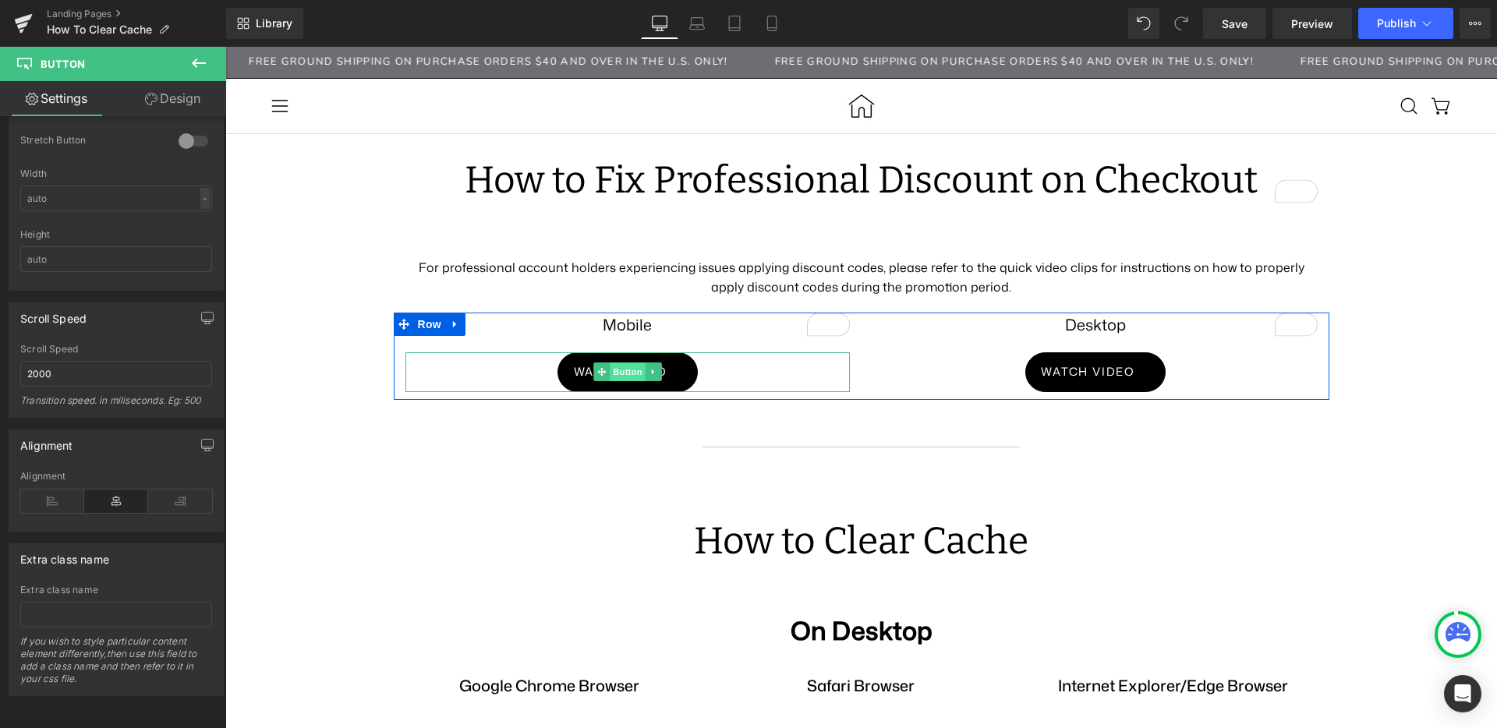
click at [618, 370] on span "Button" at bounding box center [628, 372] width 36 height 19
click at [574, 373] on span "Watch video" at bounding box center [621, 371] width 94 height 17
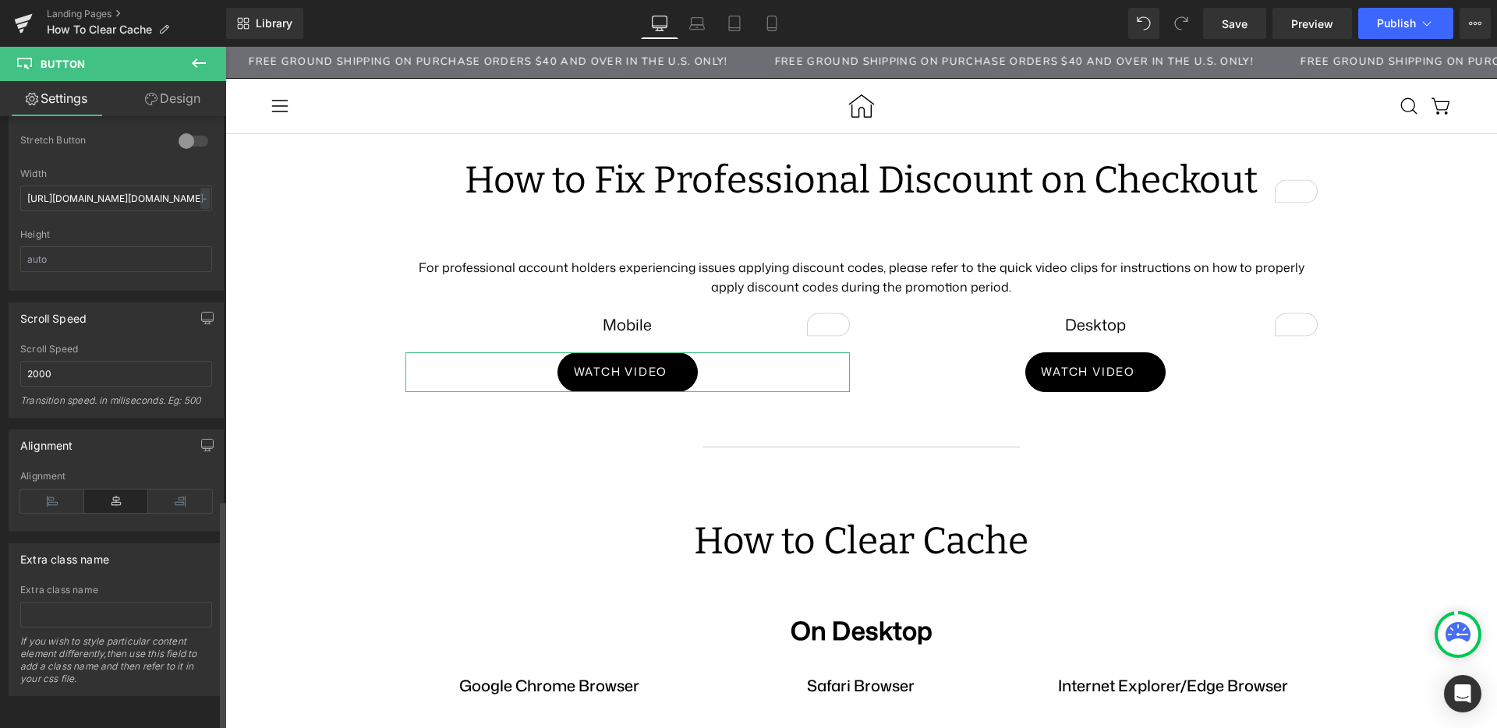
click at [186, 136] on div at bounding box center [193, 141] width 37 height 25
type input "https://app.ge"
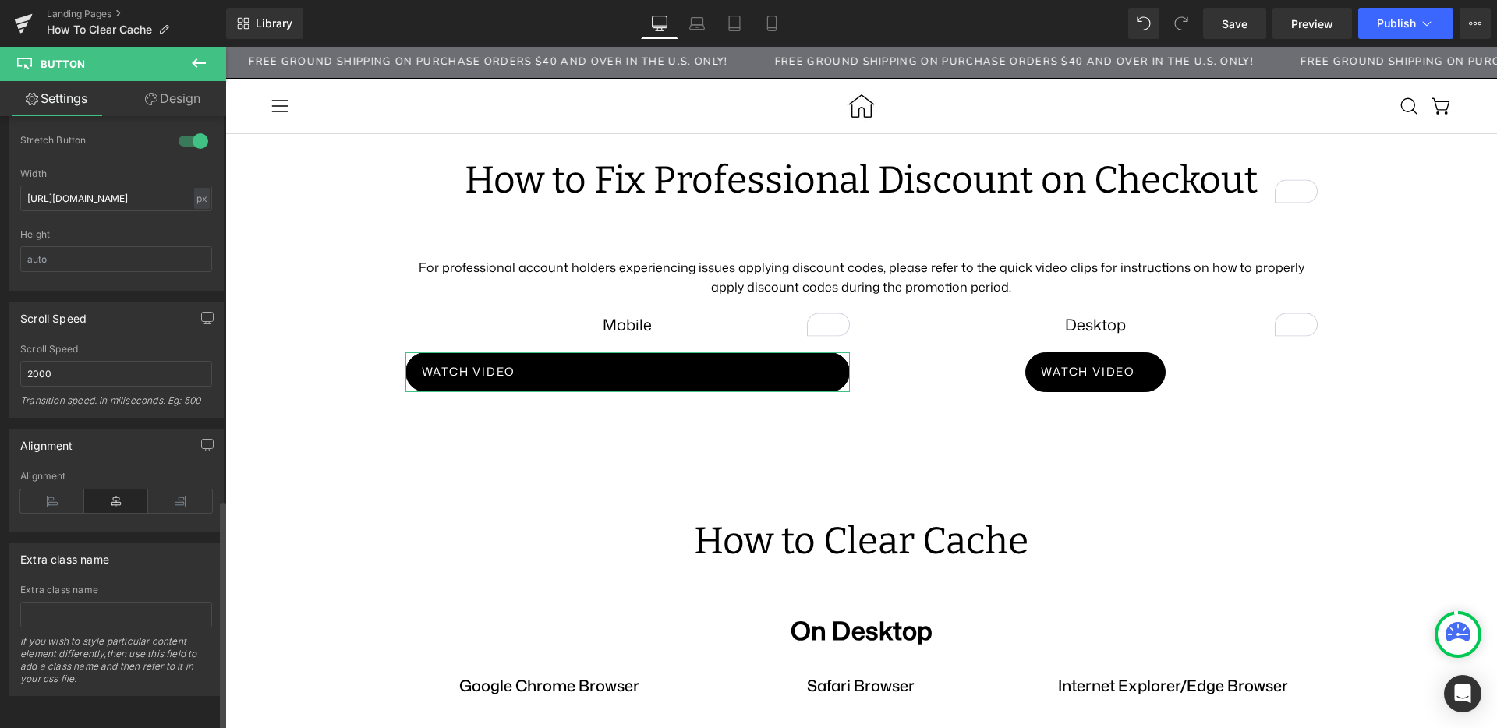
click at [186, 133] on div at bounding box center [193, 141] width 37 height 25
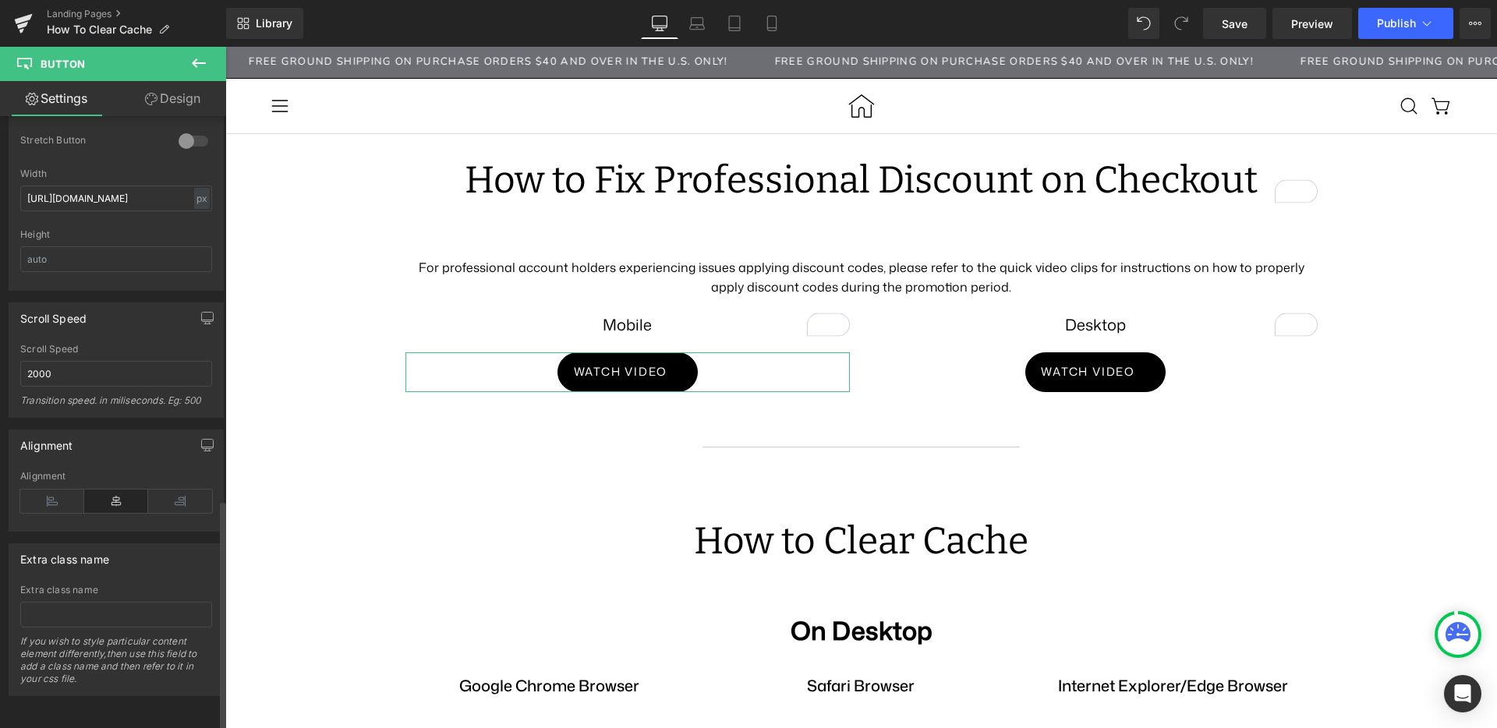
scroll to position [0, 0]
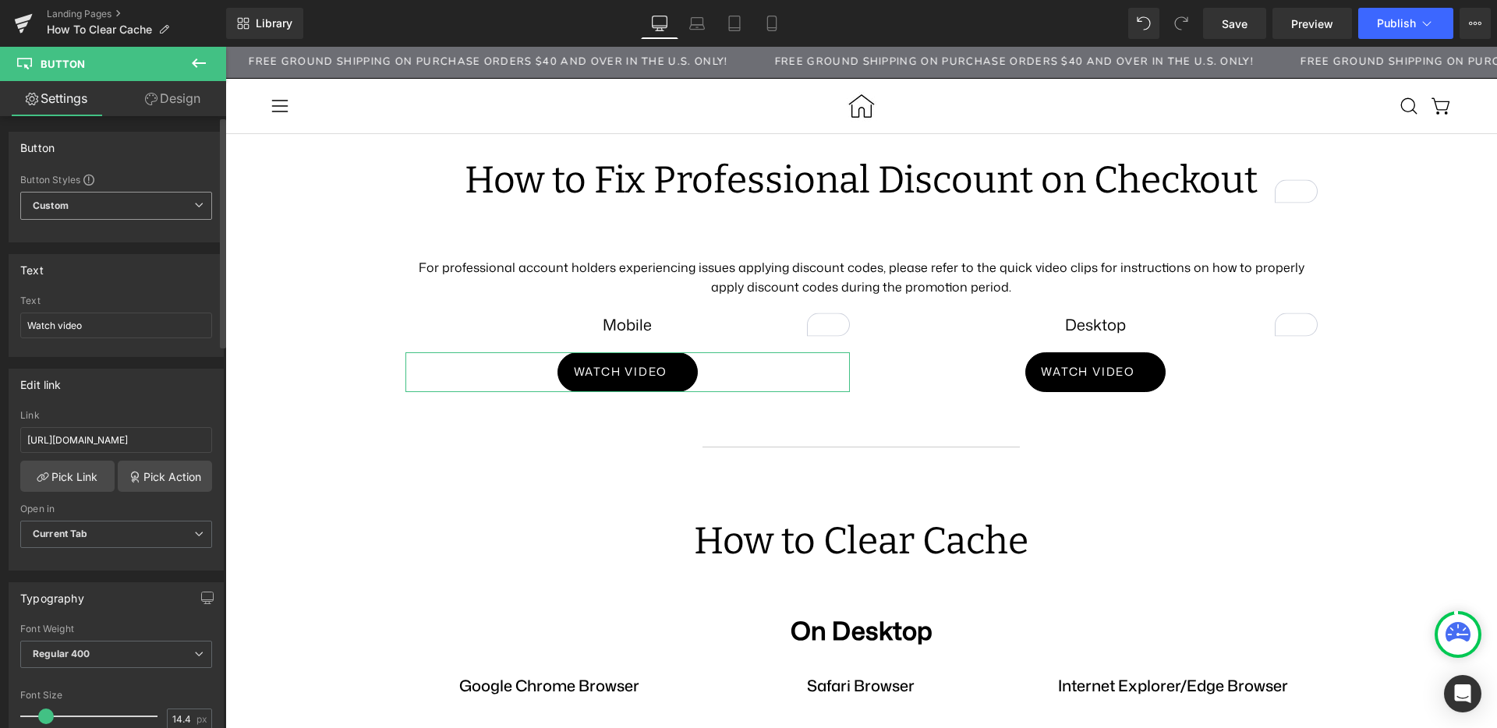
click at [65, 200] on b "Custom" at bounding box center [51, 206] width 36 height 13
click at [133, 267] on div "Setup Global Style" at bounding box center [113, 268] width 186 height 37
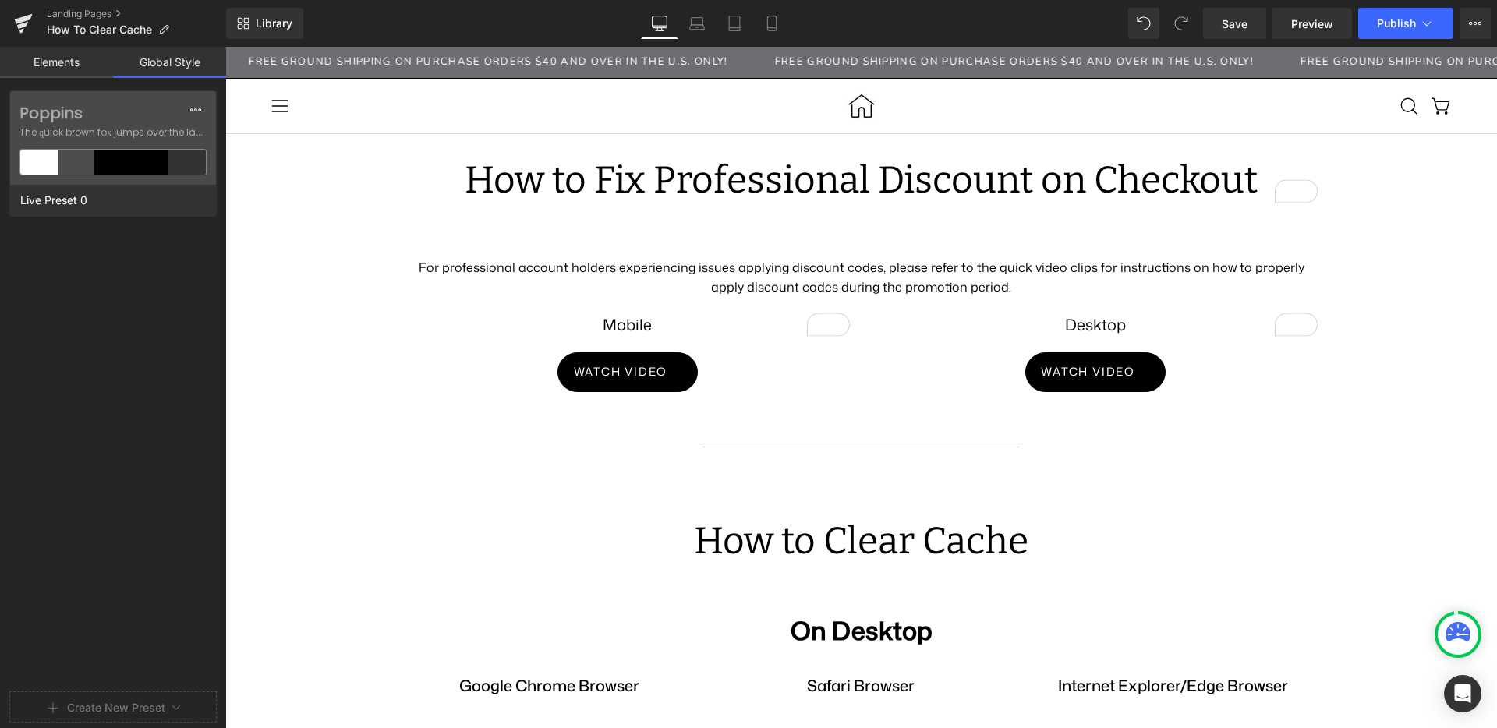
click at [65, 64] on link "Elements" at bounding box center [56, 62] width 113 height 31
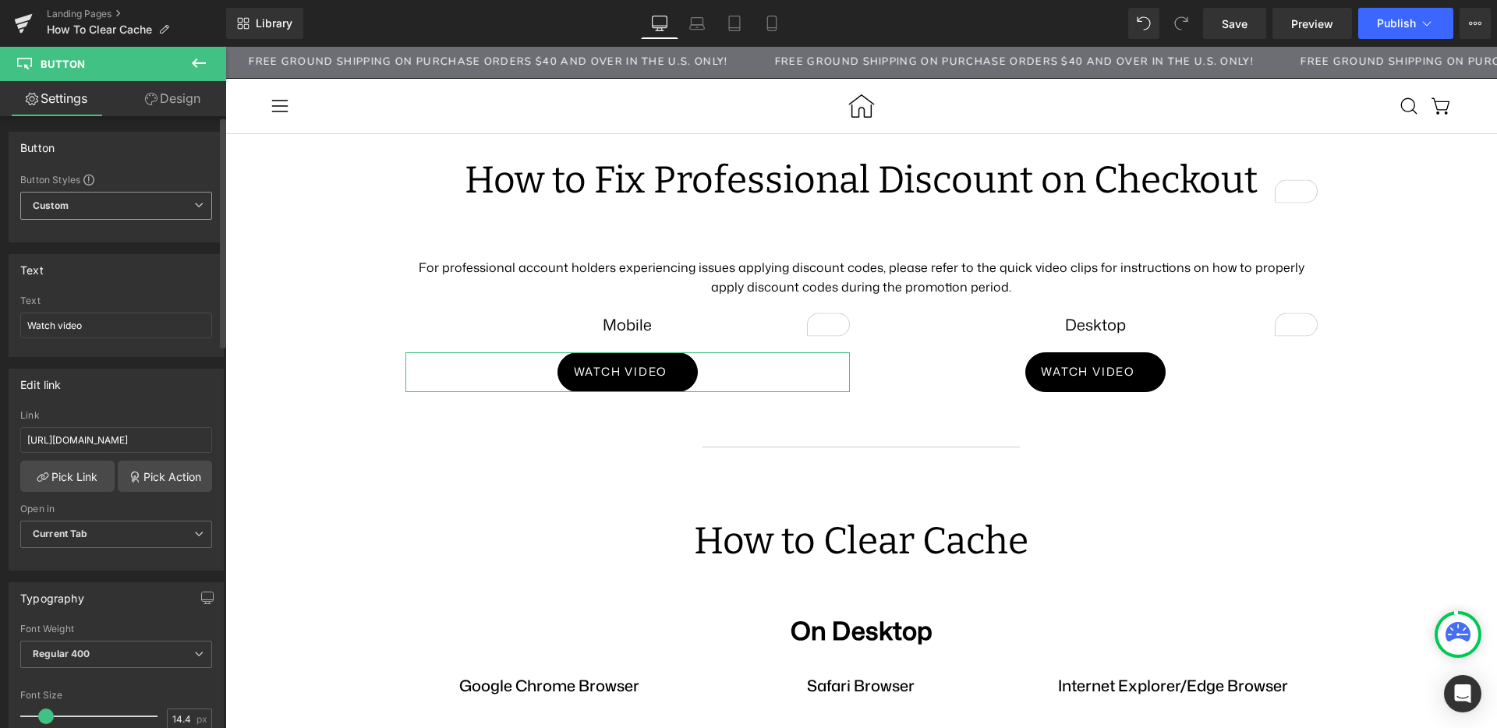
click at [105, 202] on span "Custom Setup Global Style" at bounding box center [116, 206] width 192 height 28
click at [130, 177] on div "Button Styles" at bounding box center [113, 179] width 186 height 12
click at [103, 325] on input "Watch video" at bounding box center [116, 326] width 192 height 26
drag, startPoint x: 103, startPoint y: 325, endPoint x: -11, endPoint y: 330, distance: 113.9
click at [0, 330] on html "Button You are previewing how the will restyle your page. You can not edit Elem…" at bounding box center [748, 364] width 1497 height 728
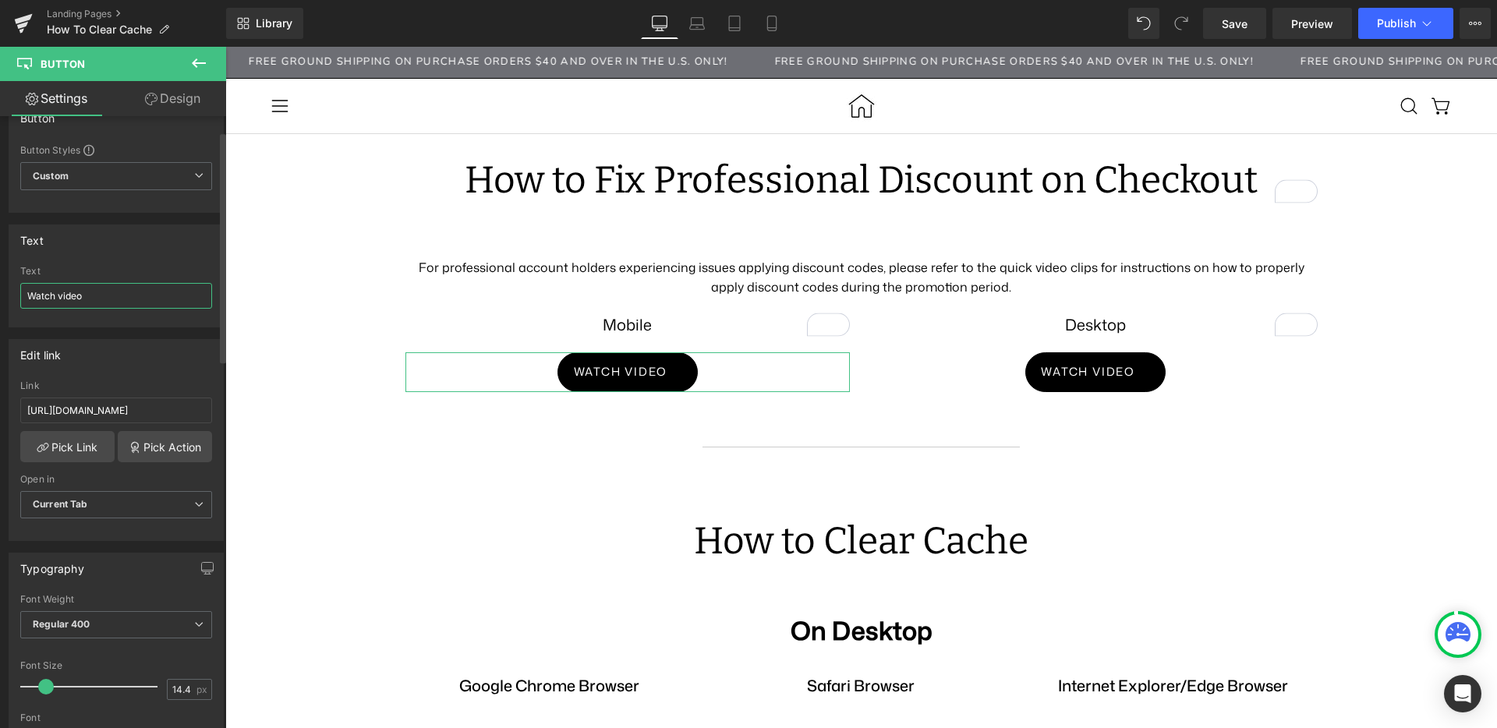
scroll to position [40, 0]
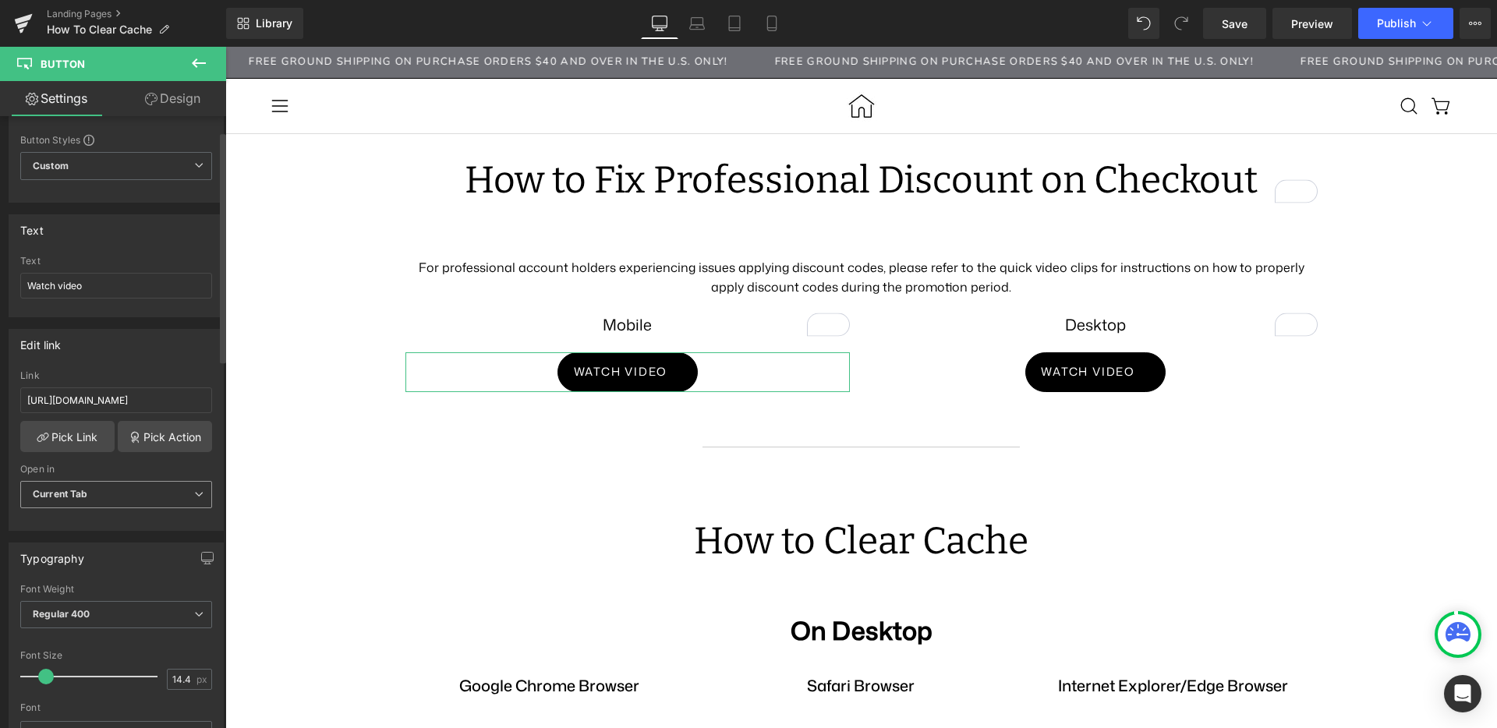
click at [73, 490] on b "Current Tab" at bounding box center [60, 494] width 55 height 12
click at [73, 545] on div "New Tab" at bounding box center [64, 545] width 40 height 11
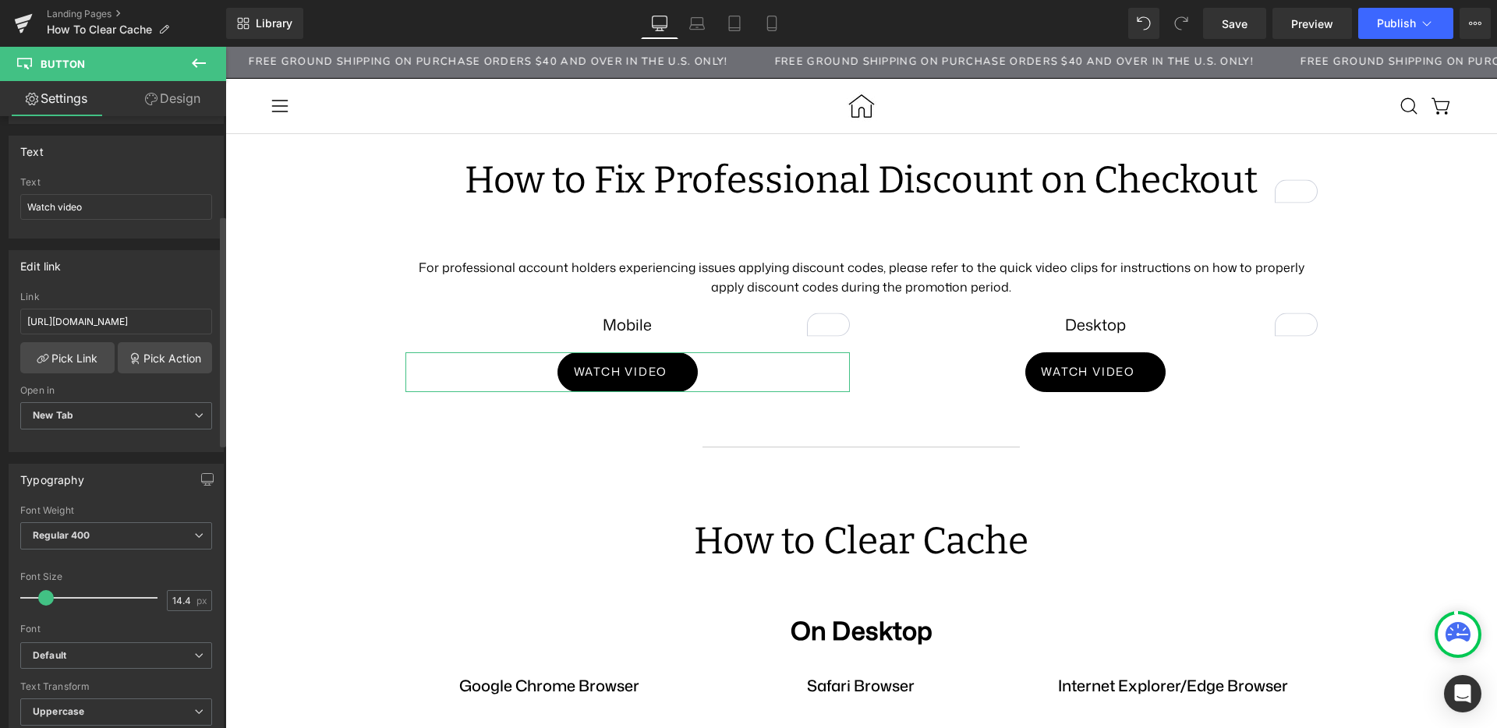
scroll to position [351, 0]
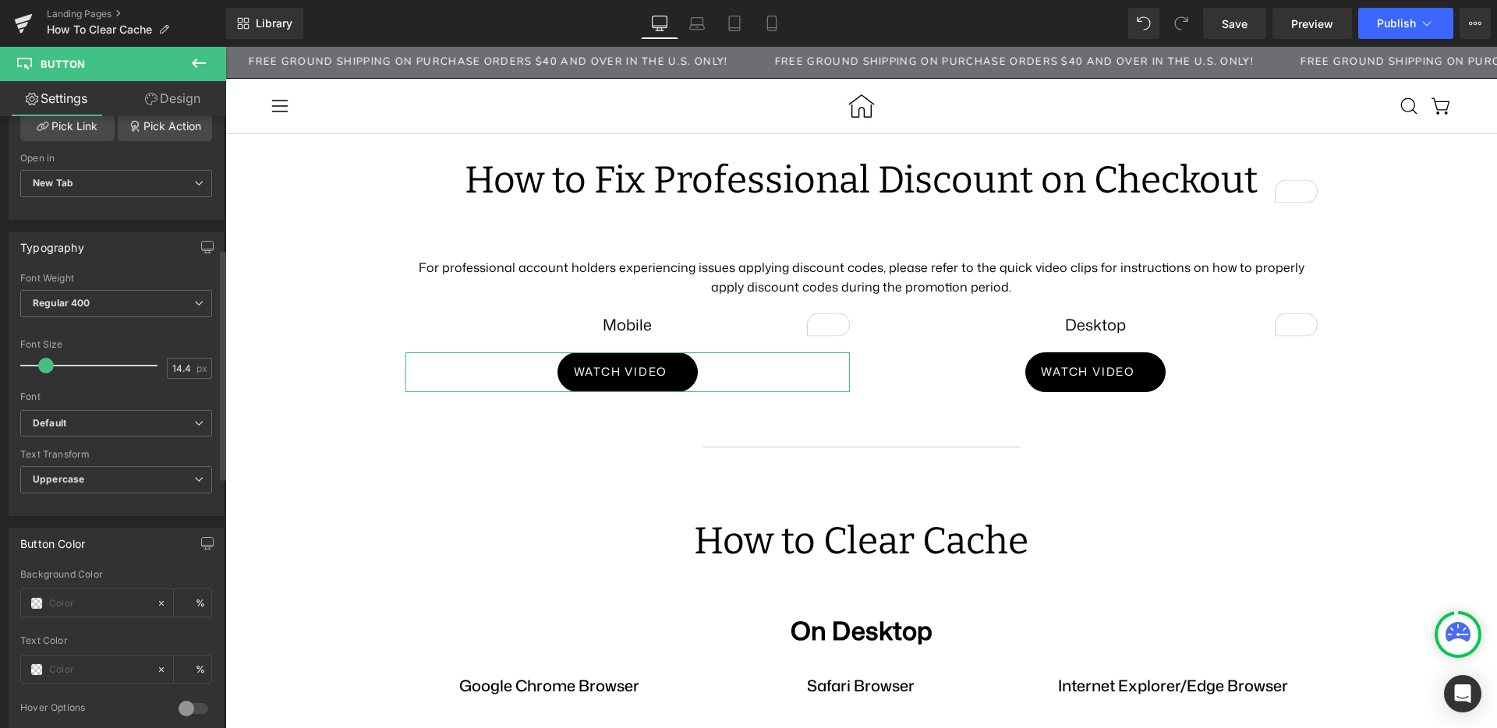
click at [172, 380] on div "Font Size 14.4 px" at bounding box center [116, 365] width 192 height 52
click at [172, 373] on input "14.4" at bounding box center [181, 368] width 27 height 19
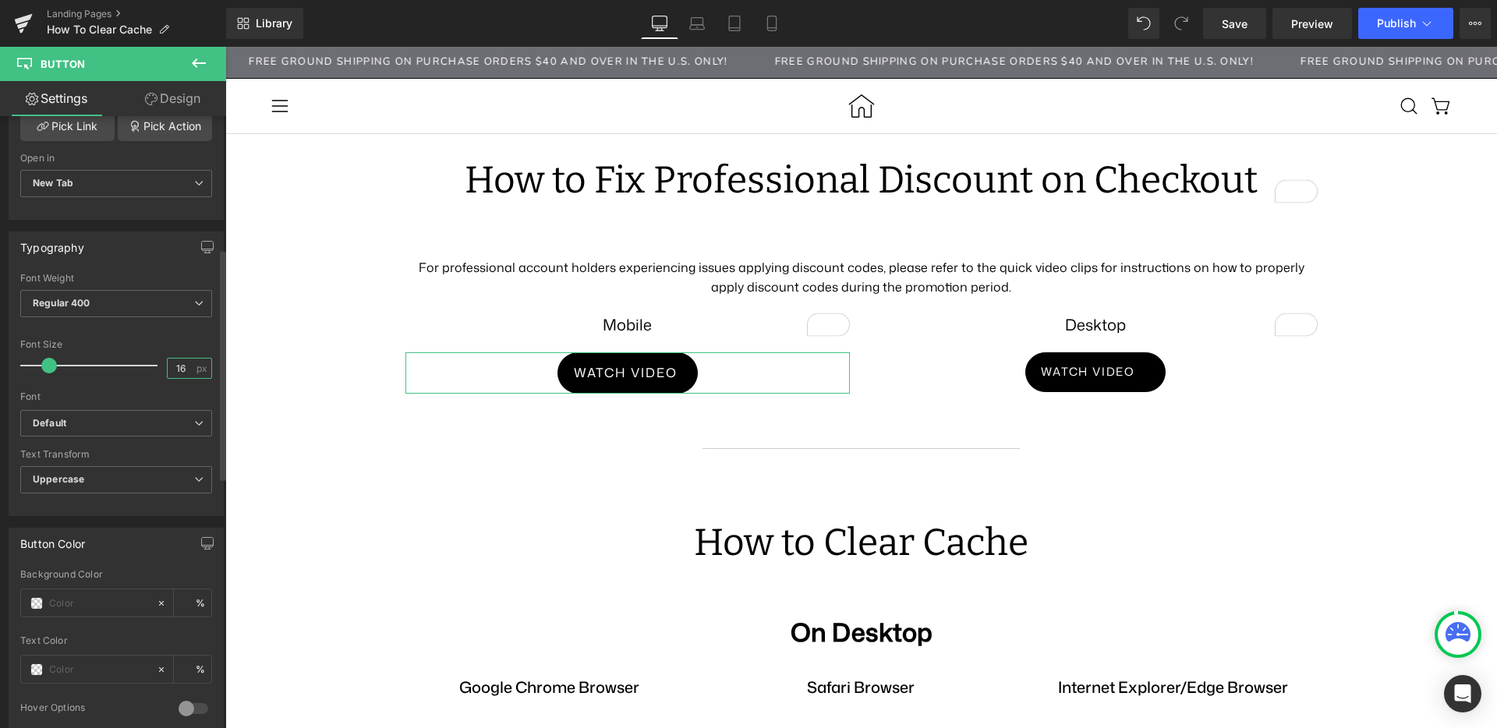
type input "16"
click at [129, 421] on b "Default" at bounding box center [113, 423] width 161 height 13
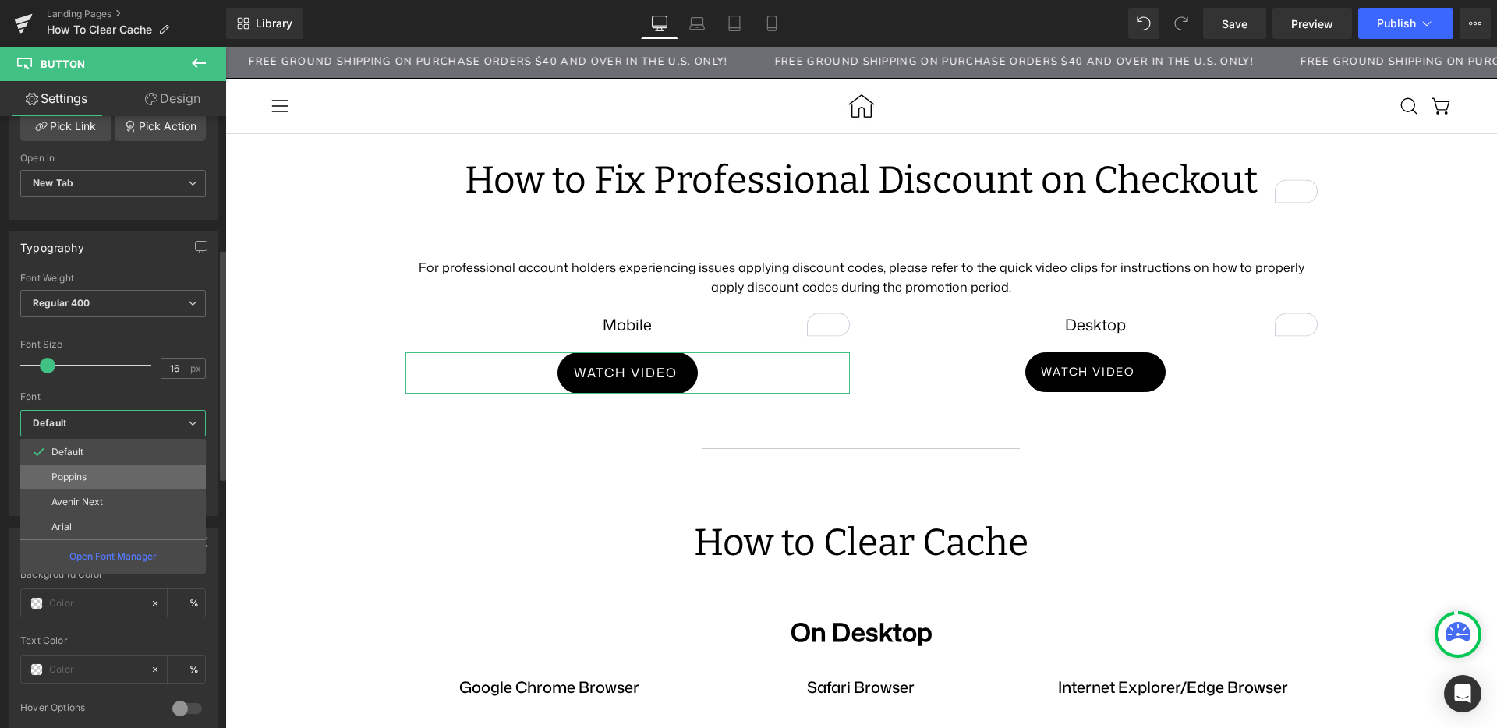
click at [75, 471] on li "Poppins" at bounding box center [113, 477] width 186 height 25
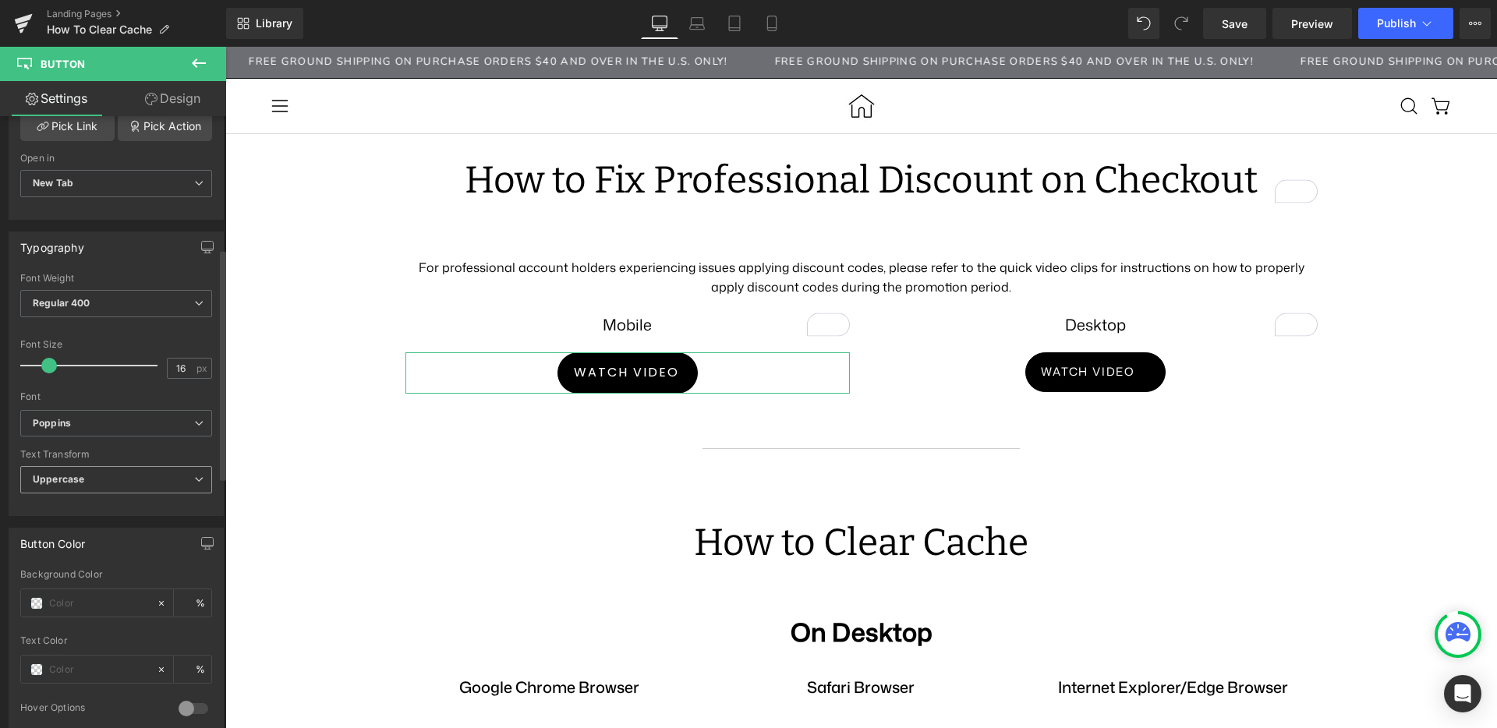
click at [74, 483] on b "Uppercase" at bounding box center [58, 479] width 51 height 12
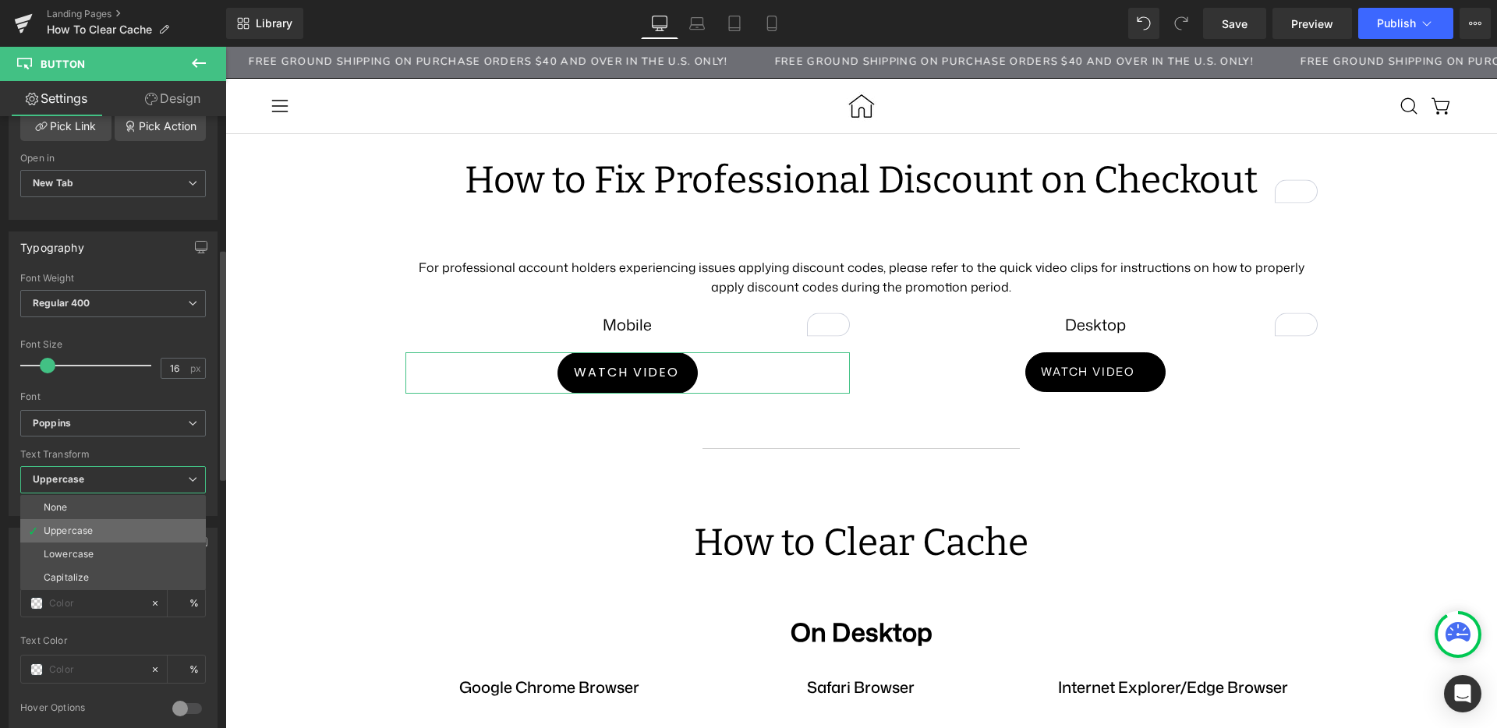
click at [70, 532] on div "Uppercase" at bounding box center [68, 531] width 49 height 11
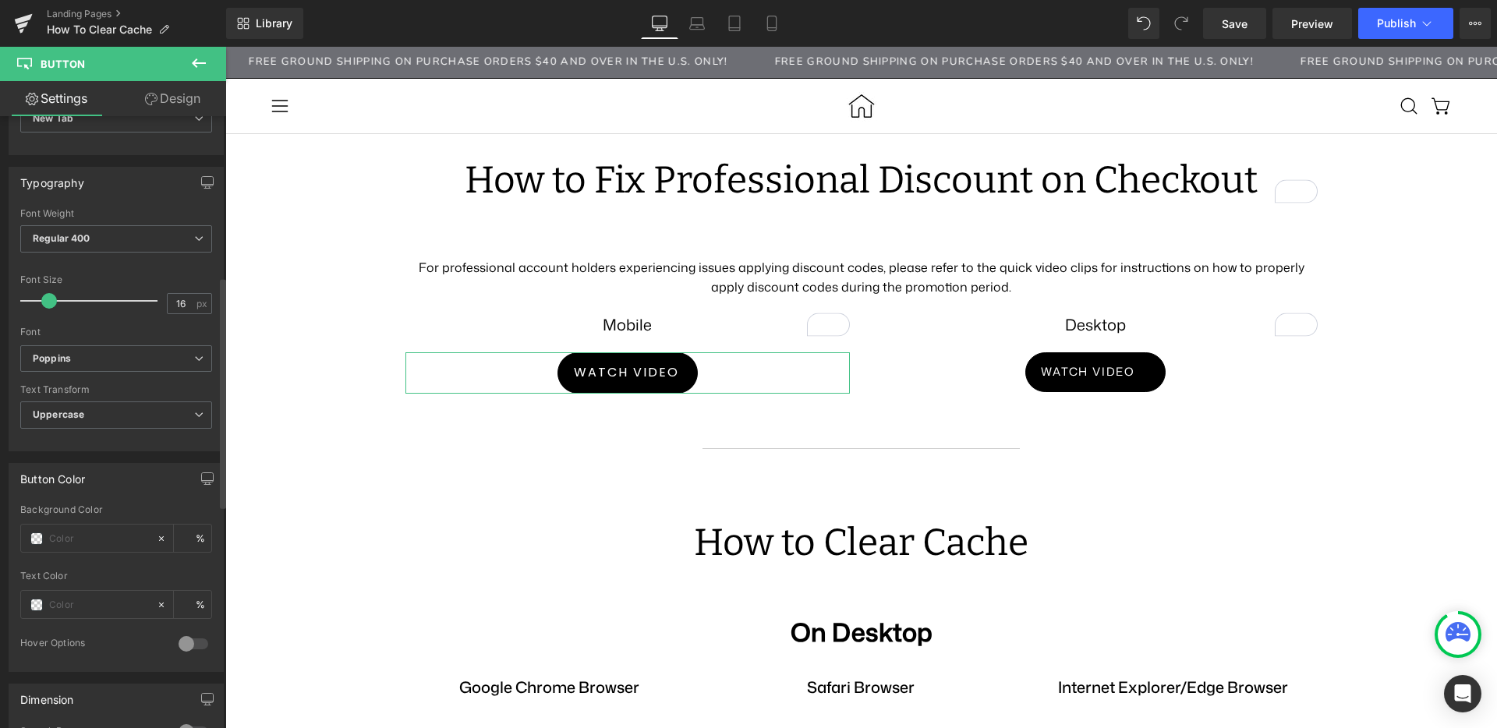
scroll to position [436, 0]
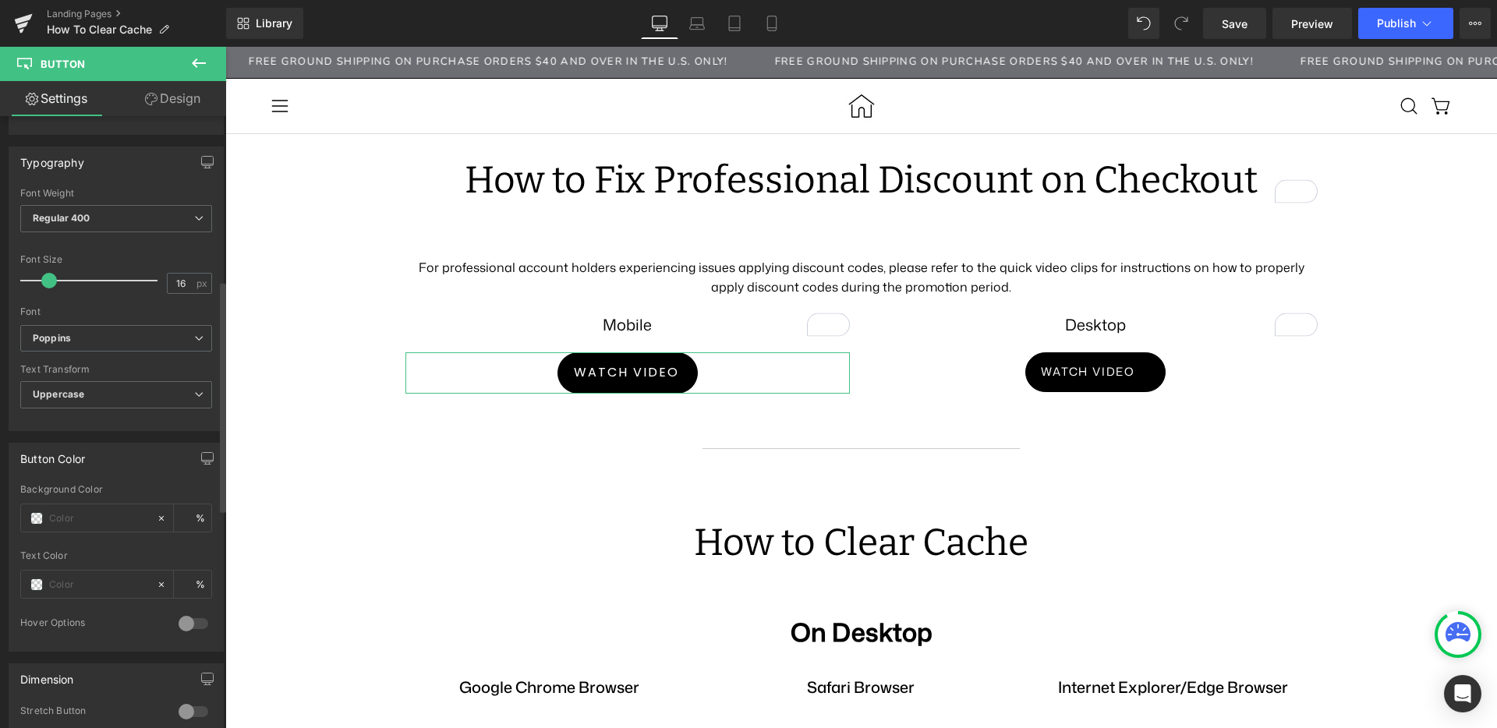
click at [189, 627] on div at bounding box center [193, 623] width 37 height 25
click at [186, 621] on div at bounding box center [193, 623] width 37 height 25
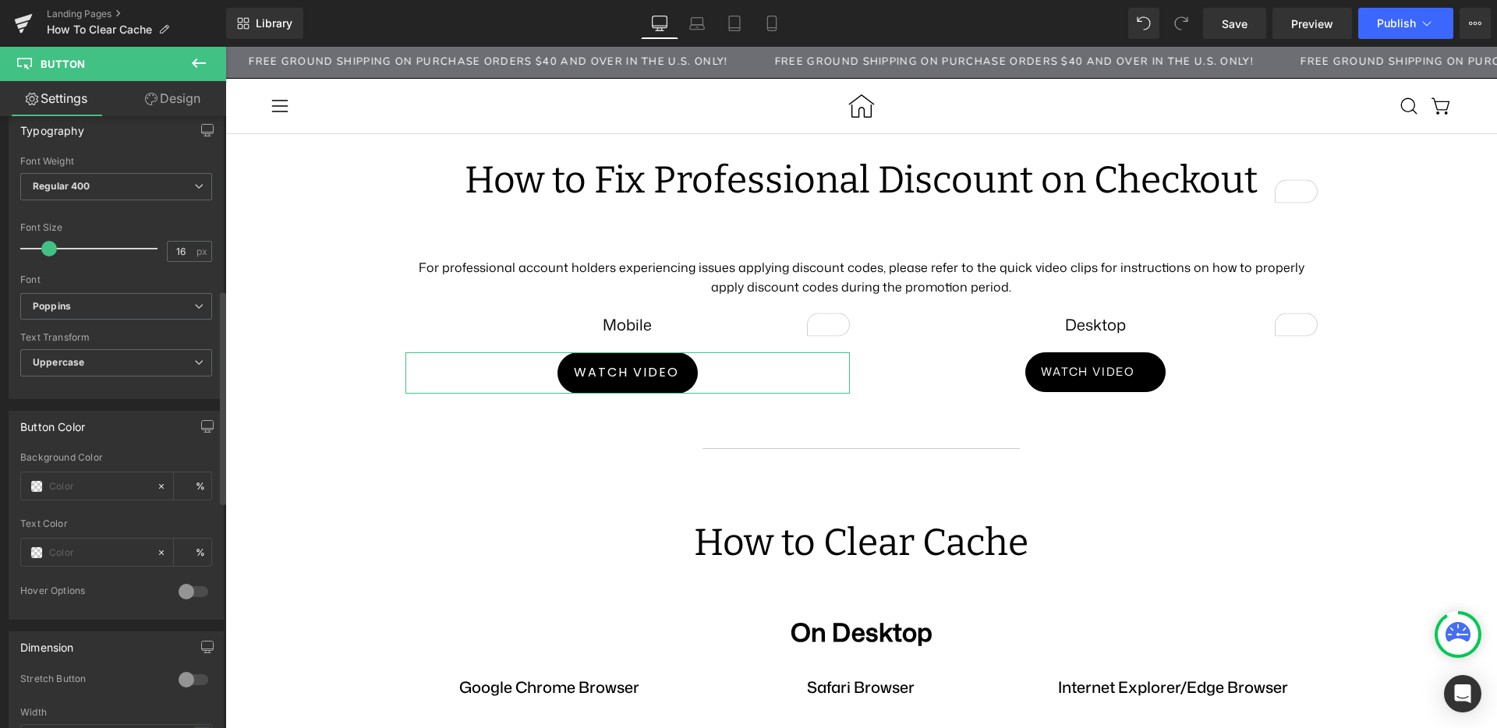
scroll to position [498, 0]
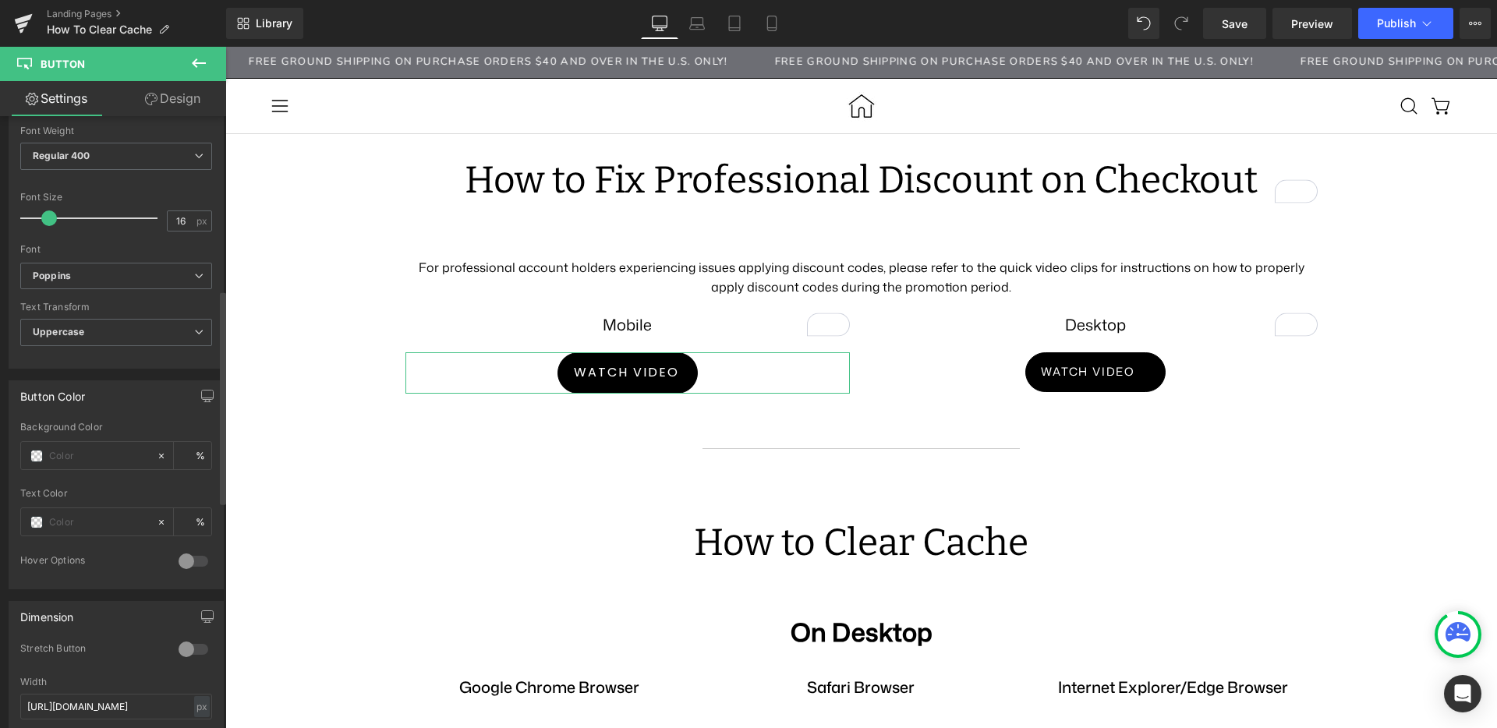
click at [190, 644] on div at bounding box center [193, 649] width 37 height 25
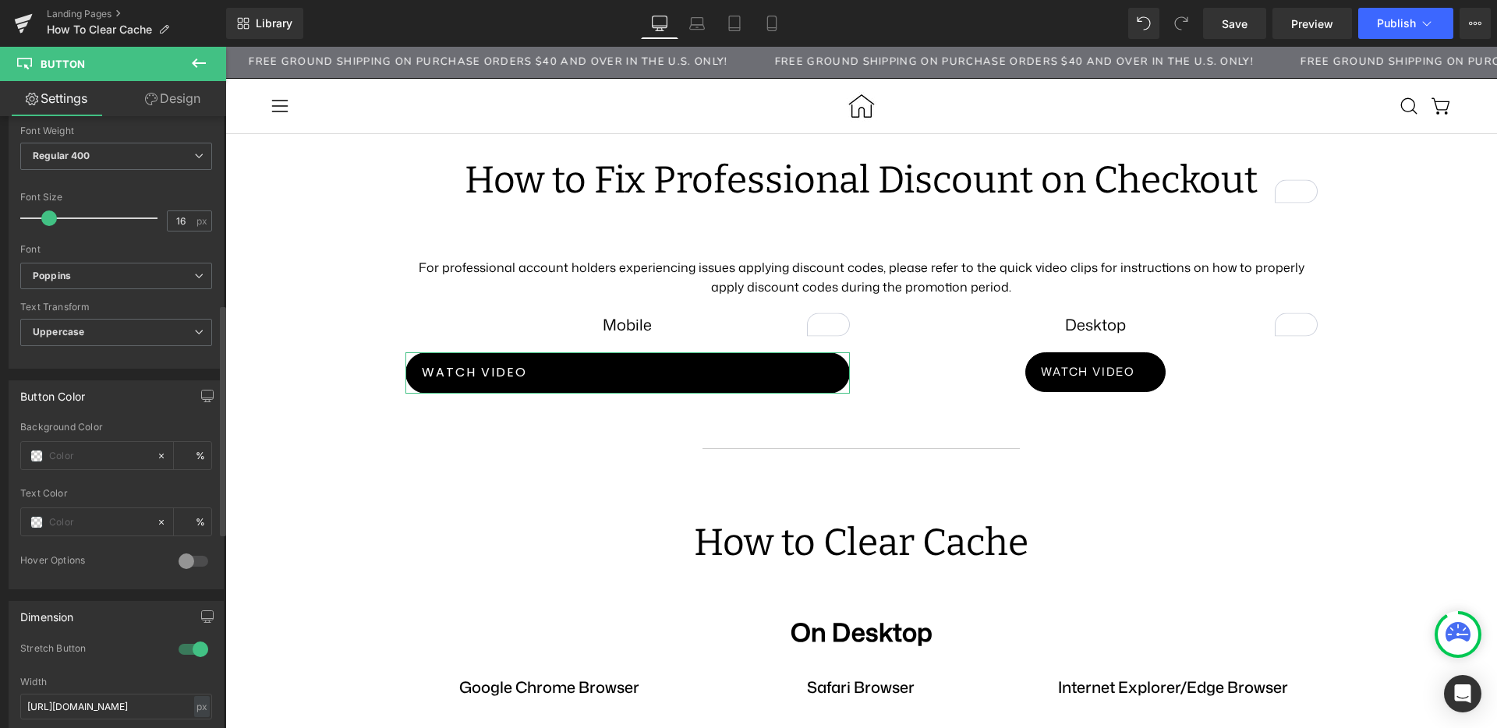
click at [190, 644] on div at bounding box center [193, 649] width 37 height 25
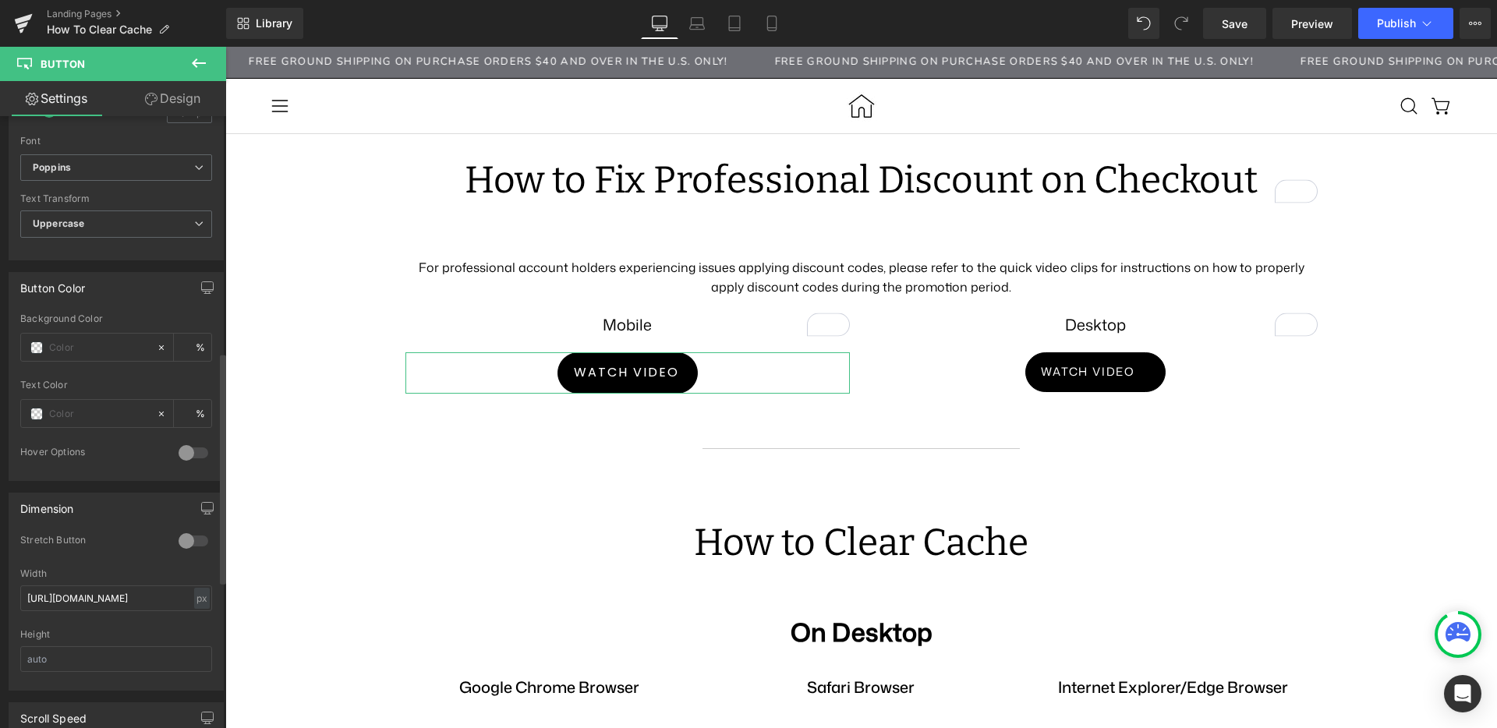
scroll to position [666, 0]
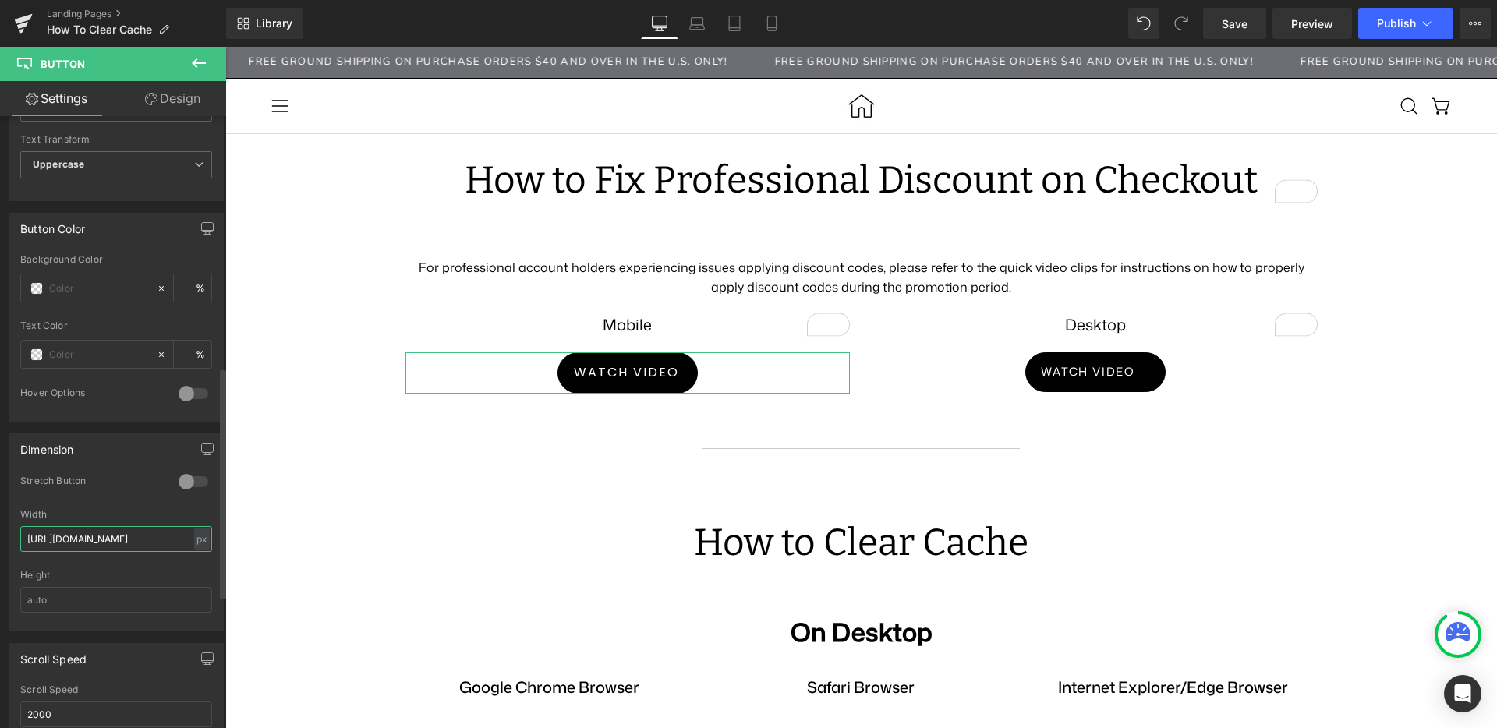
click at [109, 538] on input "https://app.ge" at bounding box center [116, 539] width 192 height 26
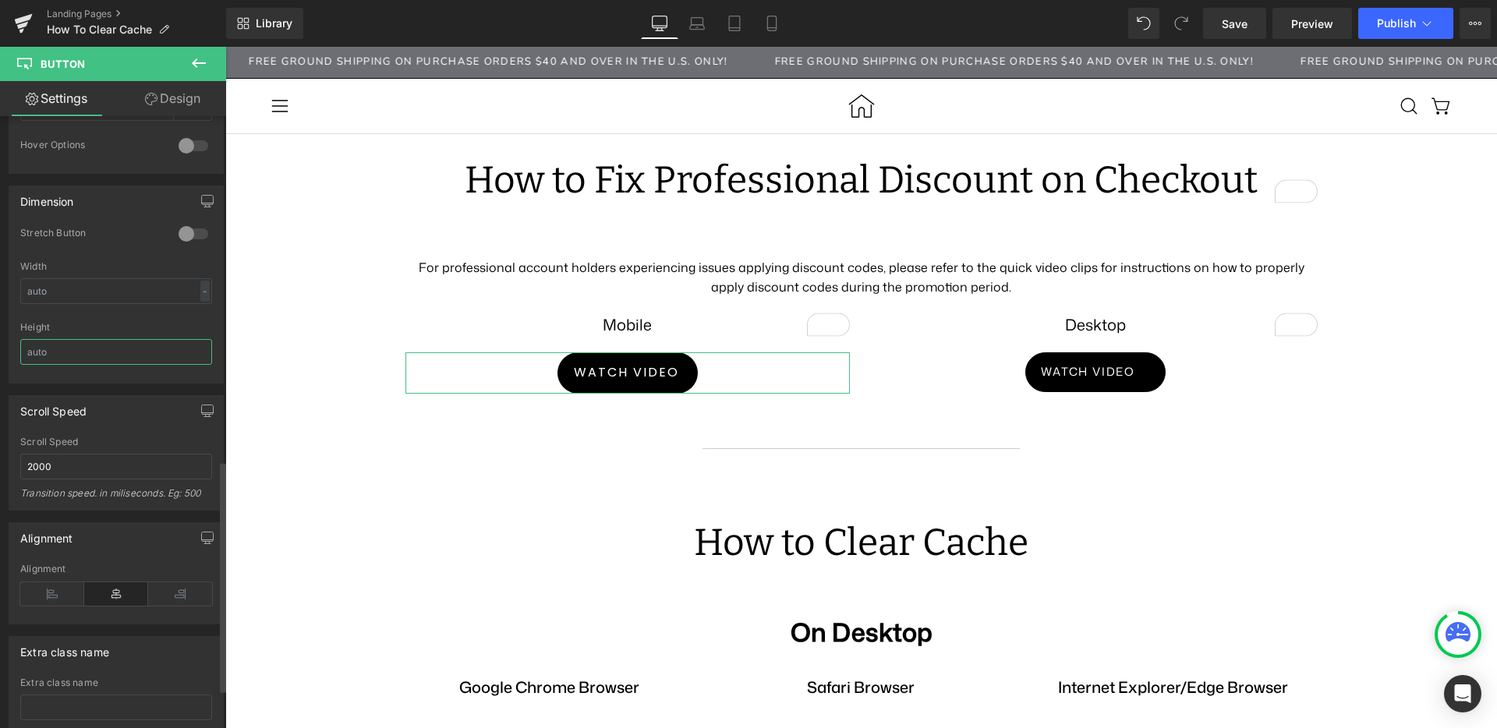
scroll to position [1018, 0]
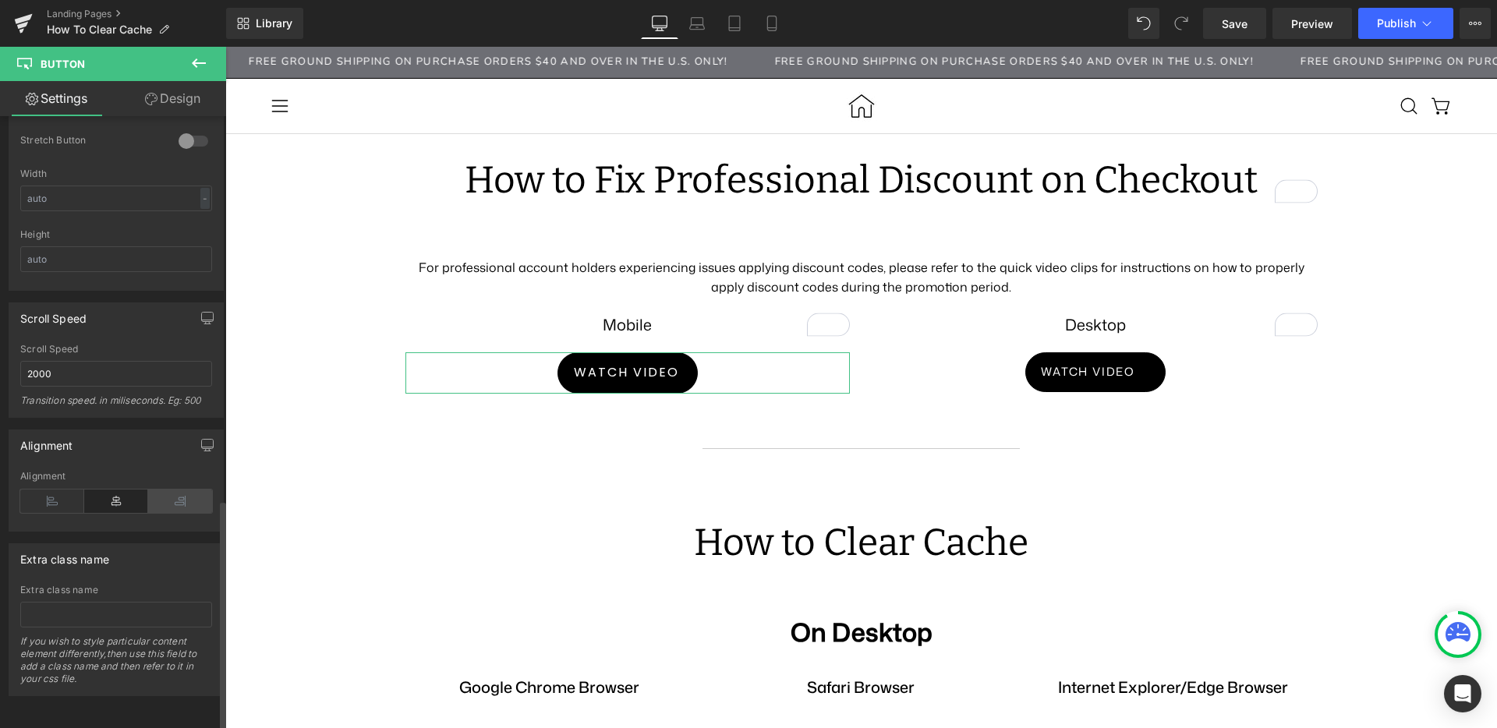
click at [199, 500] on icon at bounding box center [180, 501] width 64 height 23
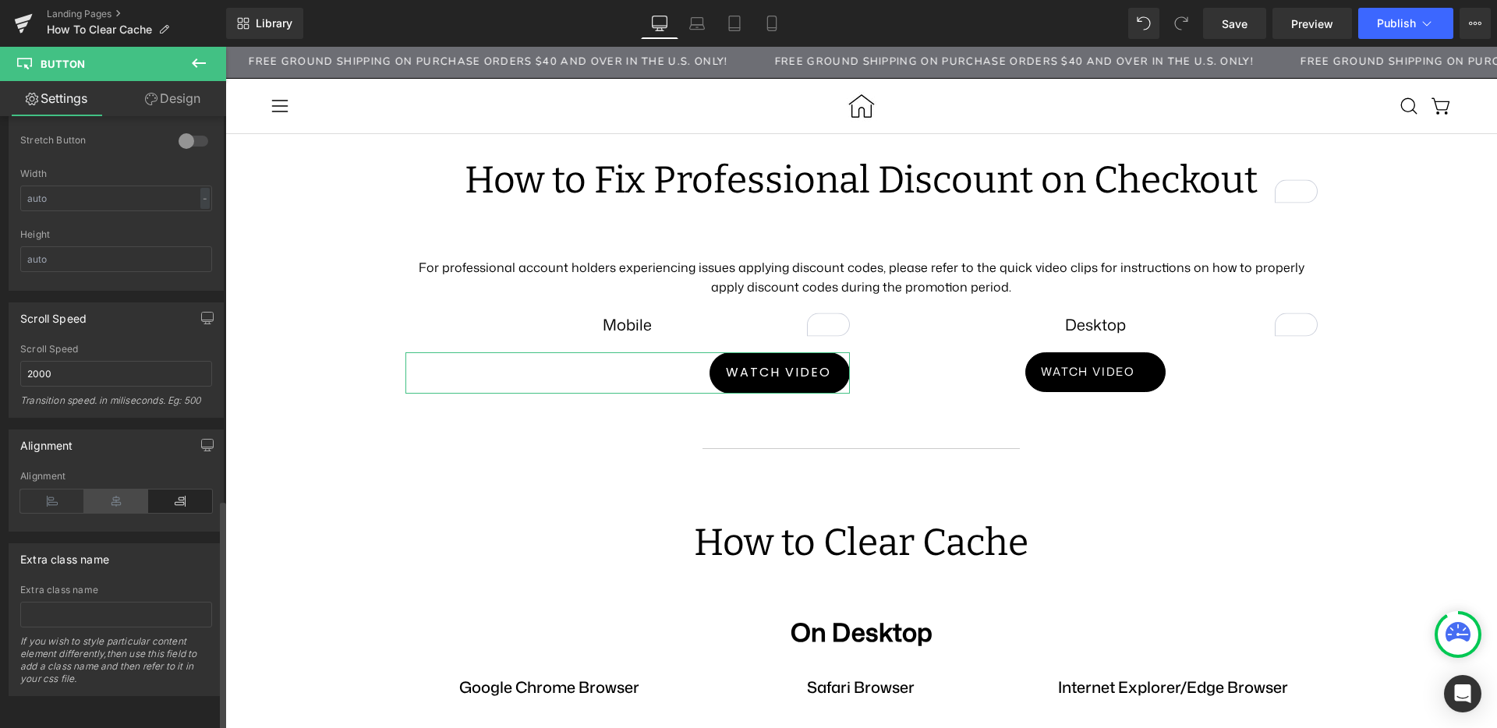
click at [126, 501] on icon at bounding box center [116, 501] width 64 height 23
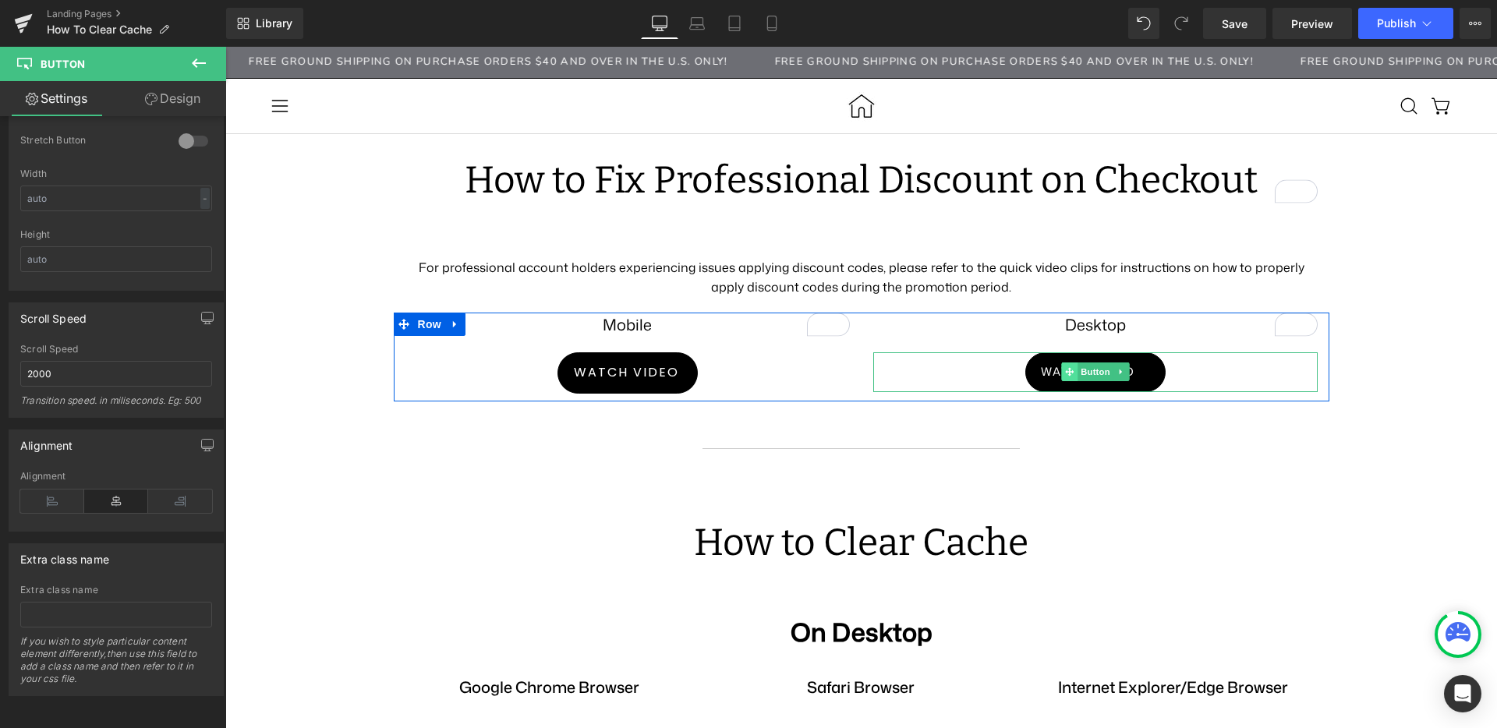
click at [1065, 368] on icon at bounding box center [1069, 372] width 9 height 9
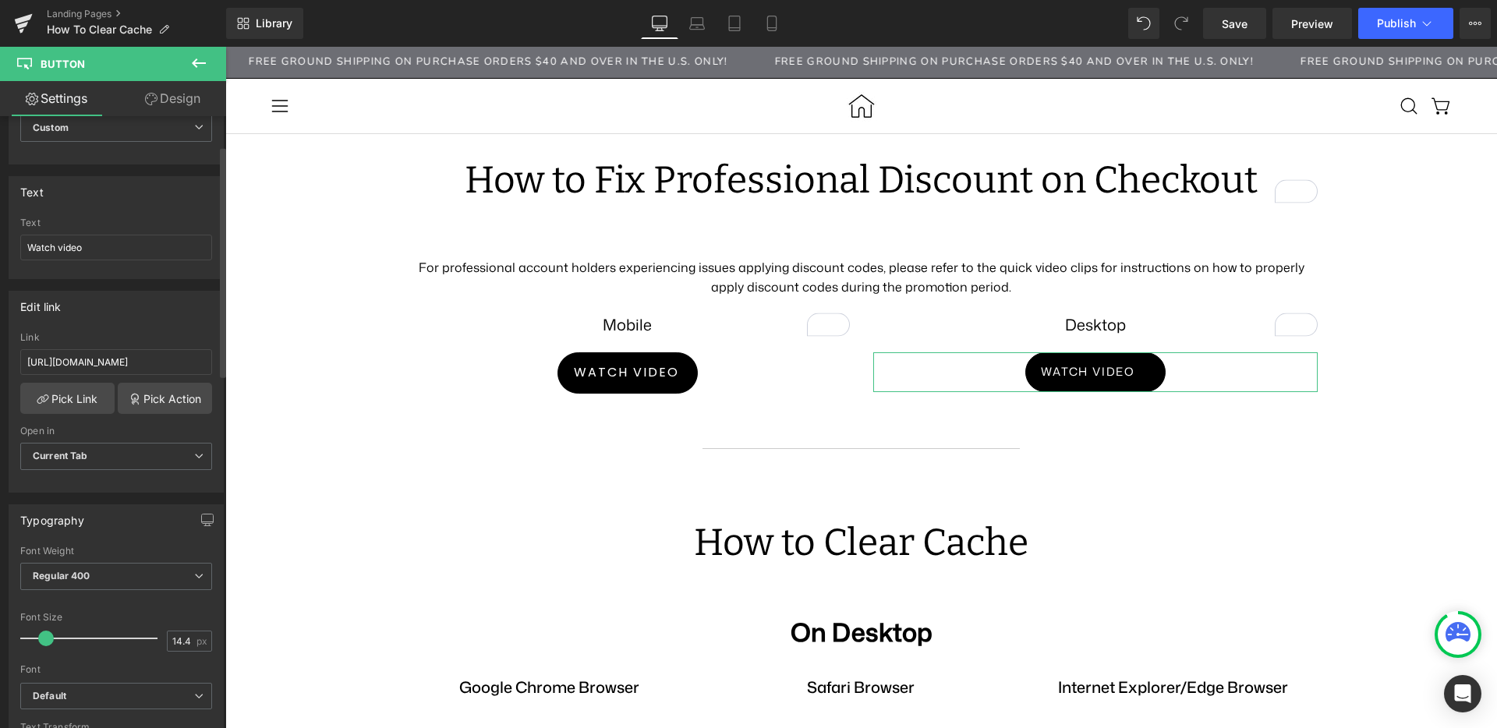
scroll to position [129, 0]
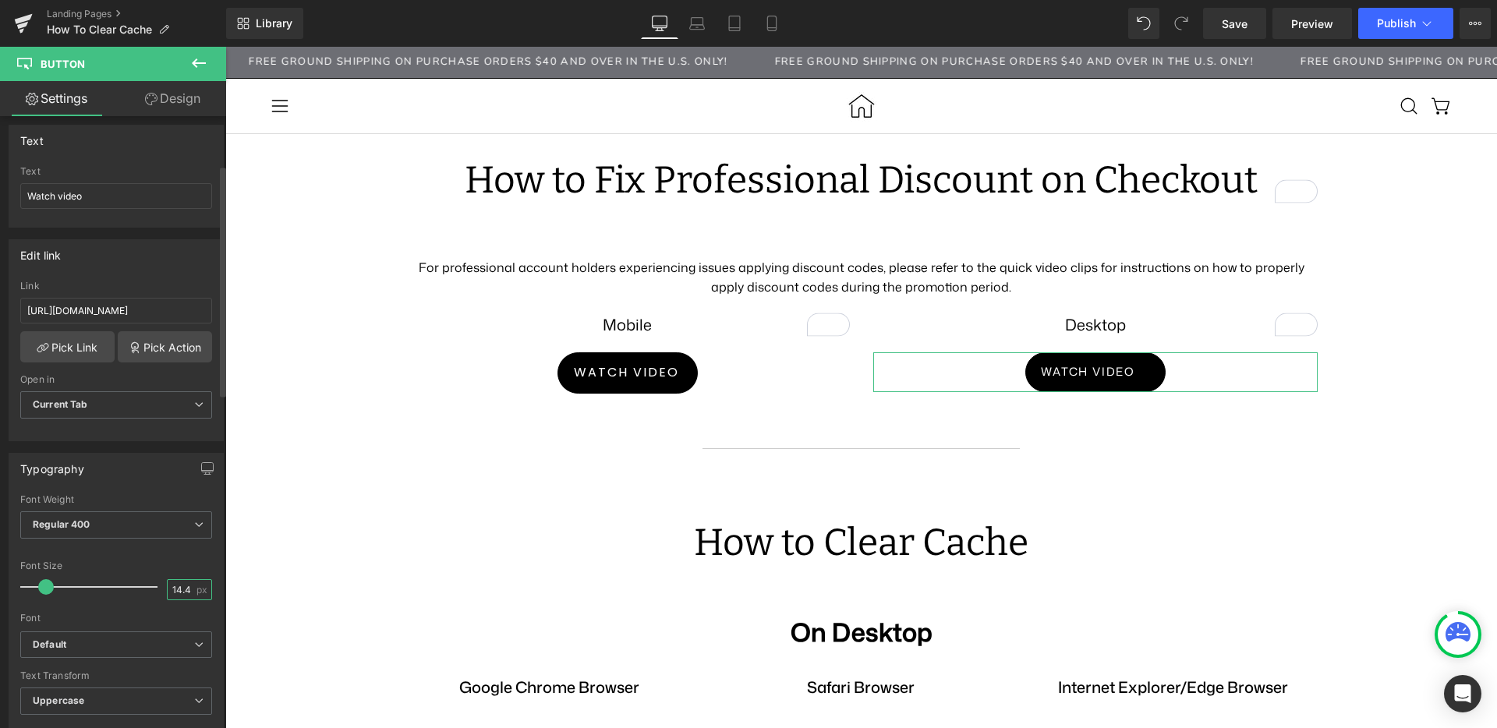
click at [177, 592] on input "14.4" at bounding box center [181, 589] width 27 height 19
type input "16"
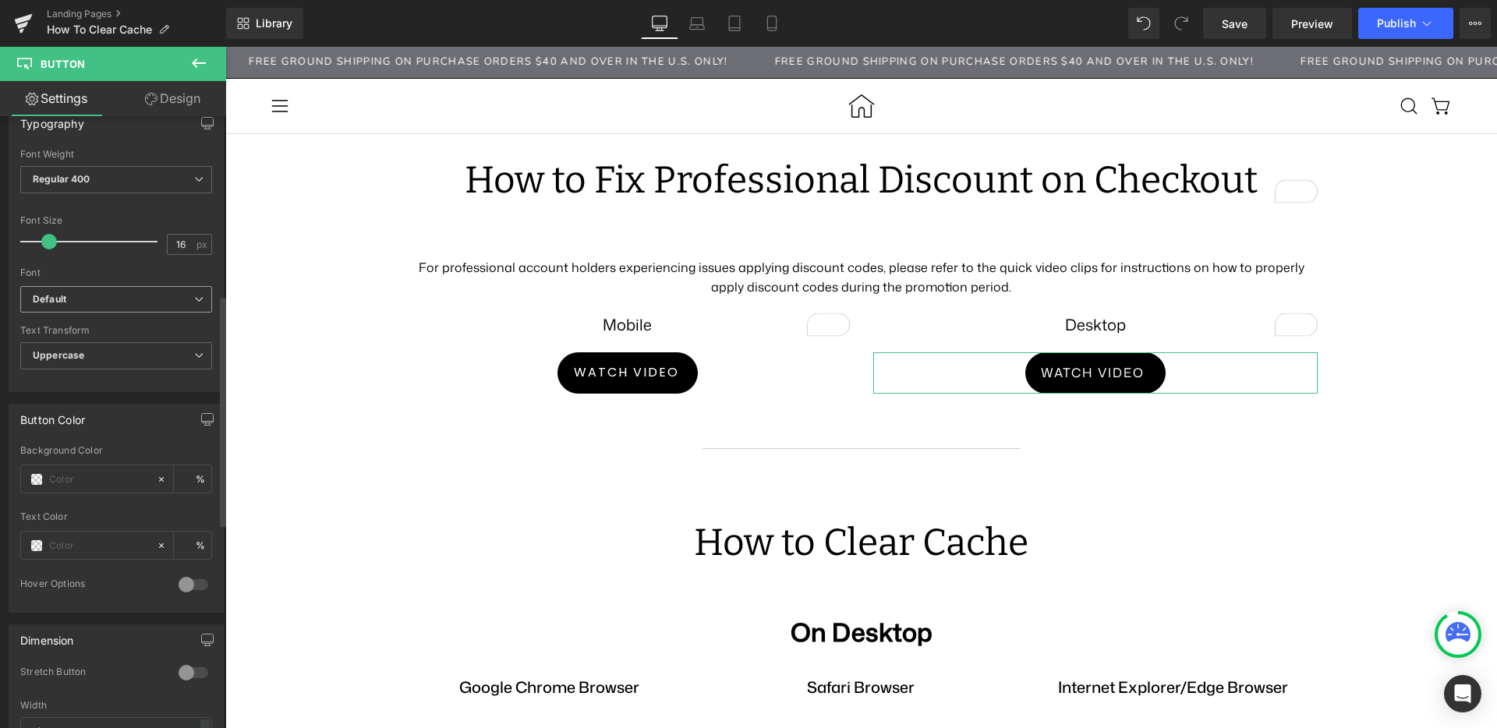
click at [83, 303] on b "Default" at bounding box center [113, 299] width 161 height 13
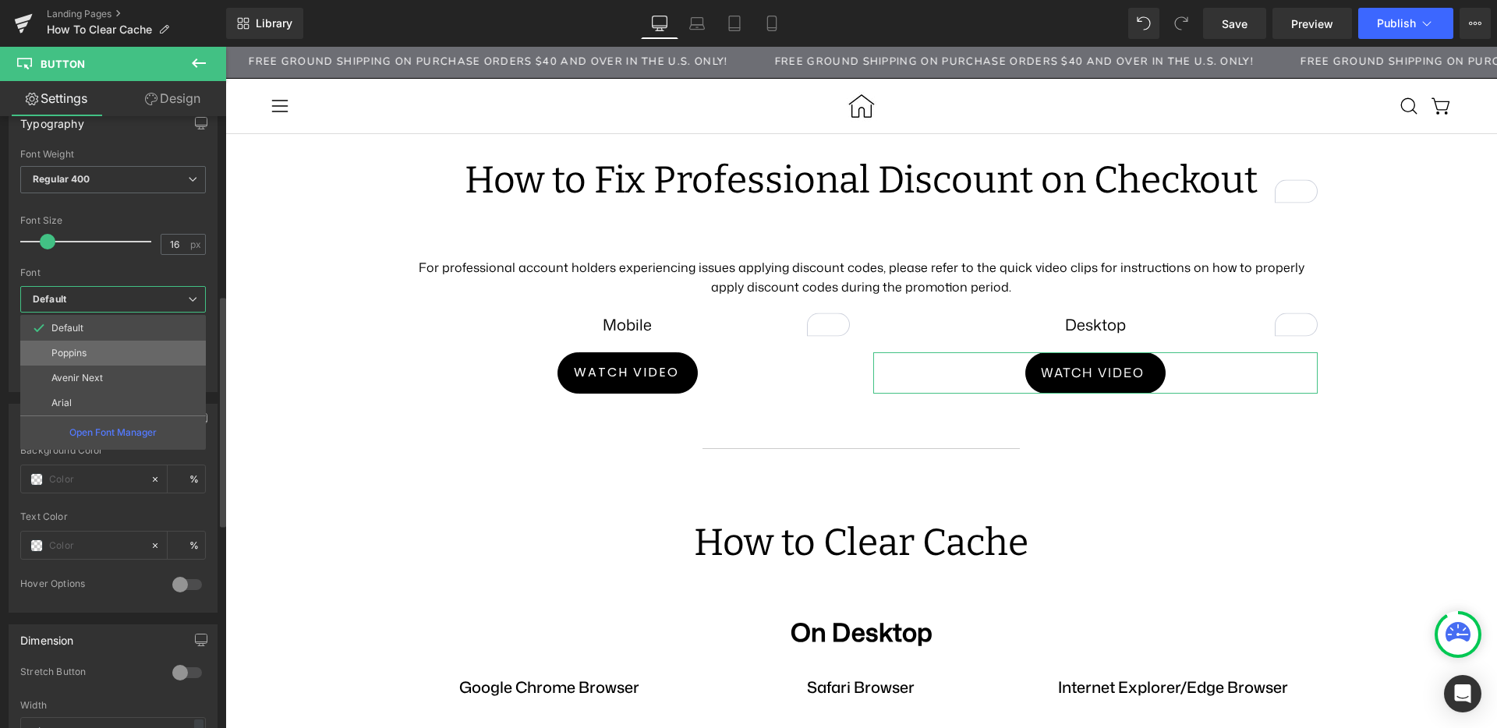
click at [84, 351] on p "Poppins" at bounding box center [68, 353] width 35 height 11
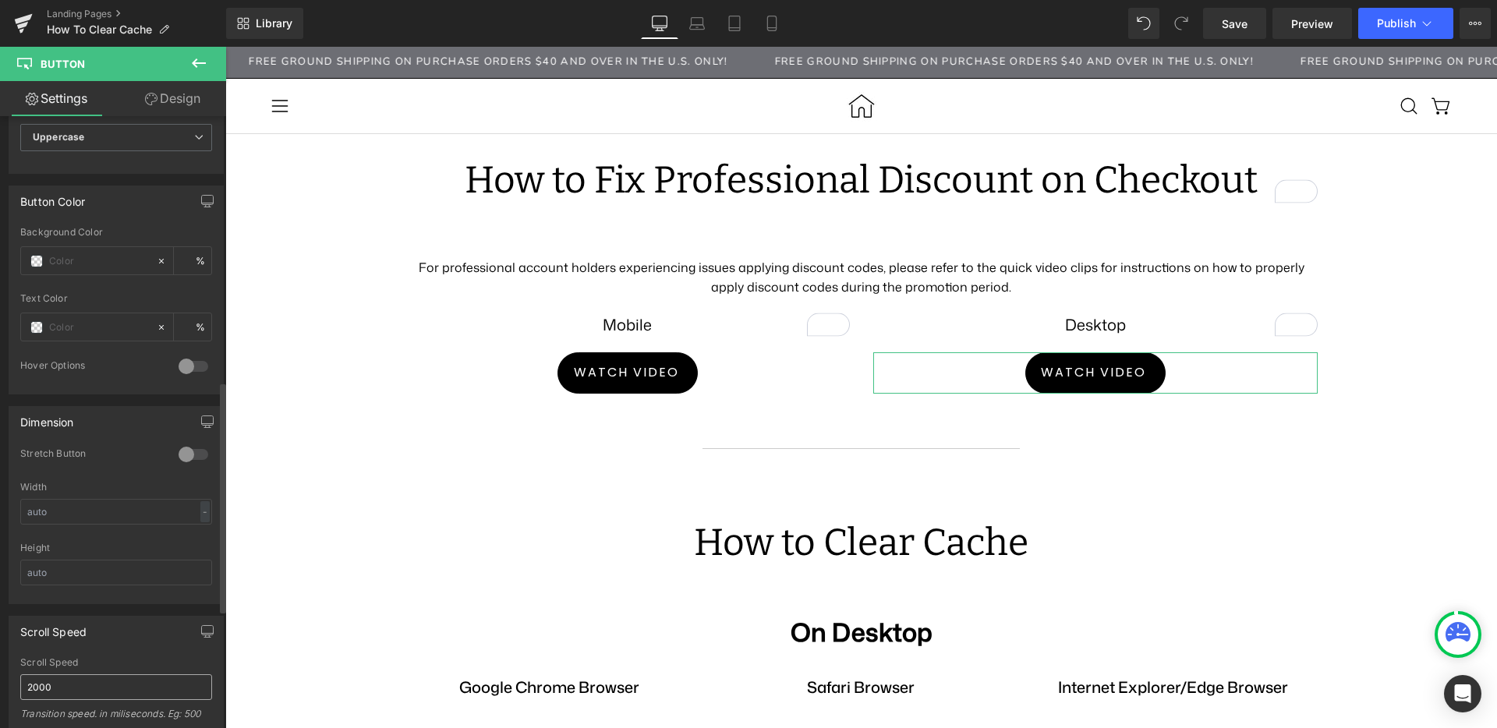
scroll to position [1018, 0]
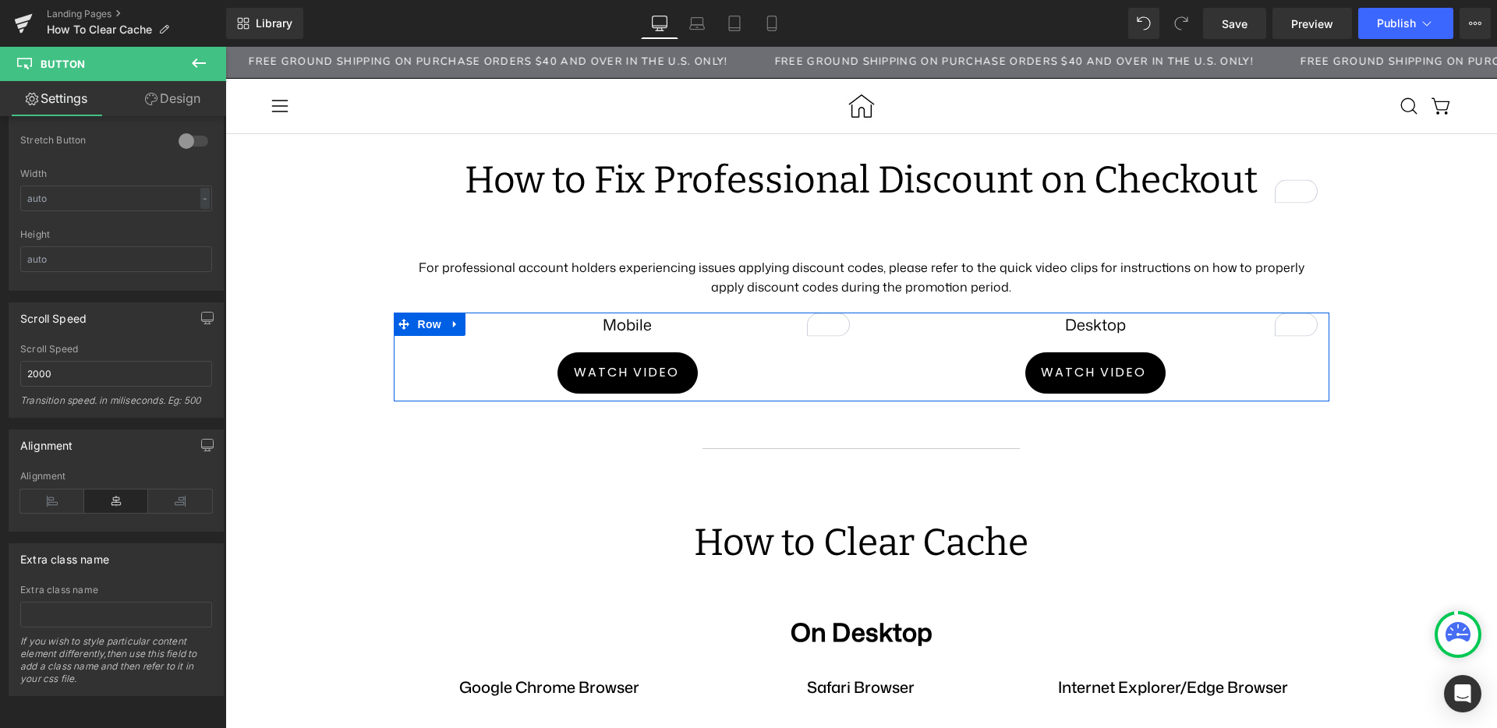
click at [646, 339] on div "Mobile Text Block Watch video Button" at bounding box center [628, 354] width 468 height 82
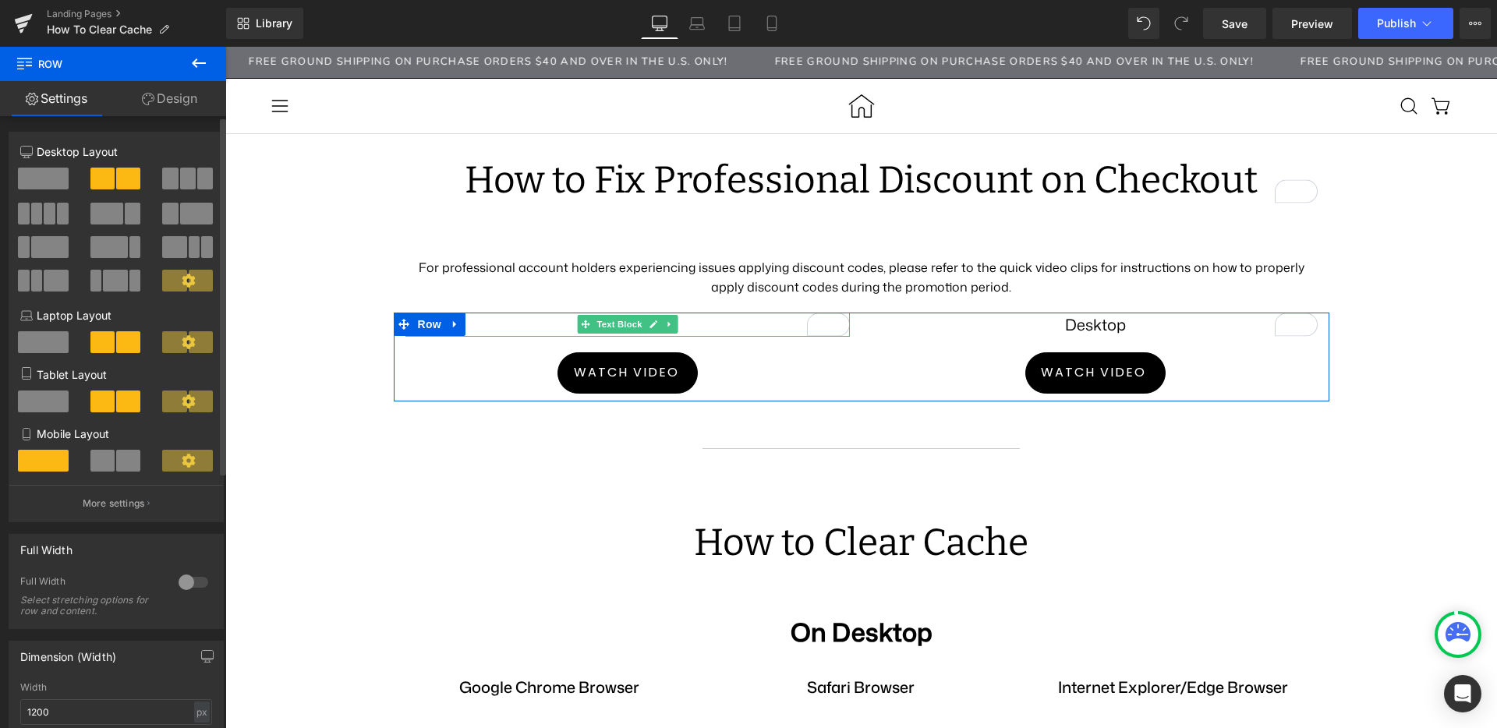
click at [186, 578] on div at bounding box center [193, 582] width 37 height 25
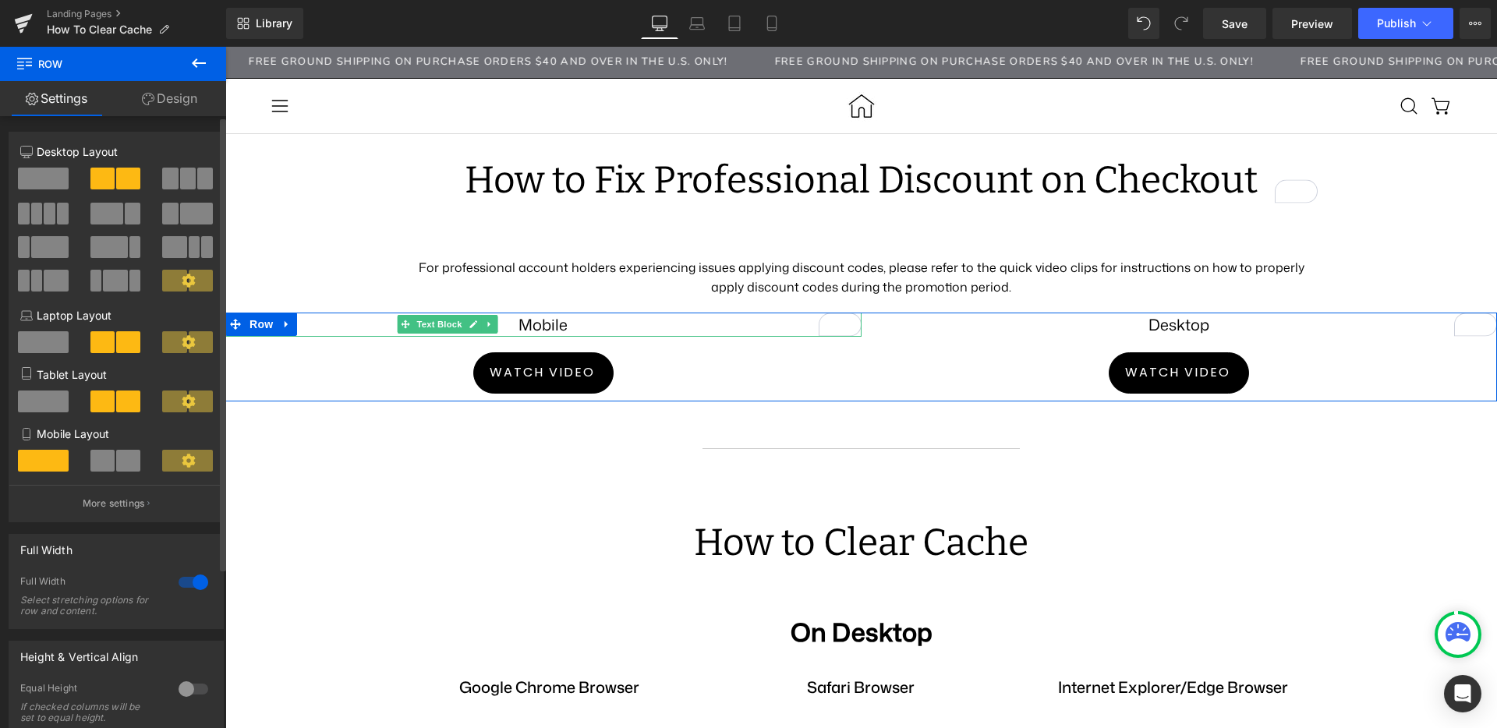
click at [186, 578] on div at bounding box center [193, 582] width 37 height 25
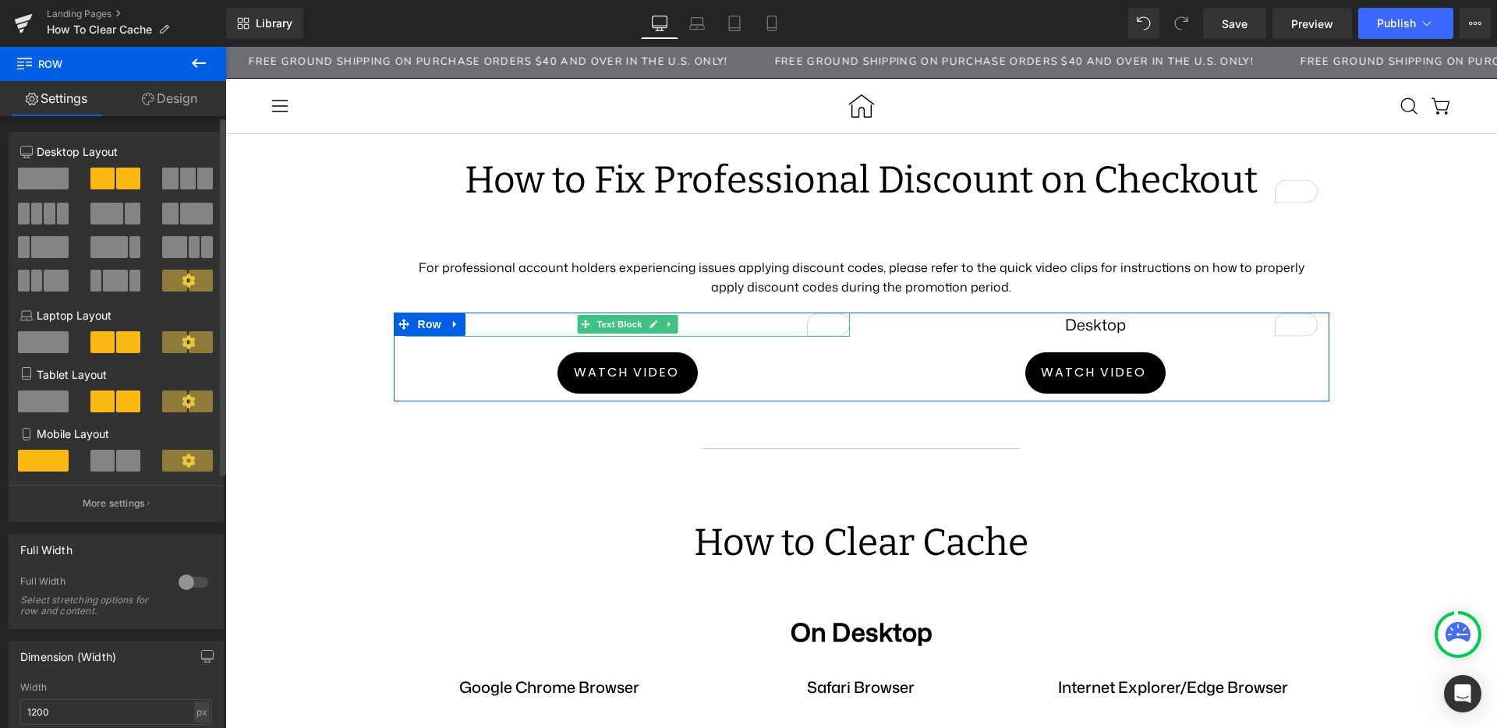
click at [186, 578] on div at bounding box center [193, 582] width 37 height 25
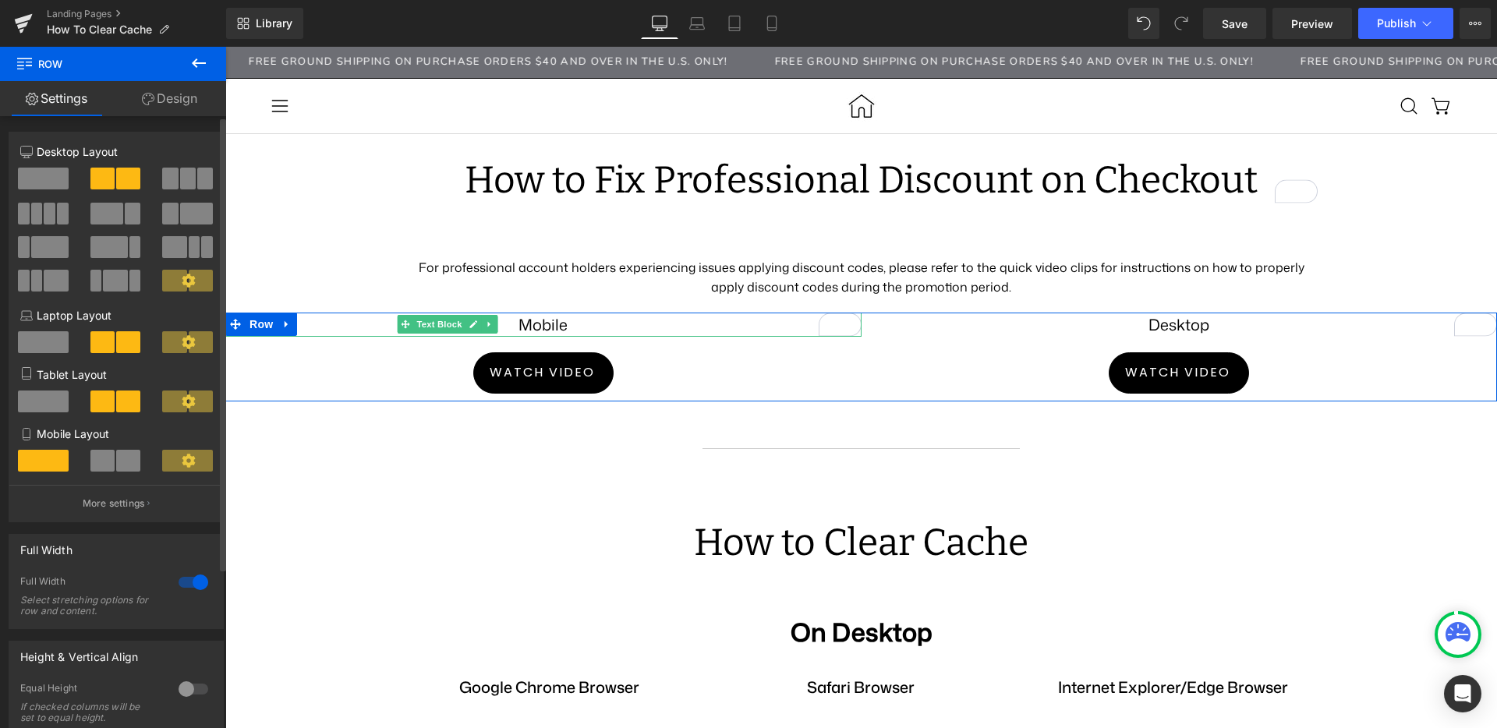
click at [186, 578] on div at bounding box center [193, 582] width 37 height 25
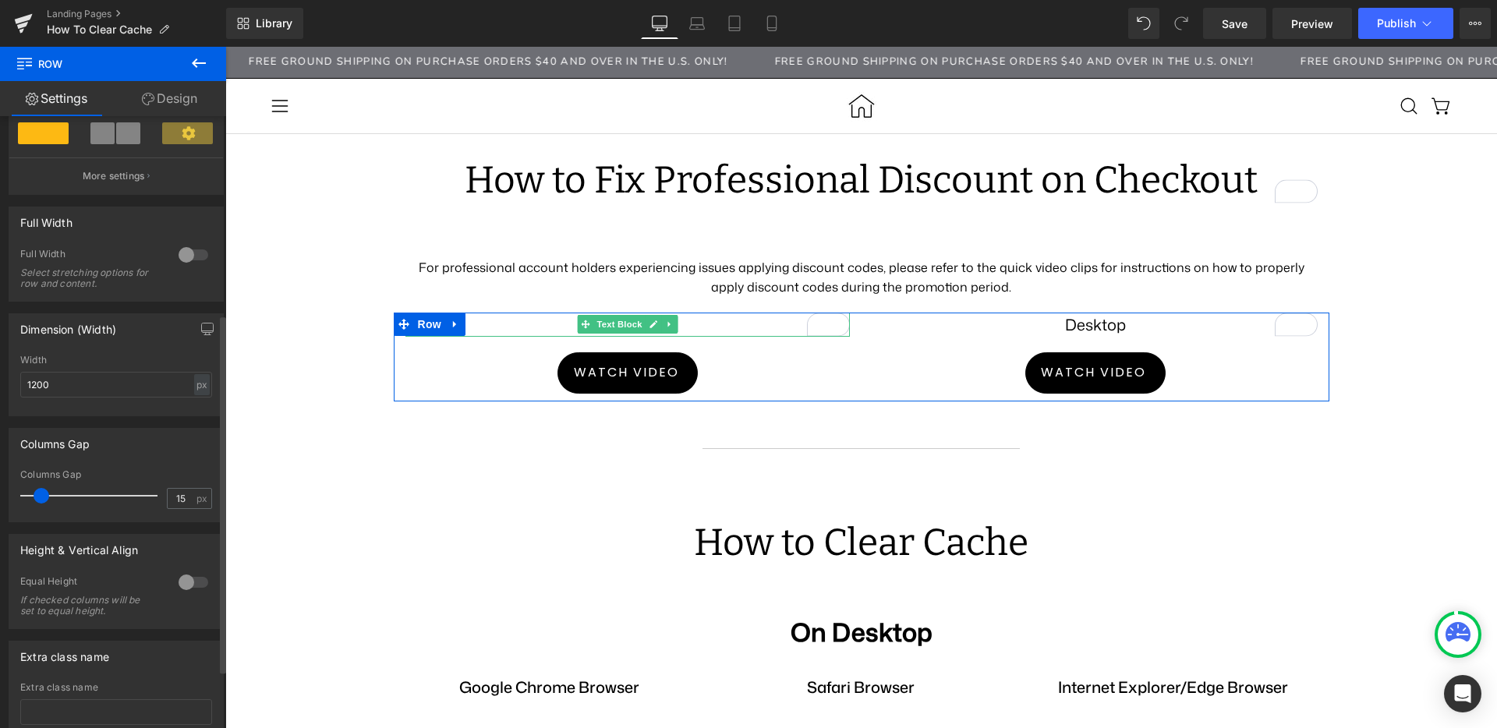
scroll to position [338, 0]
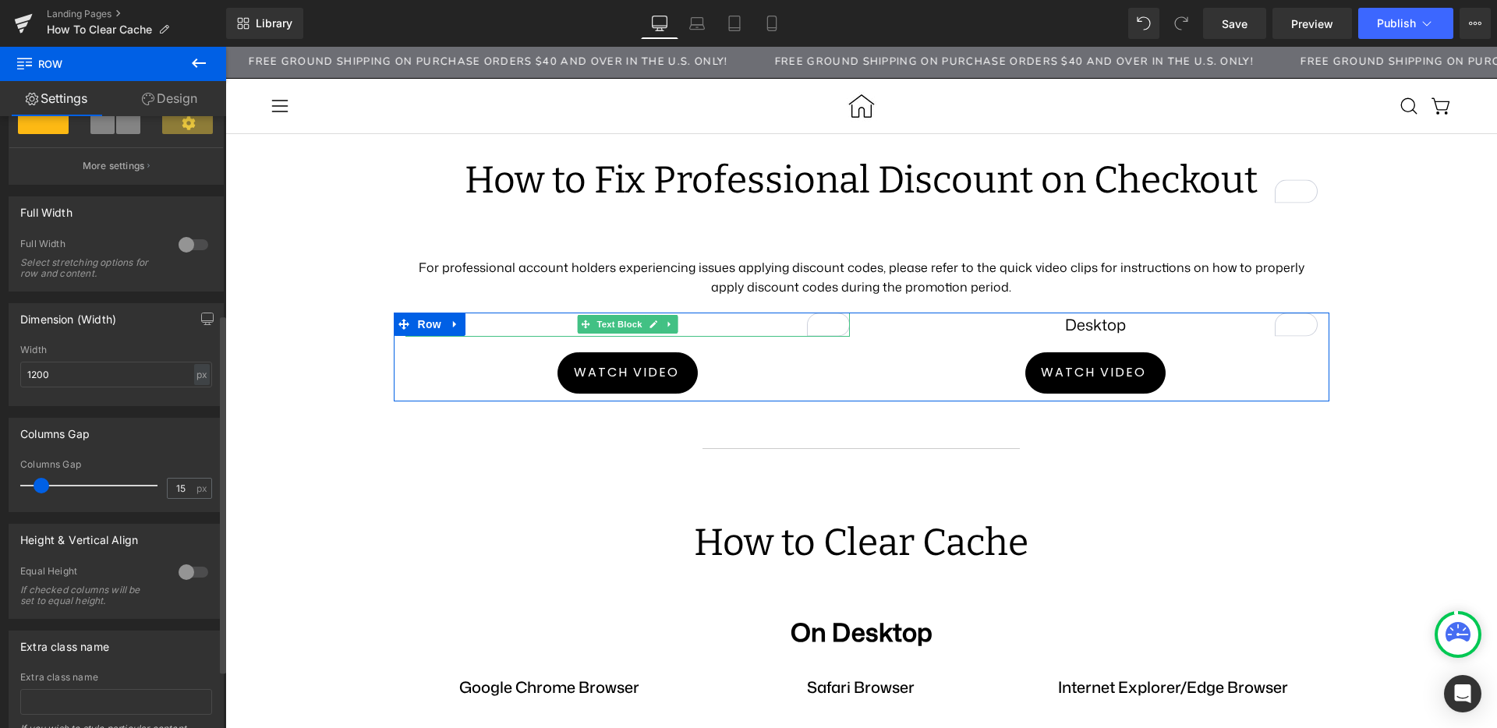
click at [191, 572] on div at bounding box center [193, 572] width 37 height 25
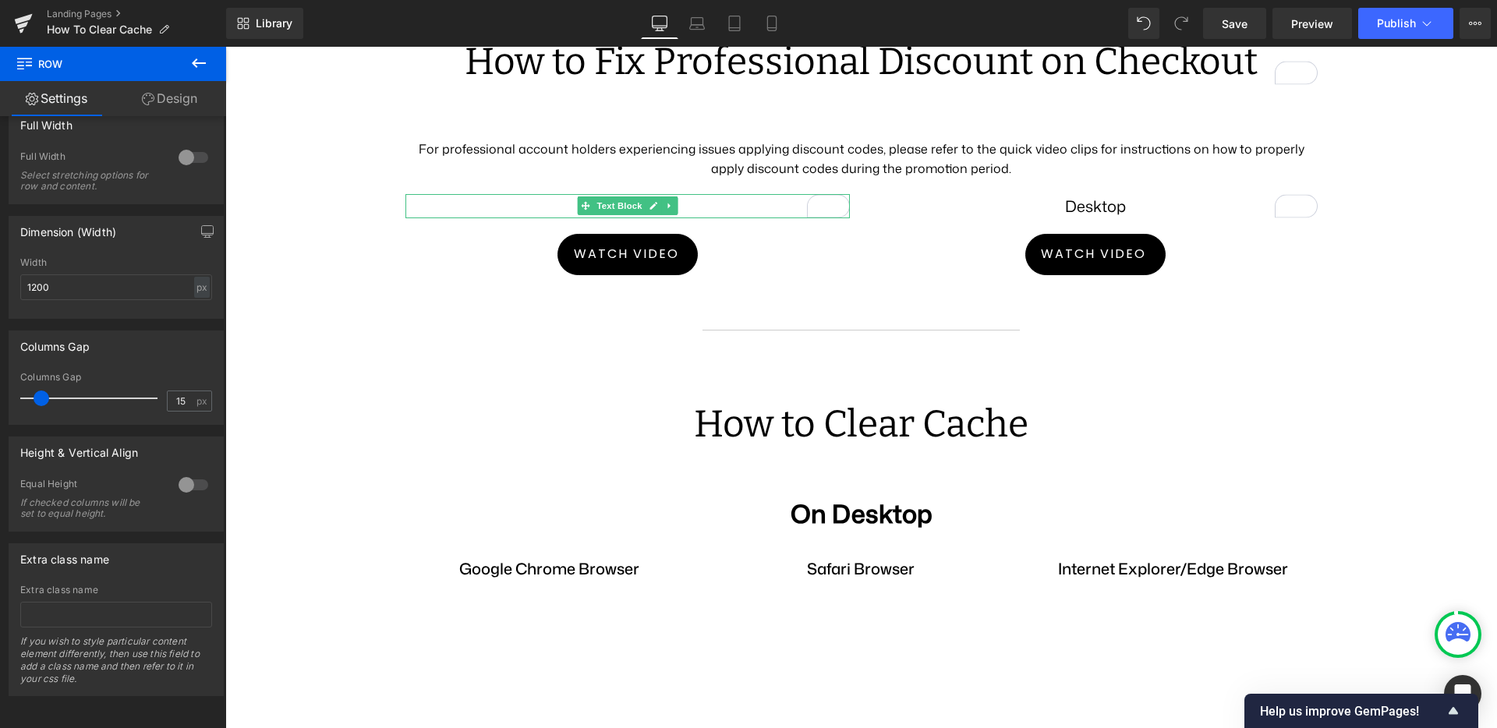
scroll to position [0, 0]
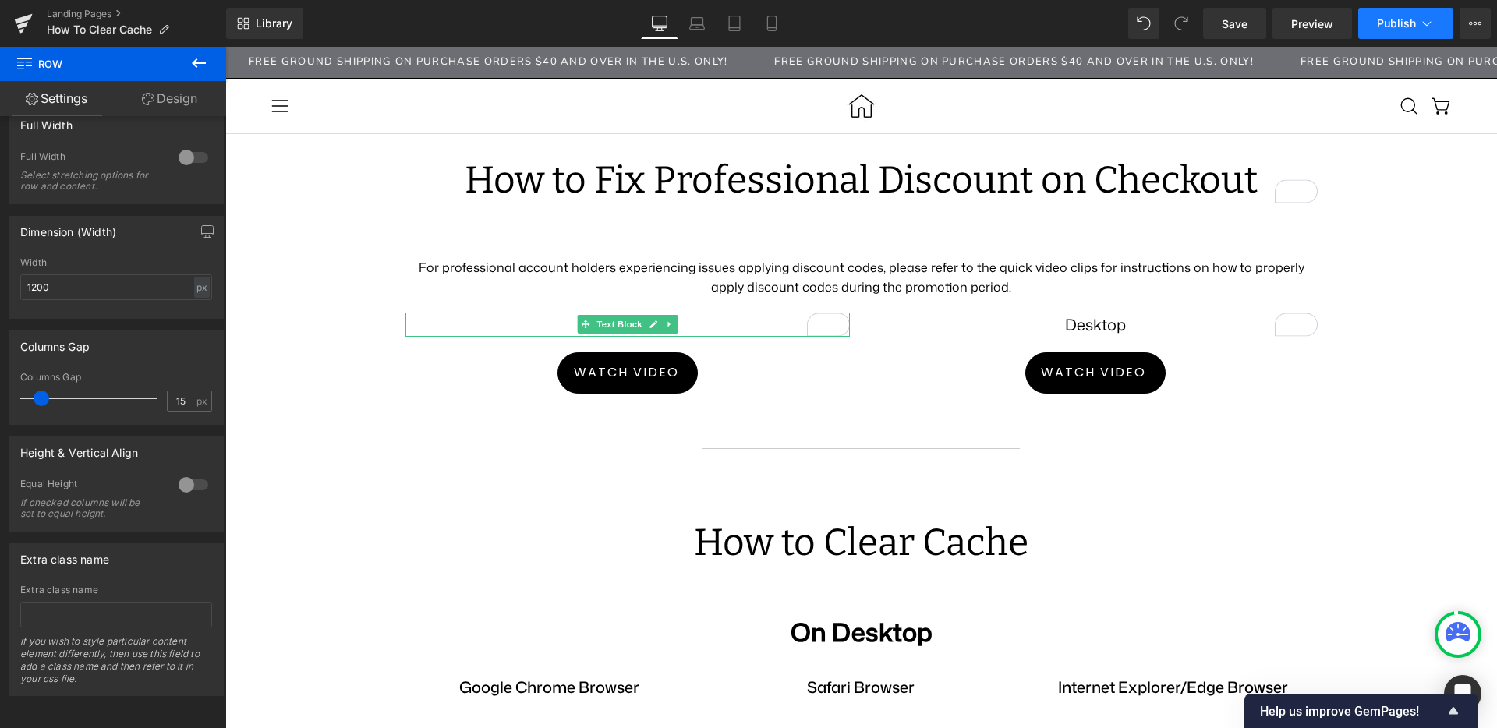
click at [1425, 30] on icon at bounding box center [1427, 24] width 16 height 16
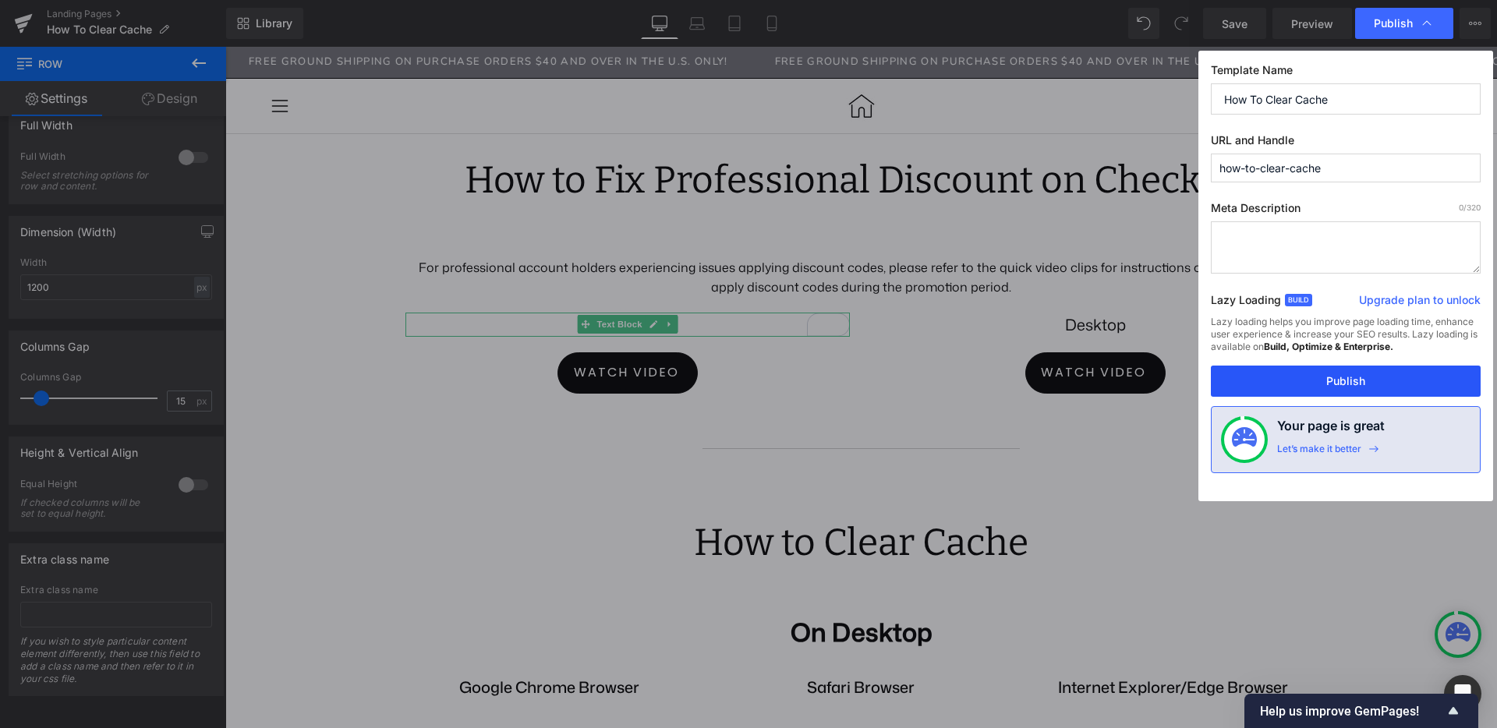
click at [1316, 375] on button "Publish" at bounding box center [1346, 381] width 270 height 31
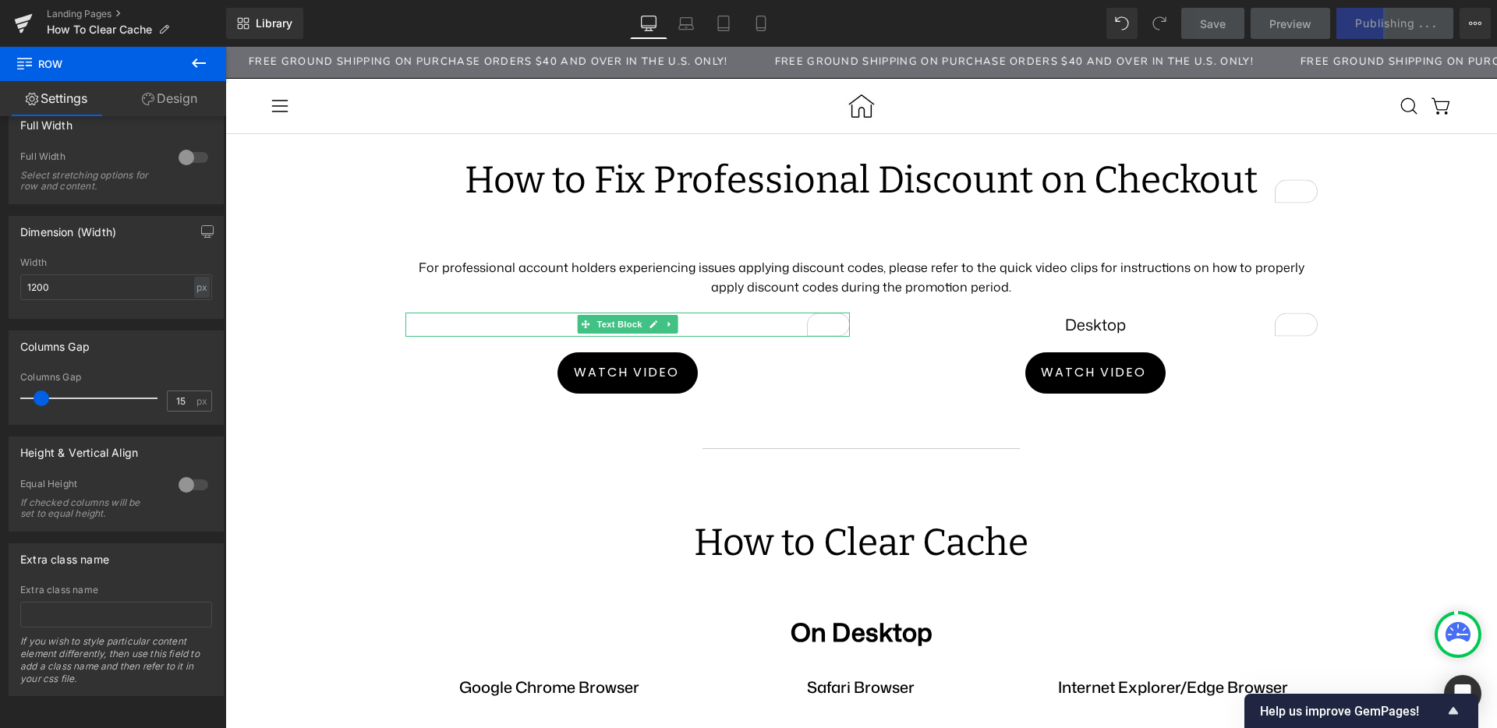
scroll to position [59, 0]
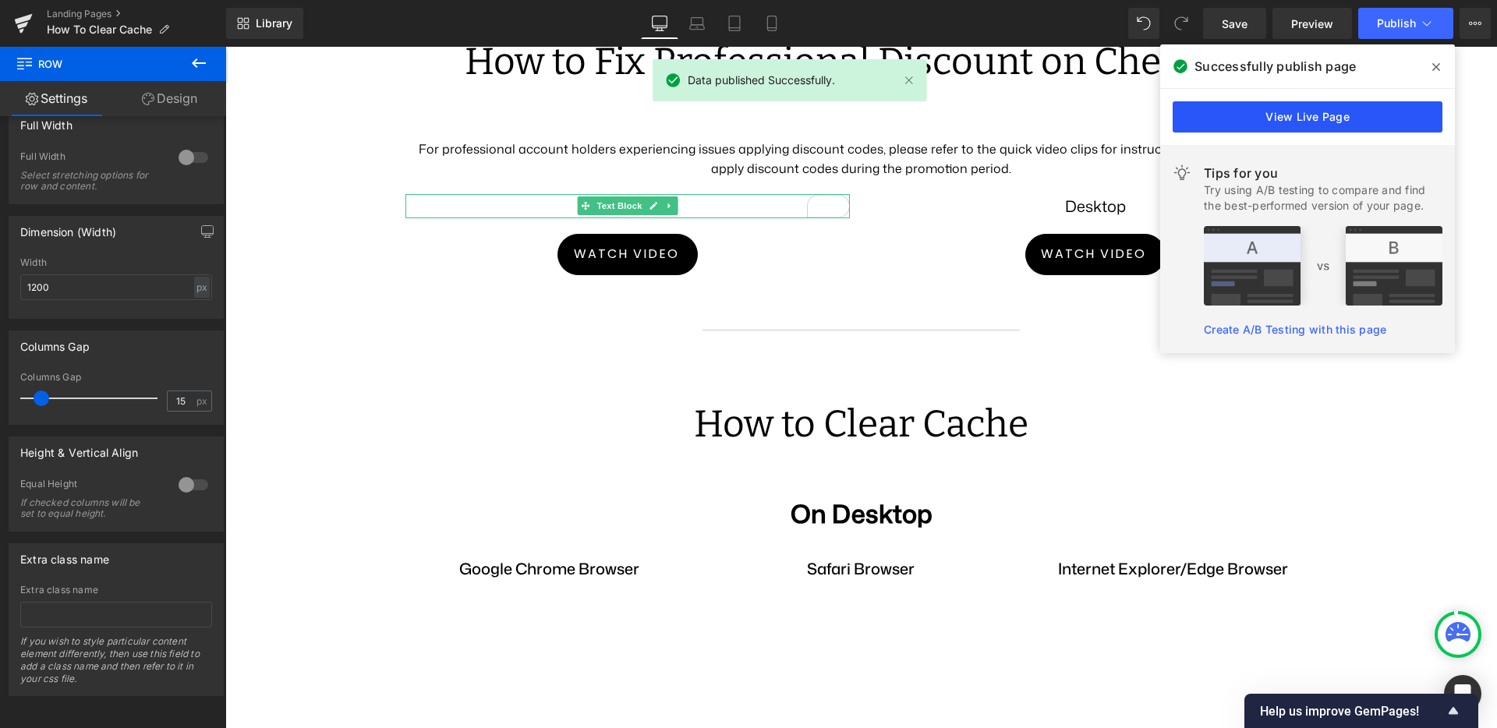
click at [1331, 122] on link "View Live Page" at bounding box center [1308, 116] width 270 height 31
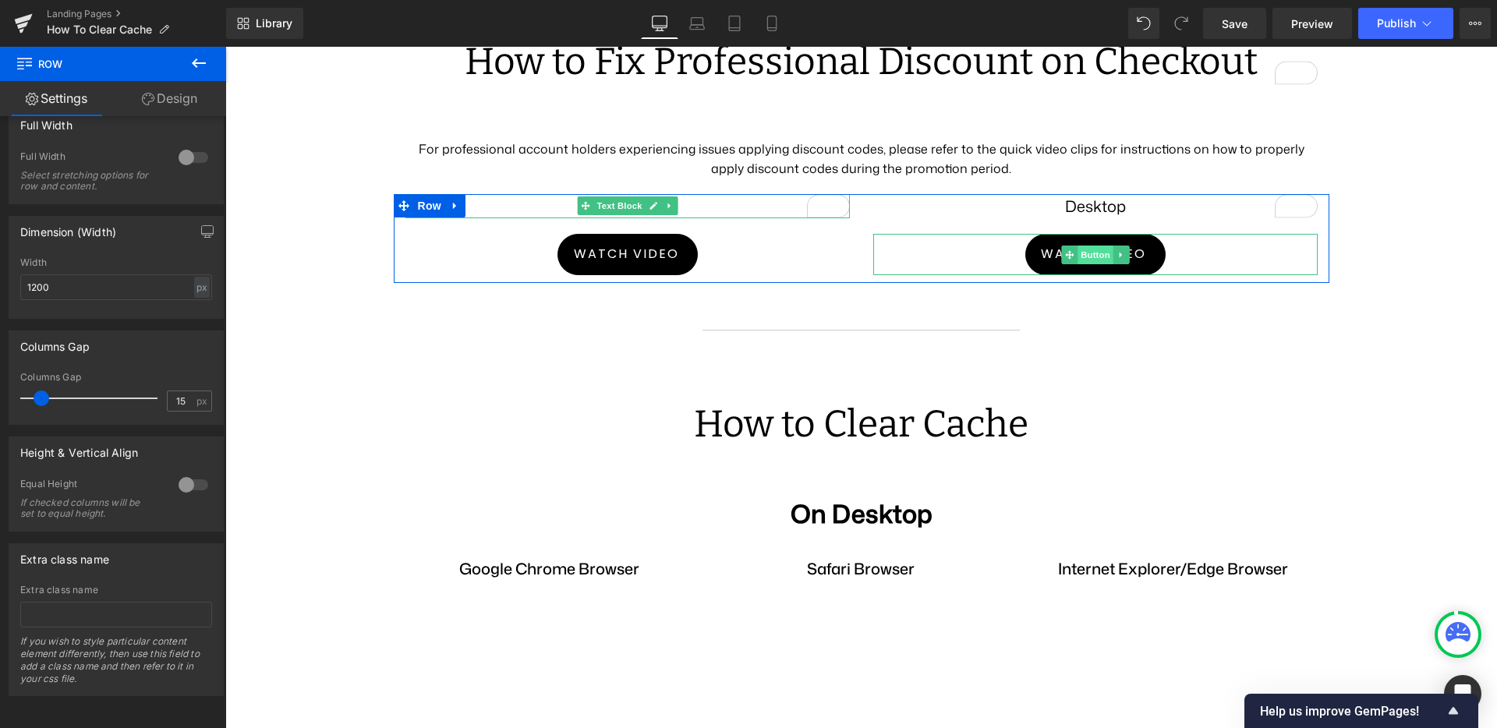
click at [1078, 264] on span "Button" at bounding box center [1096, 255] width 36 height 19
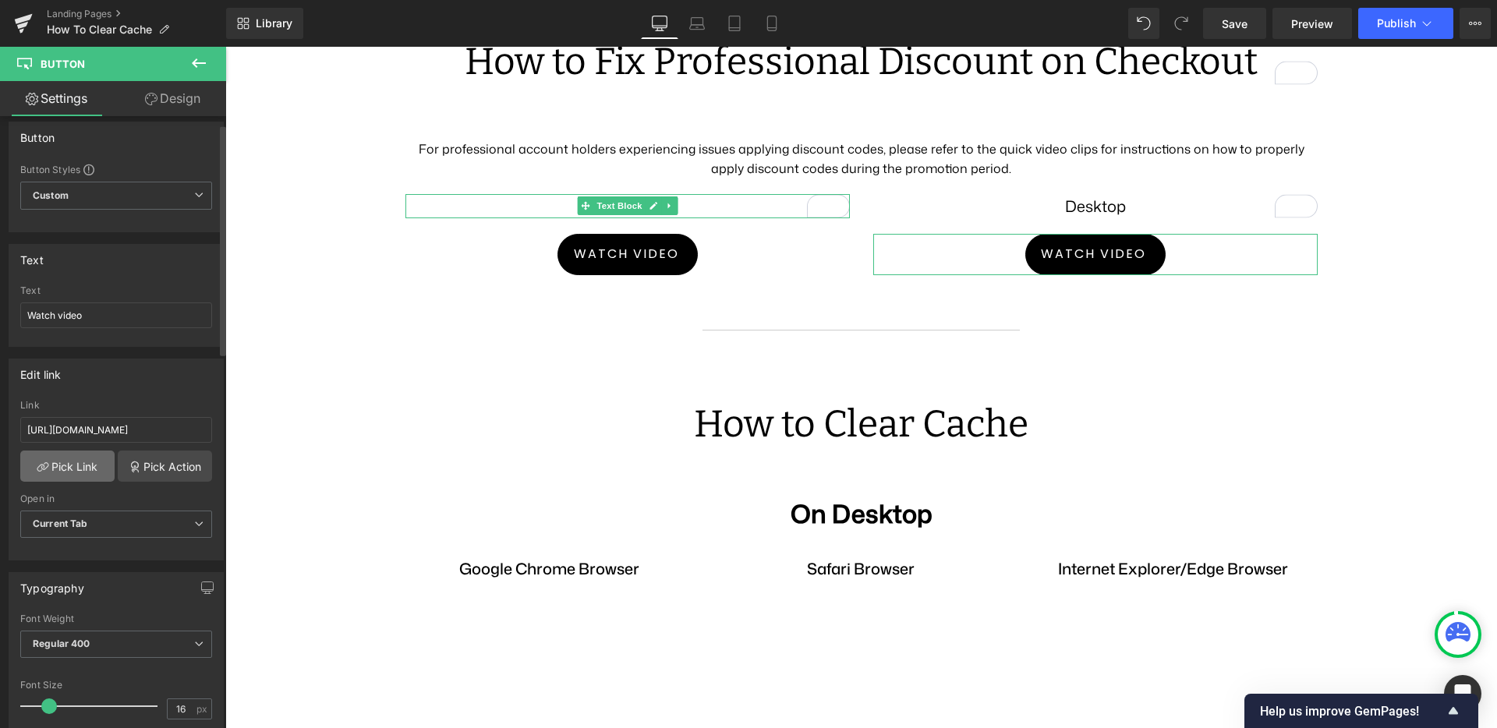
scroll to position [20, 0]
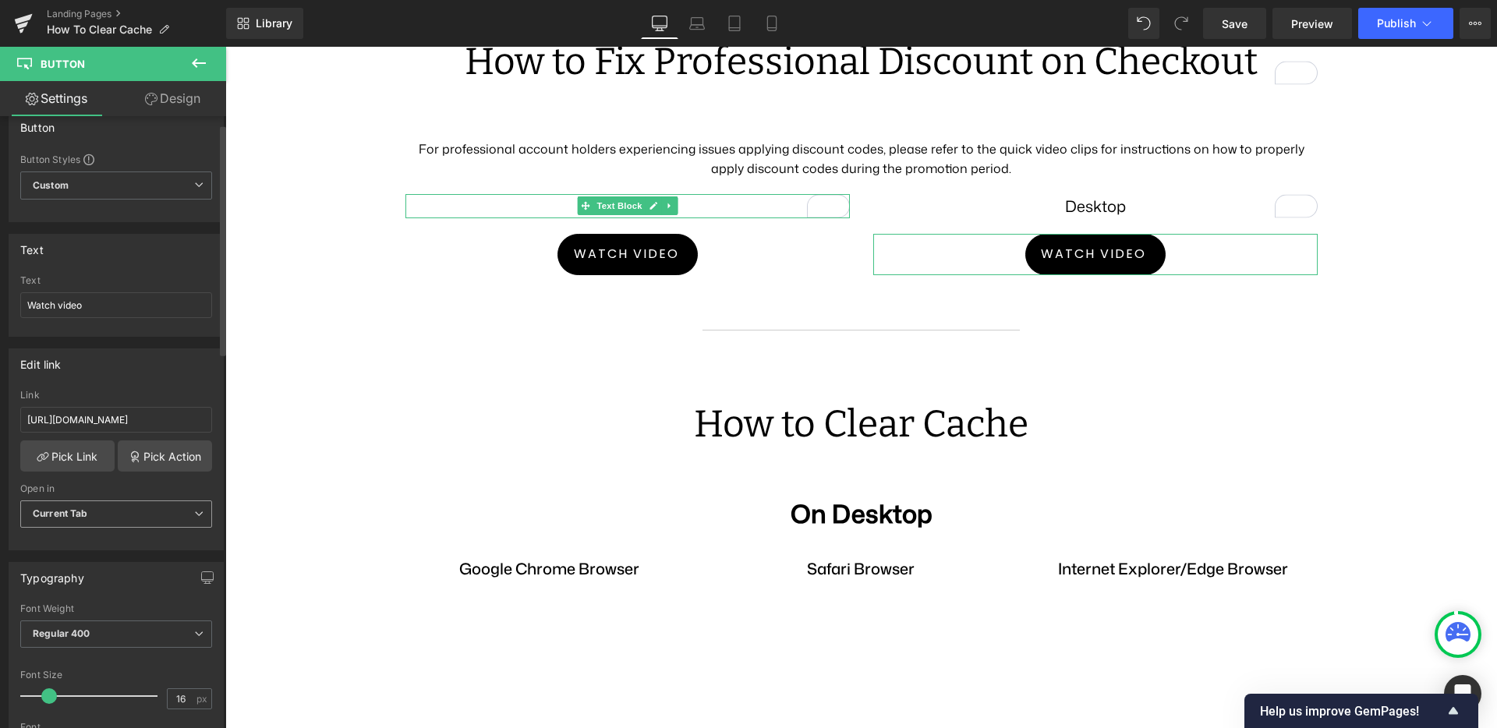
click at [99, 513] on span "Current Tab" at bounding box center [116, 514] width 192 height 27
click at [90, 561] on li "New Tab" at bounding box center [113, 565] width 186 height 23
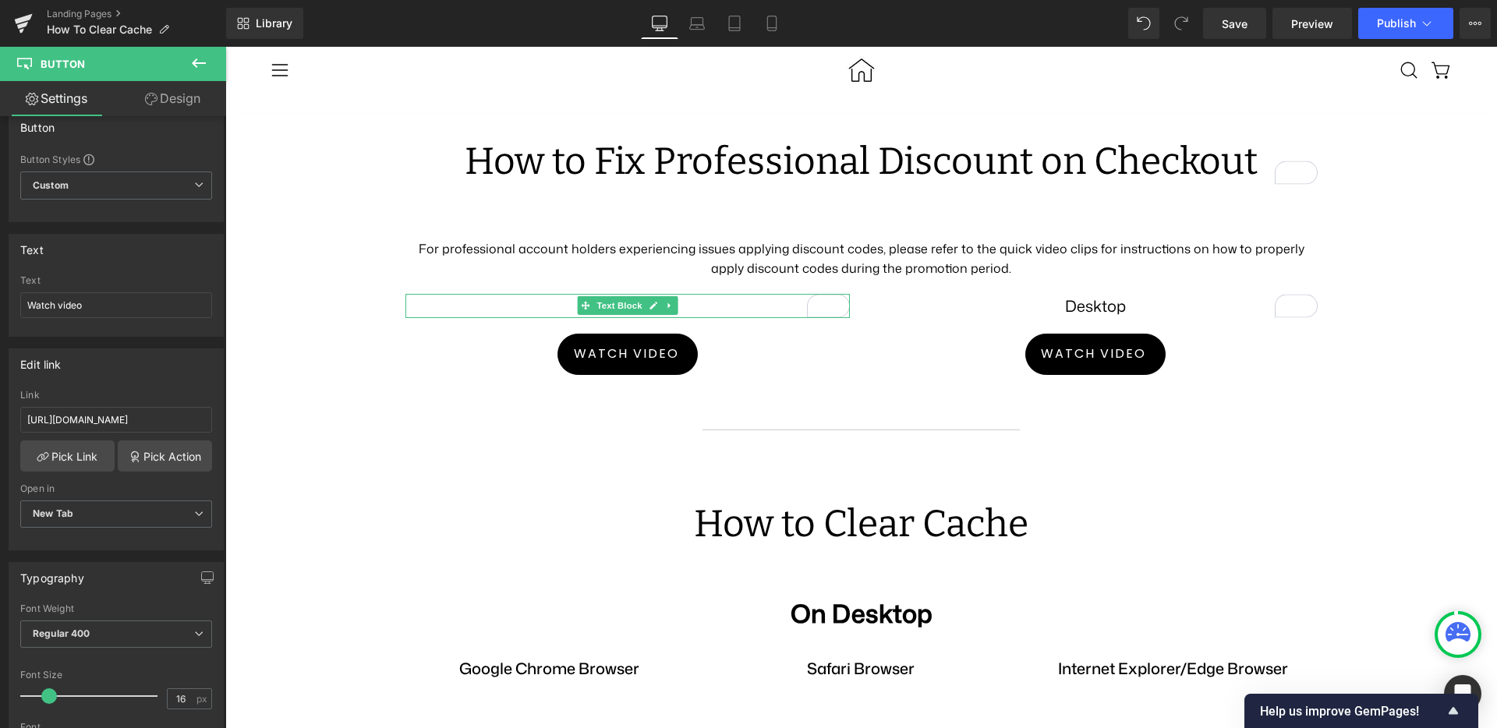
scroll to position [0, 0]
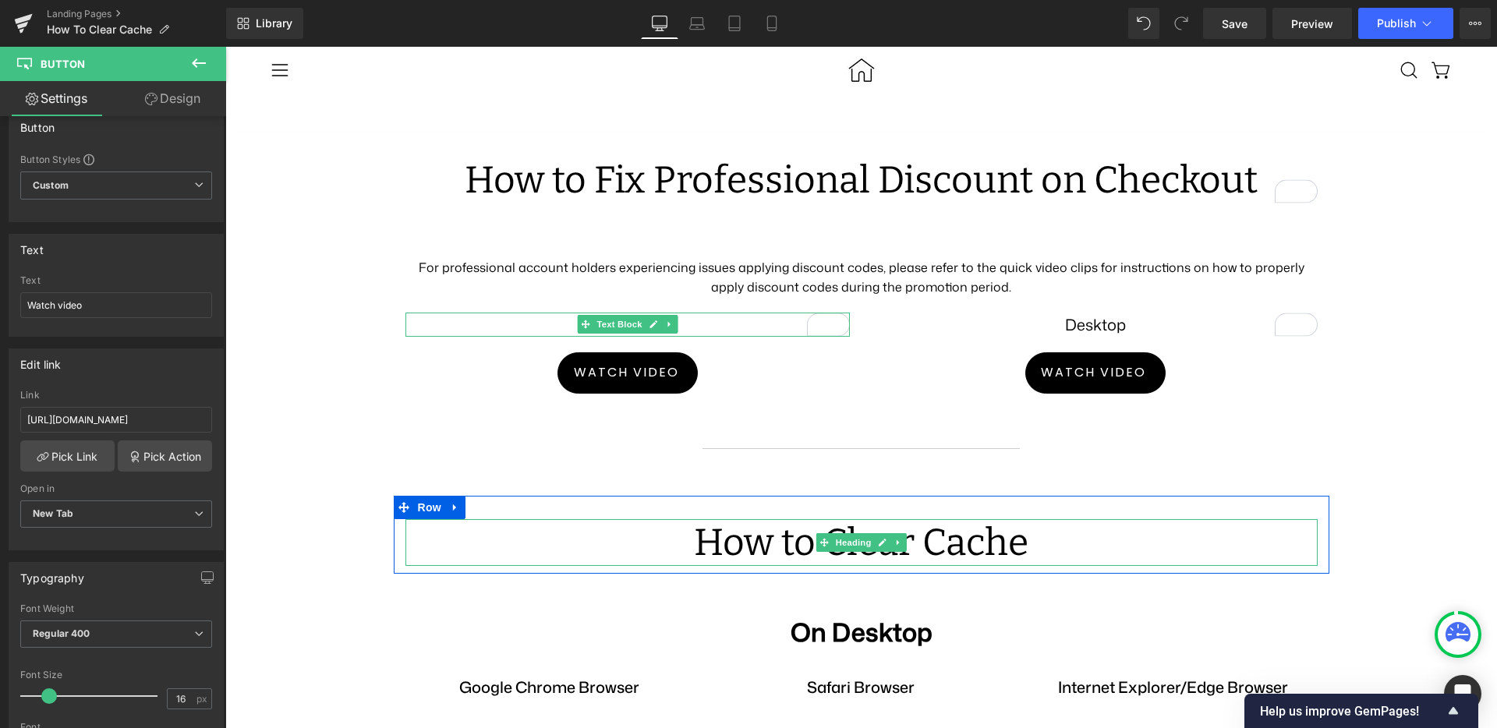
click at [717, 519] on h1 "How to Clear Cache" at bounding box center [861, 542] width 912 height 47
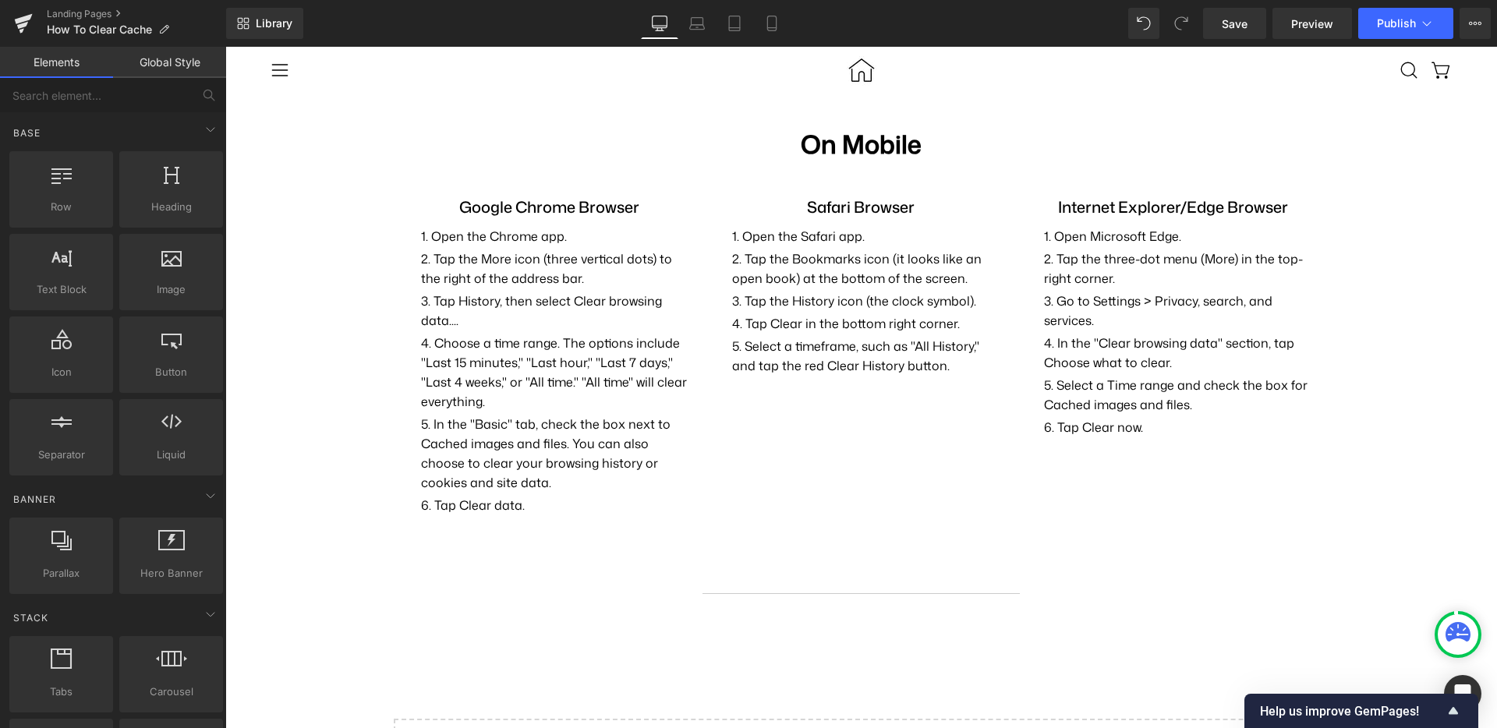
scroll to position [59, 0]
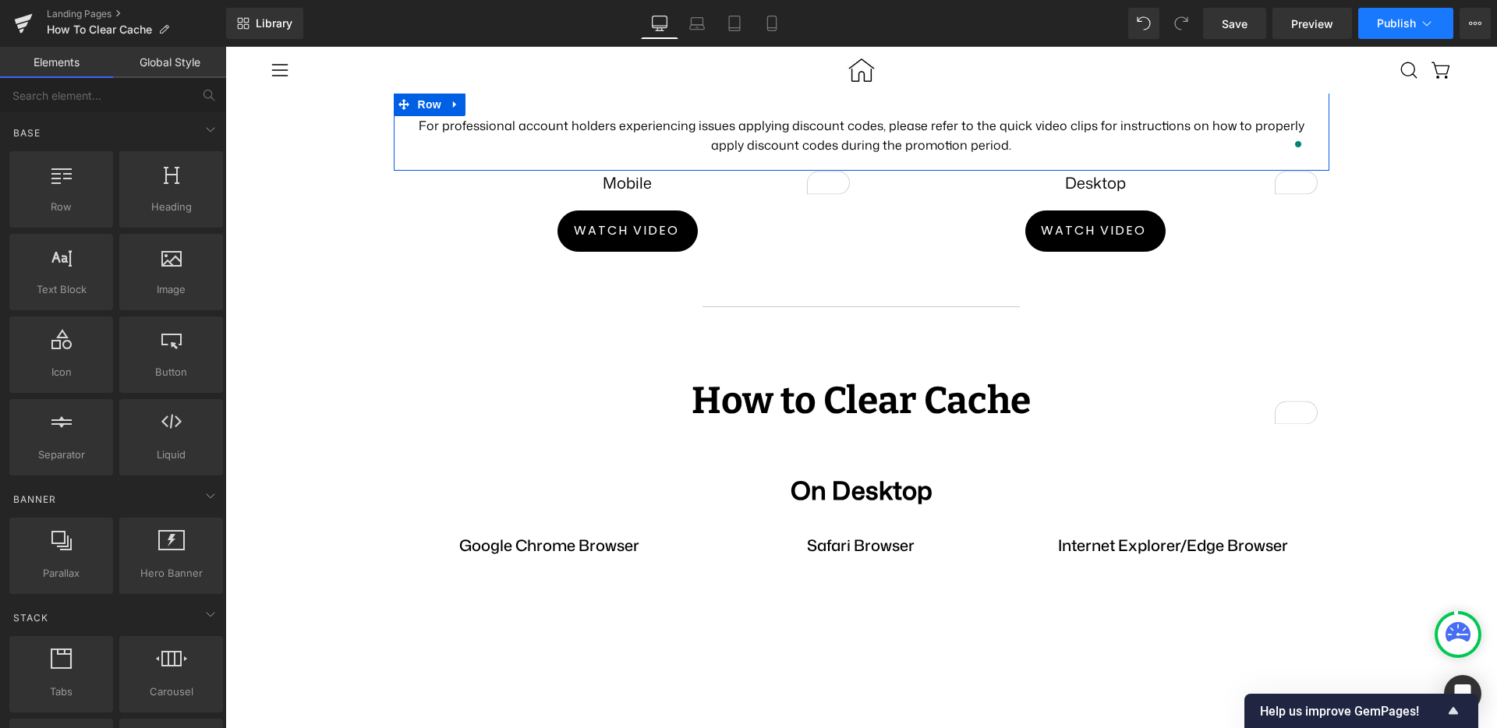
click at [1428, 17] on icon at bounding box center [1427, 24] width 16 height 16
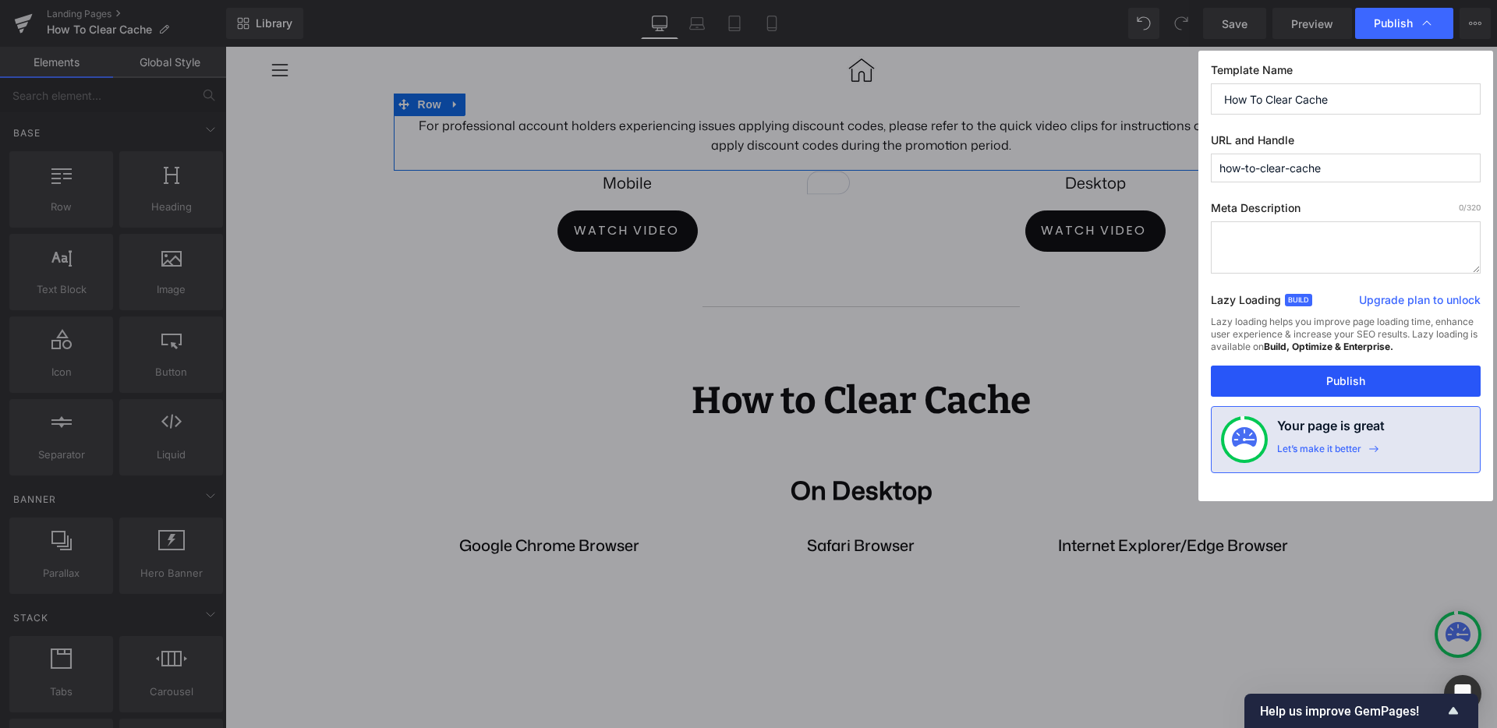
click at [1313, 375] on button "Publish" at bounding box center [1346, 381] width 270 height 31
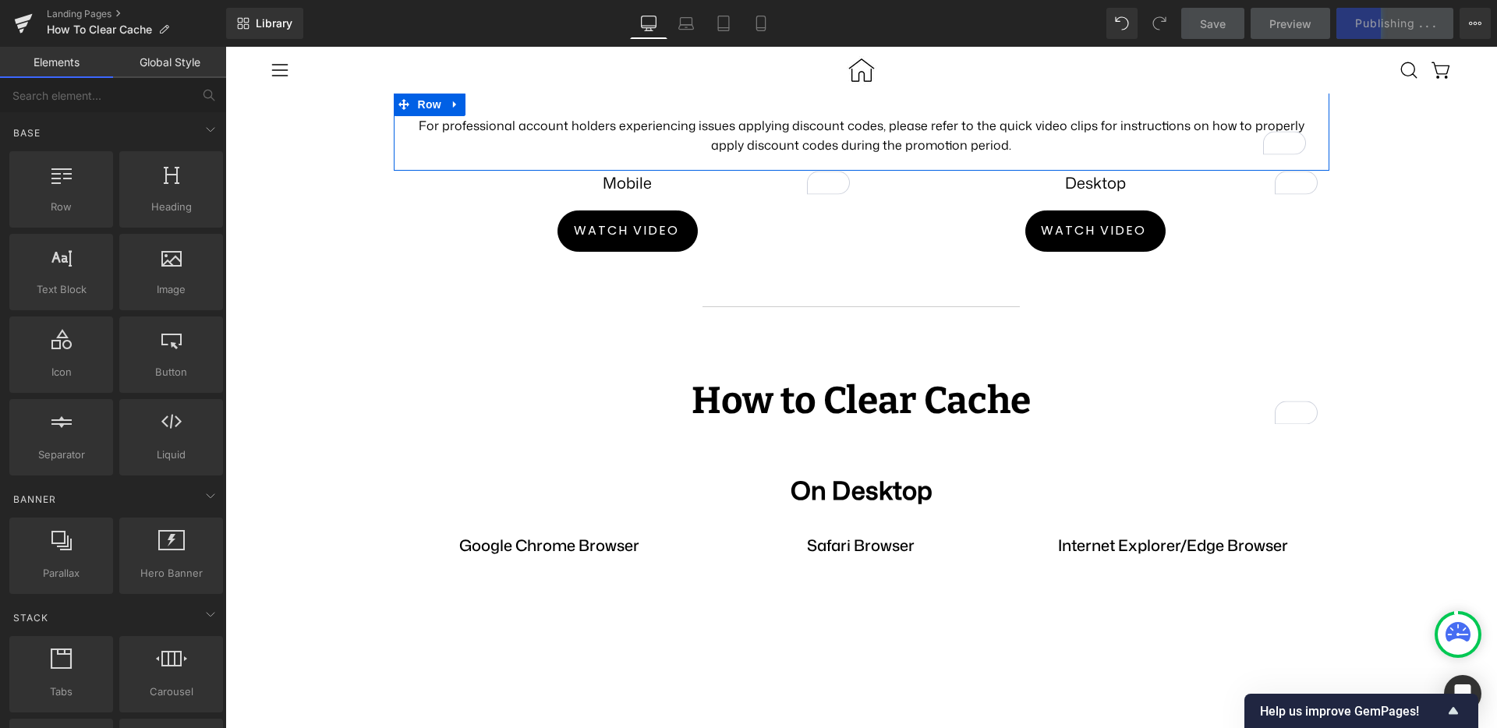
scroll to position [32, 0]
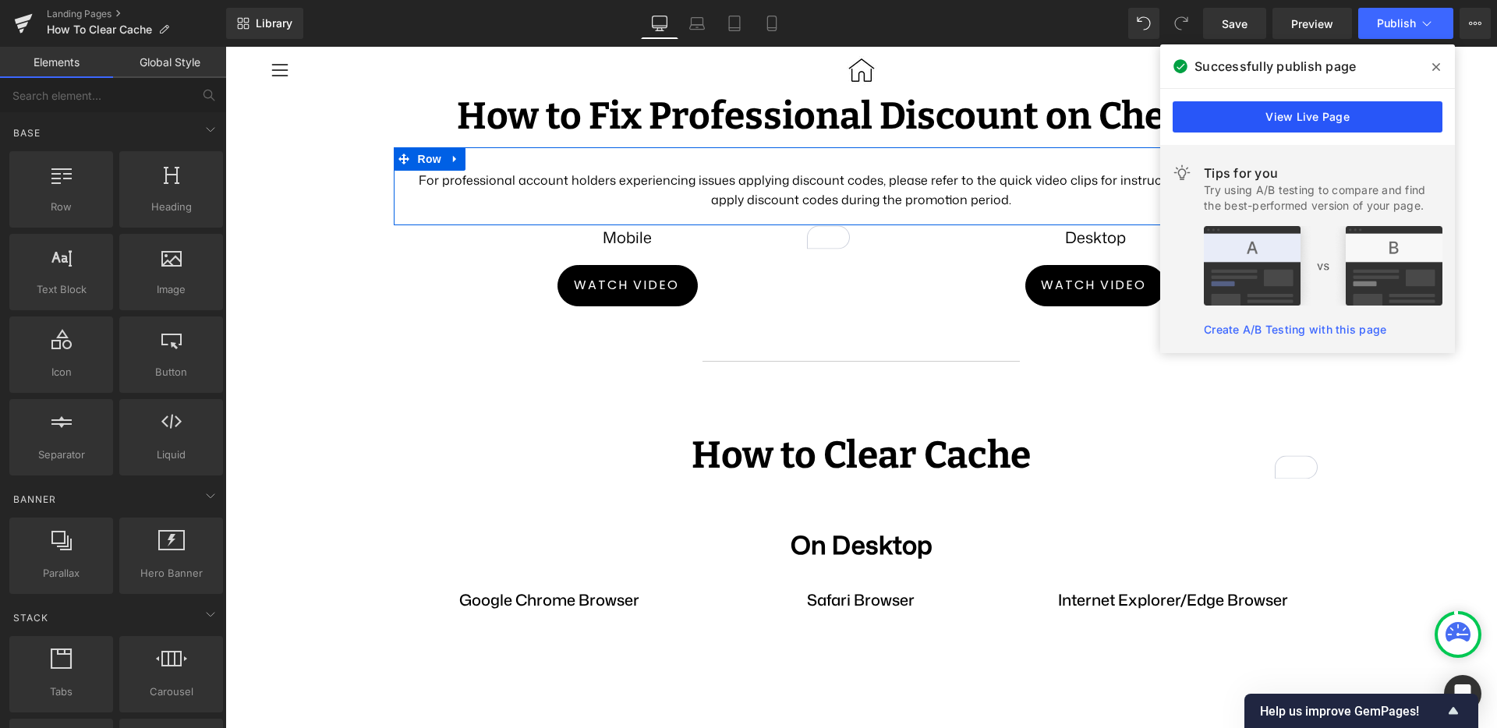
click at [1232, 110] on link "View Live Page" at bounding box center [1308, 116] width 270 height 31
